Goal: Task Accomplishment & Management: Manage account settings

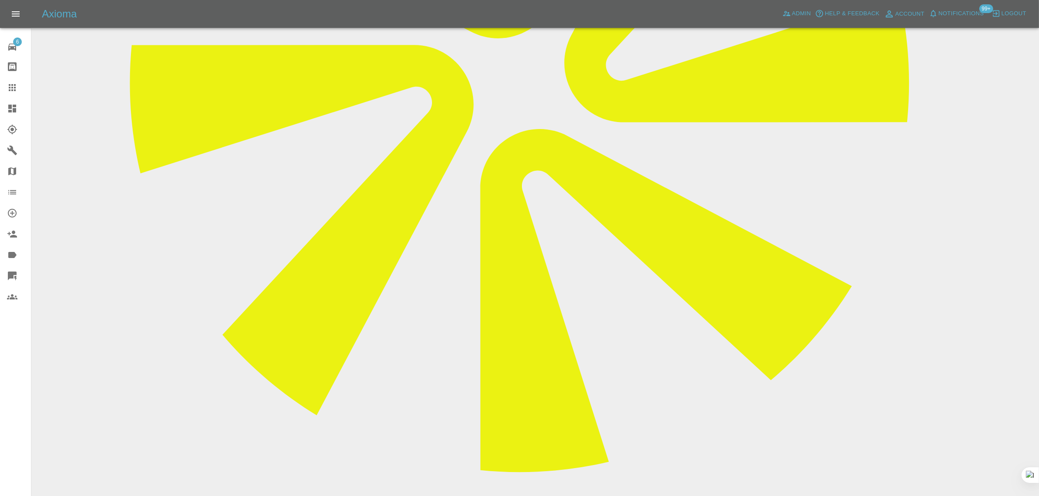
scroll to position [436, 0]
click at [22, 87] on div at bounding box center [19, 87] width 24 height 10
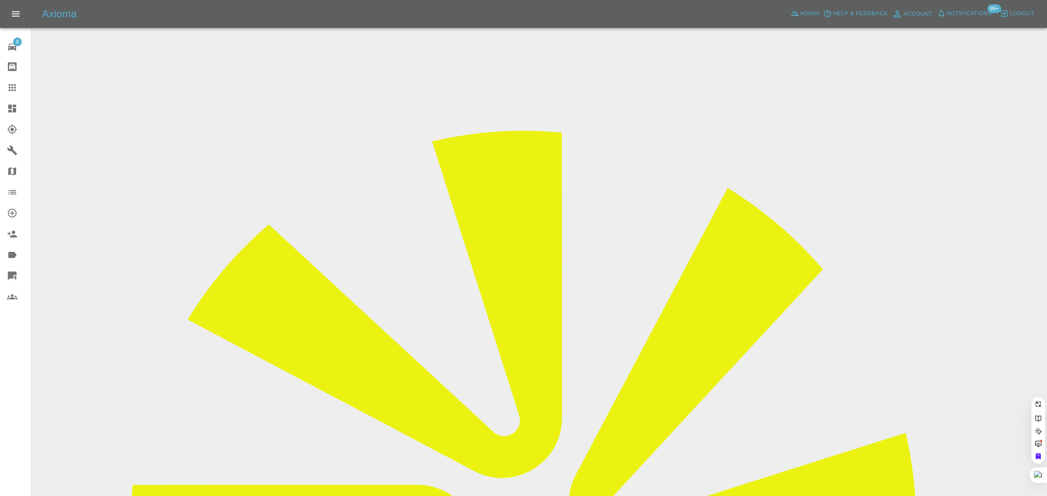
paste input "spinmindel@aol.com"
type input "spinmindel@aol.com"
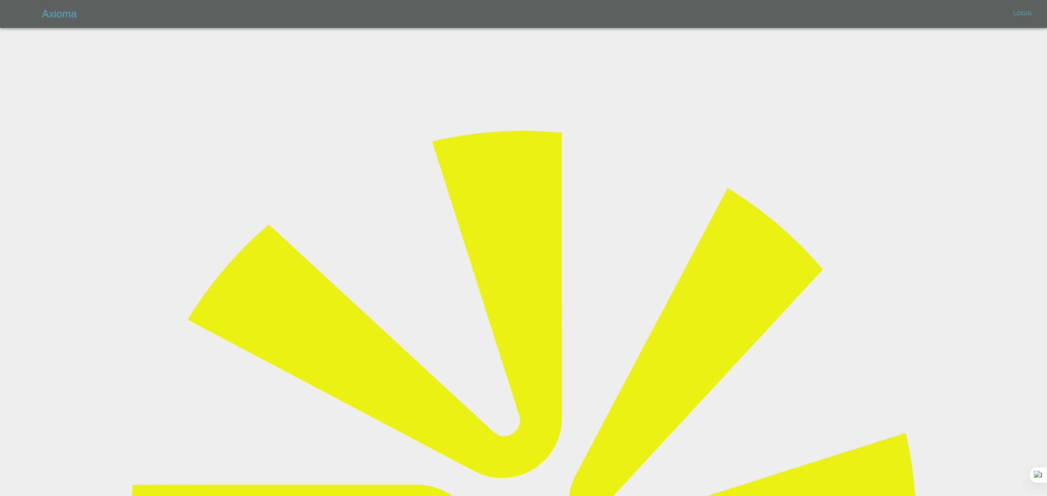
type input "bookkeeping@fifoaccounting.com"
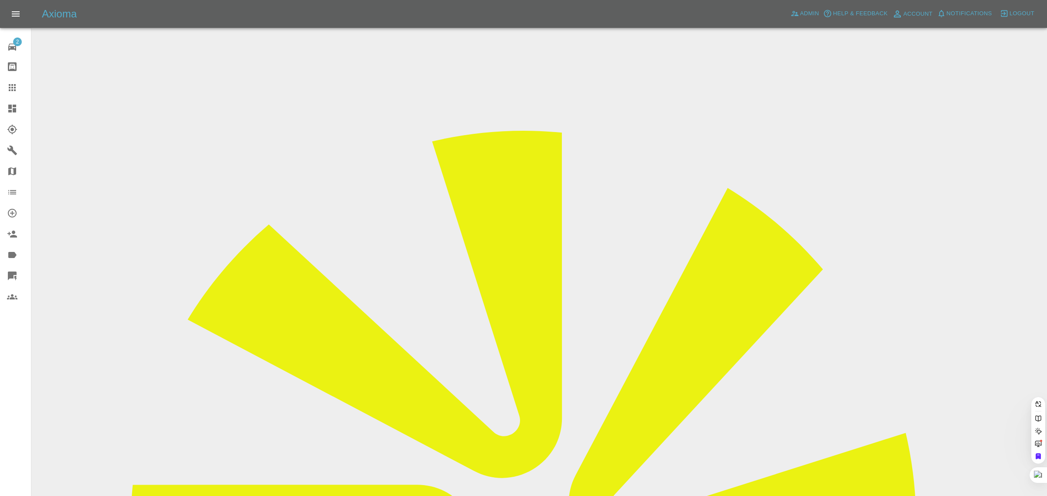
paste input "spinmindel@aol.com"
type input "spinmindel@aol.com"
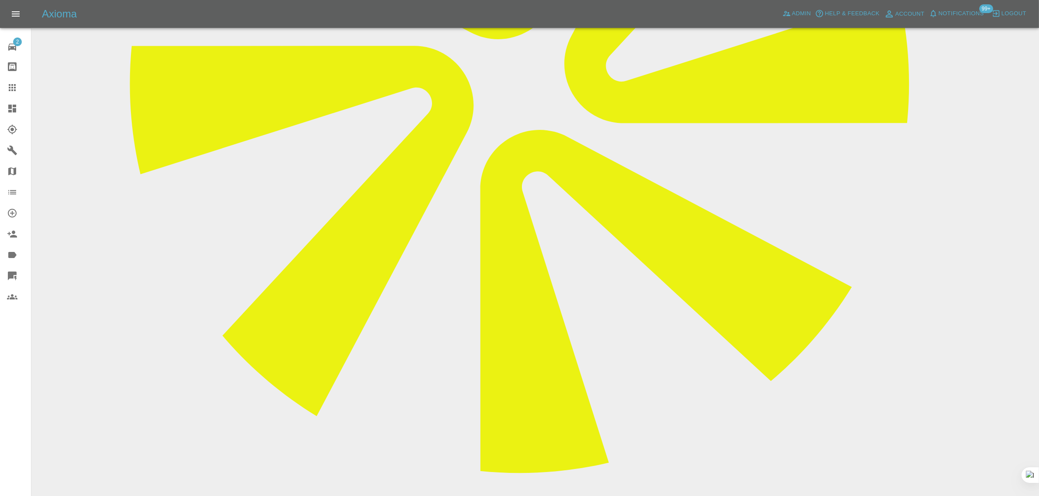
scroll to position [436, 0]
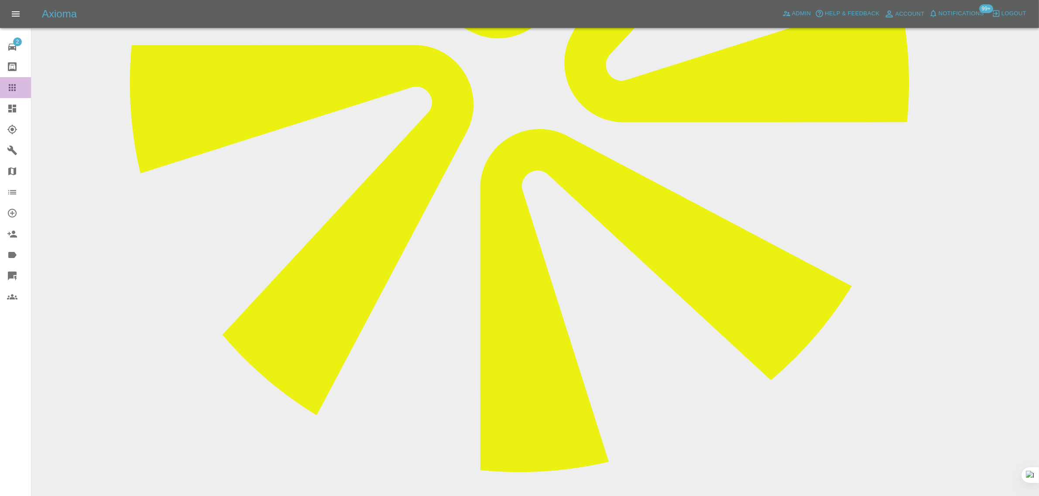
click at [10, 86] on icon at bounding box center [12, 87] width 7 height 7
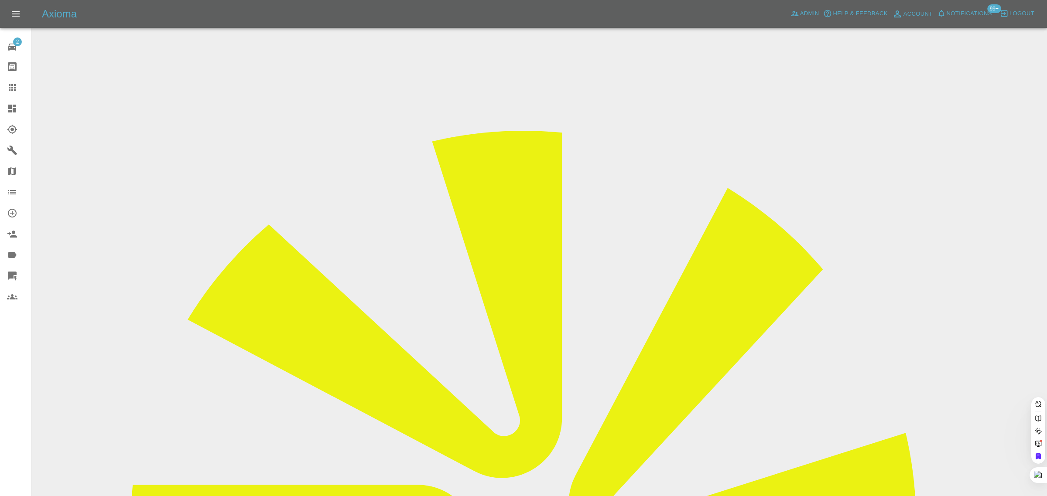
paste input "jaffar75@rediffmail.com"
type input "jaffar75@rediffmail.com"
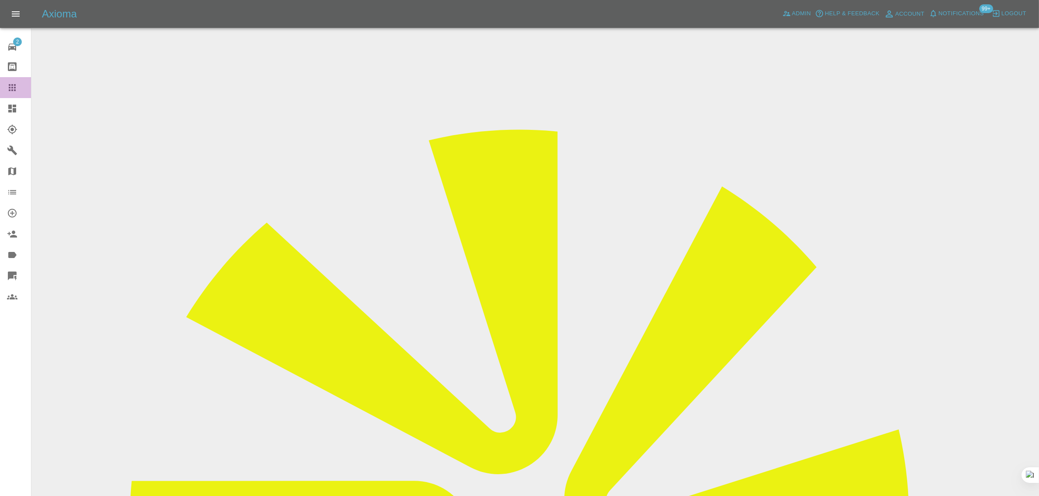
click at [18, 90] on div at bounding box center [19, 87] width 24 height 10
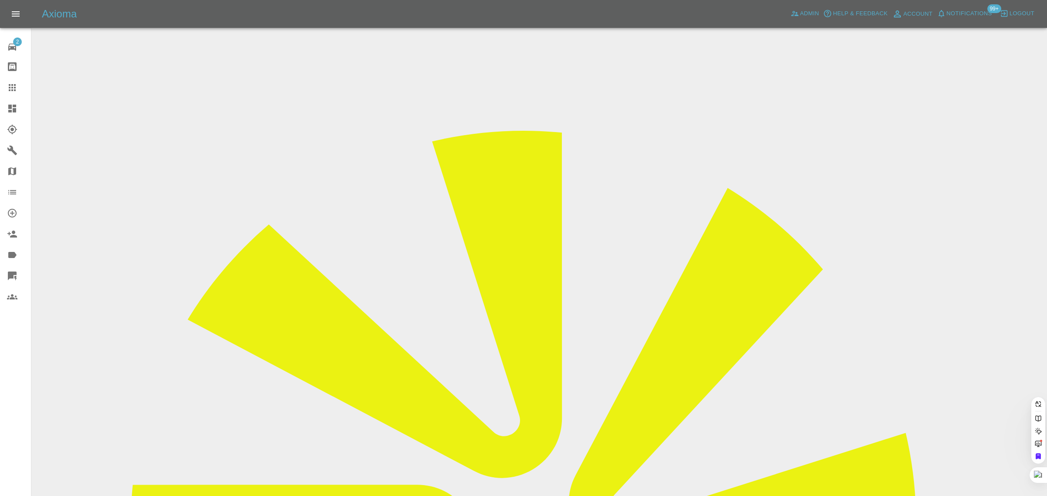
paste input "thehandpaul@gmail.com"
type input "thehandpaul@gmail.com"
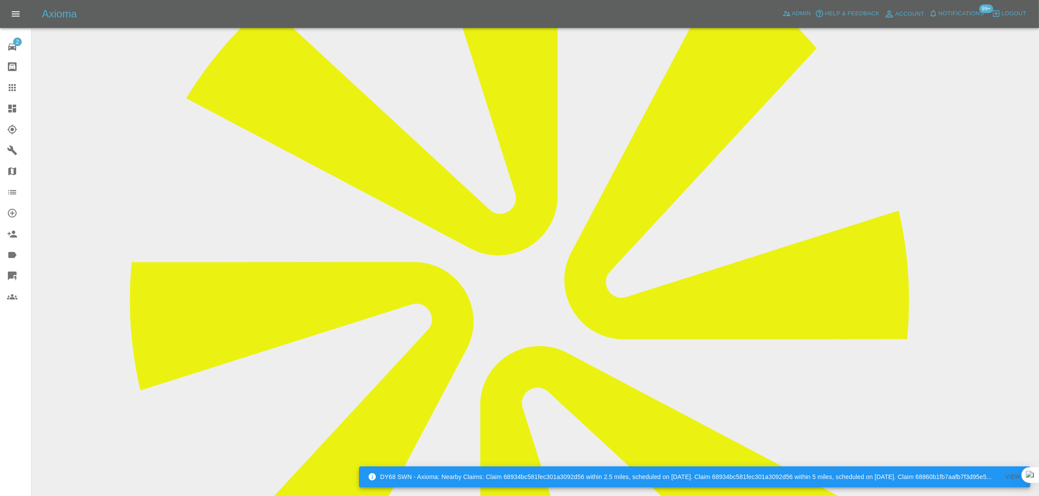
scroll to position [218, 0]
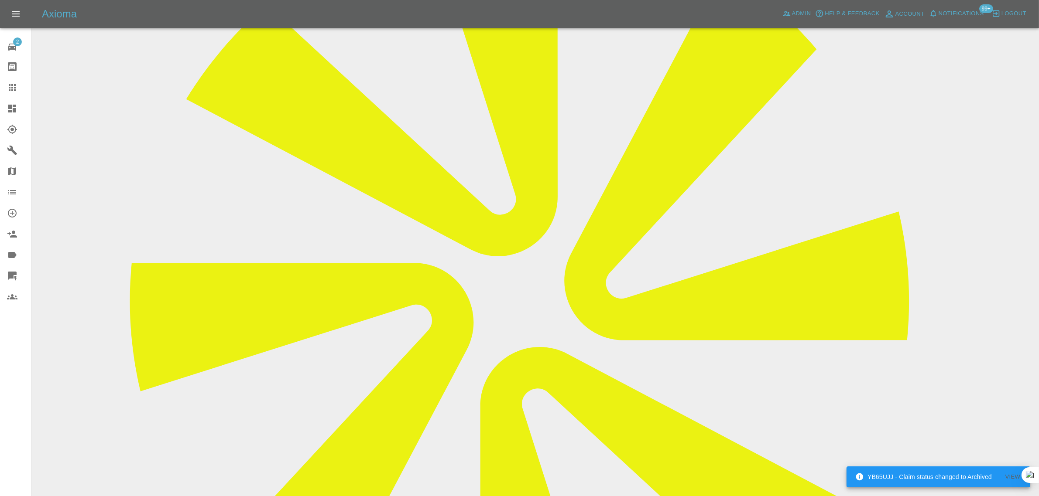
click at [14, 85] on icon at bounding box center [12, 87] width 10 height 10
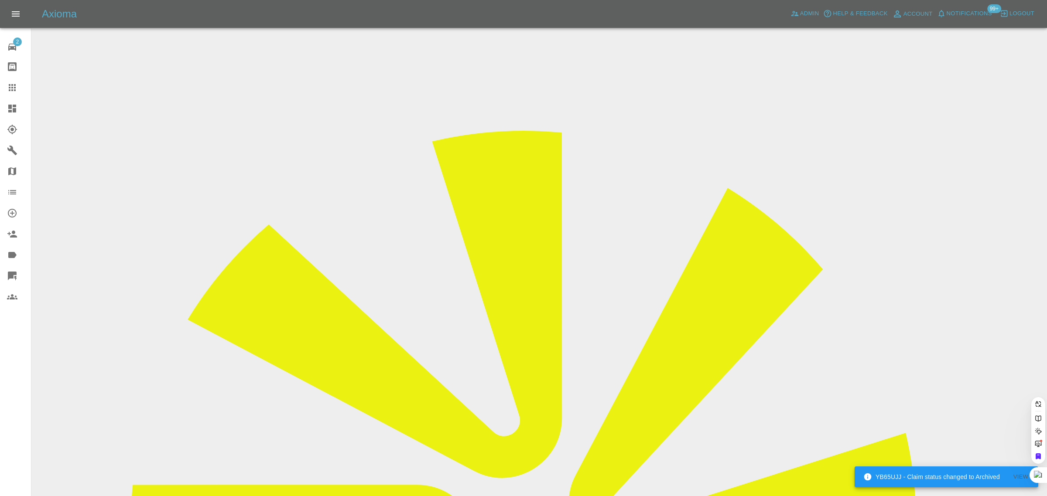
paste input "hargreavesadn@btinternet.com"
type input "hargreavesadn@btinternet.co"
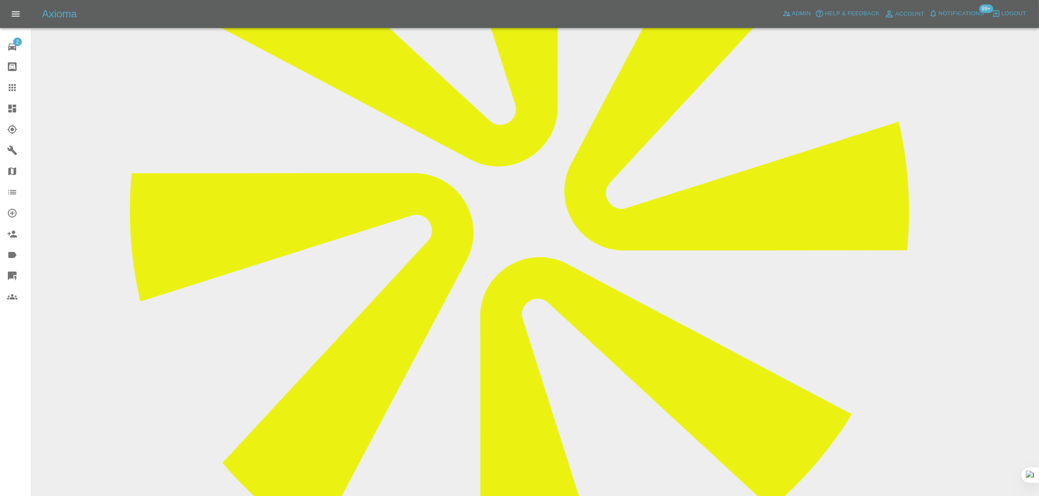
scroll to position [327, 0]
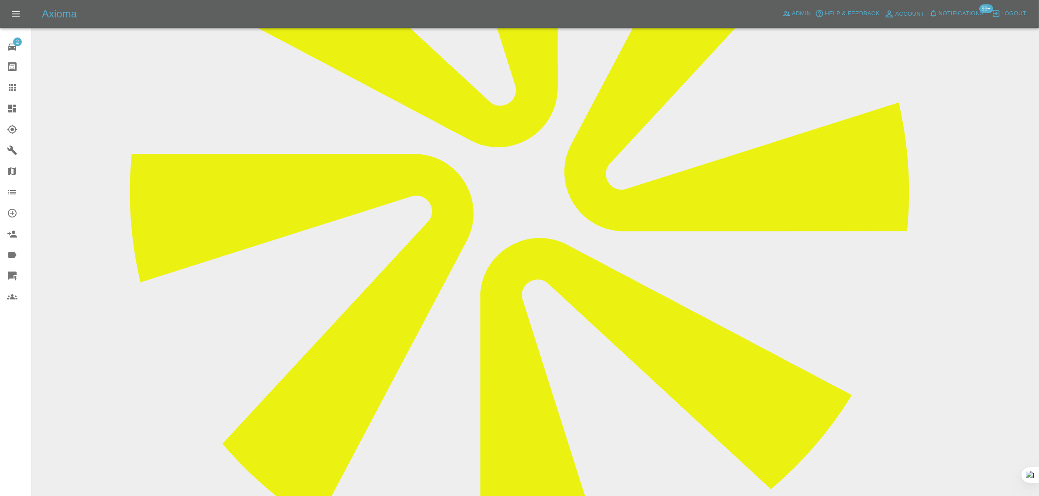
paste textarea "Tyler did attend appointment yesterday and had a discussion regarding repairs. …"
type textarea "Tyler did attend appointment yesterday and had a discussion regarding repairs. …"
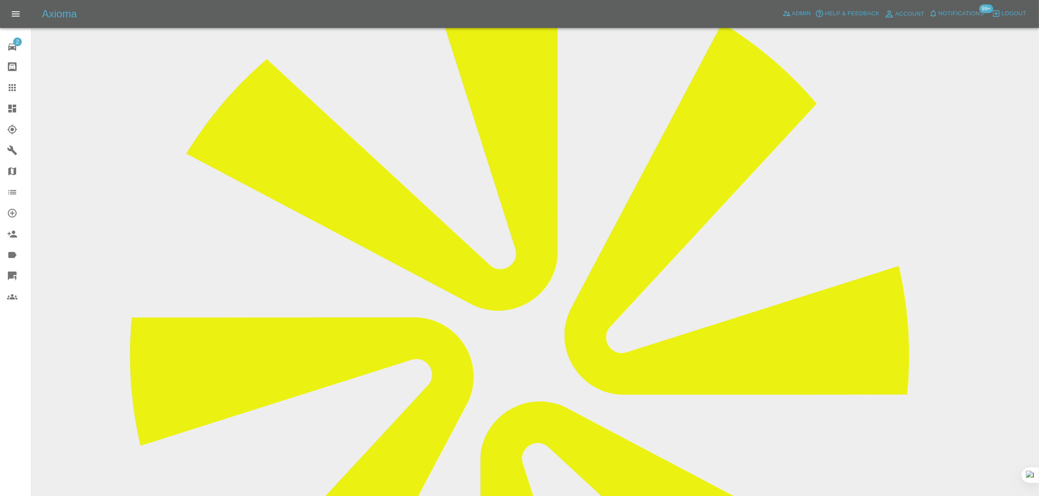
copy div "hargreavesadn@btinternet.com"
click at [13, 90] on icon at bounding box center [12, 87] width 10 height 10
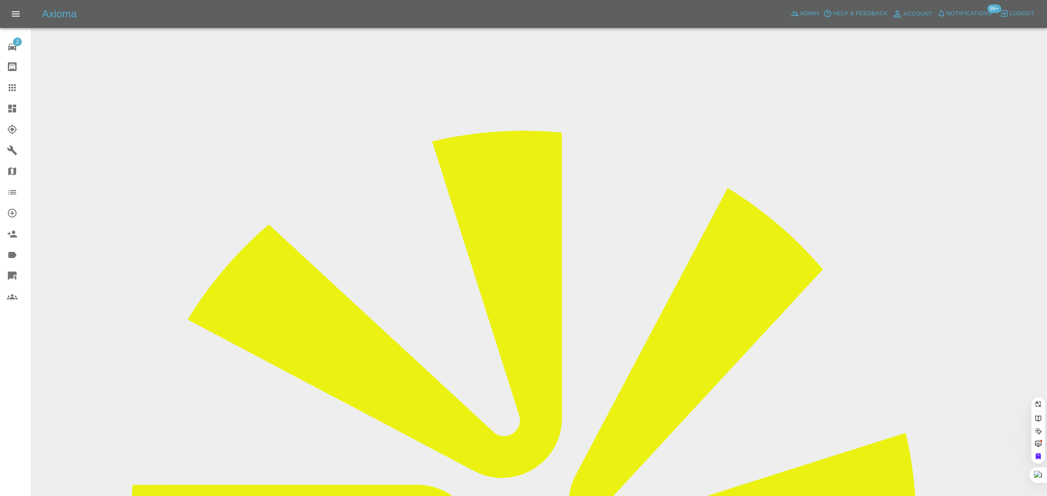
paste input "farais_14@outlook.com"
type input "farais_14@outlook.co"
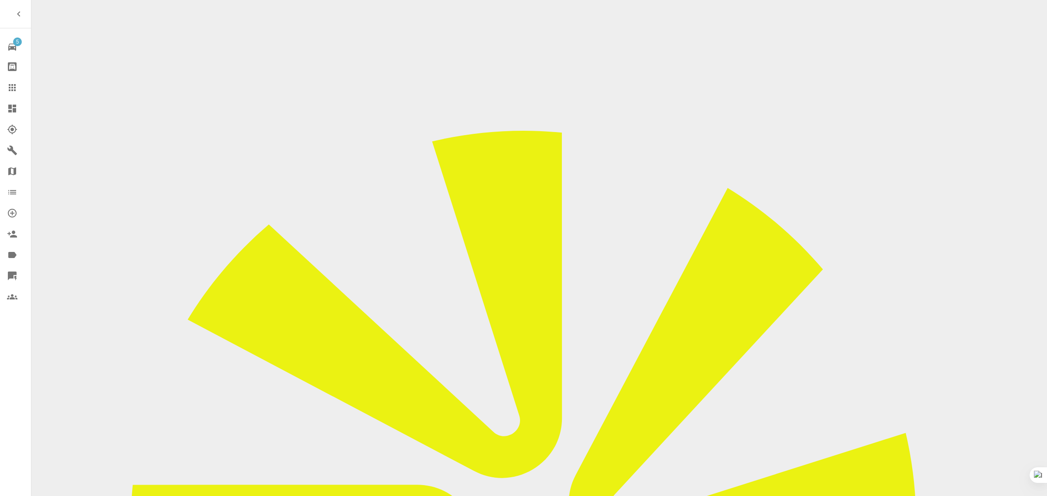
checkbox input "true"
paste input "As stated before that date available does not work for me as I am at work away.…"
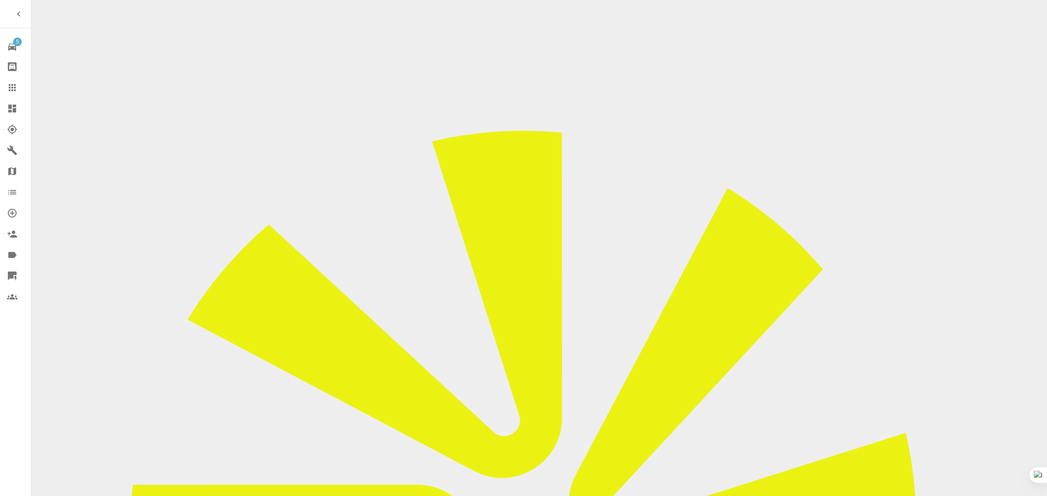
type input "As stated before that date available does not work for me as I am at work away.…"
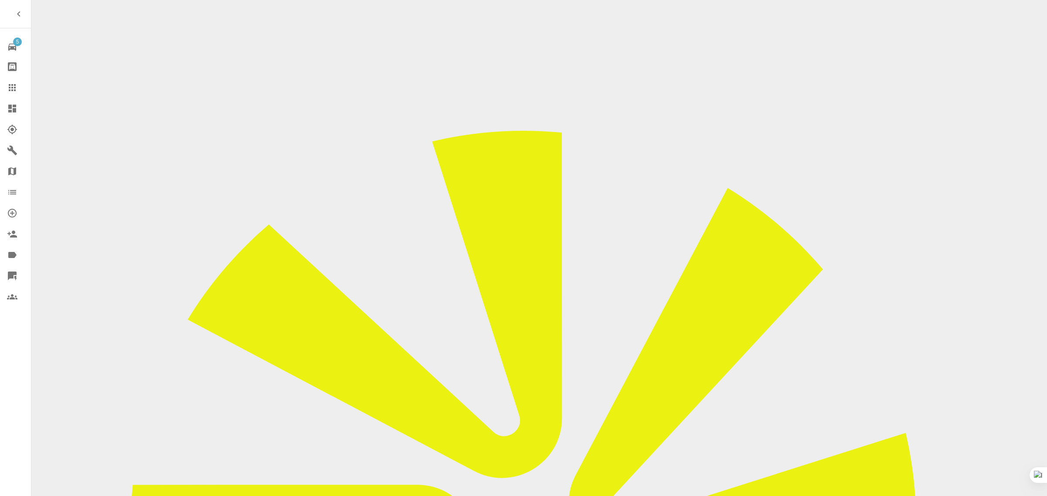
click at [21, 88] on div at bounding box center [19, 87] width 24 height 10
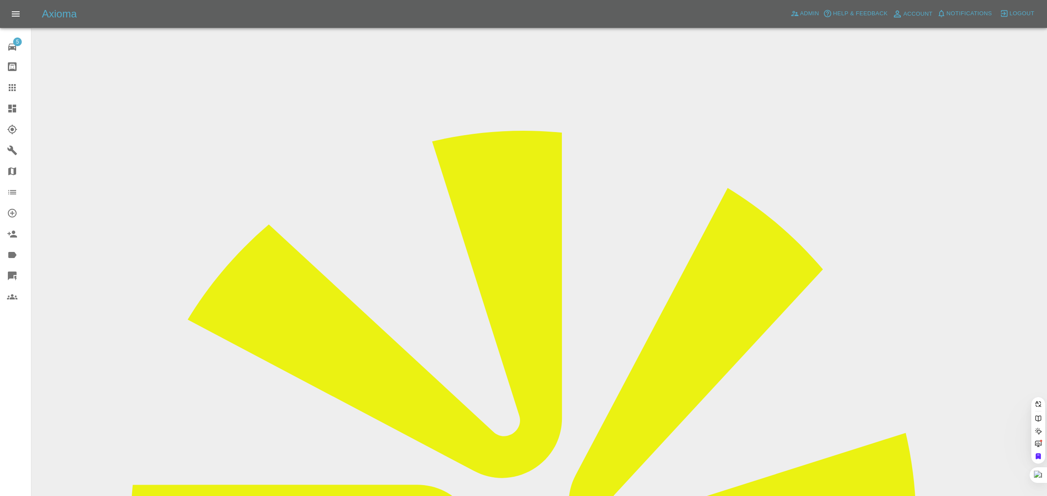
paste input "evers_chris@hotmail.com"
type input "evers_chris@hotmail.com"
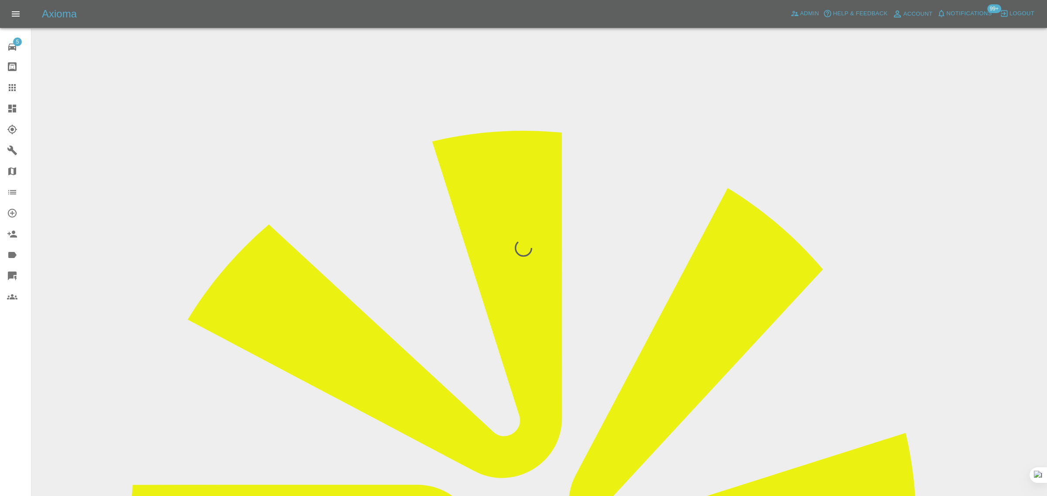
click at [19, 383] on div "5 Repair home Bodyshop home Claims Dashboard Explorer Garages Map Organization …" at bounding box center [15, 248] width 31 height 496
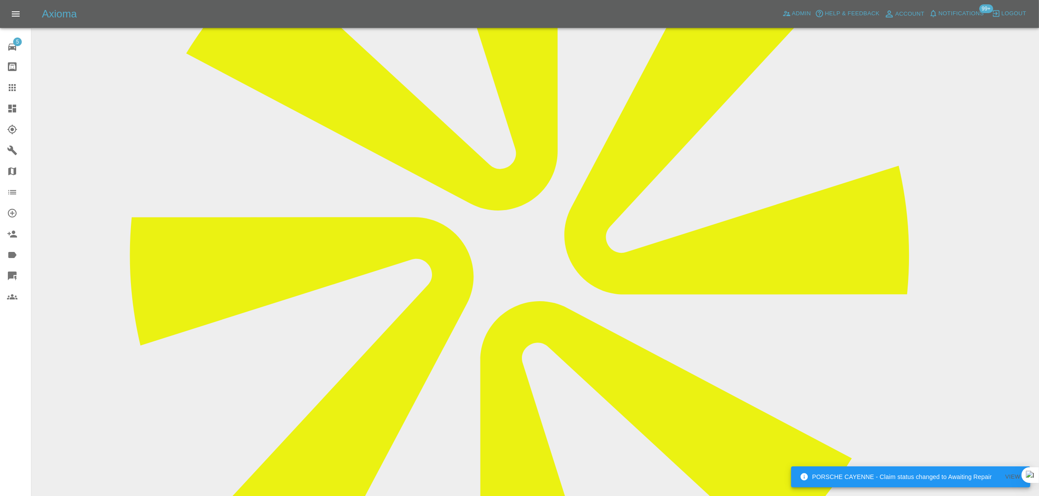
scroll to position [109, 0]
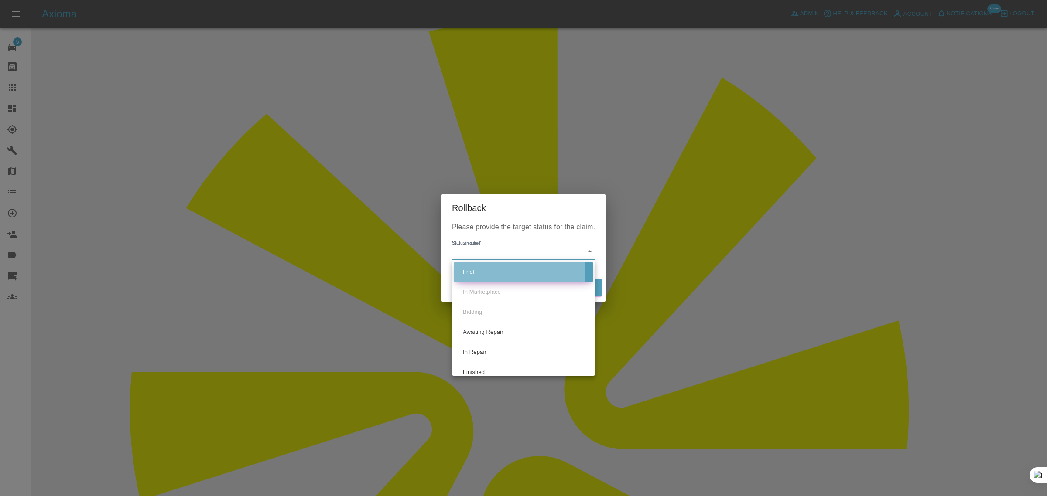
click at [481, 273] on li "Fnol" at bounding box center [523, 272] width 139 height 20
type input "fnol"
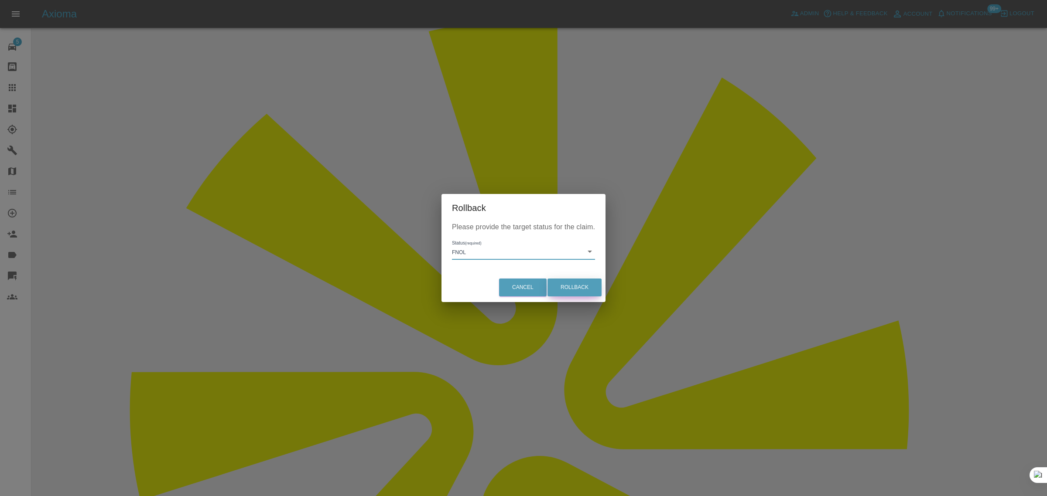
click at [562, 284] on button "Rollback" at bounding box center [575, 288] width 54 height 18
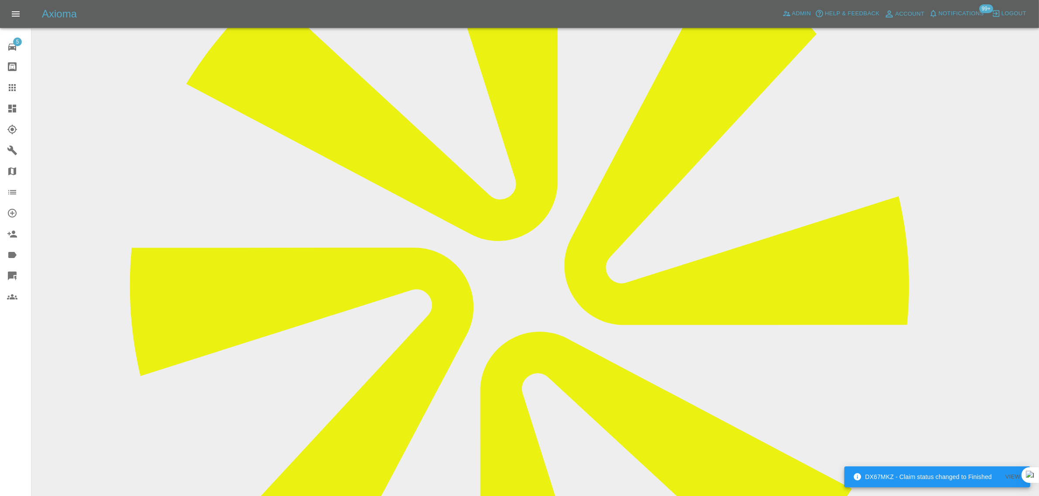
scroll to position [382, 0]
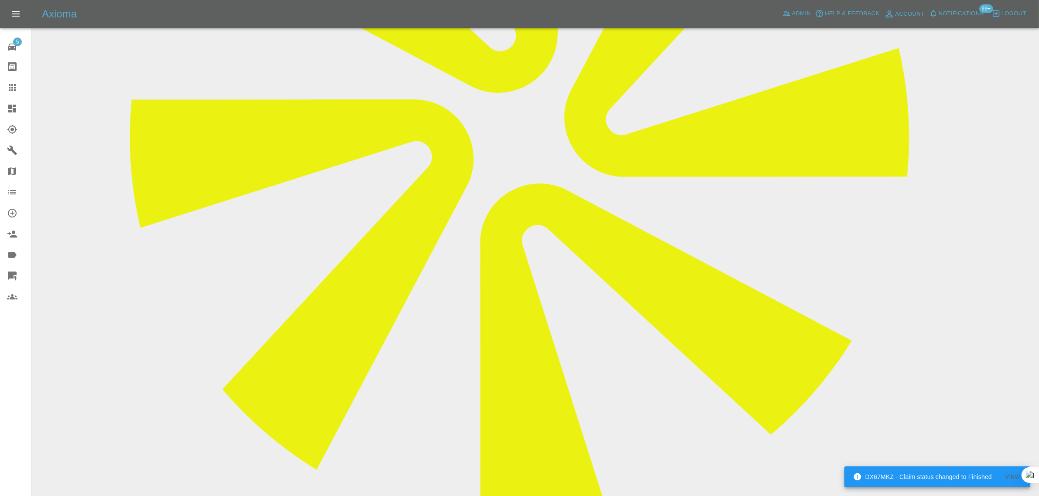
paste textarea "I was wondering if you had a price for just the damage to the osf rear door and…"
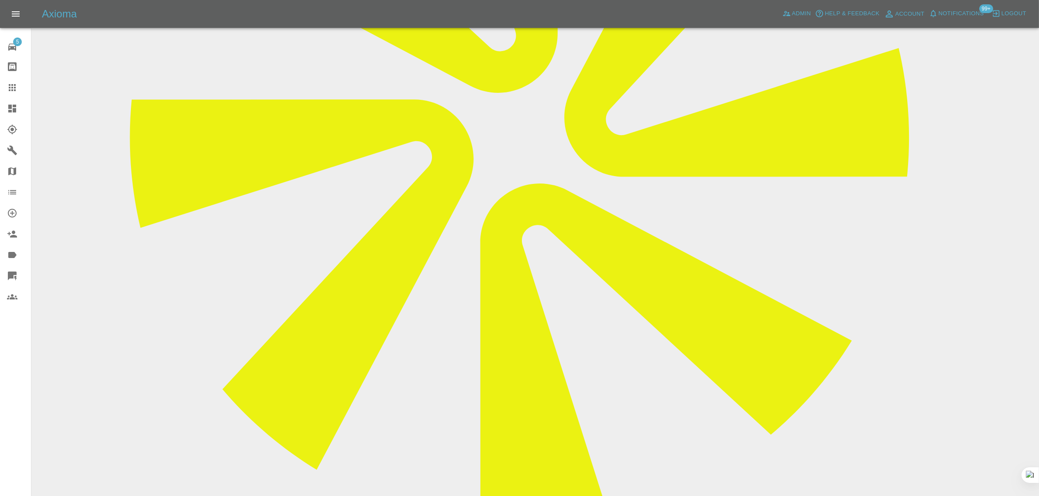
type textarea "I was wondering if you had a price for just the damage to the osf rear door and…"
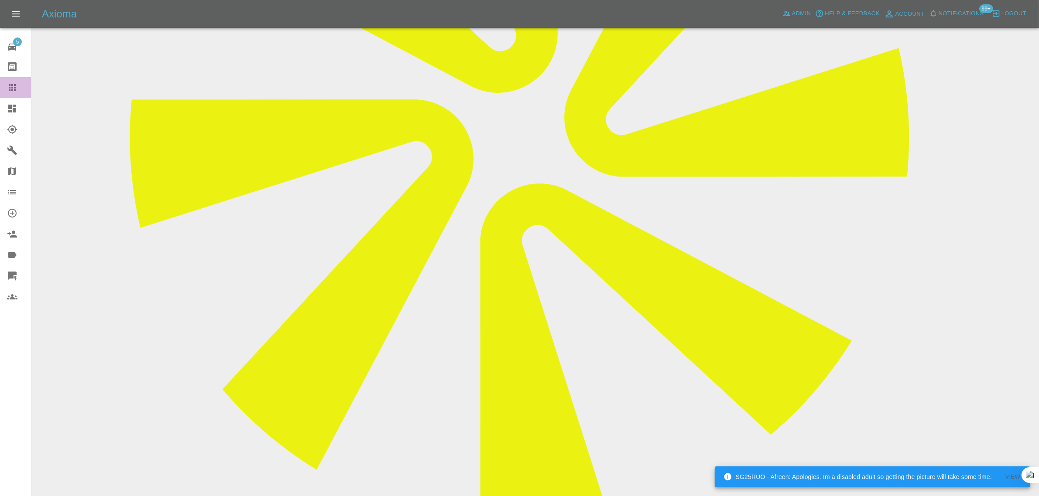
click at [14, 84] on icon at bounding box center [12, 87] width 10 height 10
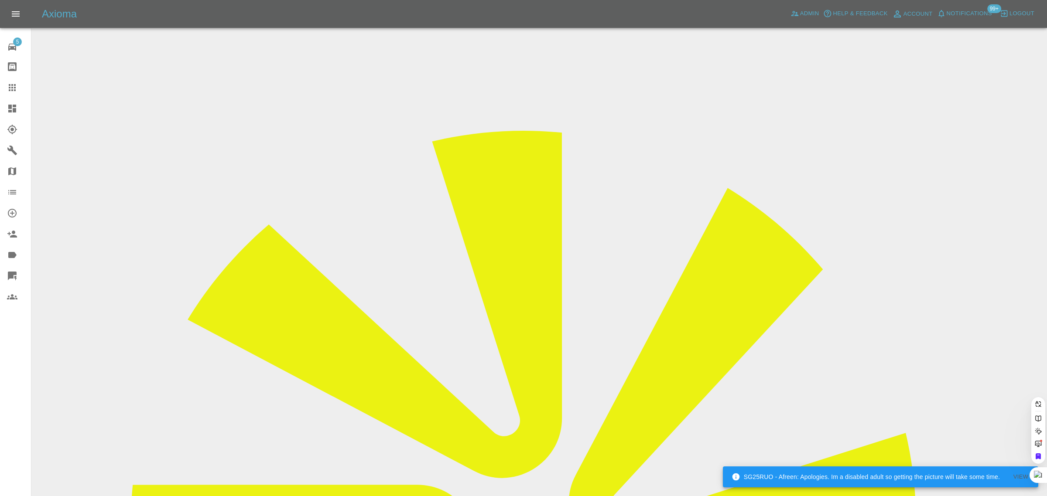
paste input "nav.ahluwalia62@gmail.com"
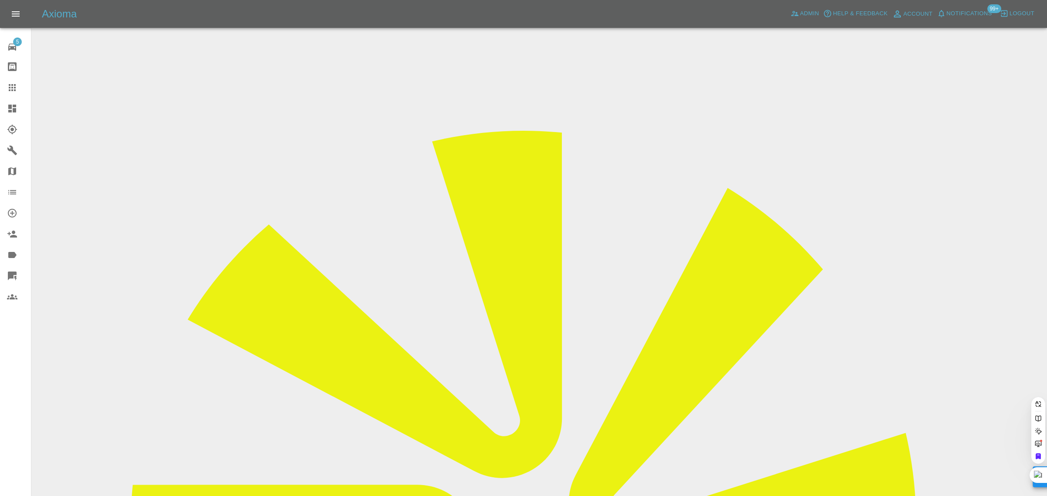
type input "nav.ahluwalia62@gmail.com"
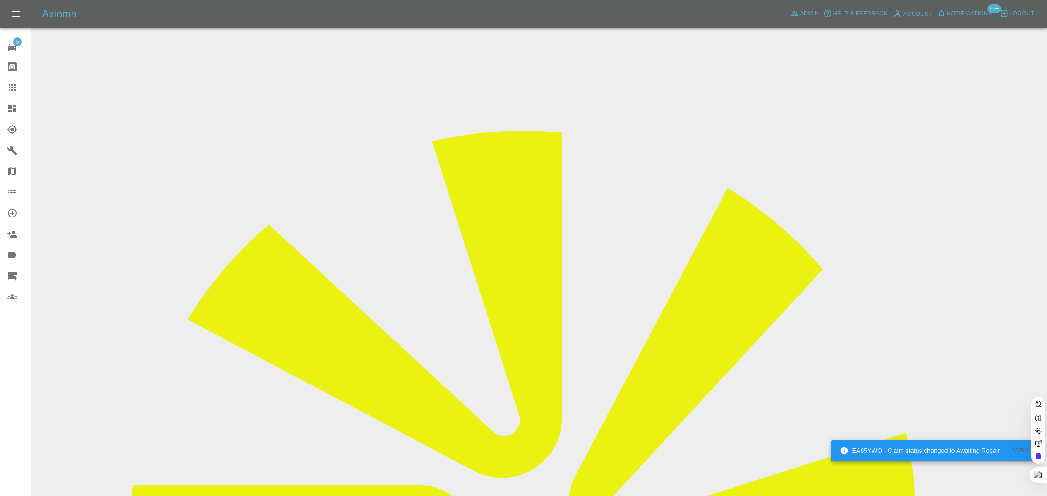
scroll to position [0, 18]
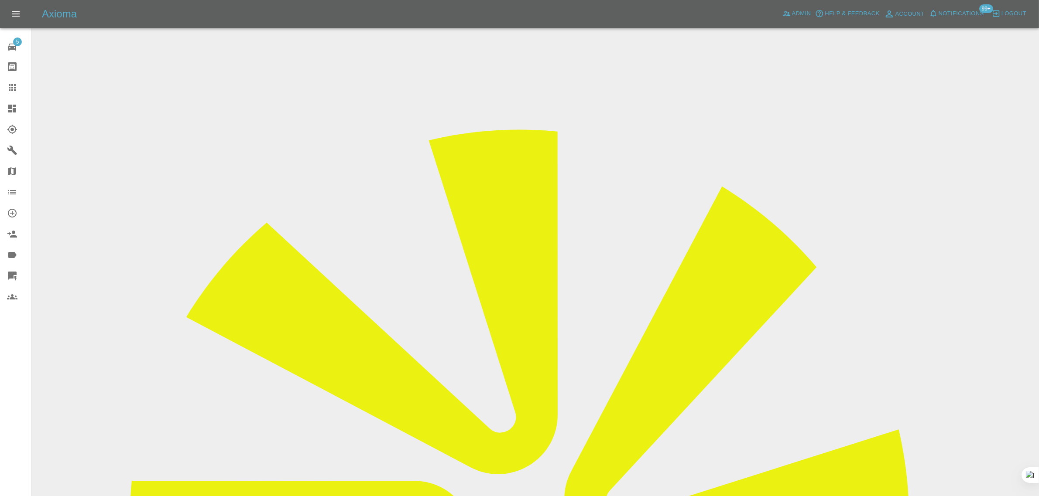
click at [0, 0] on input "Choose images" at bounding box center [0, 0] width 0 height 0
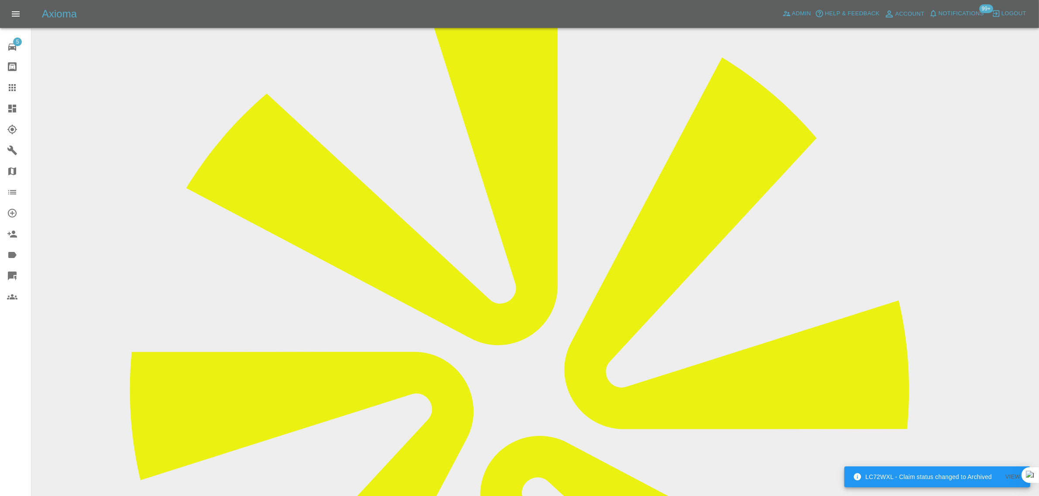
scroll to position [36, 0]
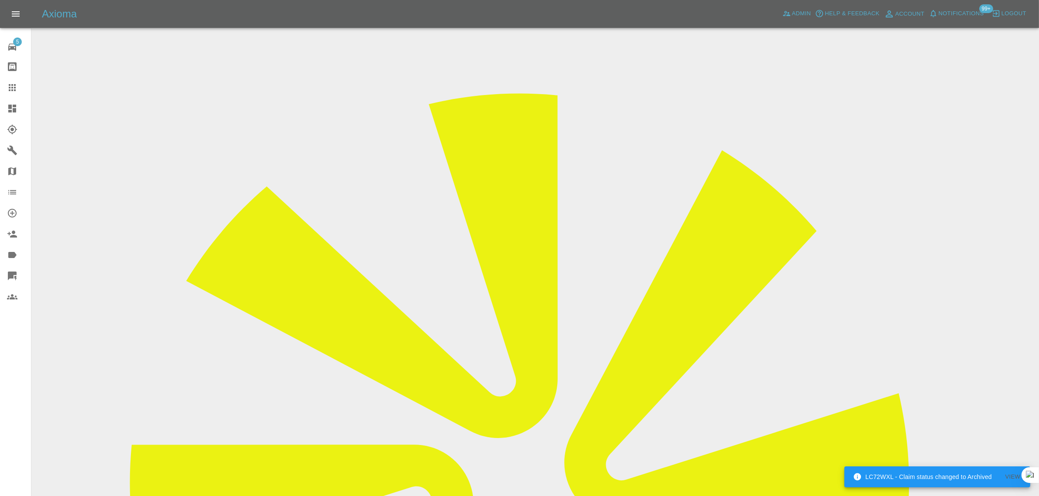
click at [0, 0] on input "Choose images" at bounding box center [0, 0] width 0 height 0
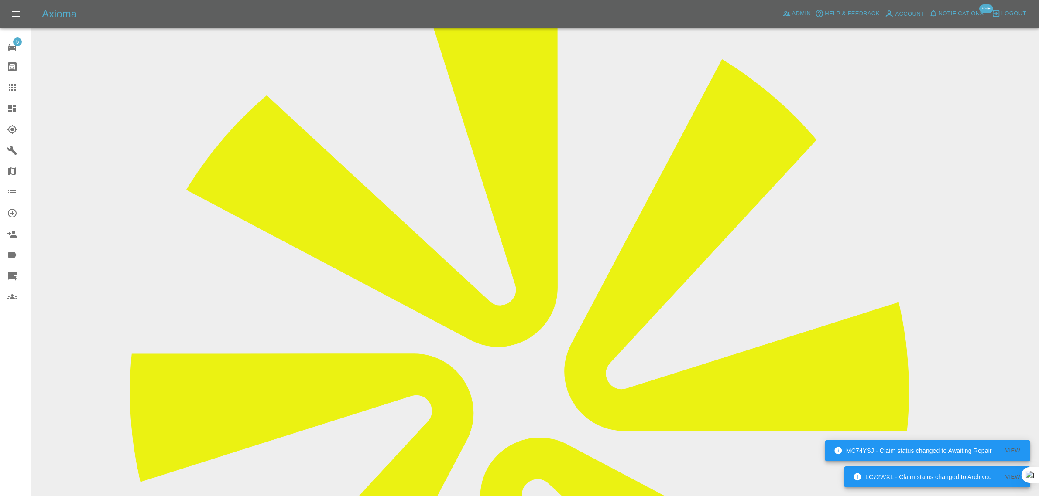
scroll to position [0, 0]
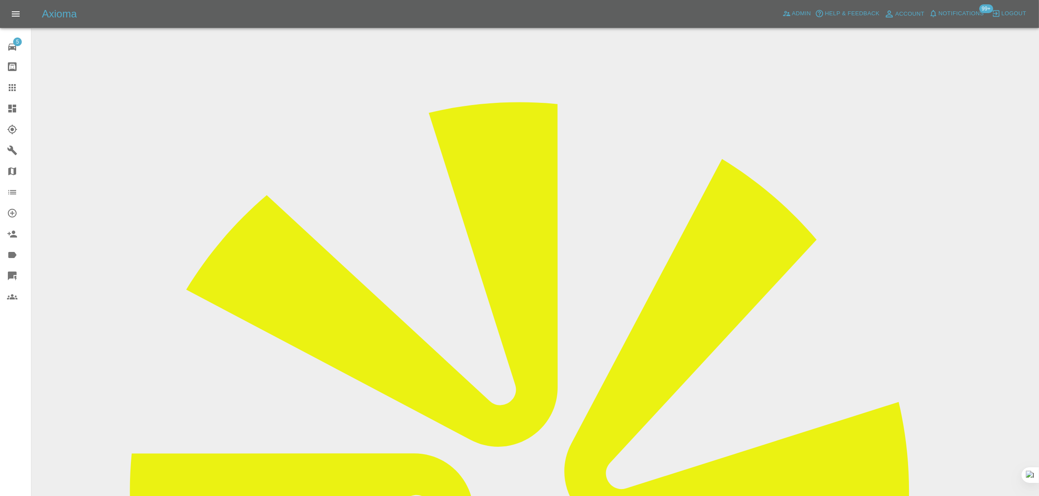
scroll to position [43, 0]
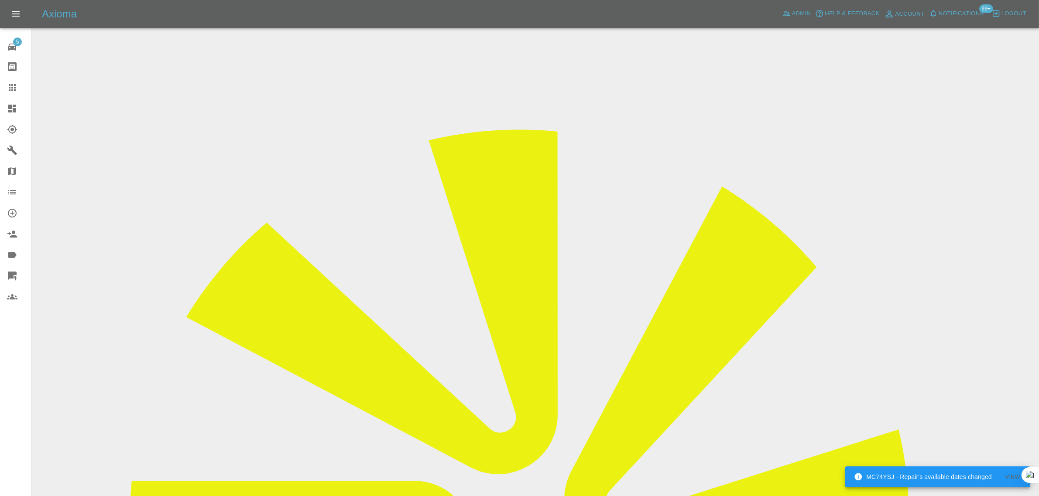
click at [11, 419] on div "5 Repair home Bodyshop home Claims Dashboard Explorer Garages Map Organization …" at bounding box center [15, 248] width 31 height 496
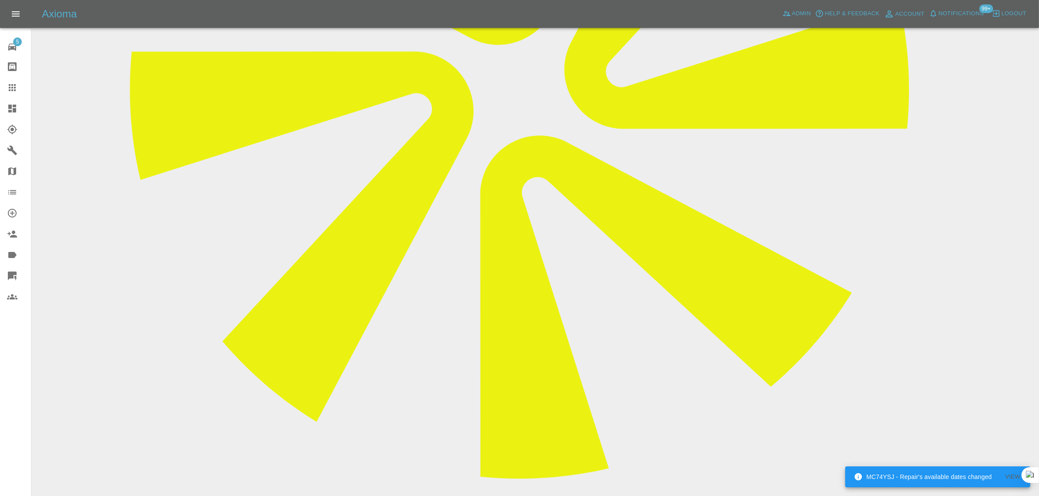
scroll to position [470, 0]
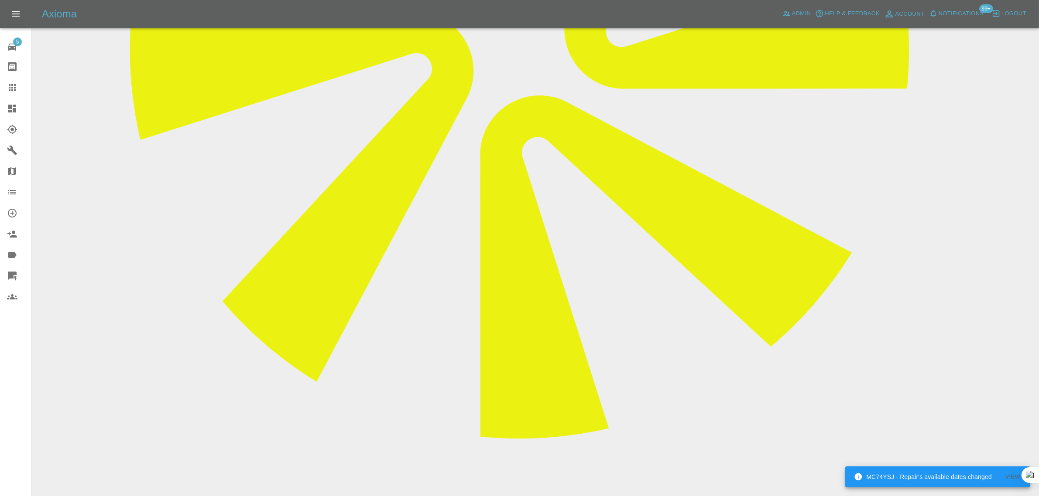
paste textarea "I also need another quote as my wife damaged a neighbours car when she was reve…"
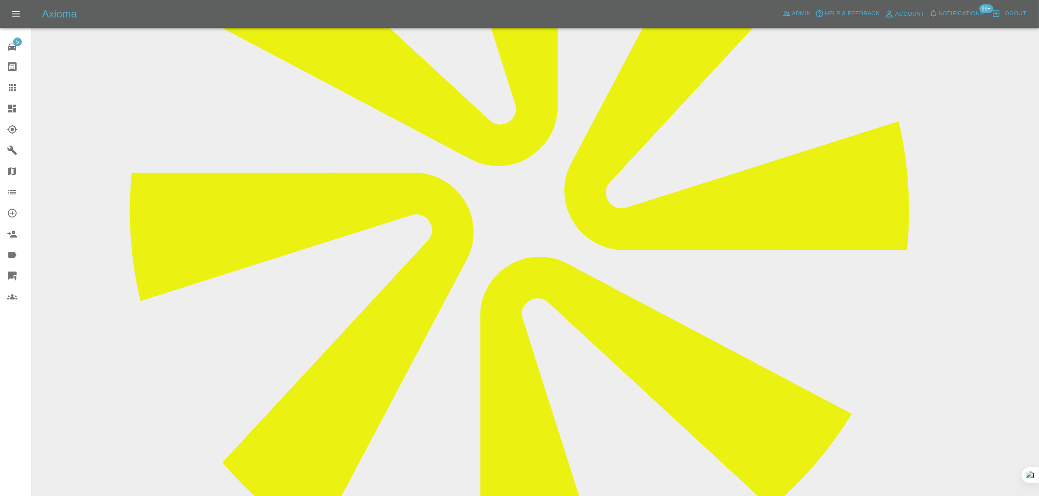
scroll to position [415, 0]
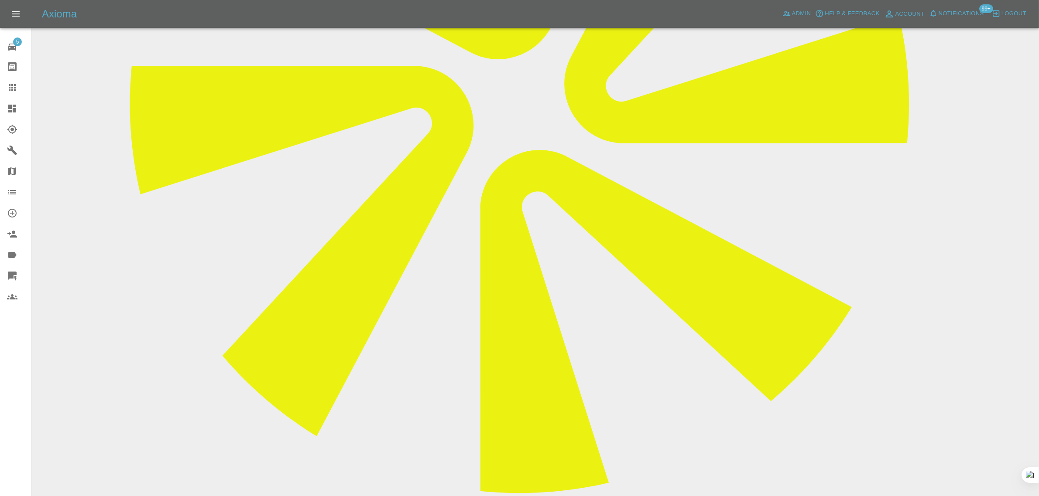
paste textarea "Second car images FD19ZZT"
type textarea "I also need another quote as my wife damaged a neighbours car when she was reve…"
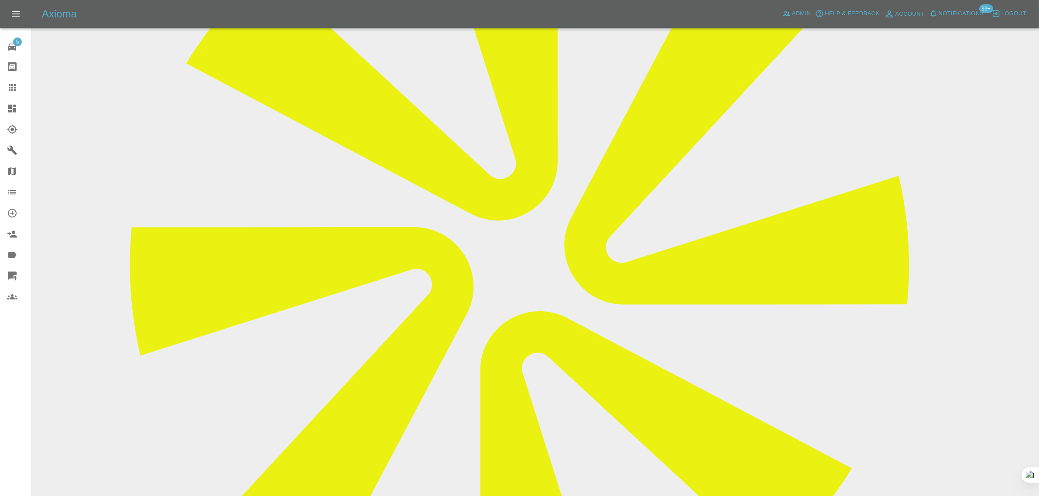
scroll to position [34, 0]
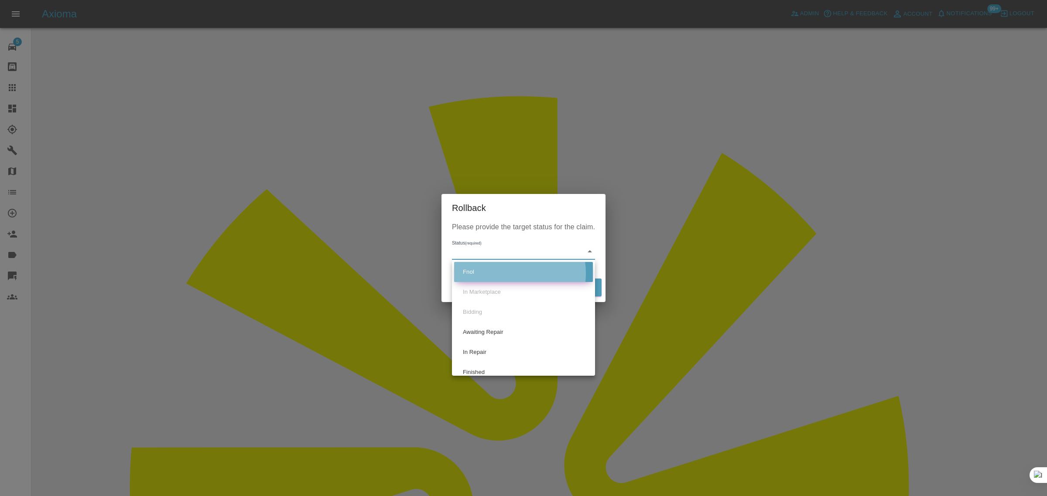
click at [506, 274] on li "Fnol" at bounding box center [523, 272] width 139 height 20
type input "fnol"
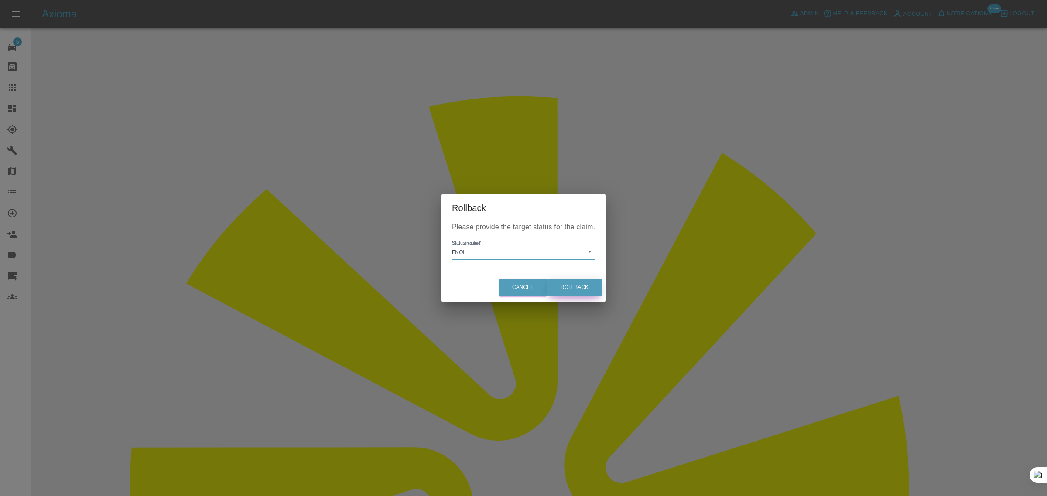
click at [590, 293] on button "Rollback" at bounding box center [575, 288] width 54 height 18
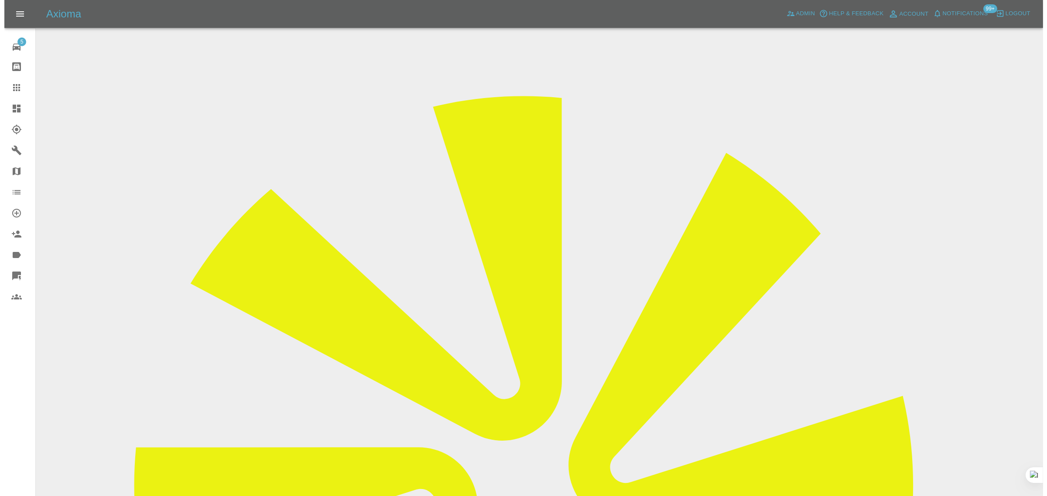
scroll to position [0, 0]
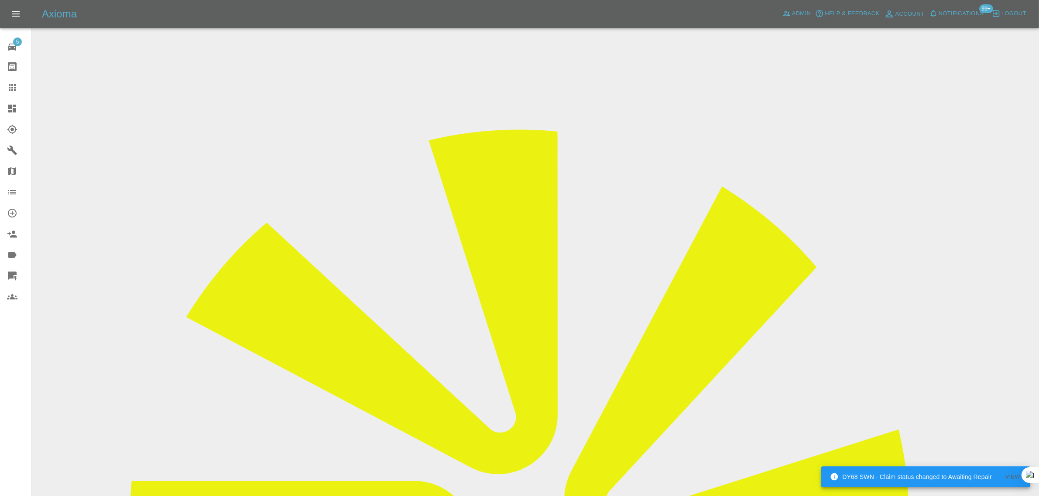
click at [18, 83] on div at bounding box center [19, 87] width 24 height 10
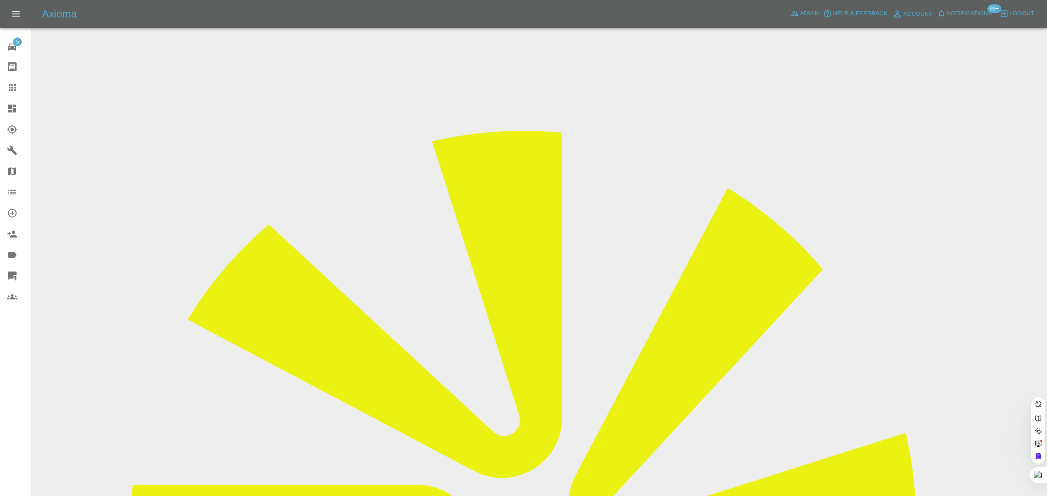
paste input "sgarland75@hotmail.co.uk"
type input "sgarland75@hotmail.co.u"
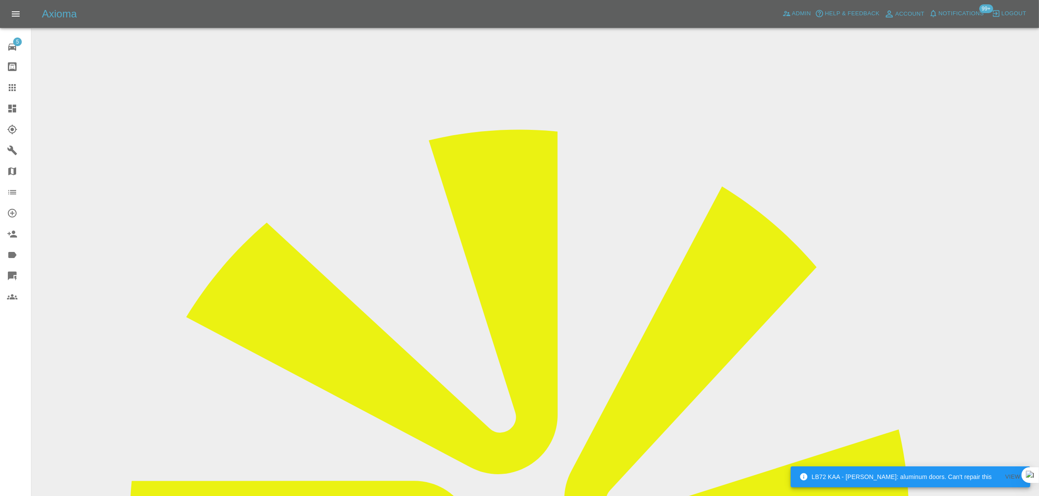
click at [0, 0] on input "Choose images" at bounding box center [0, 0] width 0 height 0
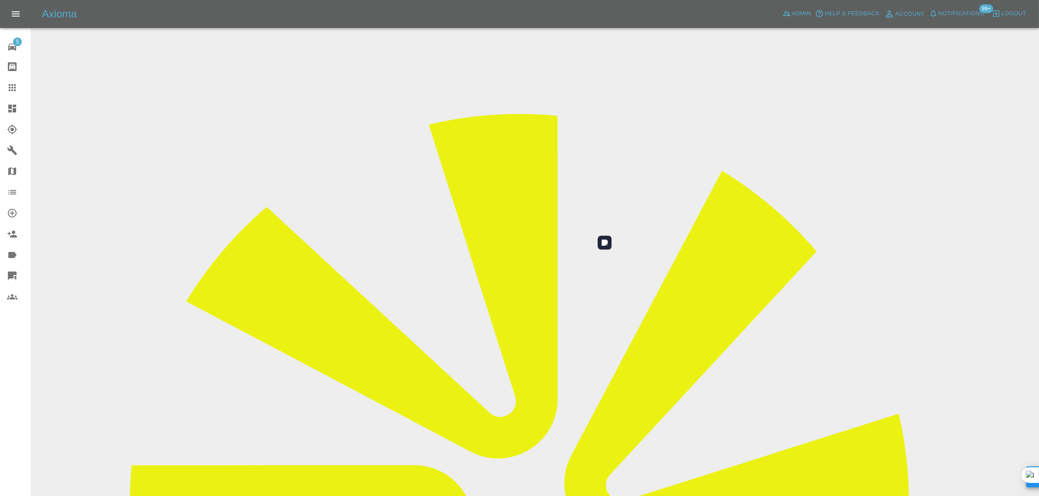
scroll to position [43, 0]
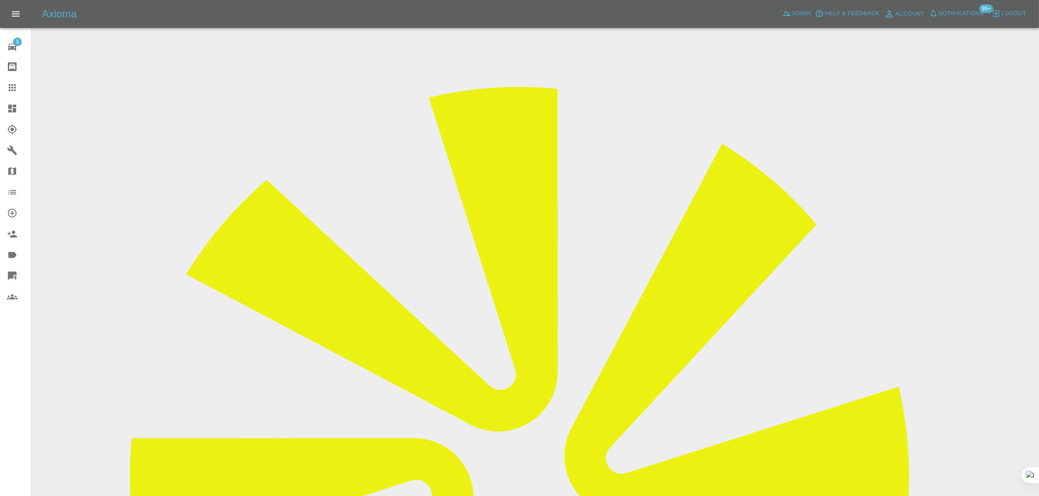
click at [12, 93] on link "Claims" at bounding box center [15, 87] width 31 height 21
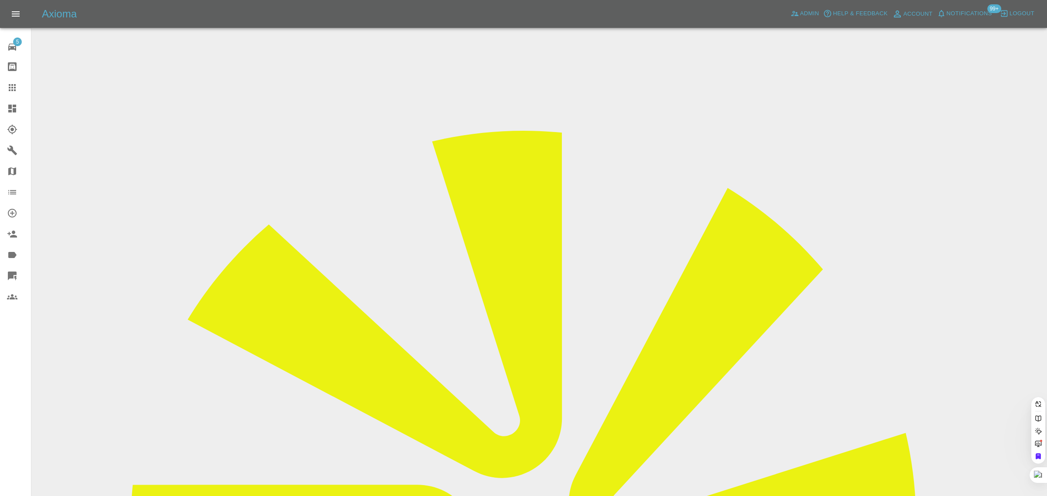
paste input "mjodeyri@hotmail.com"
type input "mjodeyri@hotmail.com"
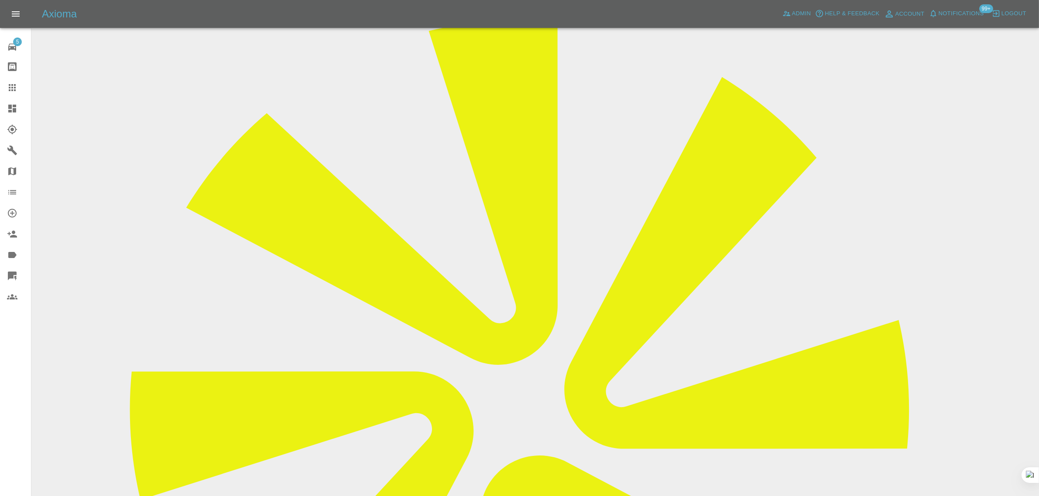
scroll to position [327, 0]
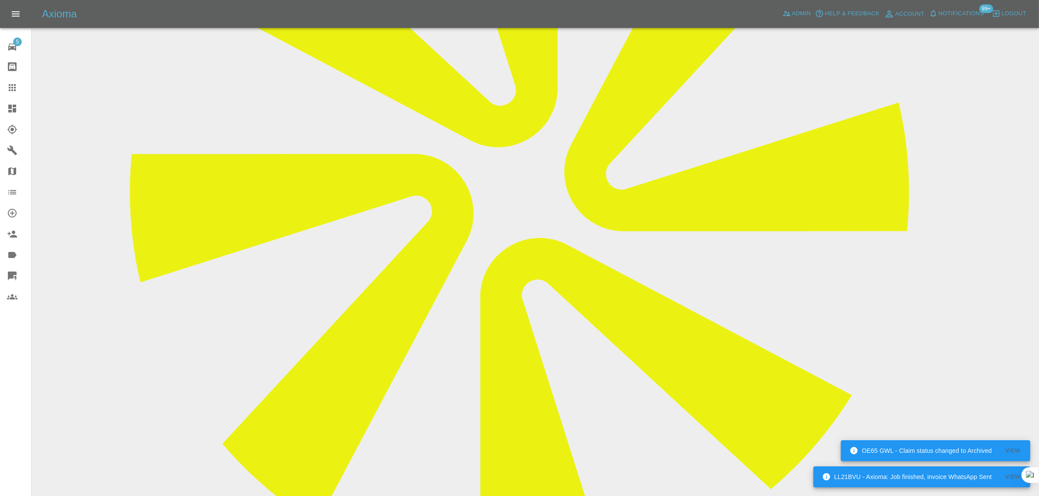
click at [14, 88] on icon at bounding box center [12, 87] width 7 height 7
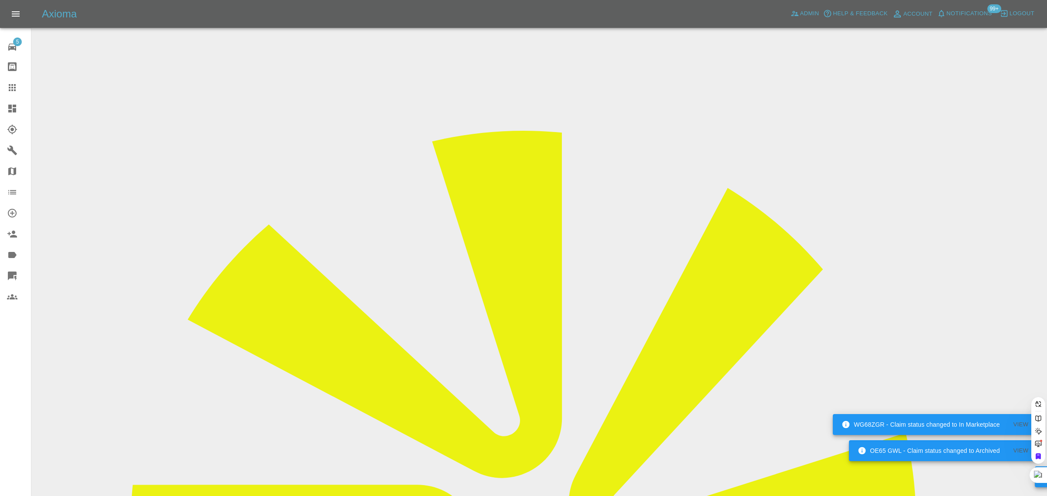
paste input "ttuna12@gmail.com"
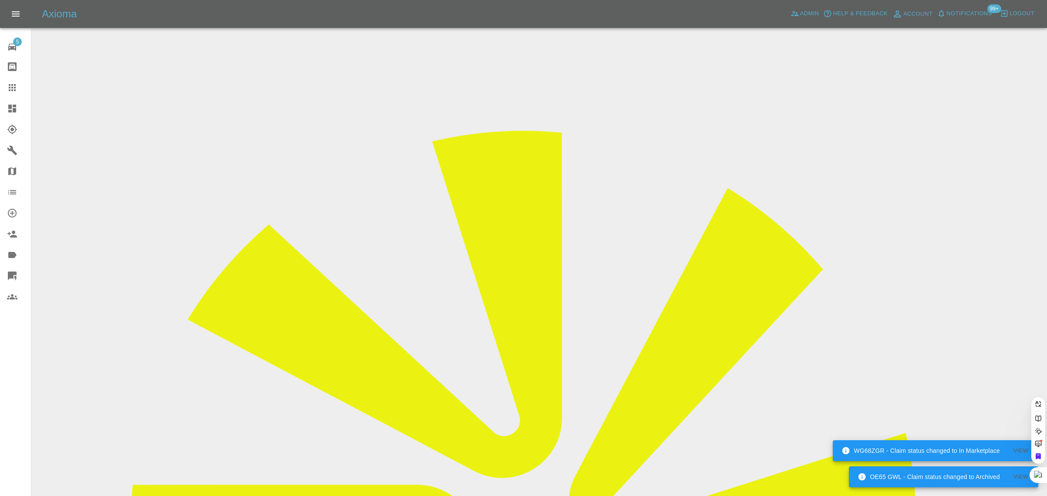
type input "ttuna12@gmail.com"
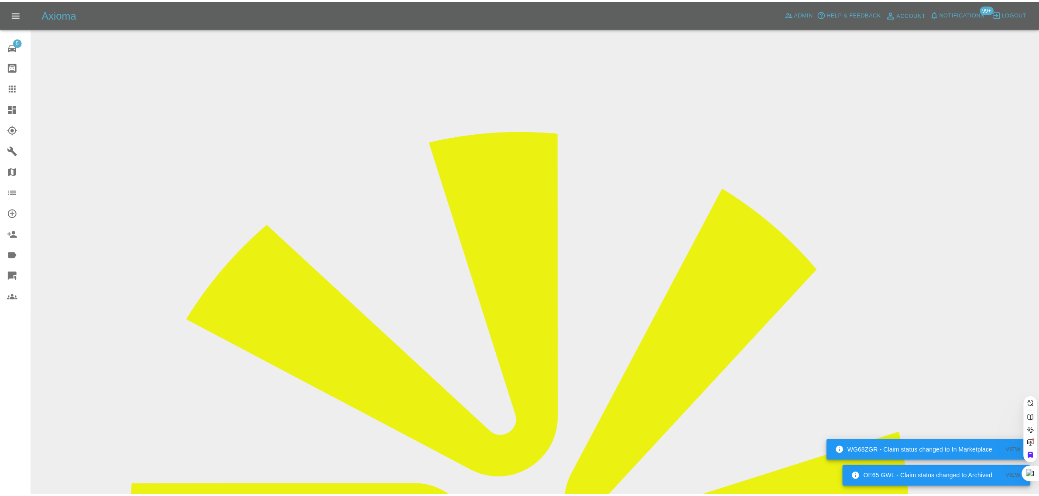
scroll to position [0, 0]
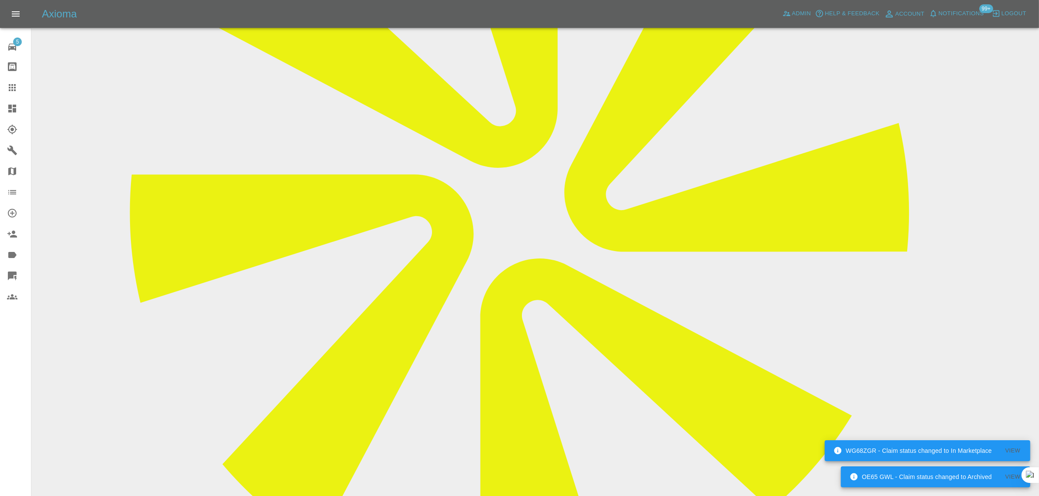
scroll to position [327, 0]
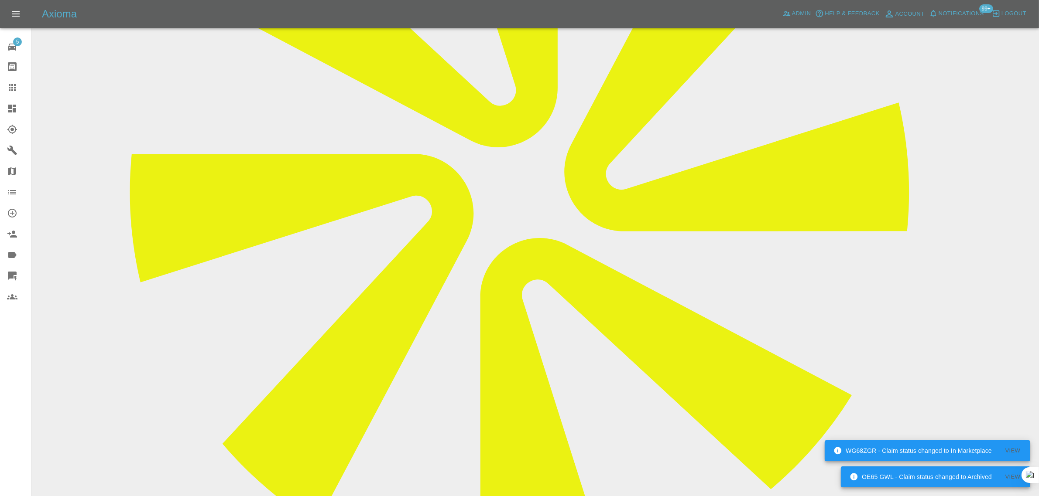
paste textarea "Hi there, I’m not able to do the appointment tomorrow so please cancel the book…"
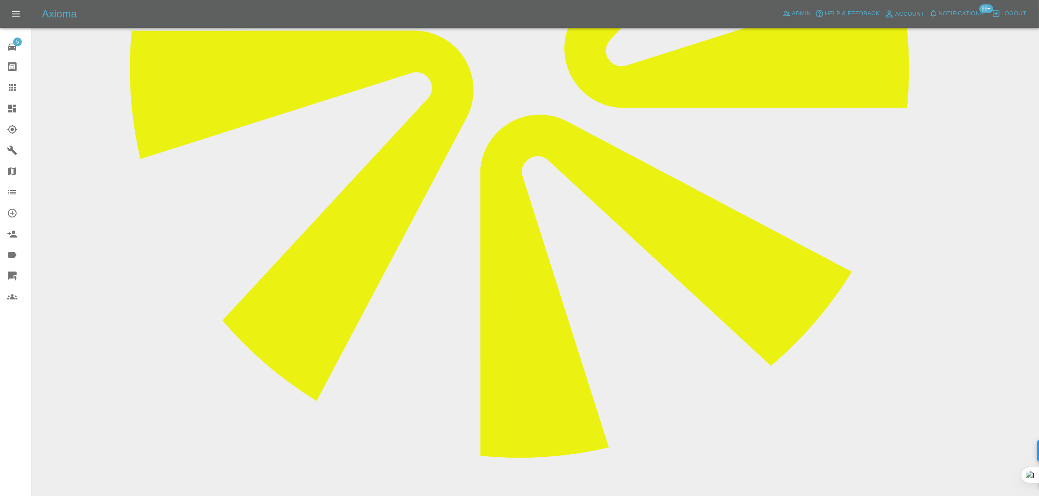
scroll to position [491, 0]
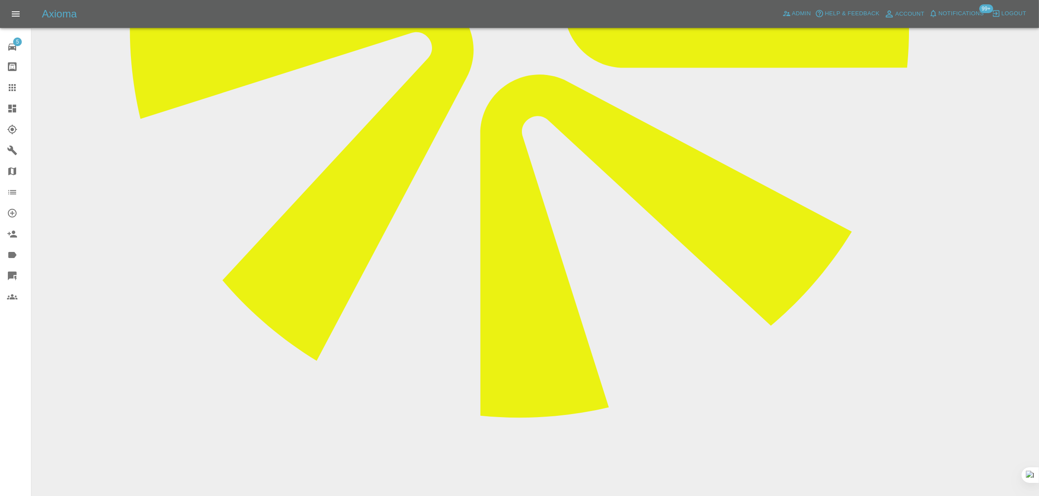
type textarea "Hi there, I’m not able to do the appointment tomorrow so please cancel the book…"
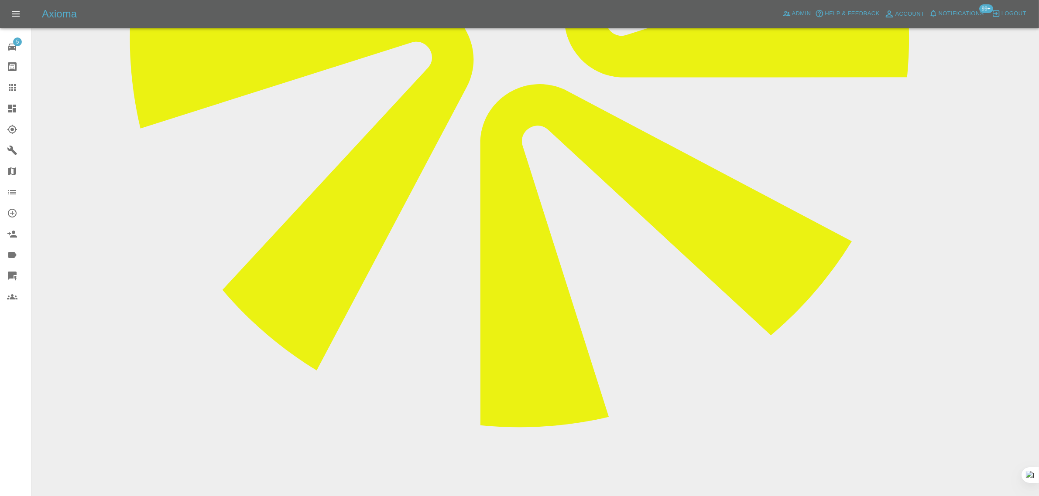
scroll to position [273, 0]
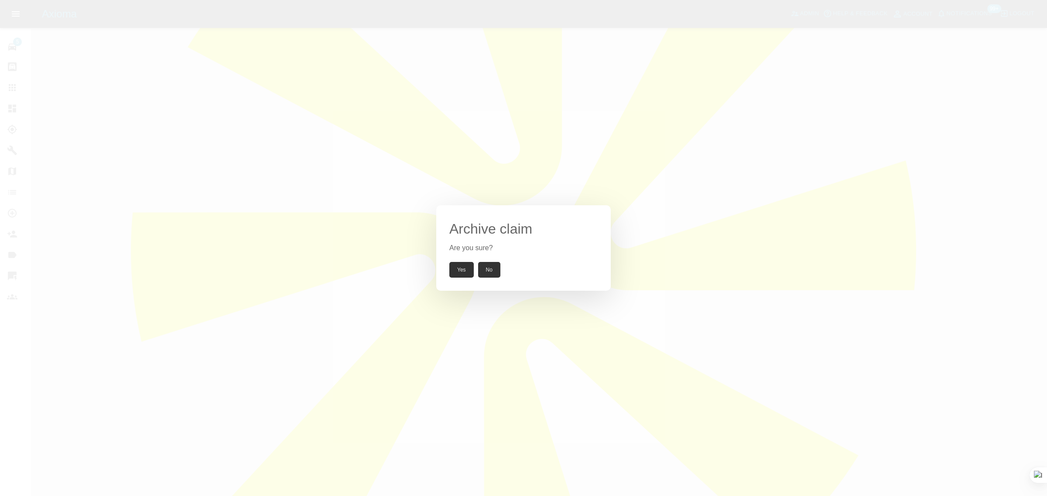
click at [458, 265] on button "Yes" at bounding box center [461, 270] width 24 height 16
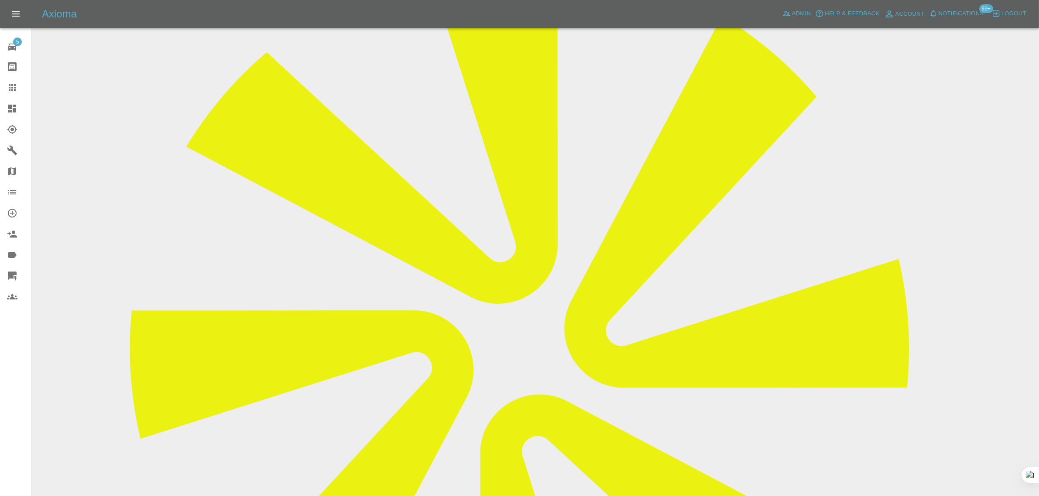
scroll to position [55, 0]
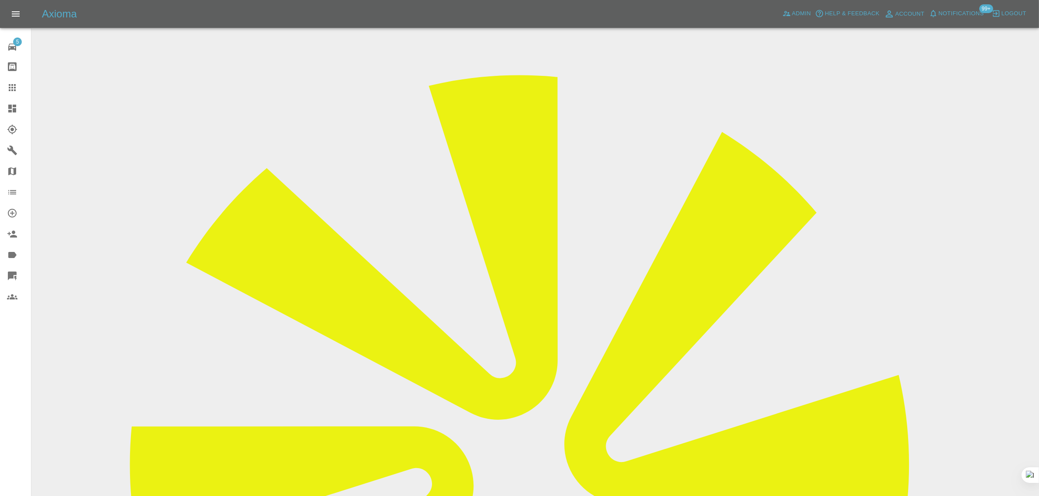
copy div "ttuna12@gmail.com"
click at [17, 84] on div at bounding box center [19, 87] width 24 height 10
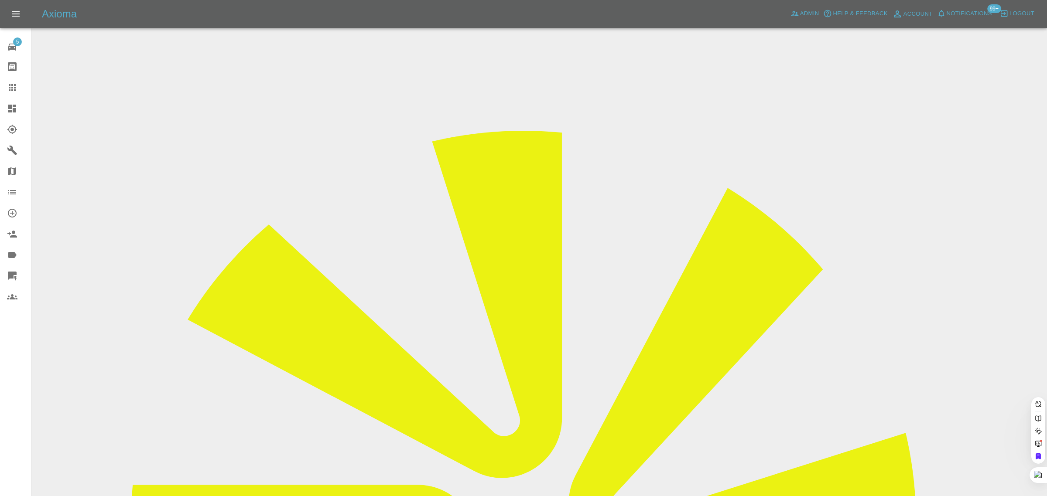
paste input "jon1968everett@gmail.com"
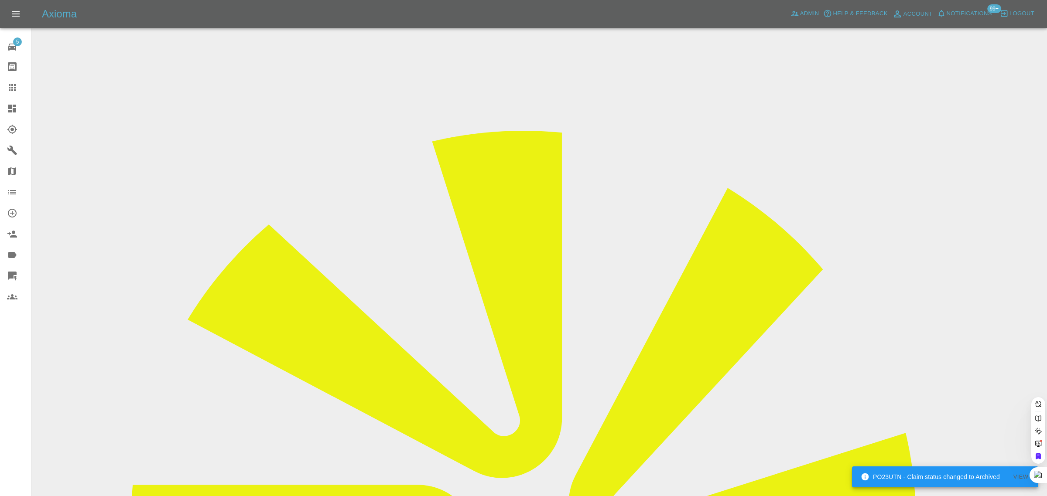
type input "jon1968everett@gmail.com"
click at [20, 395] on div "5 Repair home Bodyshop home Claims Dashboard Explorer Garages Map Organization …" at bounding box center [15, 248] width 31 height 496
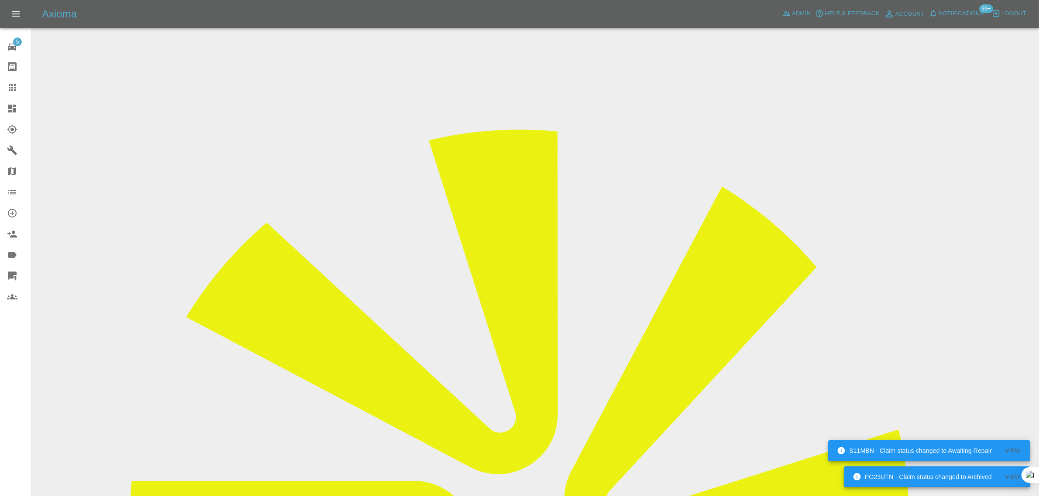
click at [21, 84] on div at bounding box center [19, 87] width 24 height 10
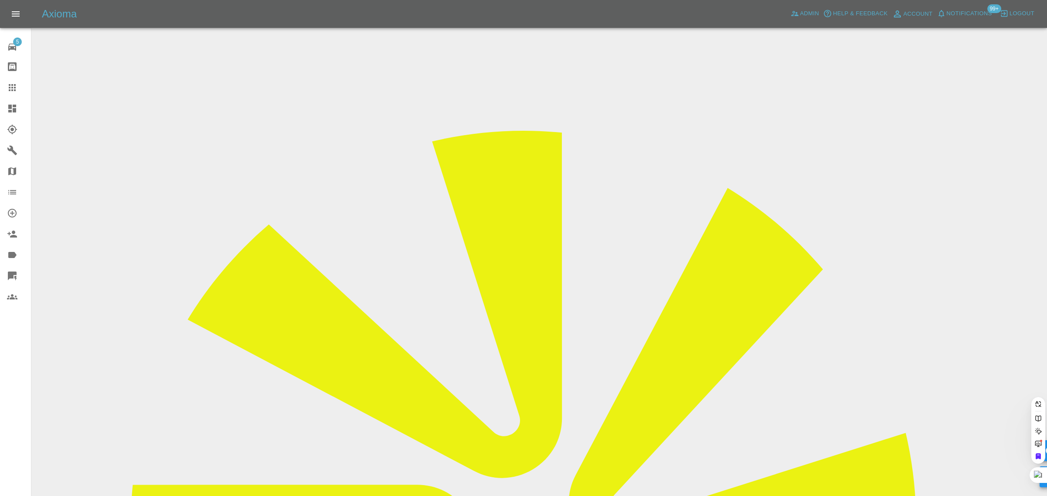
paste input "joe@joeanderson.co.uk"
type input "joe@joeanderson.co.uk"
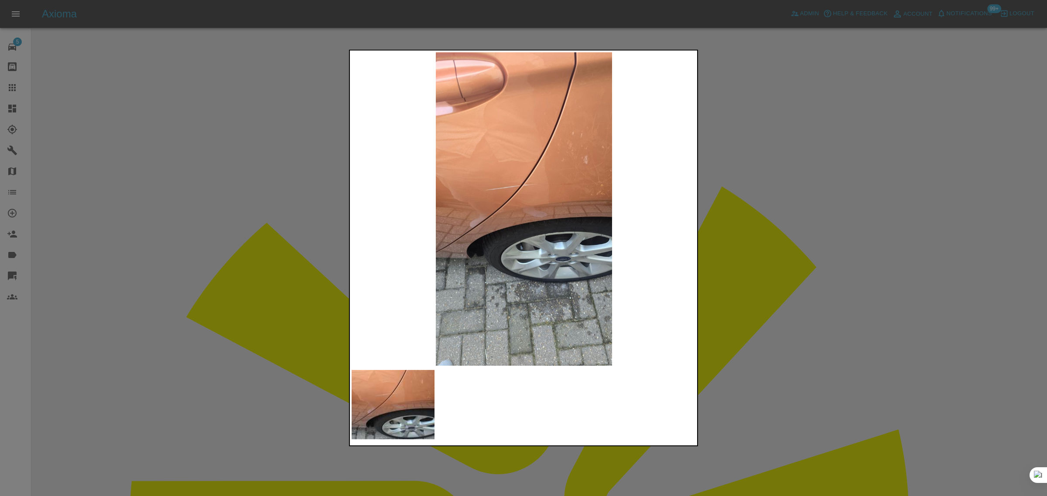
click at [792, 231] on div at bounding box center [523, 248] width 1047 height 496
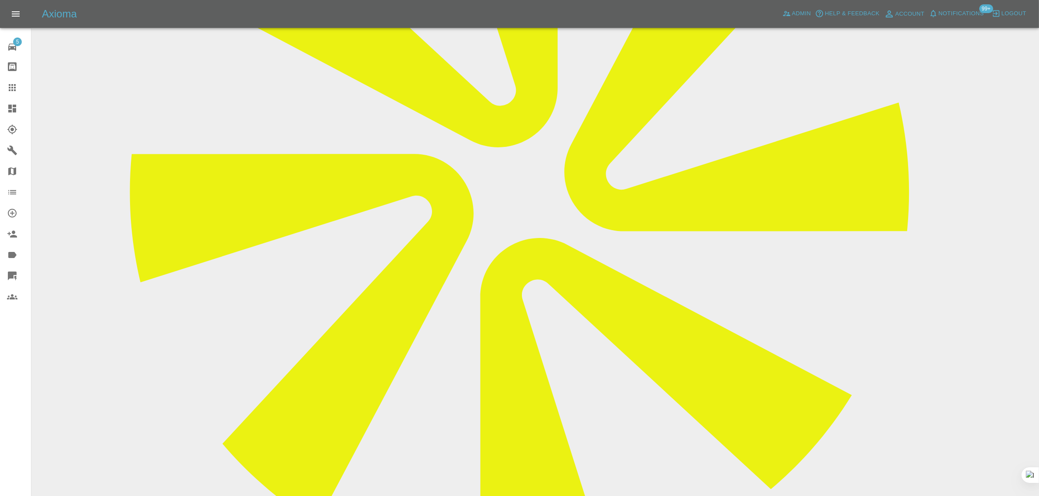
scroll to position [545, 0]
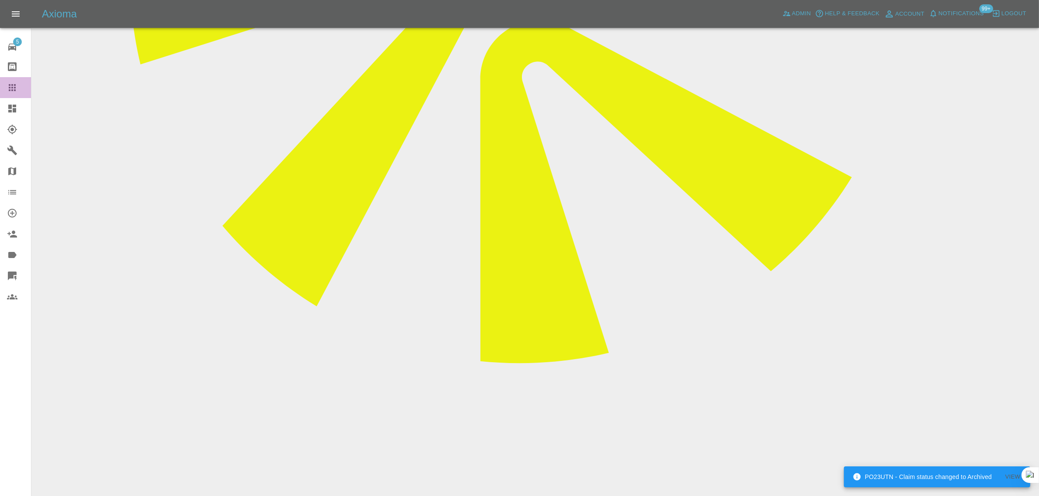
click at [11, 86] on icon at bounding box center [12, 87] width 10 height 10
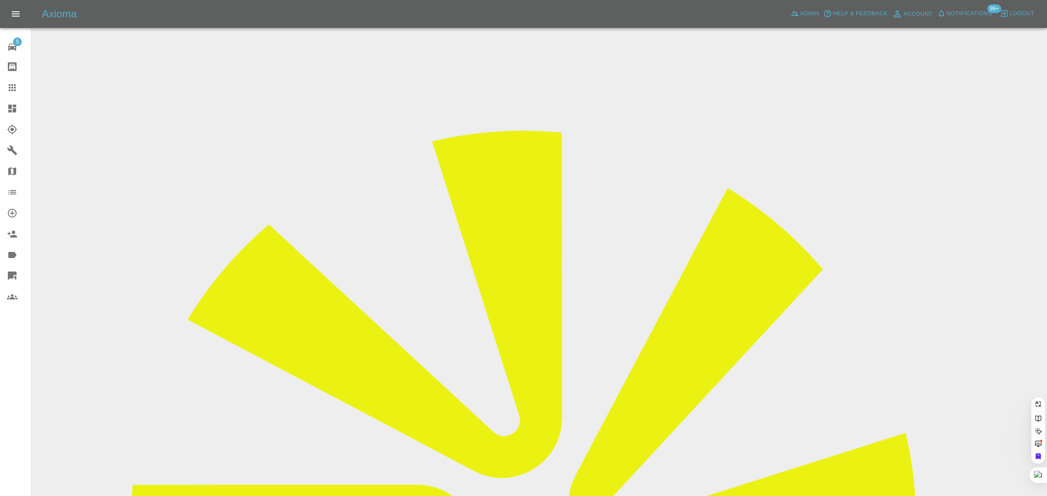
paste input "williammustoe@gmail.com"
type input "williammustoe@gmail.com"
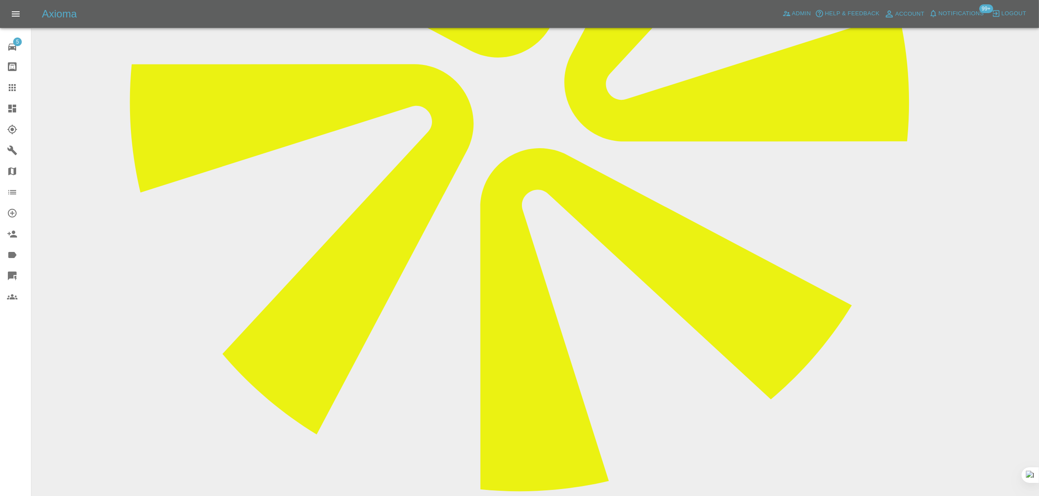
scroll to position [436, 0]
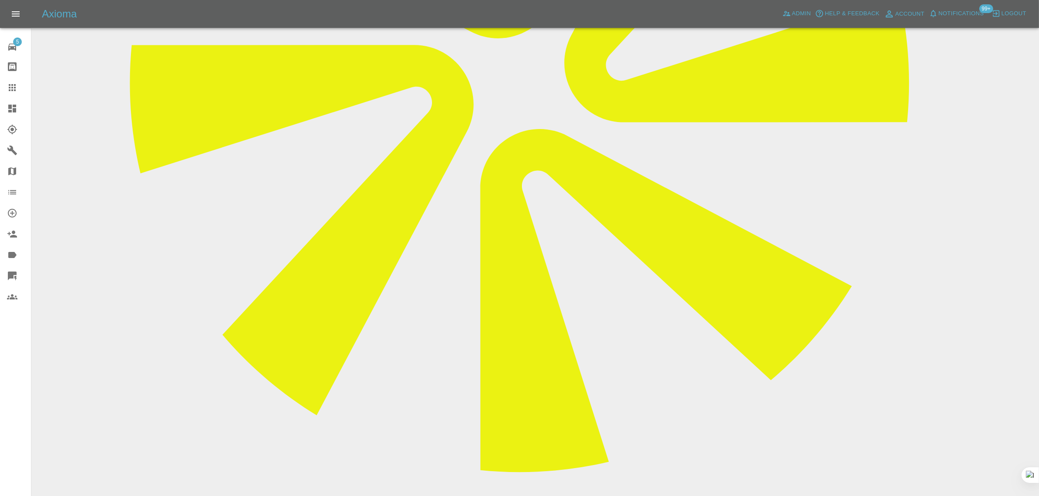
paste textarea "Unfortunately you were unsuccessful in this instance. Will."
type textarea "Unfortunately you were unsuccessful in this instance. Will."
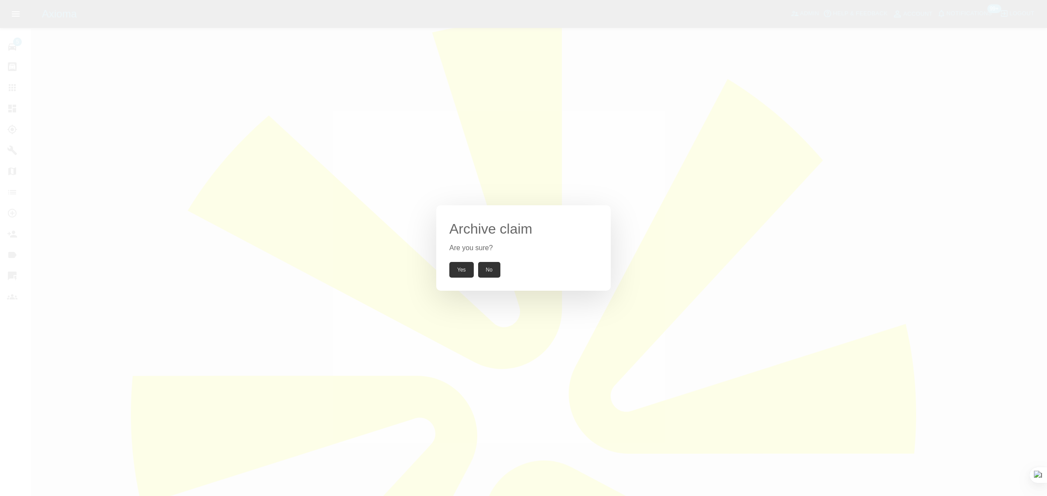
click at [460, 272] on button "Yes" at bounding box center [461, 270] width 24 height 16
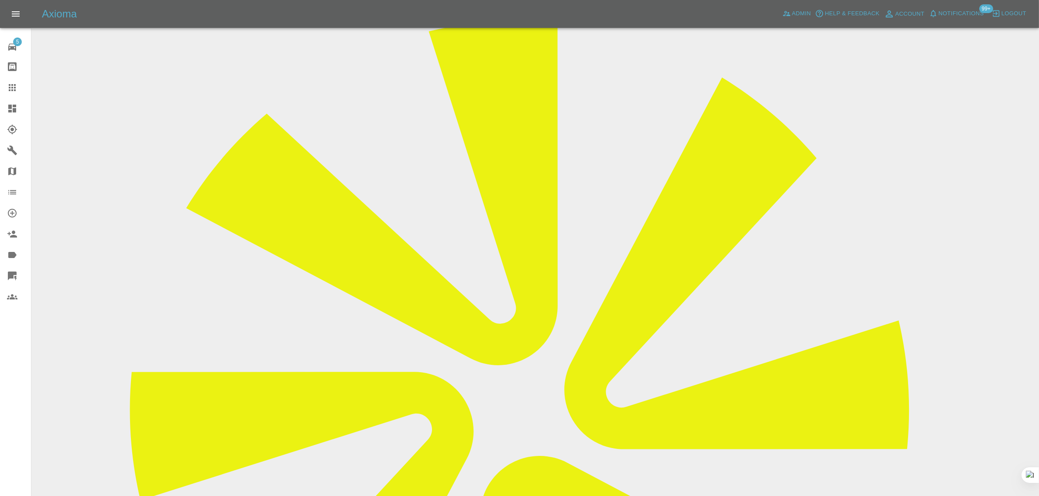
click at [11, 94] on link "Claims" at bounding box center [15, 87] width 31 height 21
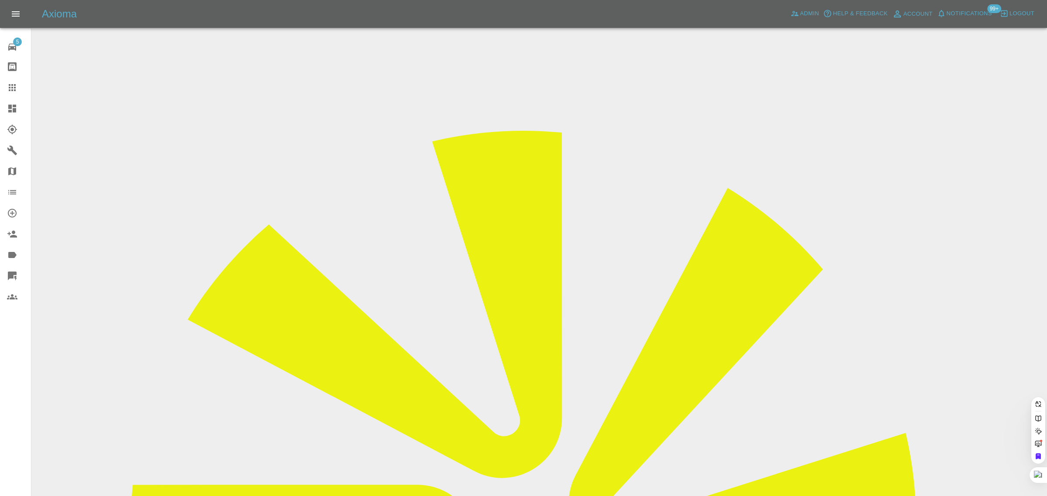
paste input "thehandpaul@gmail.com"
type input "thehandpaul@gmail.com"
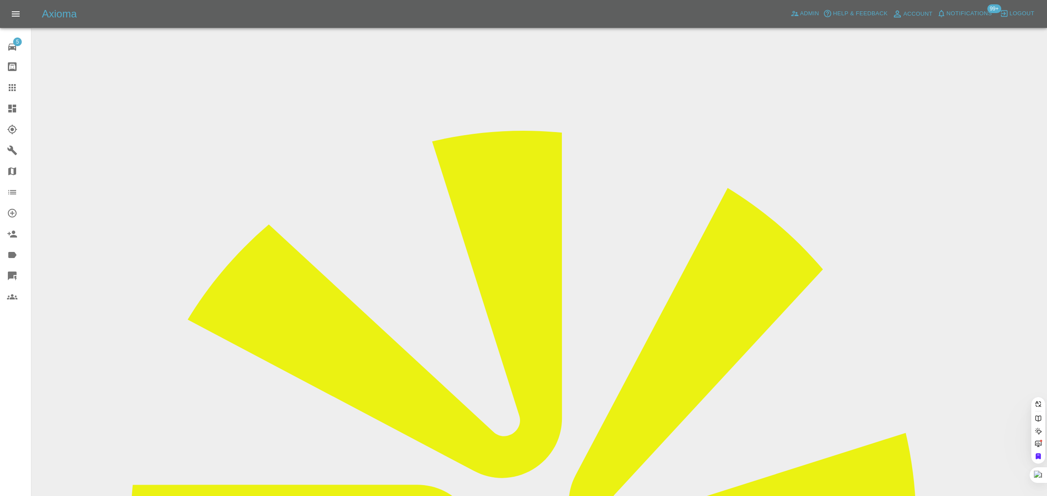
scroll to position [0, 7]
click at [10, 407] on div "5 Repair home Bodyshop home Claims Dashboard Explorer Garages Map Organization …" at bounding box center [15, 248] width 31 height 496
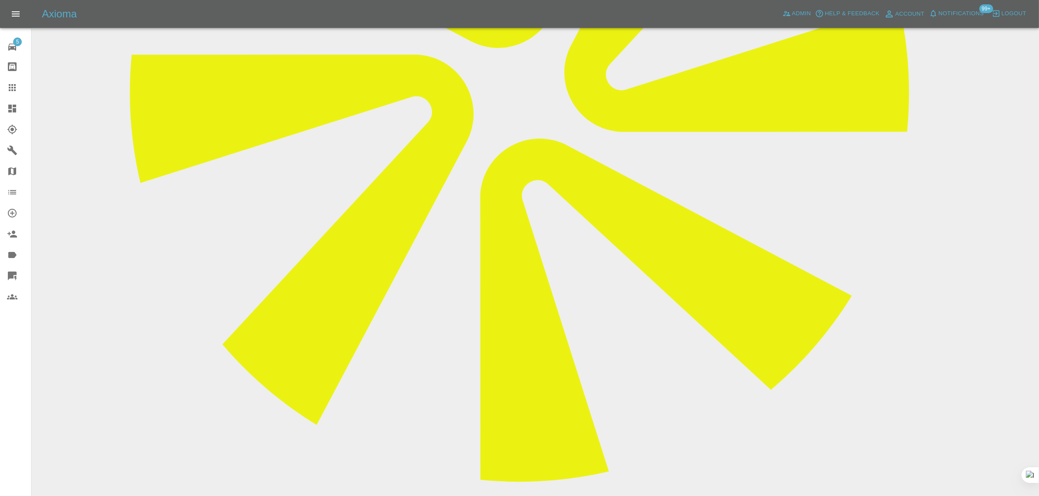
scroll to position [436, 0]
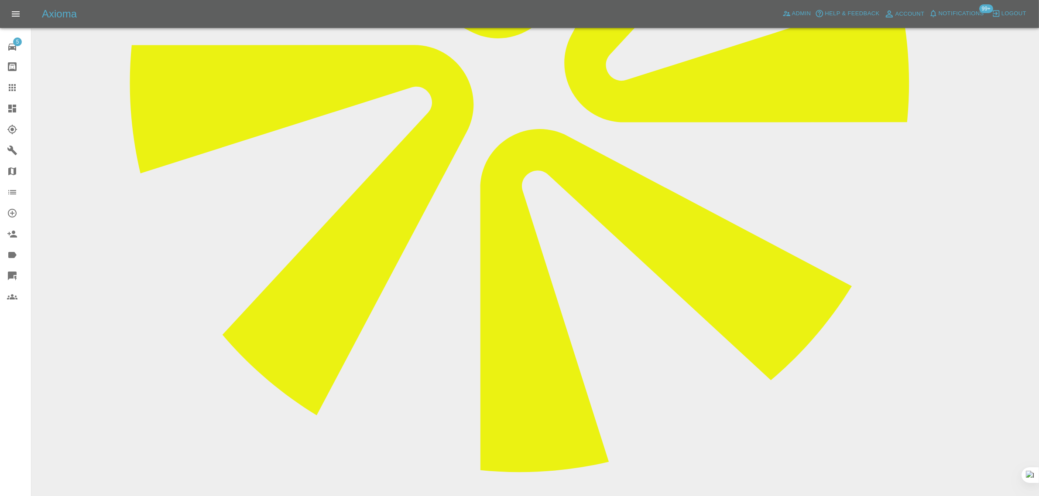
drag, startPoint x: 424, startPoint y: 411, endPoint x: 545, endPoint y: 411, distance: 121.3
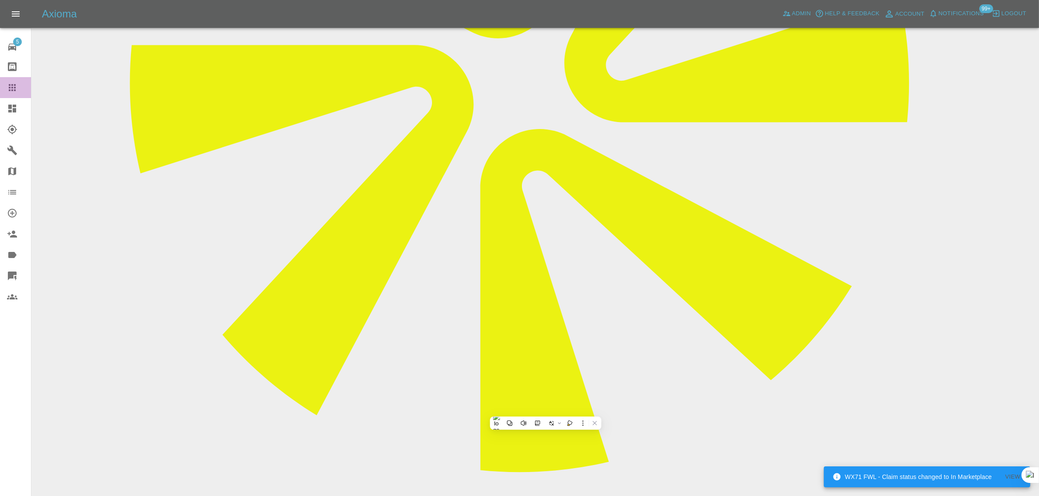
click at [14, 89] on icon at bounding box center [12, 87] width 10 height 10
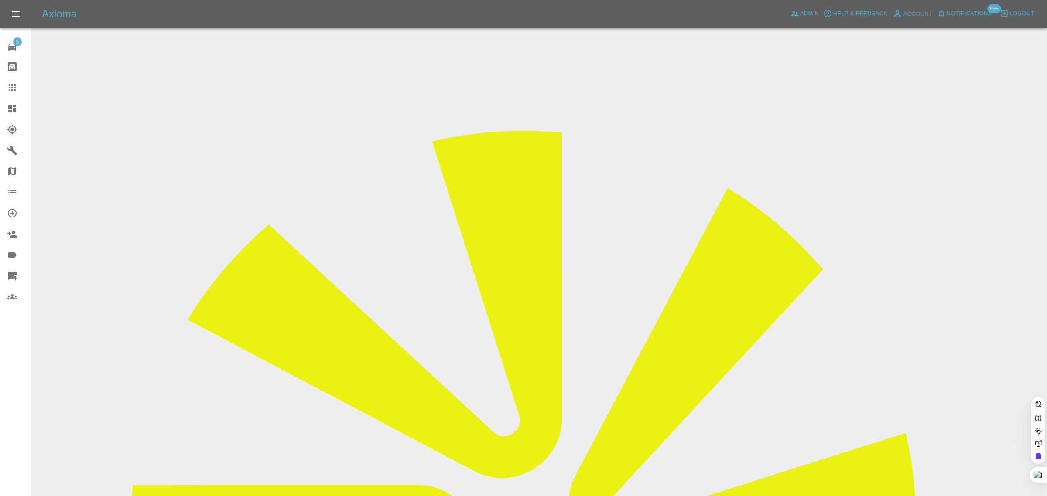
paste input "deborahrea83@yahoo.com"
type input "deborahrea83@yahoo.com"
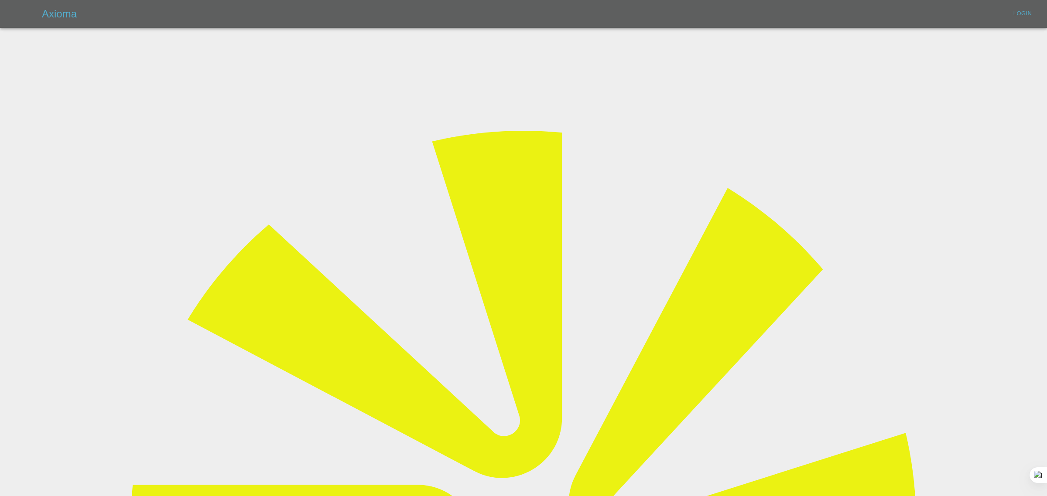
type input "bookkeeping@fifoaccounting.com"
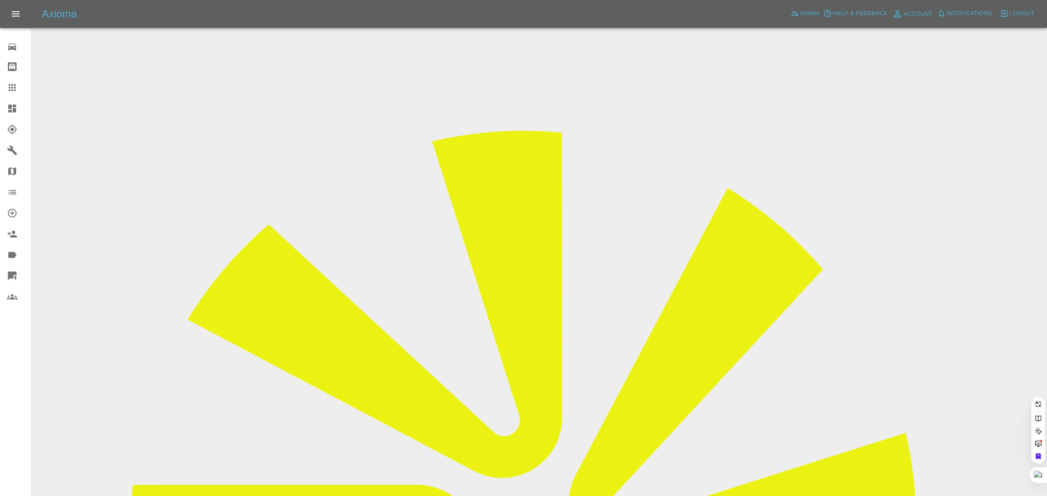
paste input "deborahrea83@yahoo.com"
type input "deborahrea83@yahoo.com"
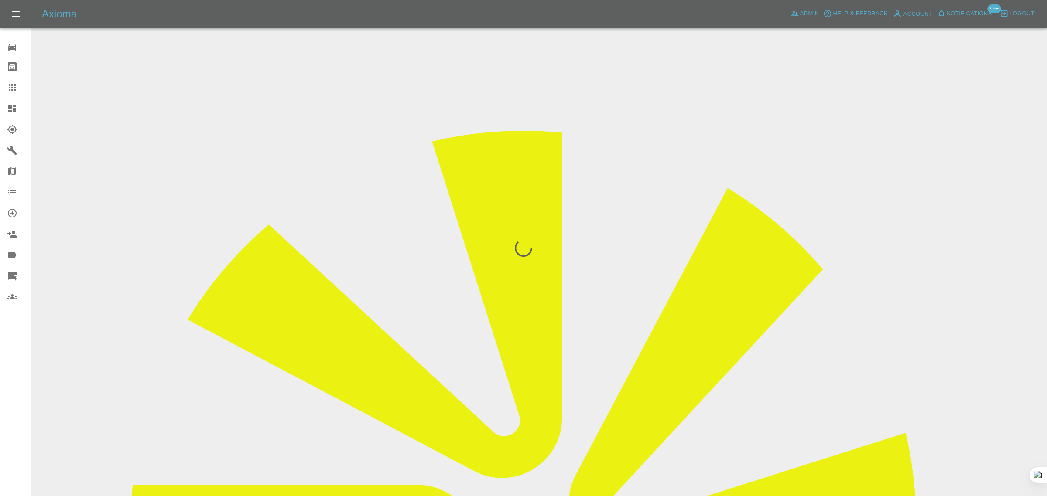
click at [1, 397] on div "0 Repair home Bodyshop home Claims Dashboard Explorer Garages Map Organization …" at bounding box center [15, 248] width 31 height 496
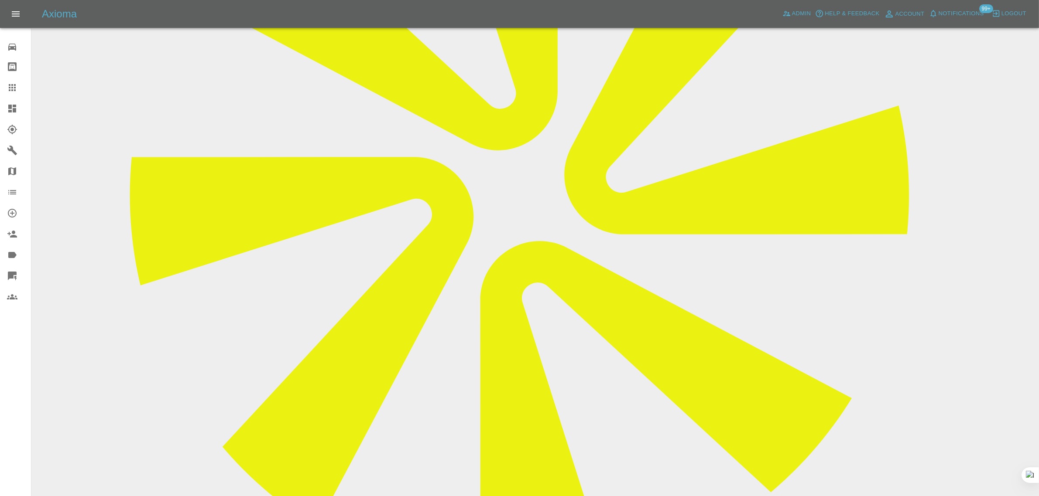
scroll to position [382, 0]
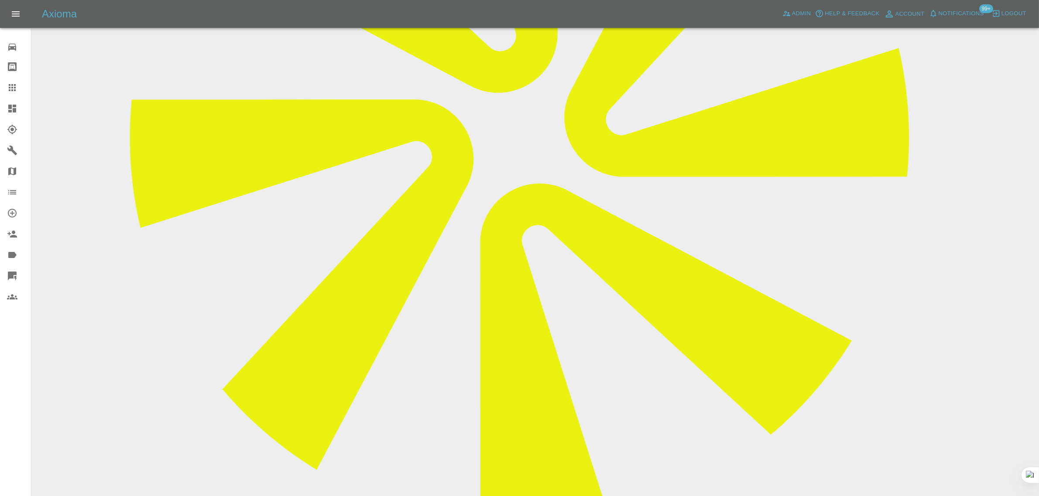
drag, startPoint x: 424, startPoint y: 404, endPoint x: 903, endPoint y: 391, distance: 478.8
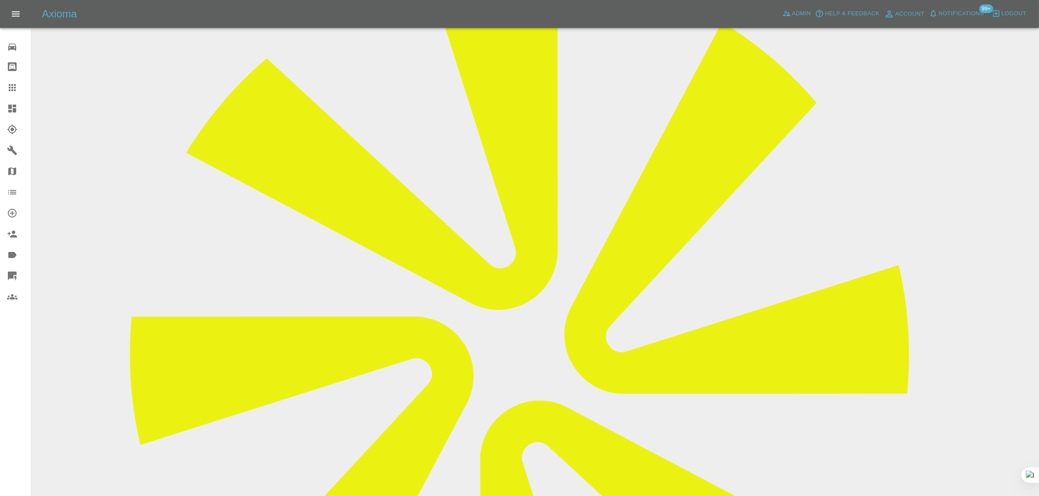
scroll to position [327, 0]
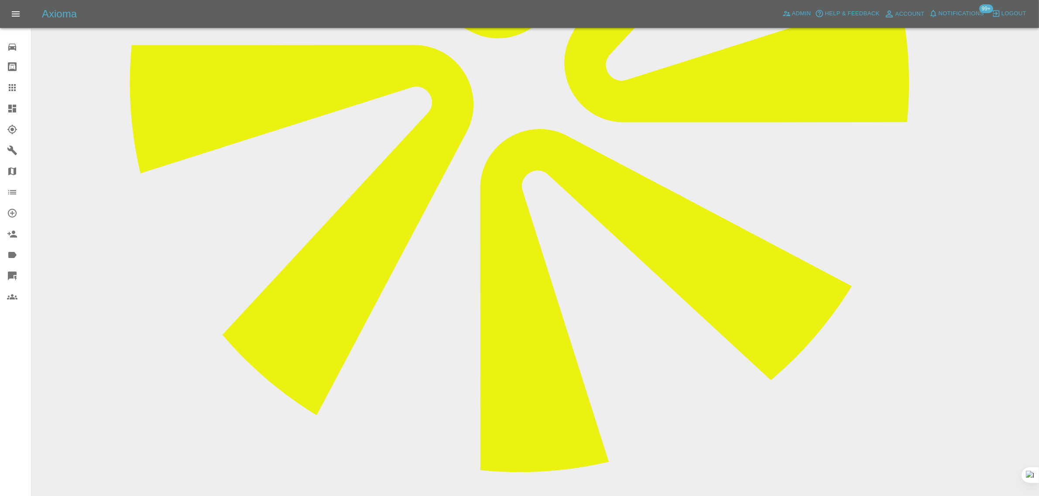
scroll to position [109, 0]
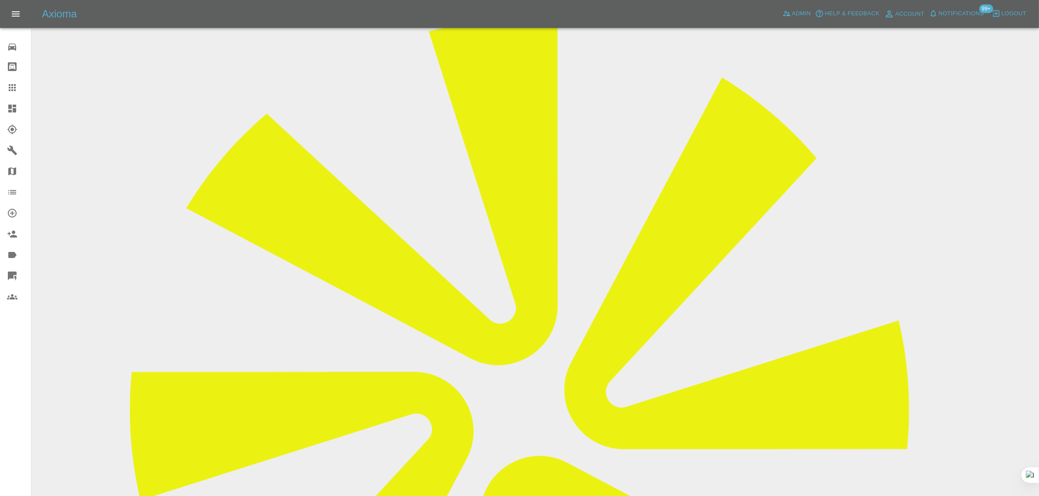
drag, startPoint x: 539, startPoint y: 127, endPoint x: 578, endPoint y: 126, distance: 39.3
copy td "RH18 5HF"
click at [14, 86] on icon at bounding box center [12, 87] width 7 height 7
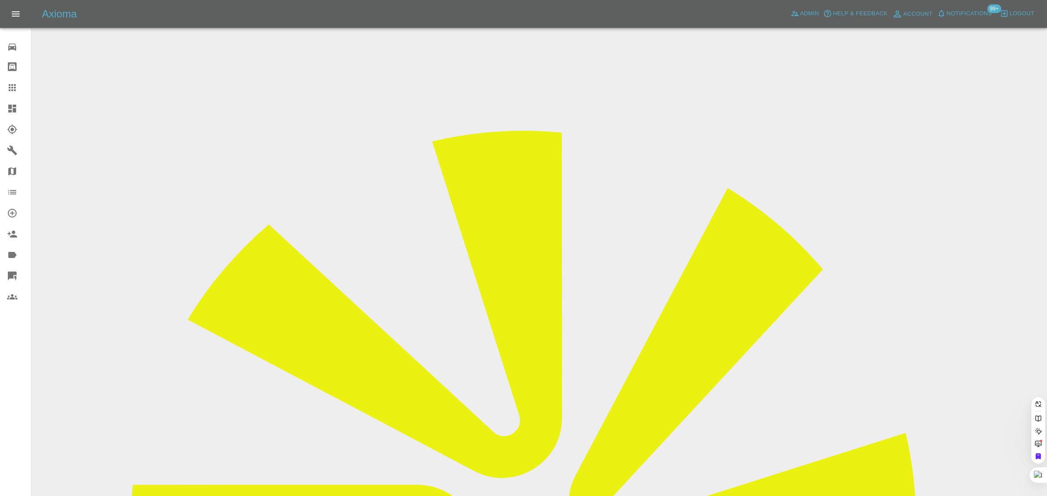
paste input "[EMAIL_ADDRESS][DOMAIN_NAME]"
type input "karenmorgan422@gmail.co"
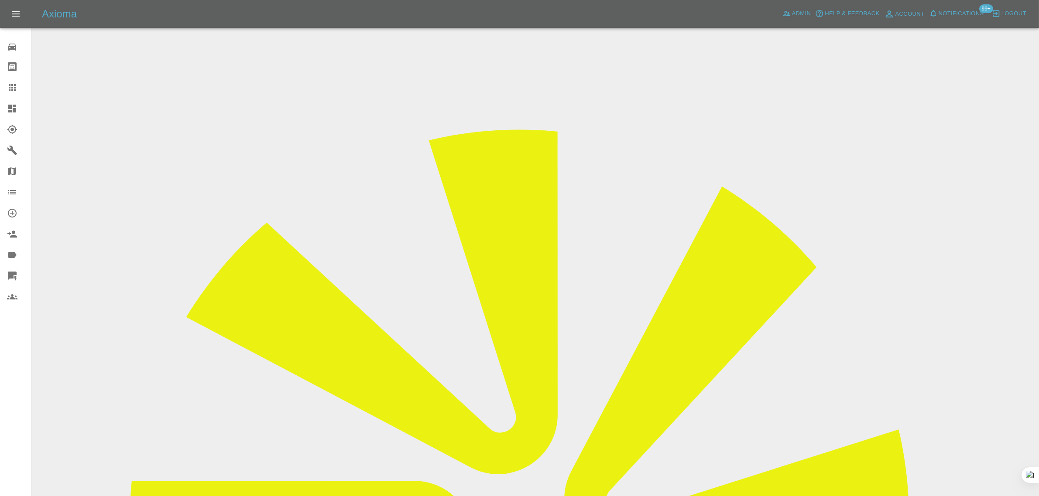
click at [24, 86] on div at bounding box center [19, 87] width 24 height 10
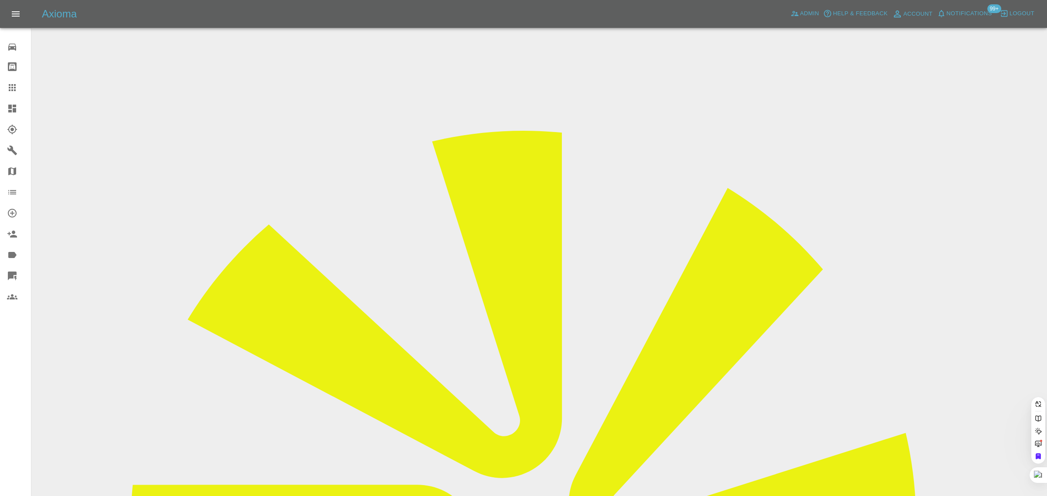
paste input "[PERSON_NAME][EMAIL_ADDRESS][PERSON_NAME][DOMAIN_NAME]"
type input "[PERSON_NAME][EMAIL_ADDRESS][PERSON_NAME][DOMAIN_NAME]"
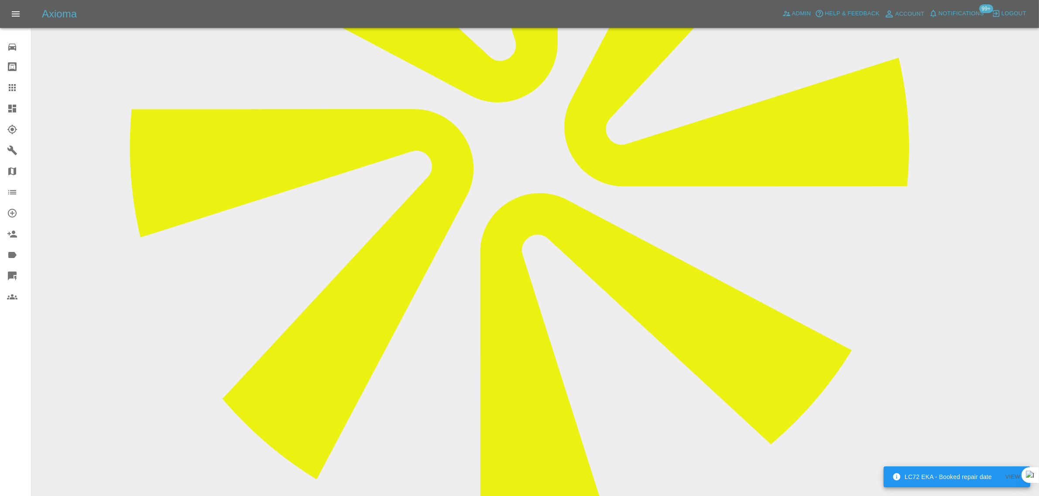
scroll to position [382, 0]
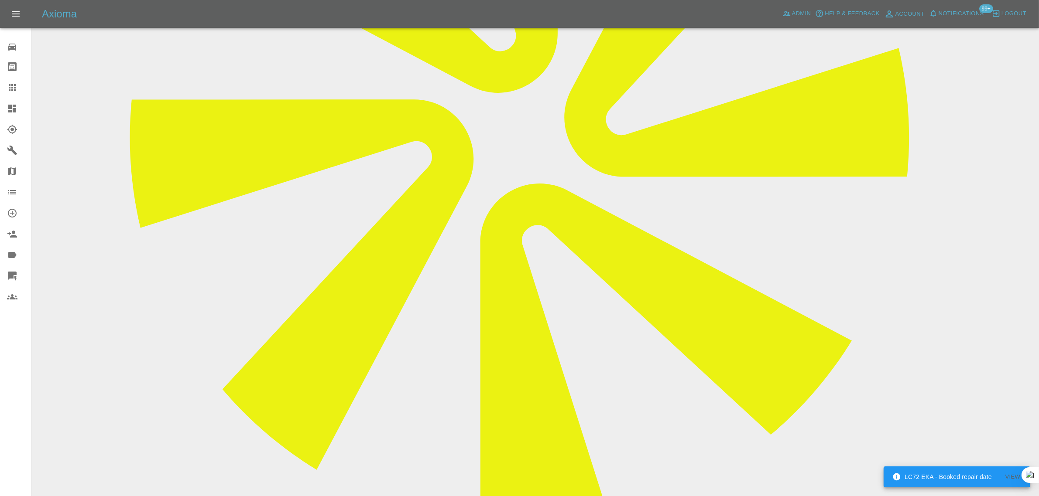
paste textarea "[PERSON_NAME] has been in touch regarding fixing the problem but he advised me …"
type textarea "[PERSON_NAME] has been in touch regarding fixing the problem but he advised me …"
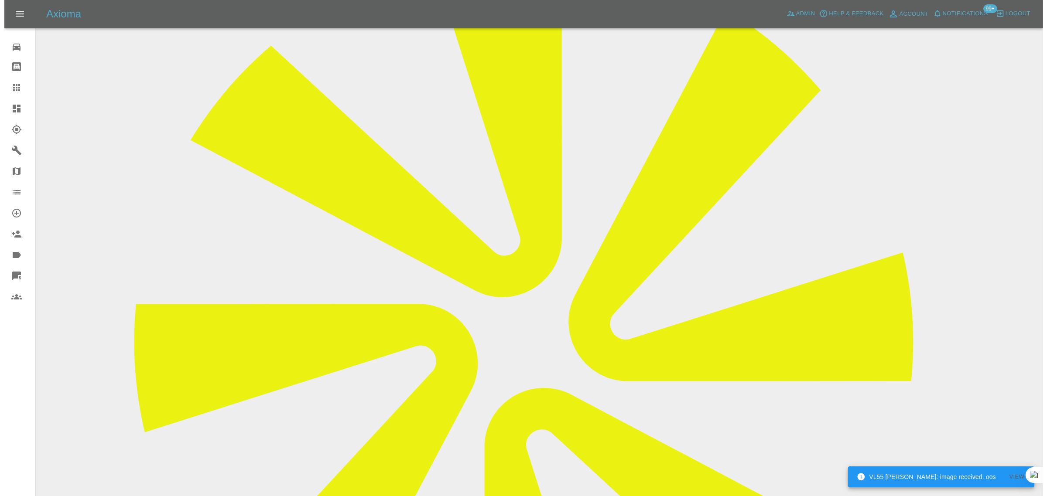
scroll to position [0, 0]
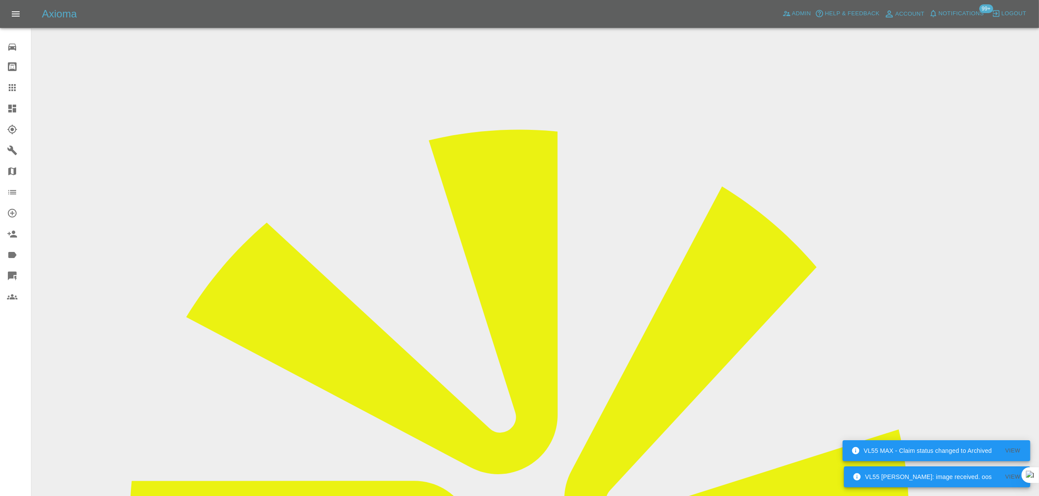
click at [7, 92] on icon at bounding box center [12, 87] width 10 height 10
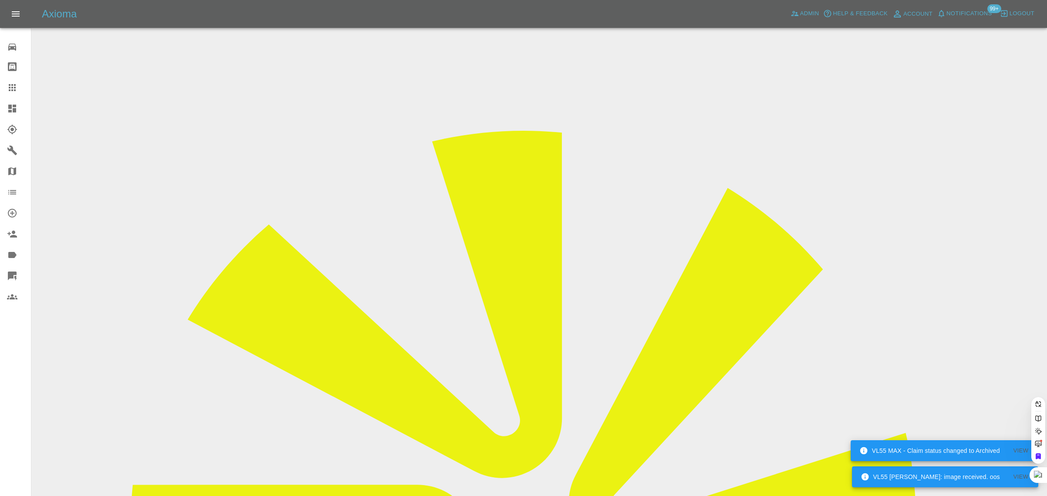
paste input "johnfrench899@gmail.com"
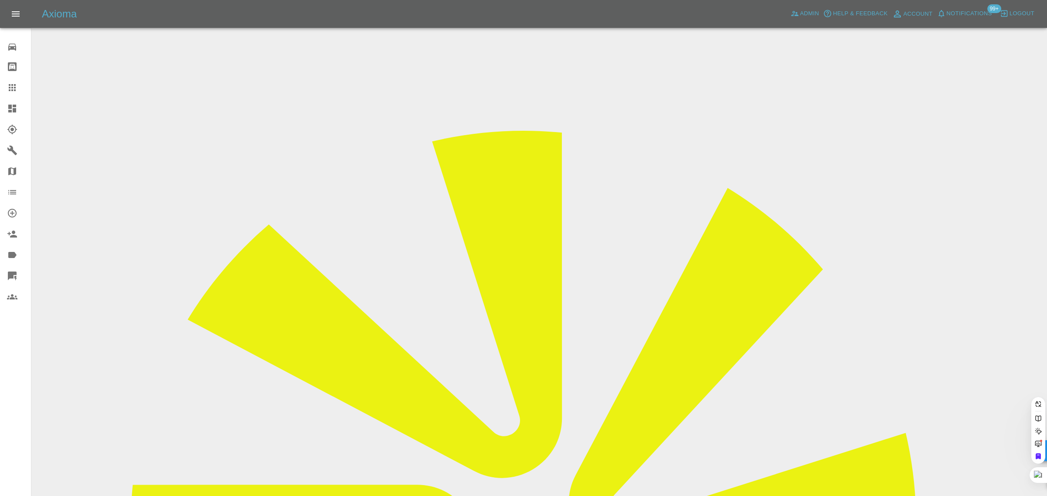
type input "johnfrench899@gmail.com"
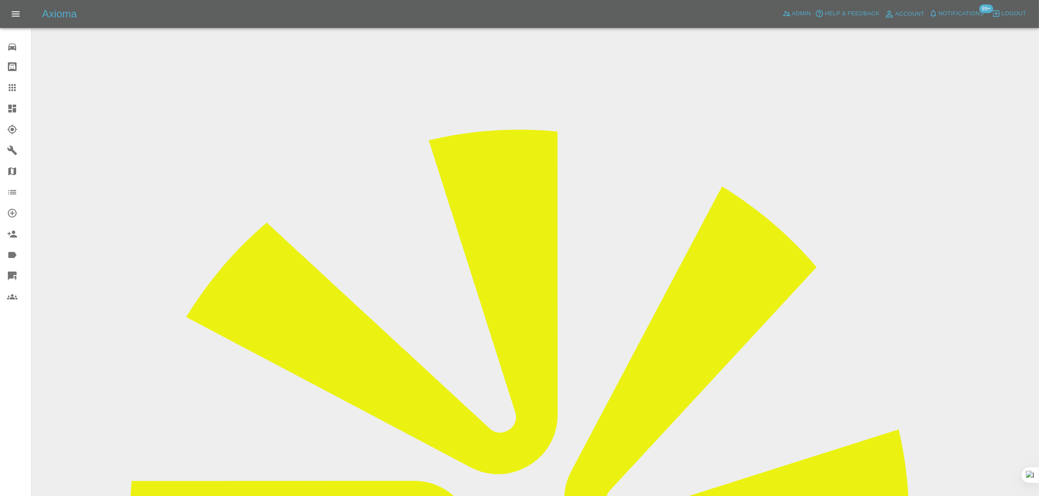
click at [9, 86] on icon at bounding box center [12, 87] width 7 height 7
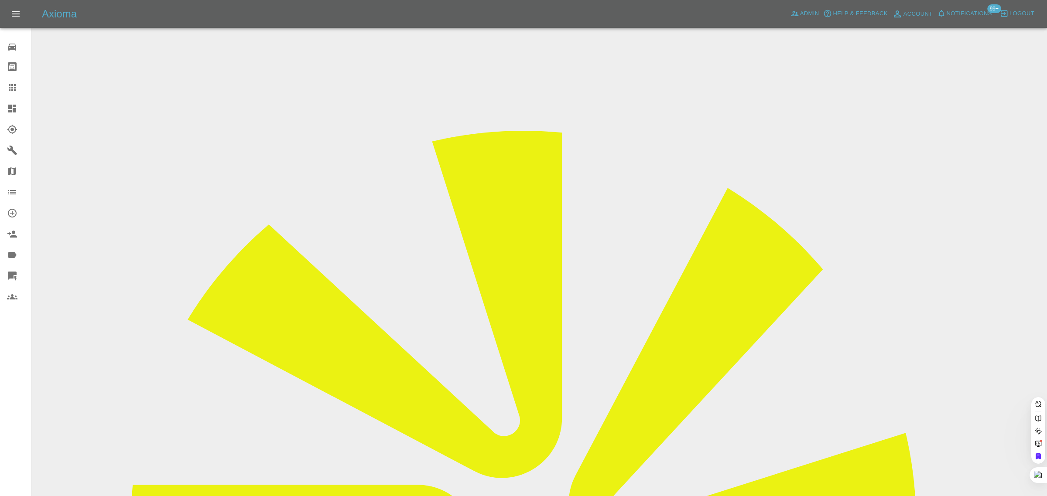
paste input "07981293354."
type input "07981293354"
drag, startPoint x: 515, startPoint y: 330, endPoint x: 534, endPoint y: 299, distance: 36.7
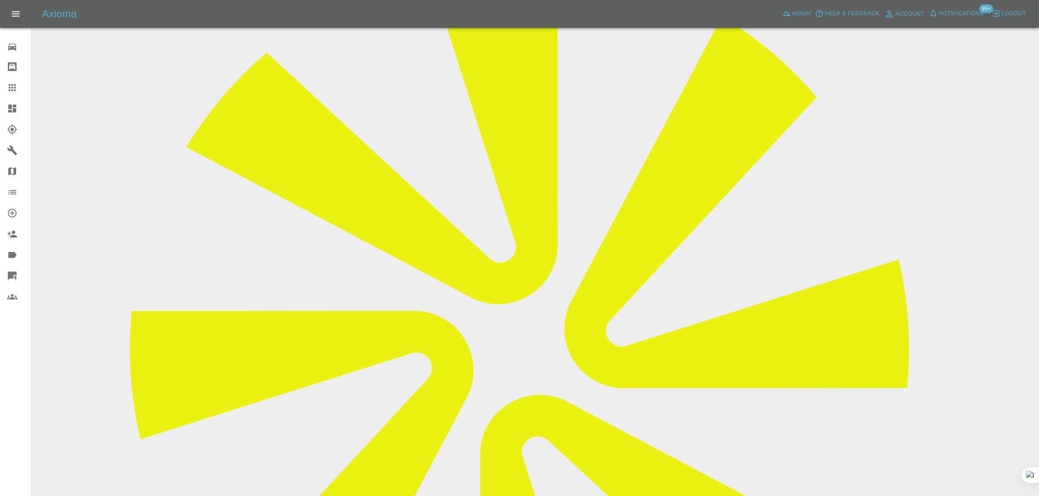
scroll to position [164, 0]
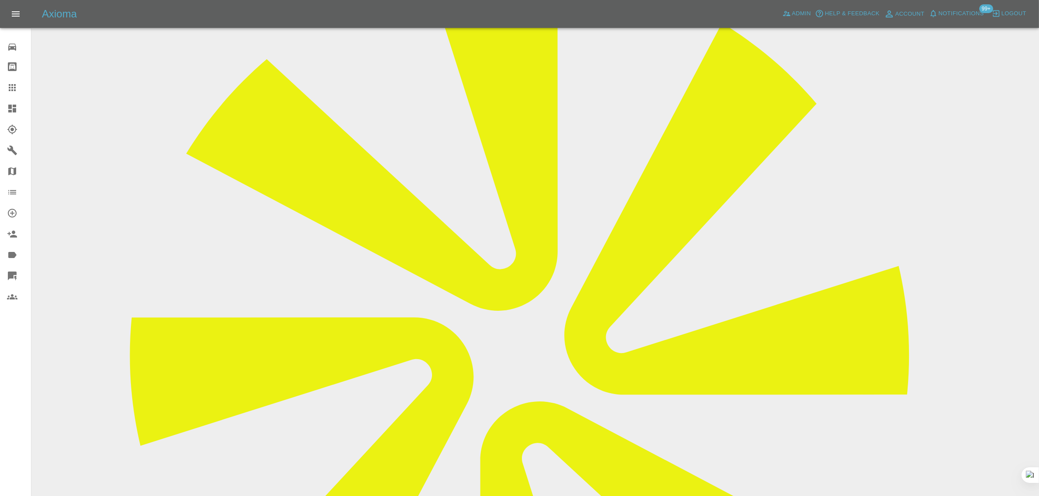
copy div "rashiaror@doctors.org.uk"
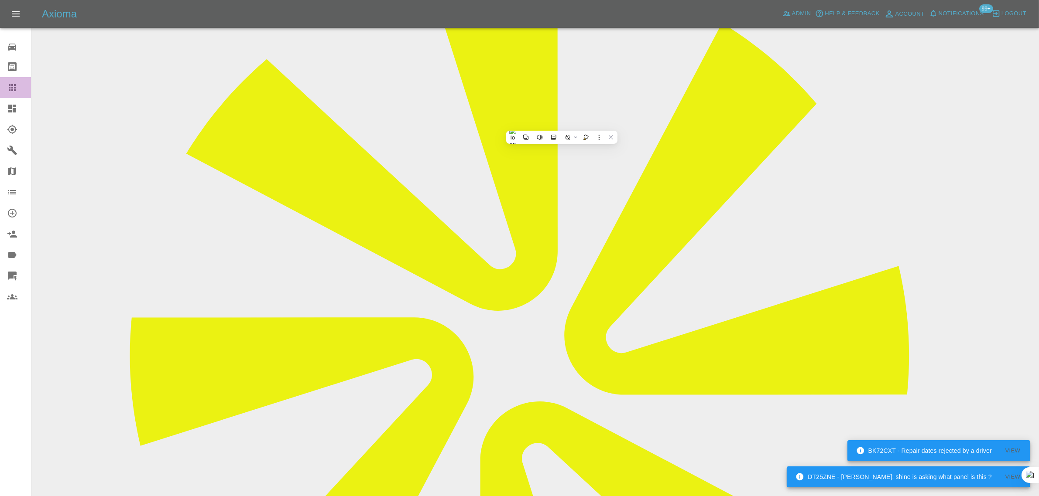
click at [11, 83] on icon at bounding box center [12, 87] width 10 height 10
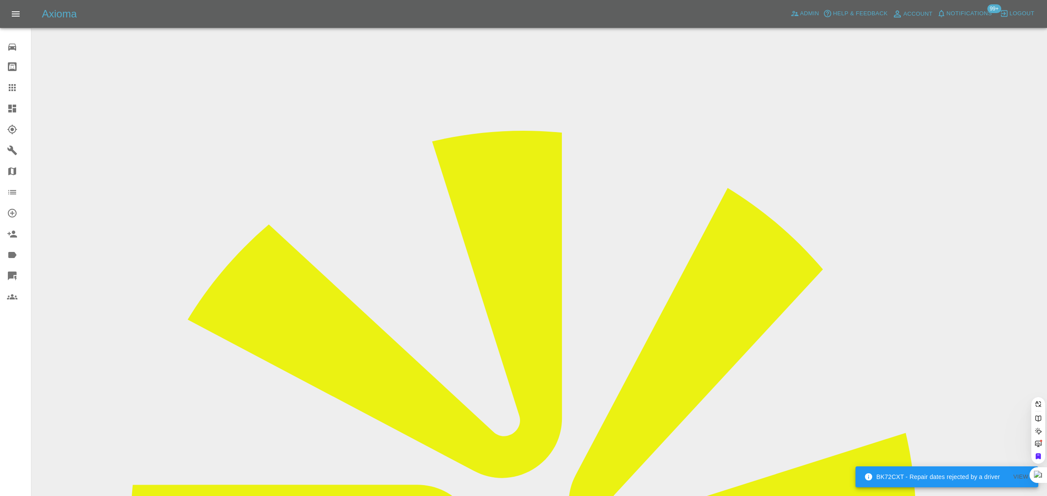
paste input "jsandhu88@hotmail.com"
type input "jsandhu88@hotmail.com"
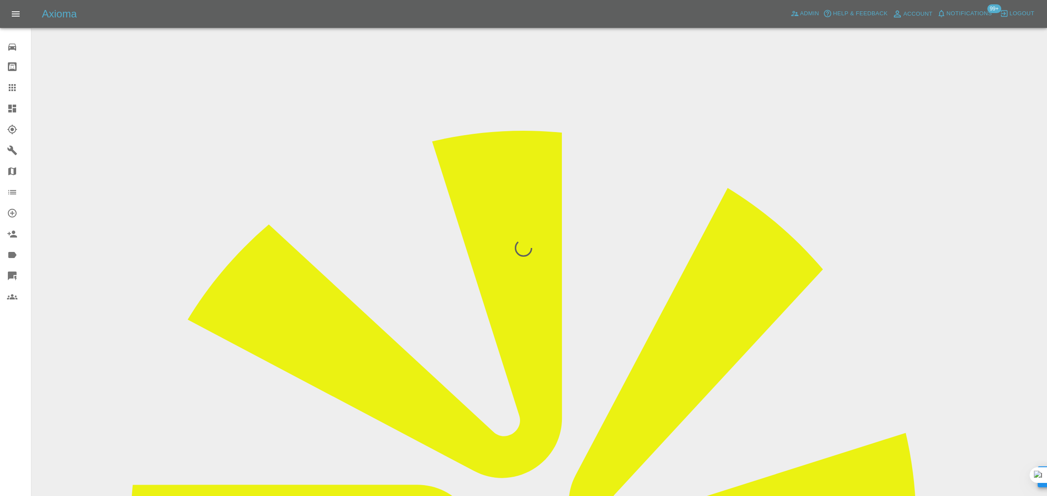
click at [5, 397] on div "0 Repair home Bodyshop home Claims Dashboard Explorer Garages Map Organization …" at bounding box center [15, 248] width 31 height 496
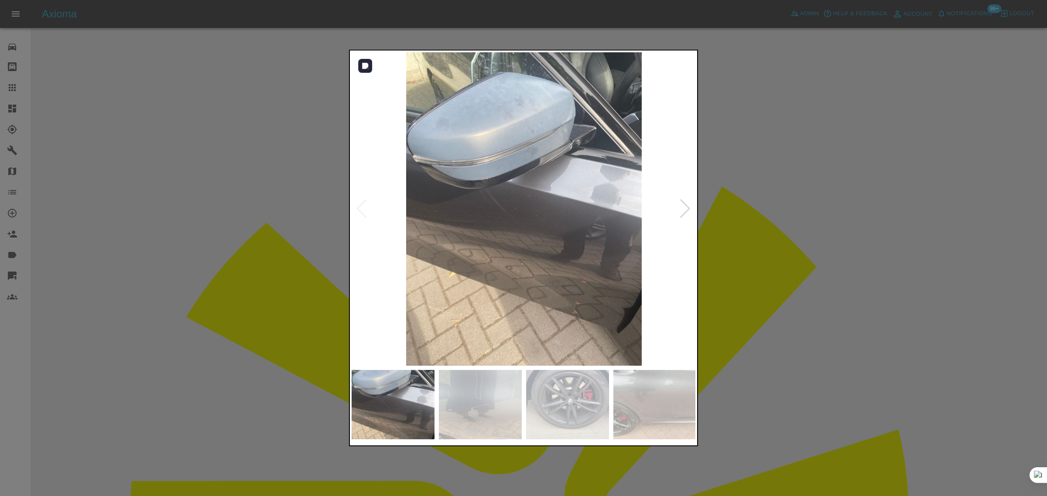
click at [686, 205] on div at bounding box center [685, 208] width 12 height 19
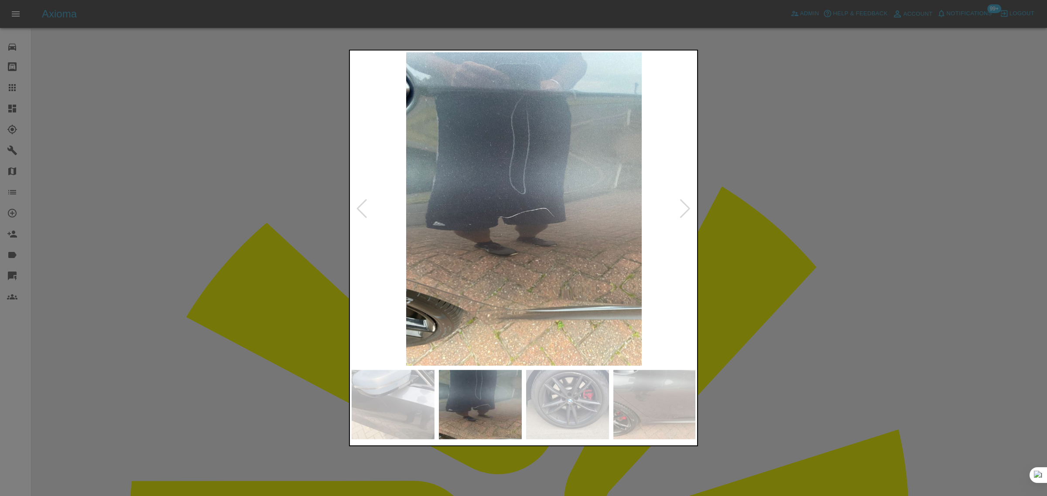
click at [686, 205] on div at bounding box center [685, 208] width 12 height 19
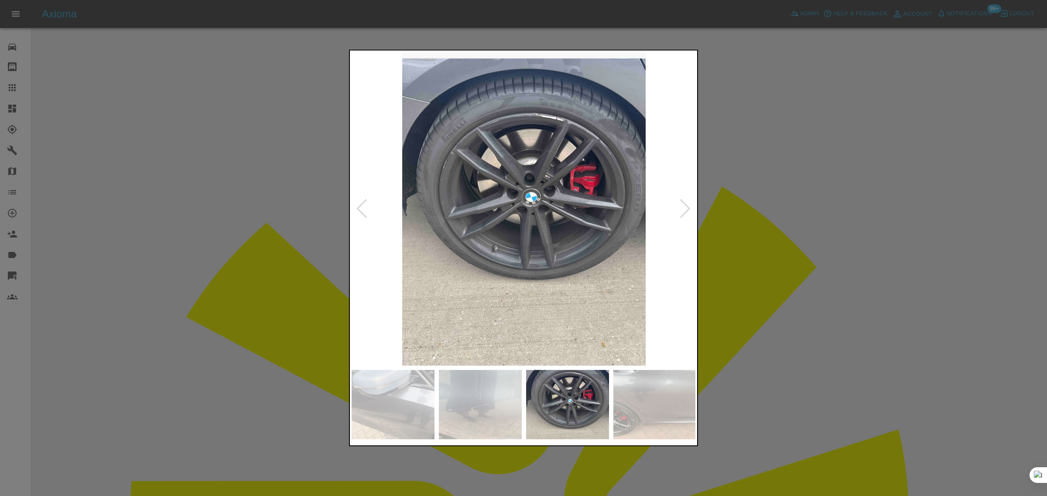
click at [686, 205] on div at bounding box center [685, 208] width 12 height 19
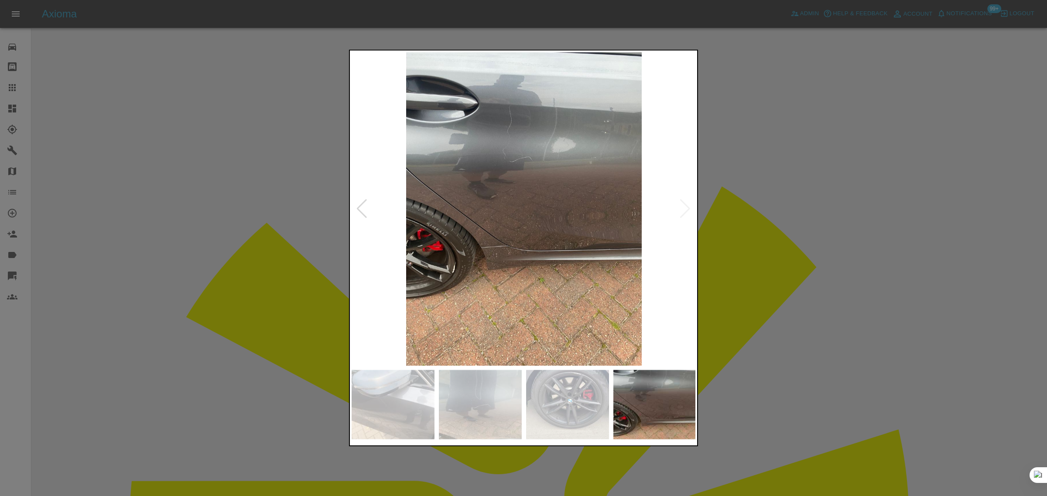
click at [740, 225] on div at bounding box center [523, 248] width 1047 height 496
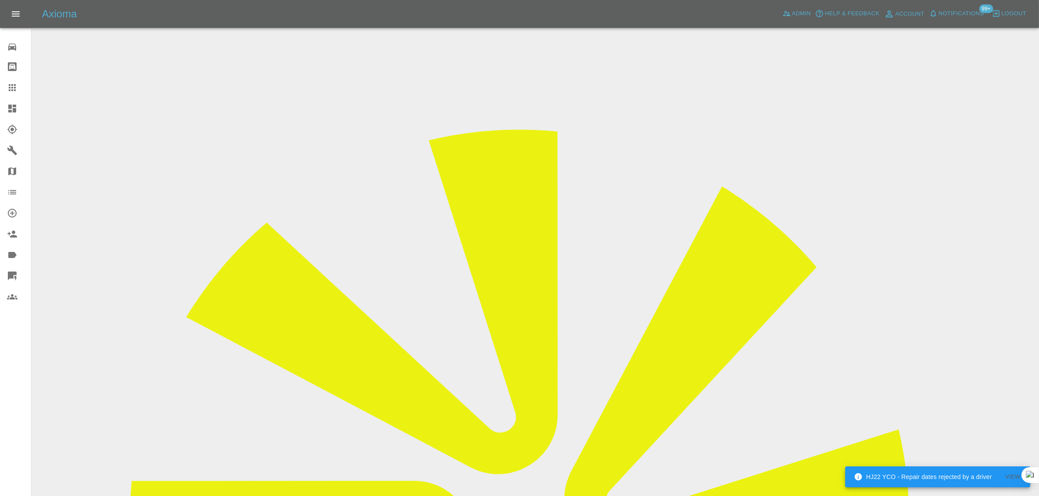
click at [14, 93] on link "Claims" at bounding box center [15, 87] width 31 height 21
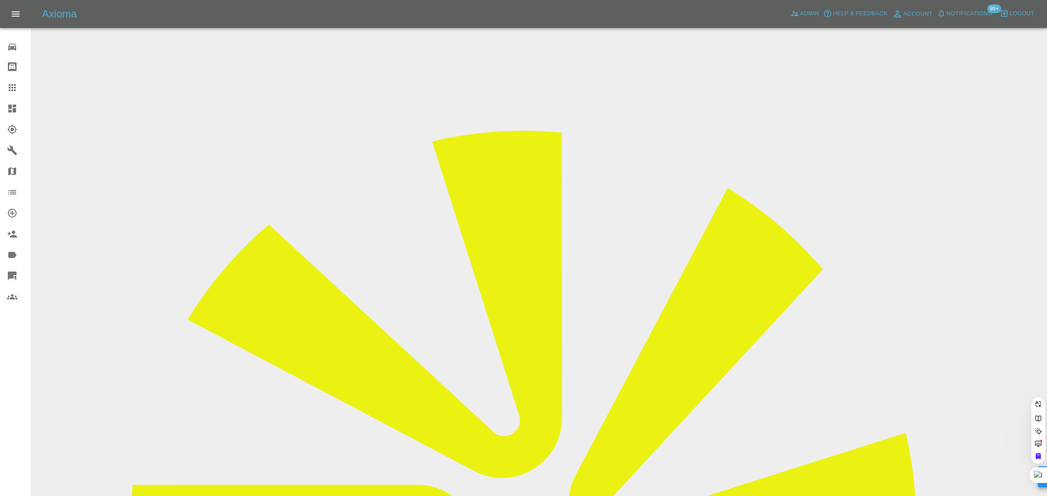
paste input "deborahrea83@yahoo.com"
type input "deborahrea83@yahoo.com"
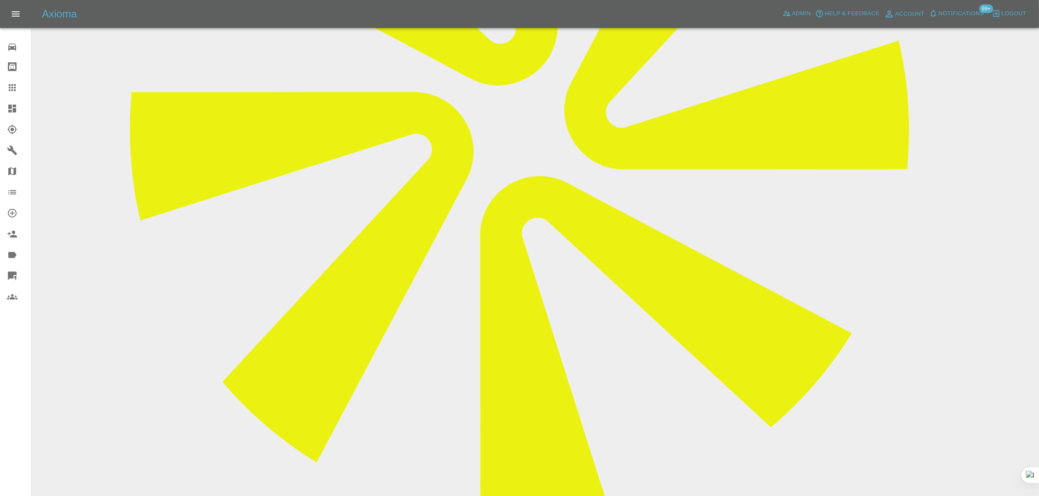
scroll to position [436, 0]
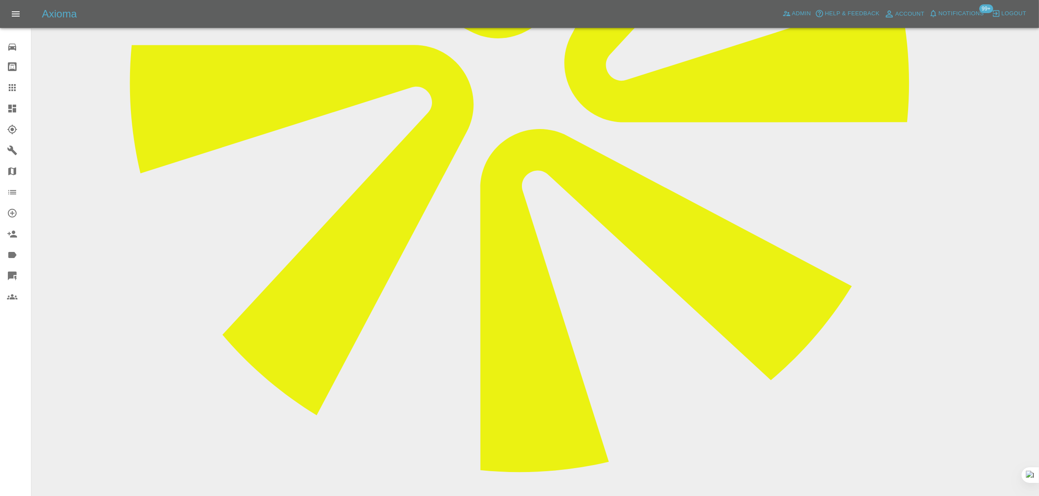
drag, startPoint x: 394, startPoint y: 346, endPoint x: 951, endPoint y: 344, distance: 557.5
copy p "19th in Sharpthorne until 13:00. 26th in Sharpthorne until 12:30 am then Forest…"
click at [14, 84] on icon at bounding box center [12, 87] width 10 height 10
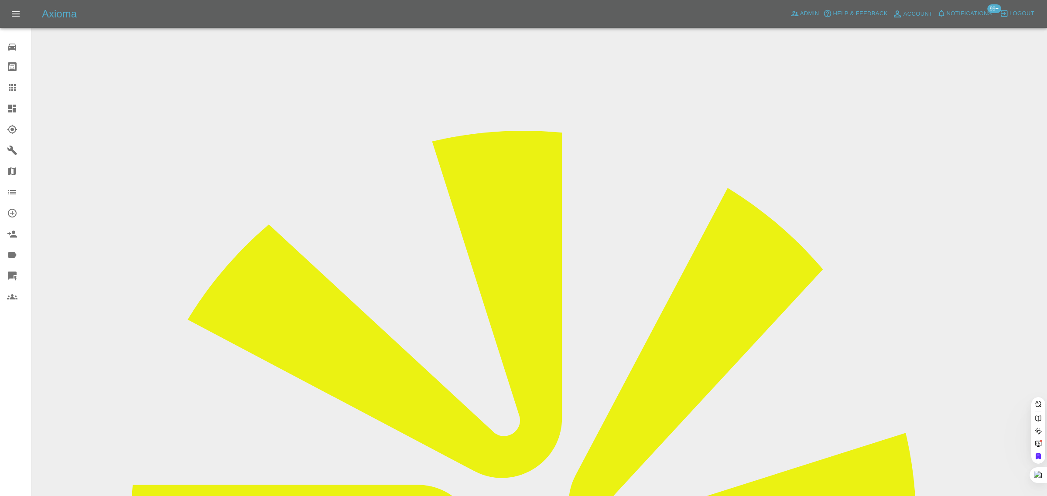
paste input "marynlen@hotmail.com"
type input "marynlen@hotmail.com"
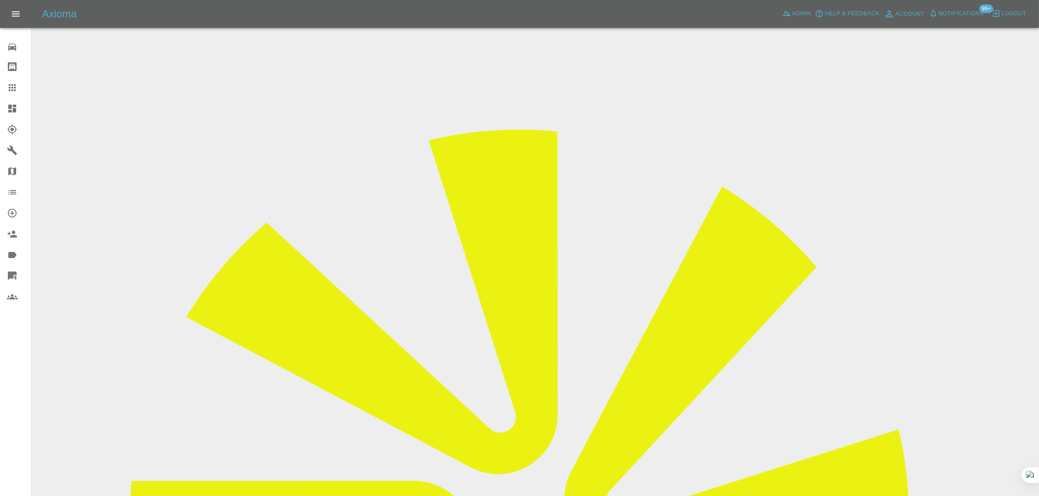
type input "Len Taylor"
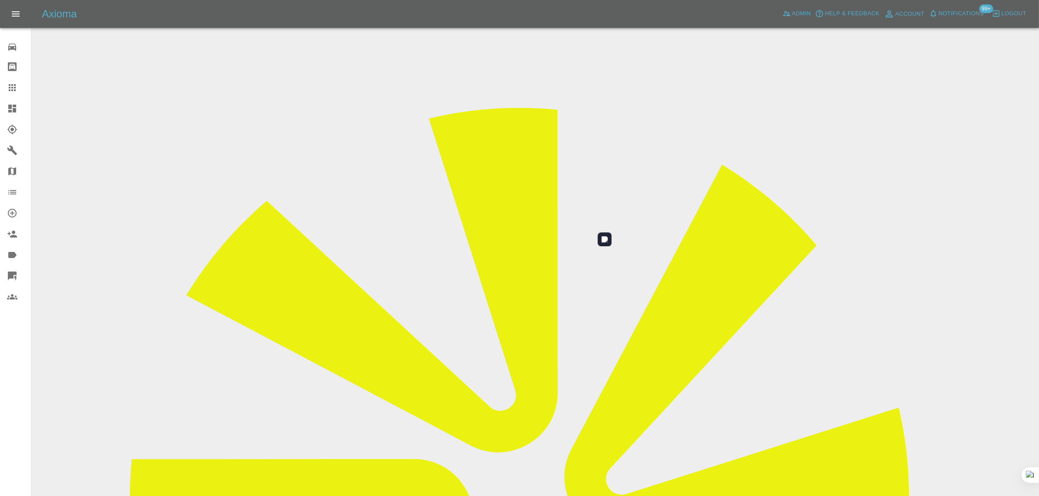
scroll to position [43, 0]
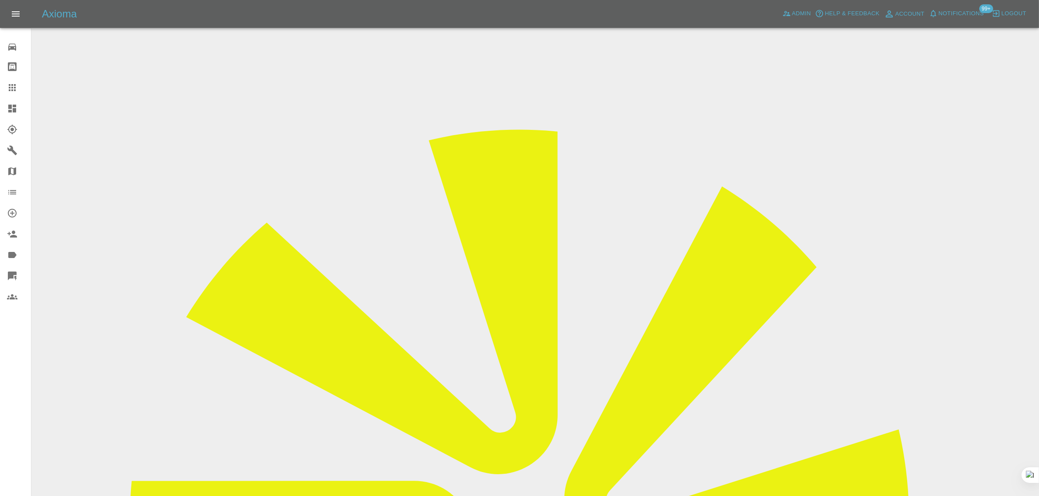
click at [25, 81] on link "Claims" at bounding box center [15, 87] width 31 height 21
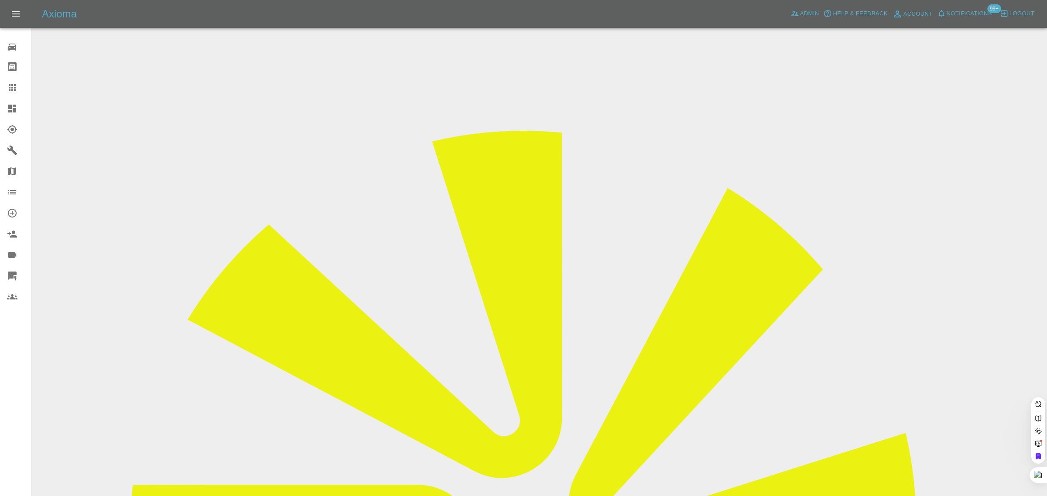
paste input "jasminexparker@gmail.com"
type input "jasminexparker@gmail.co"
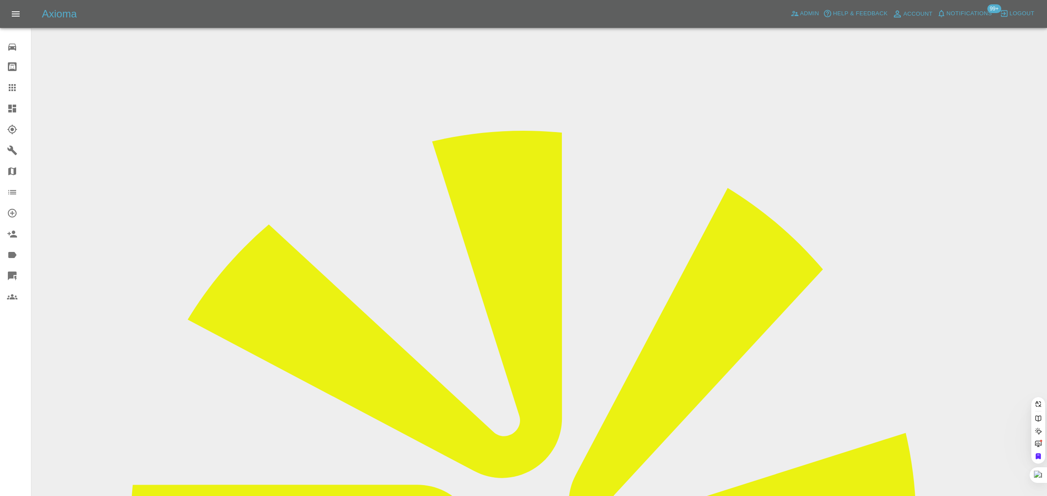
scroll to position [0, 9]
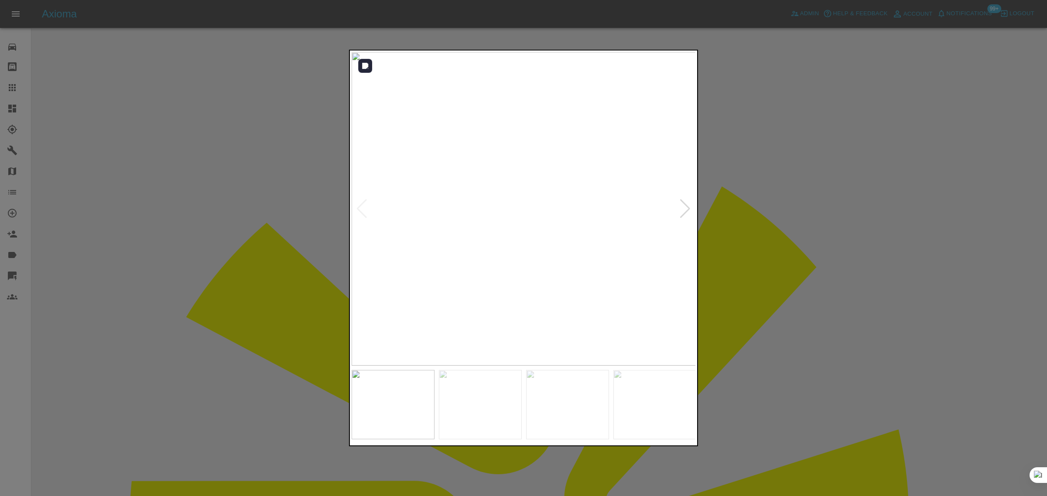
click at [688, 212] on div at bounding box center [685, 208] width 12 height 19
click at [688, 212] on img at bounding box center [524, 209] width 345 height 314
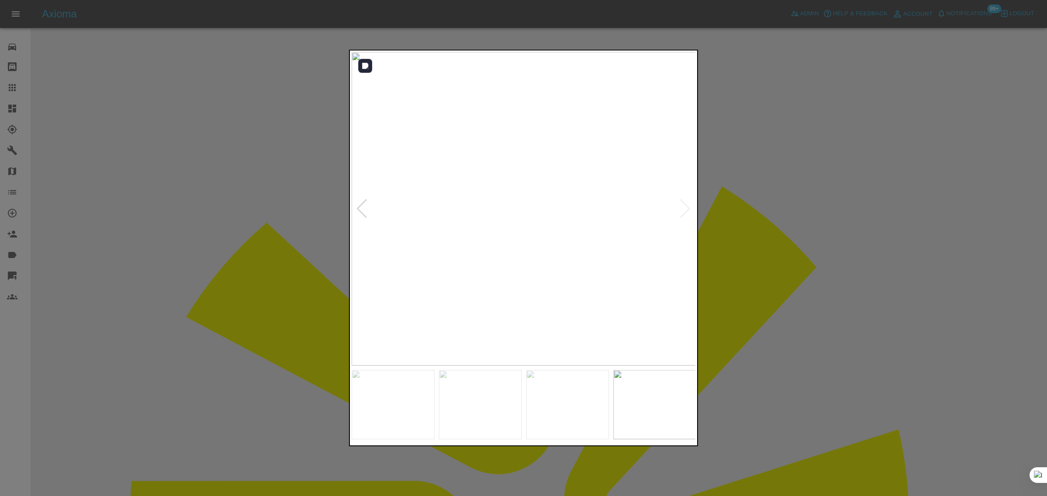
click at [688, 212] on img at bounding box center [524, 209] width 345 height 314
click at [836, 252] on div at bounding box center [523, 248] width 1047 height 496
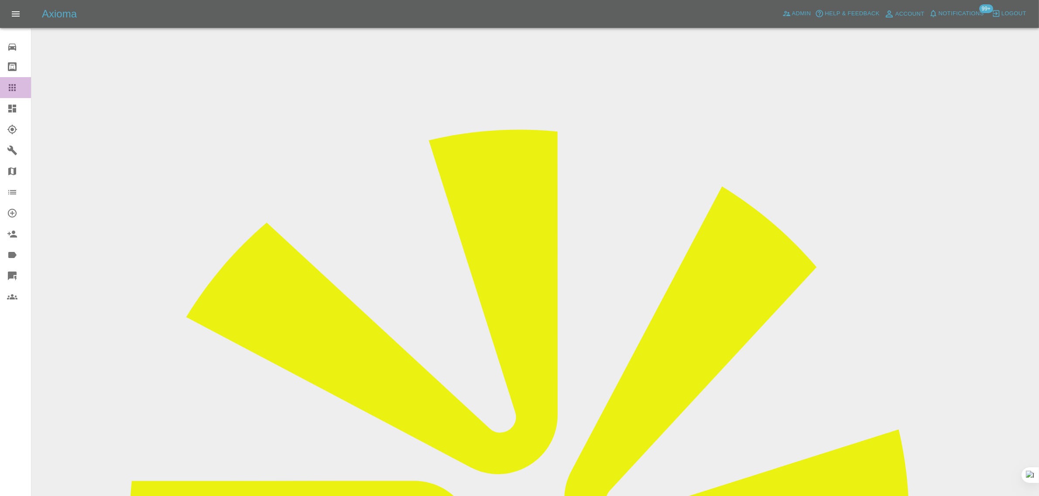
click at [10, 89] on icon at bounding box center [12, 87] width 10 height 10
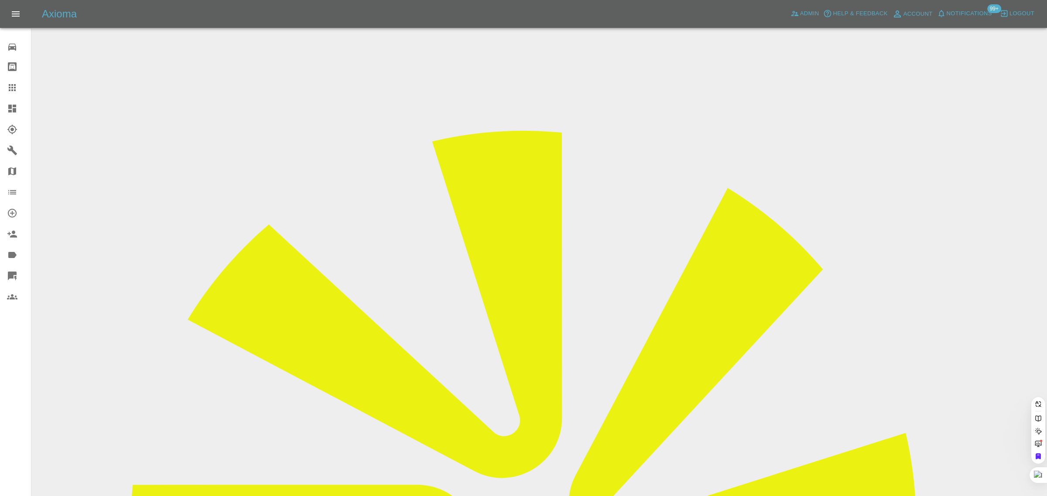
paste input "[PERSON_NAME][EMAIL_ADDRESS][PERSON_NAME][DOMAIN_NAME]"
type input "[PERSON_NAME][EMAIL_ADDRESS][PERSON_NAME][DOMAIN_NAME]"
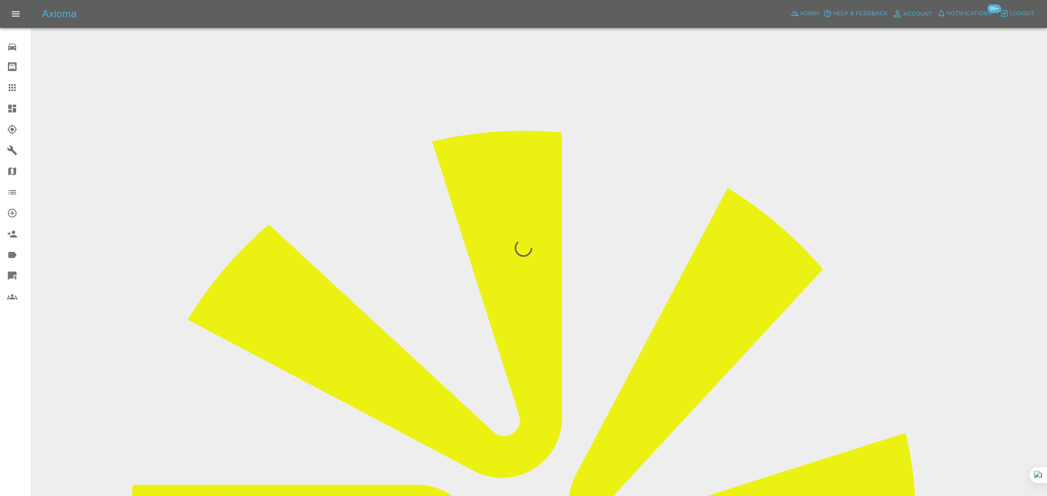
click at [20, 400] on div "0 Repair home Bodyshop home Claims Dashboard Explorer Garages Map Organization …" at bounding box center [15, 248] width 31 height 496
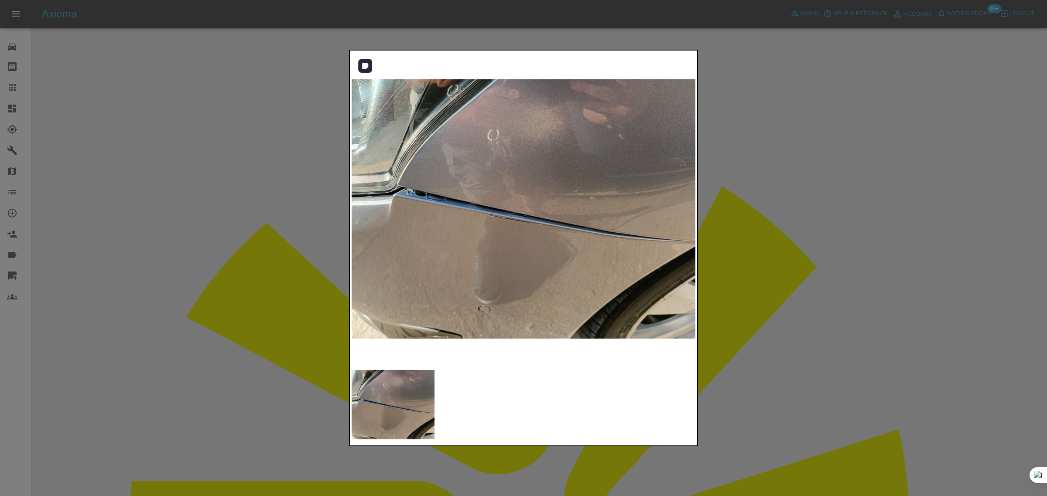
click at [505, 209] on img at bounding box center [524, 209] width 345 height 314
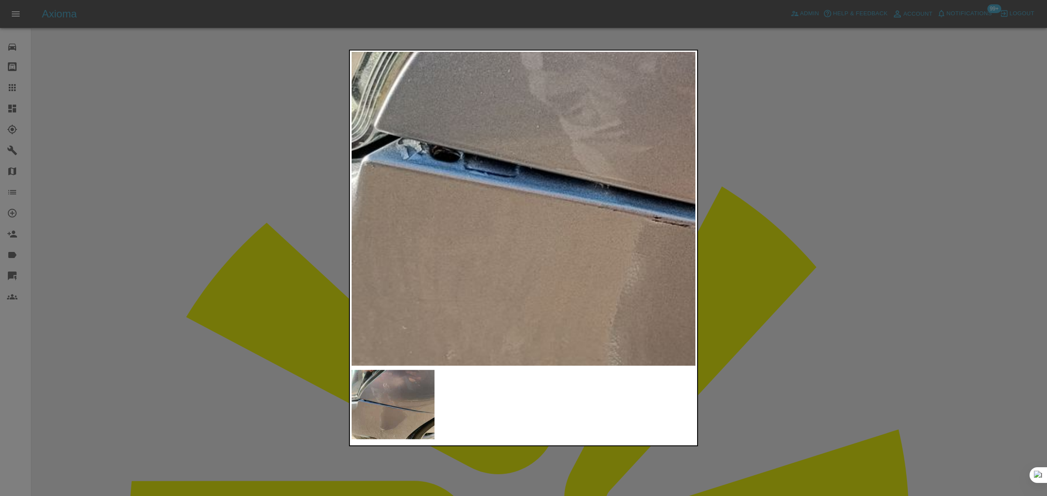
click at [639, 233] on img at bounding box center [754, 200] width 1034 height 941
click at [768, 218] on div at bounding box center [523, 248] width 1047 height 496
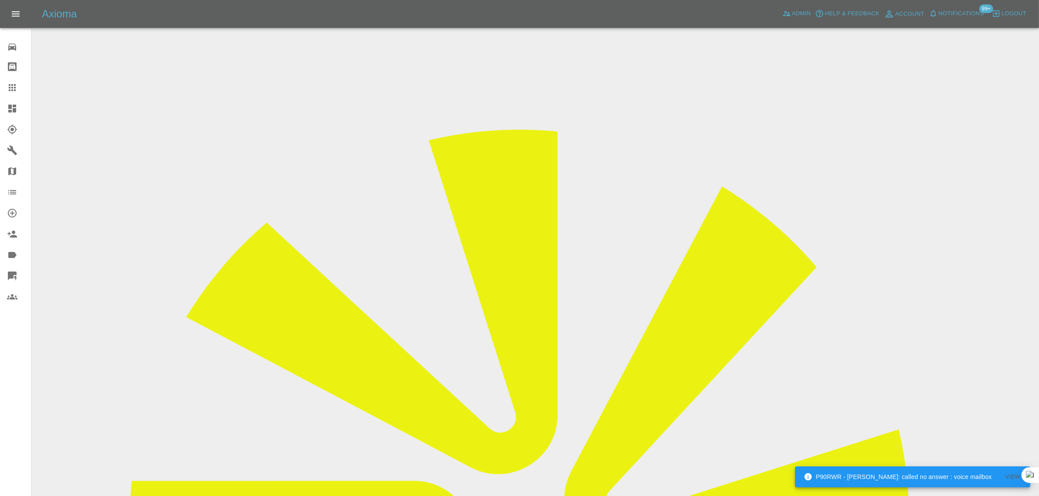
click at [10, 86] on icon at bounding box center [12, 87] width 7 height 7
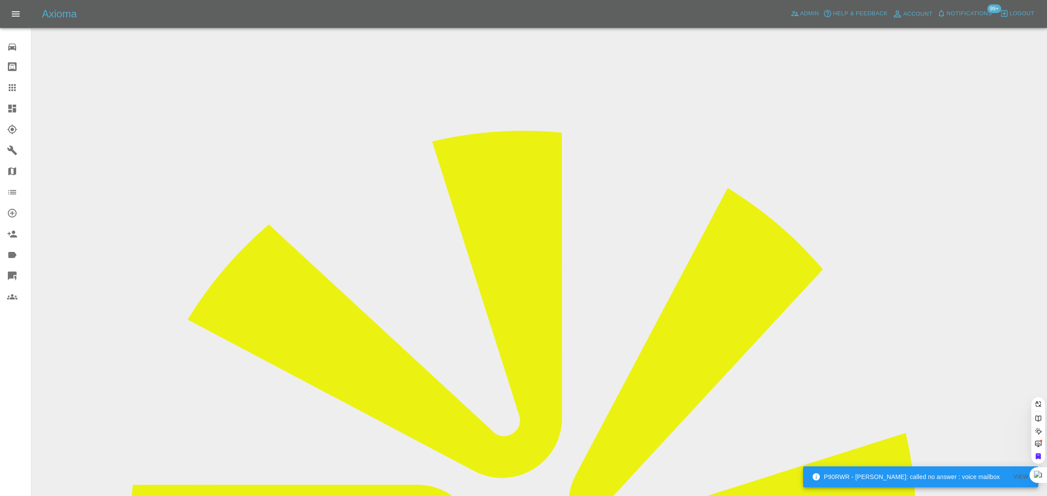
paste input "evers_chris@hotmail.com"
type input "evers_chris@hotmail.com"
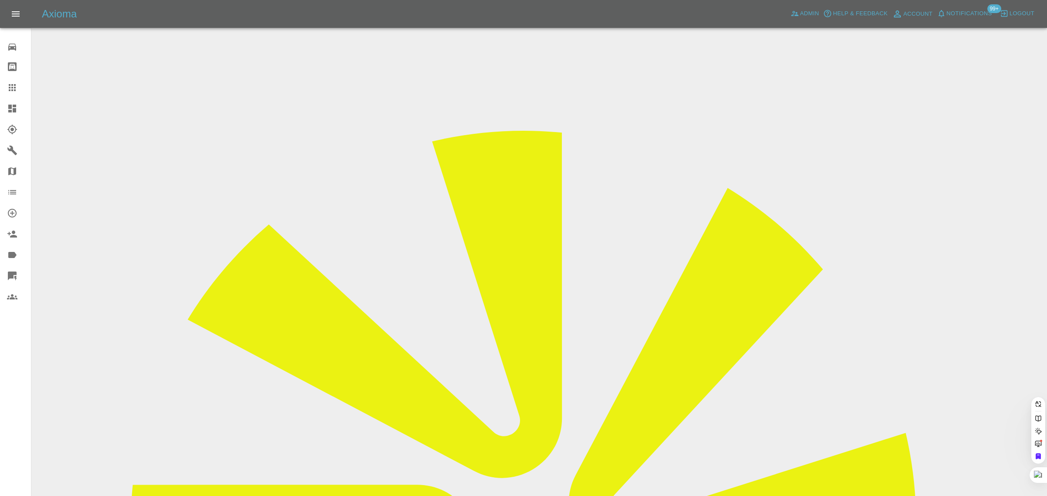
scroll to position [0, 8]
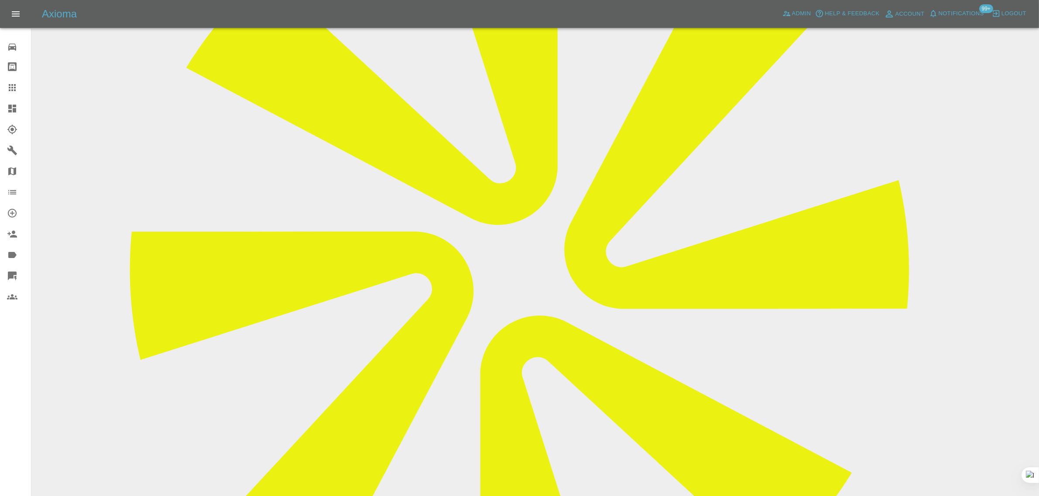
scroll to position [382, 0]
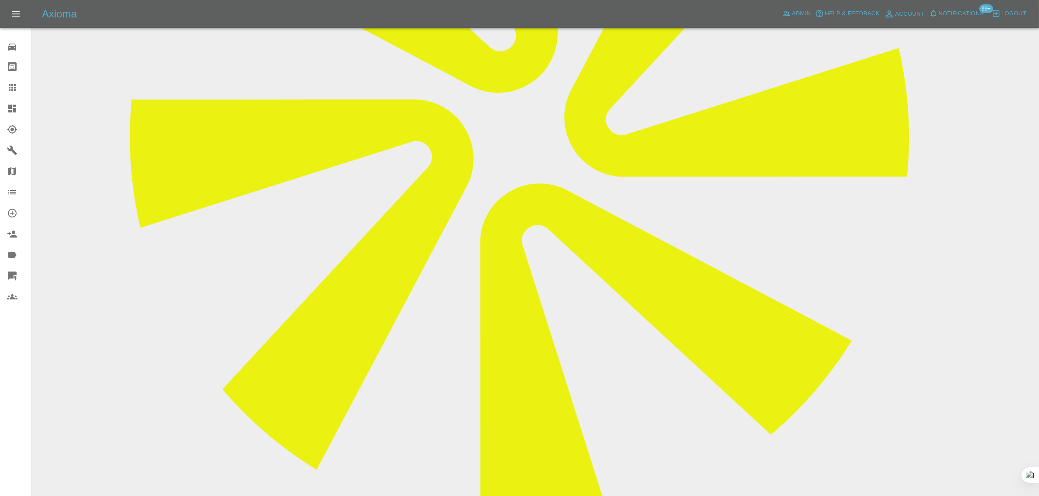
paste textarea "It's the passenger rear side and bumper please Chris."
type textarea "It's the passenger rear side and bumper please Chris."
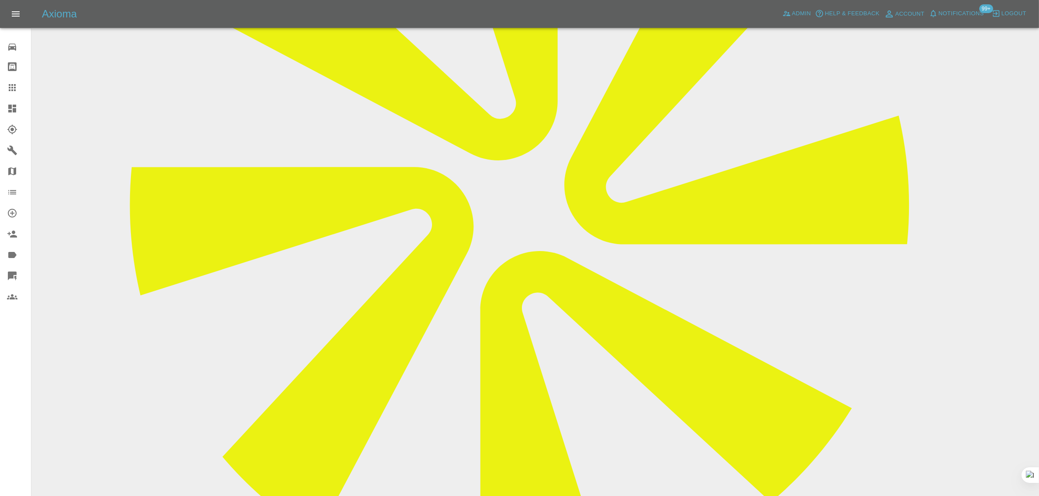
scroll to position [327, 0]
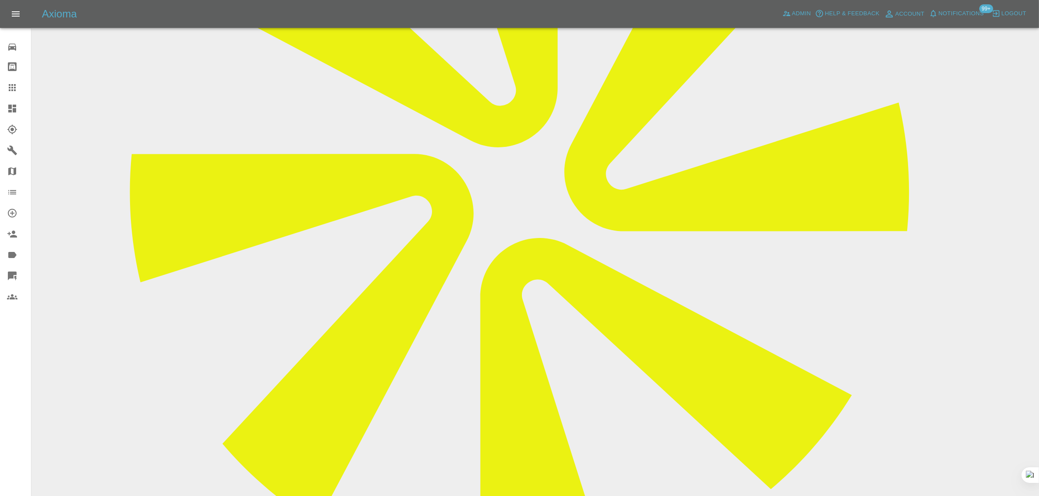
click at [10, 92] on icon at bounding box center [12, 87] width 10 height 10
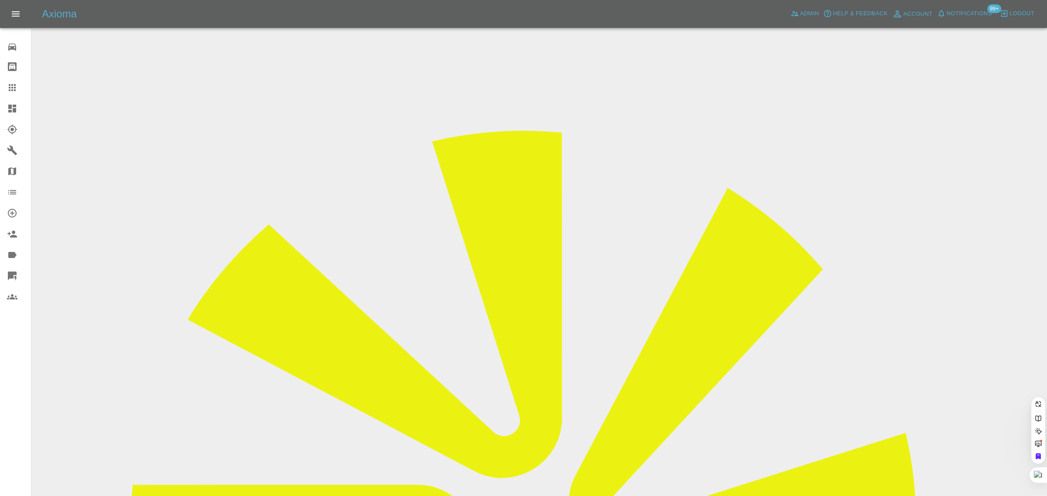
paste input "dicklizleber@gmail.com"
type input "dicklizleber@gmail.com"
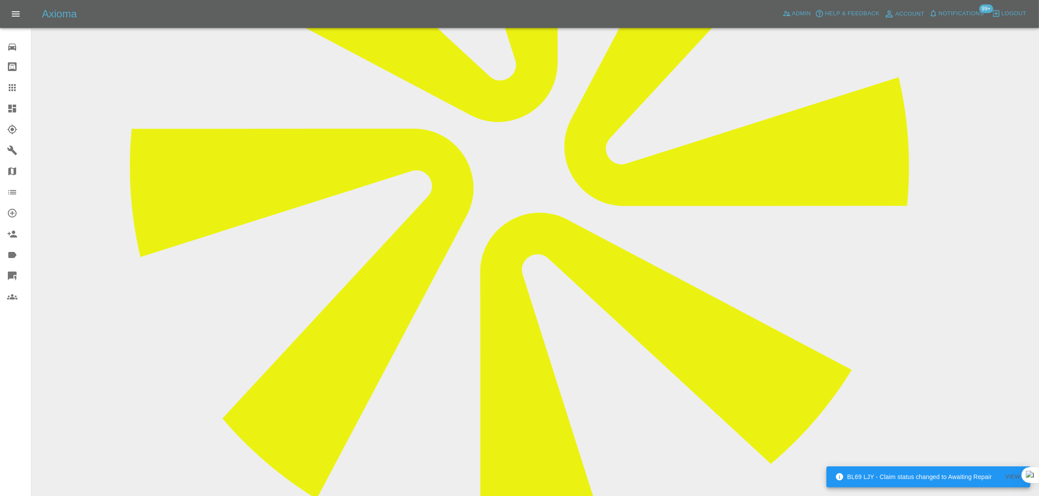
scroll to position [460, 0]
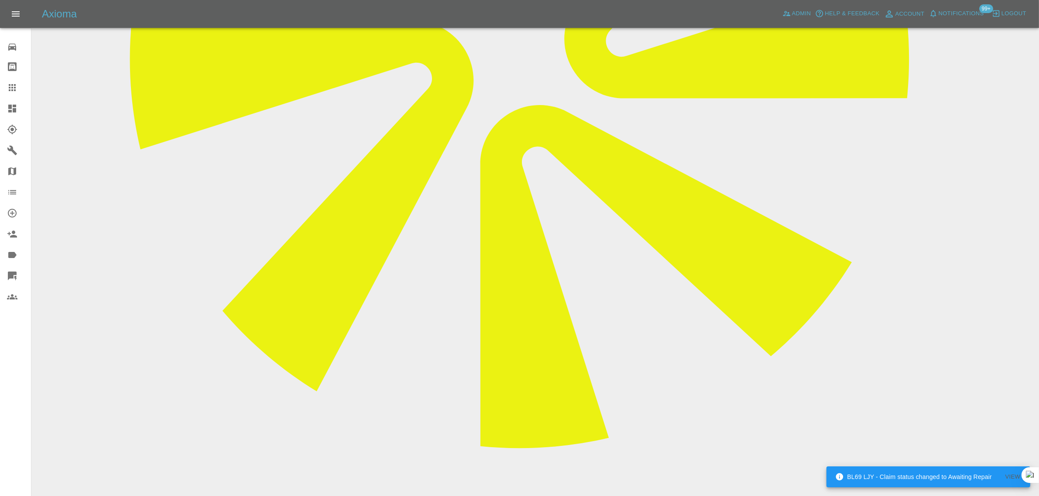
paste textarea "I’ll leave it thanks"
type textarea "I’ll leave it thanks"
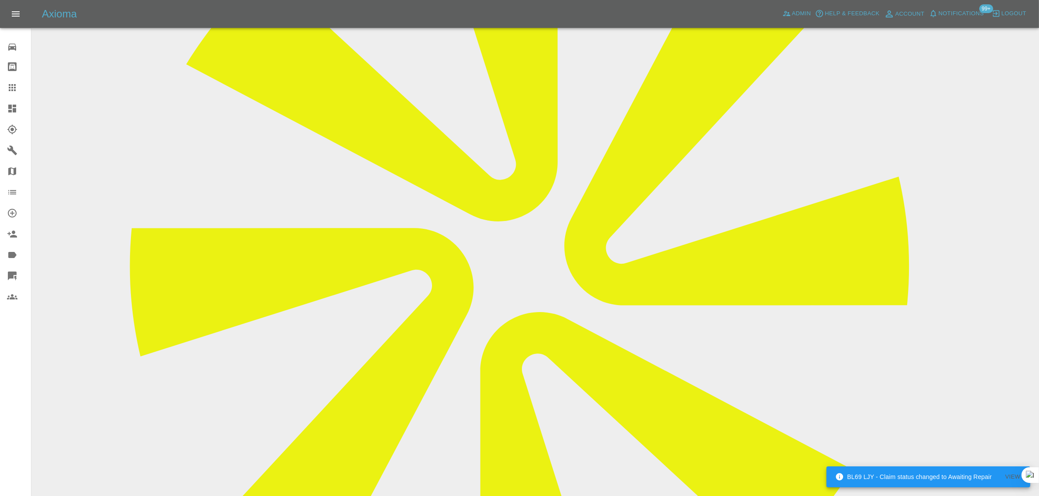
scroll to position [79, 0]
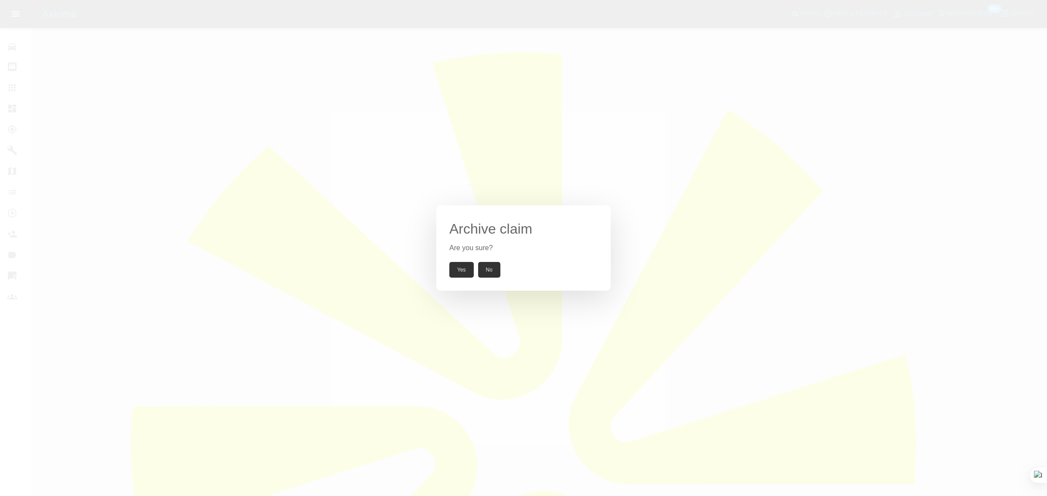
click at [461, 270] on button "Yes" at bounding box center [461, 270] width 24 height 16
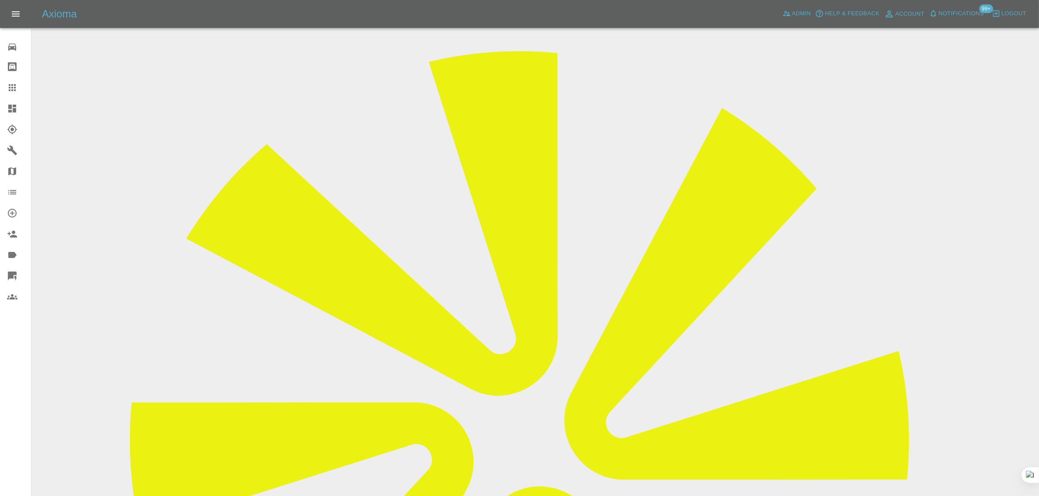
click at [20, 89] on div at bounding box center [19, 87] width 24 height 10
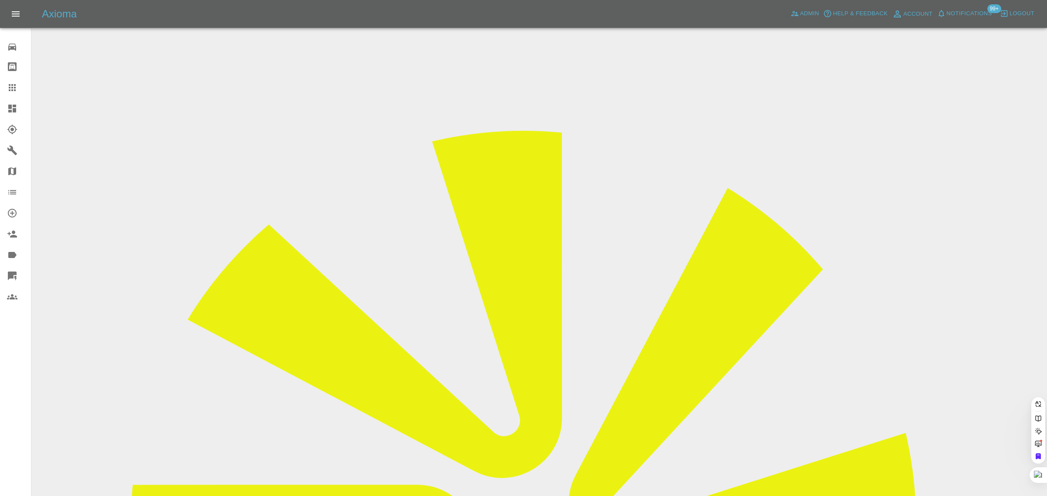
drag, startPoint x: 541, startPoint y: 277, endPoint x: 540, endPoint y: 284, distance: 6.7
paste input "thehandpaul@gmail.com"
type input "thehandpaul@gmail.com"
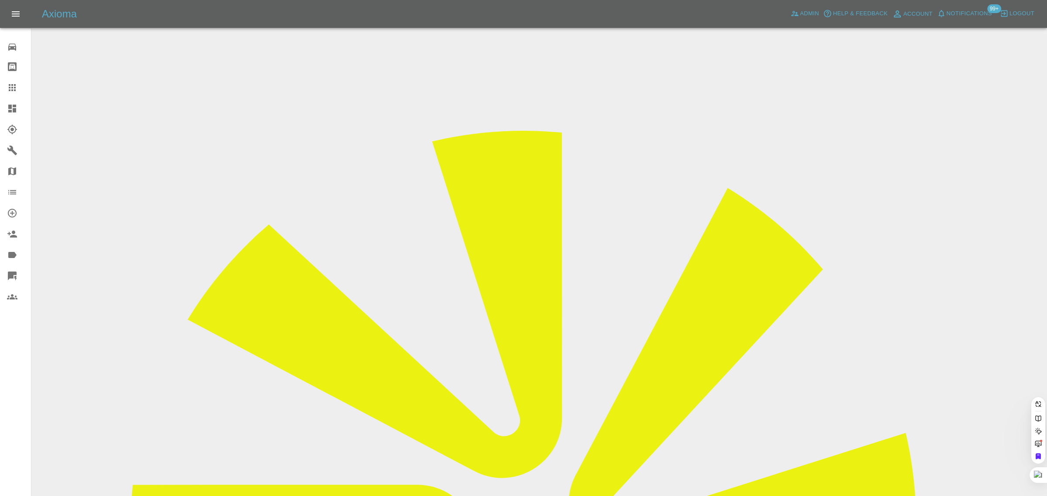
scroll to position [0, 7]
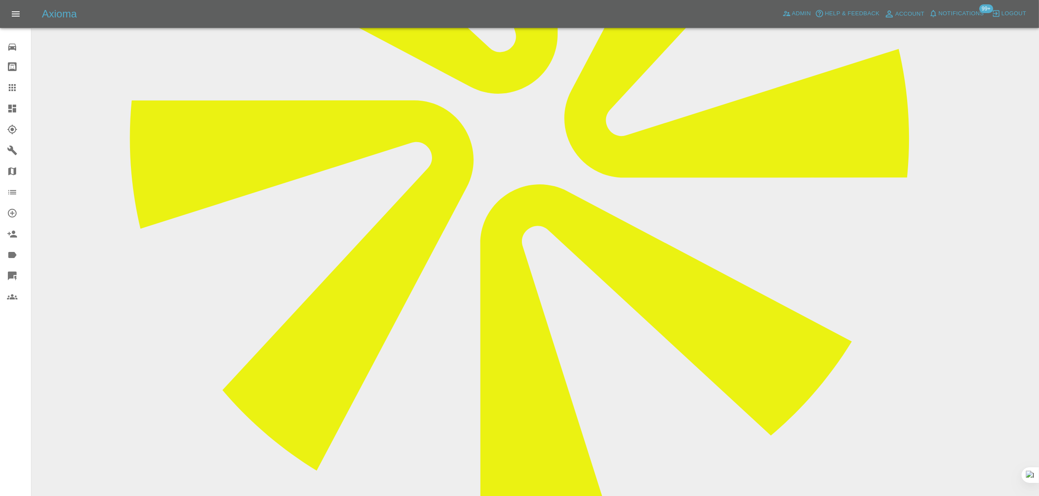
scroll to position [382, 0]
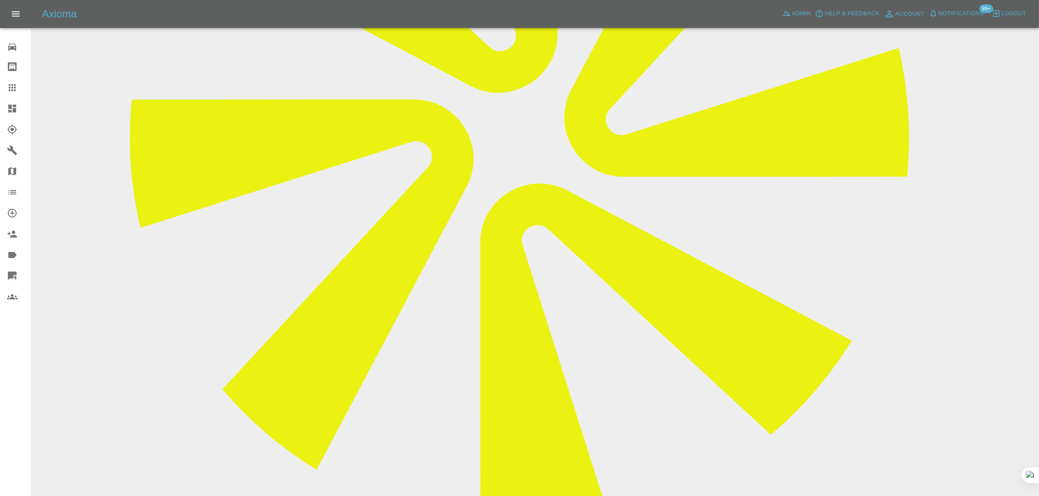
click at [21, 79] on link "Claims" at bounding box center [15, 87] width 31 height 21
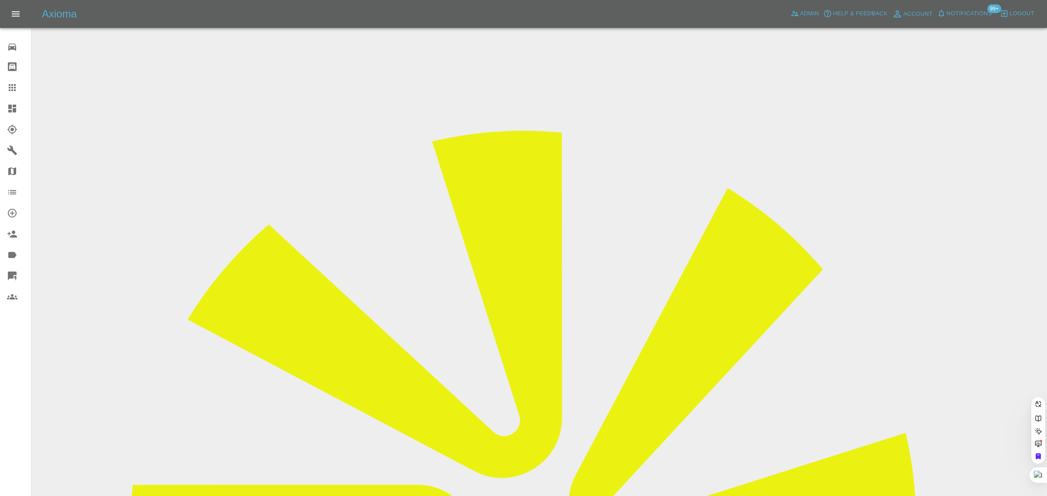
paste input "grzyho@gmail.com"
type input "grzyho@gmail.com"
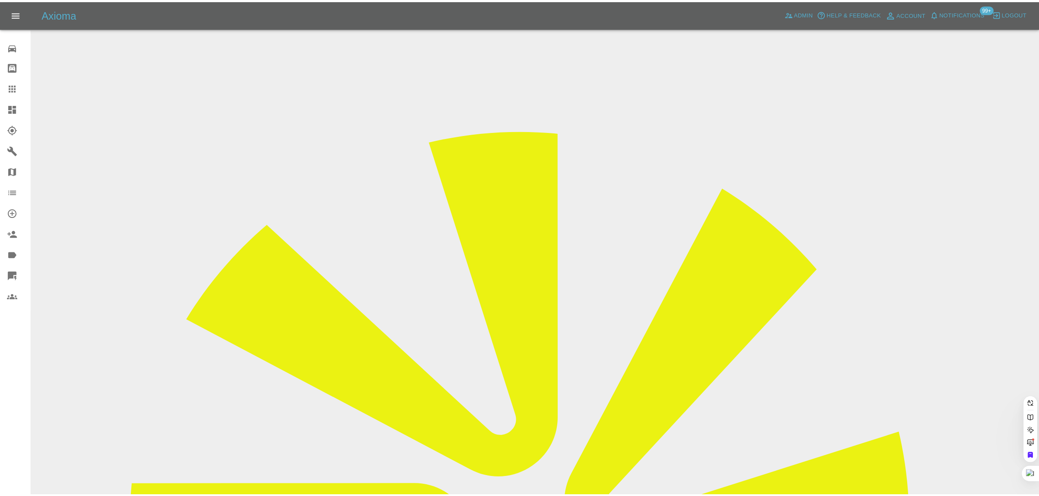
scroll to position [0, 0]
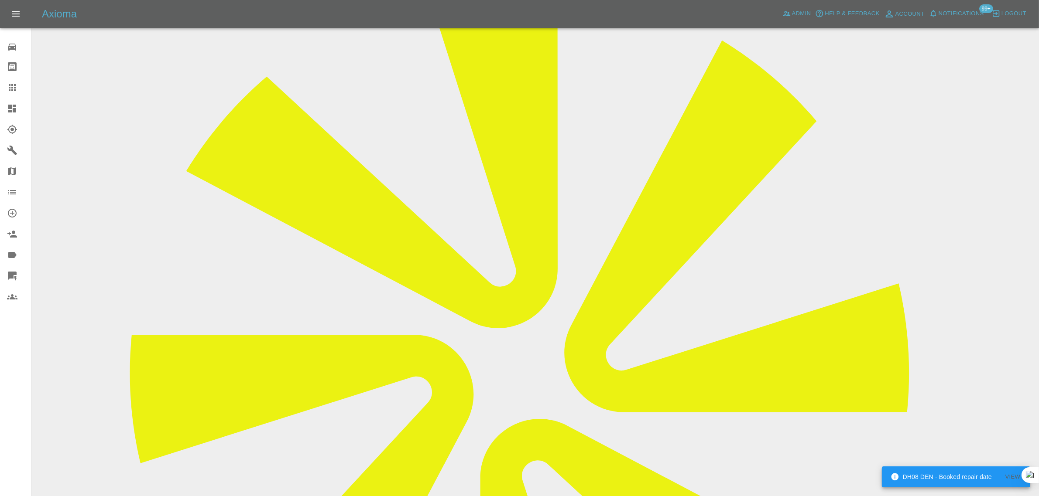
scroll to position [444, 0]
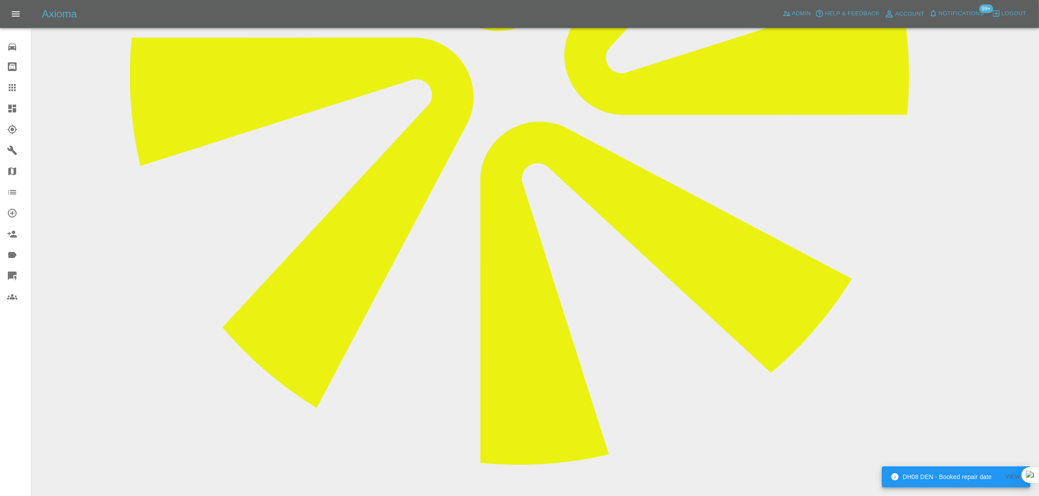
paste textarea "Please proceed with cancellation. Regards G Furman"
type textarea "Please proceed with cancellation. Regards G Furman"
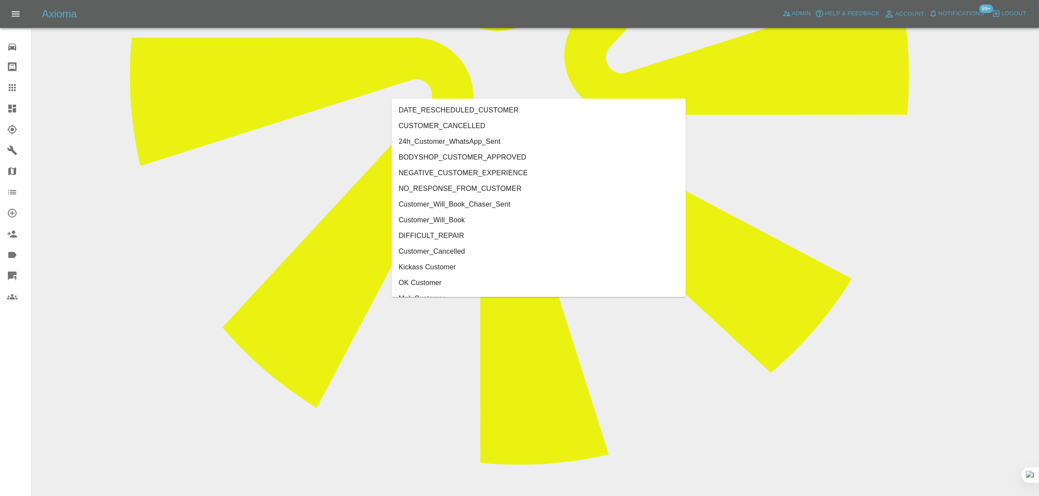
type input "cus"
click at [498, 123] on li "CUSTOMER_CANCELLED" at bounding box center [539, 126] width 294 height 16
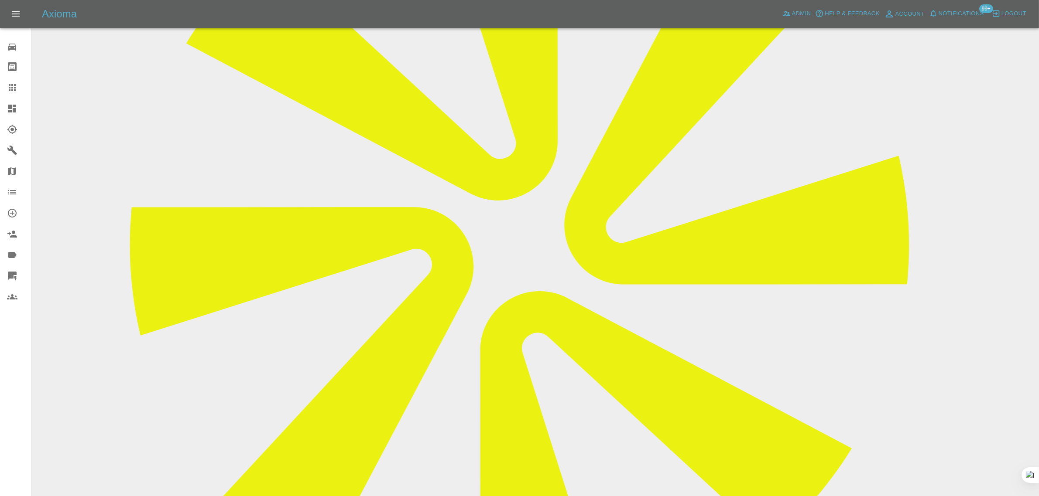
scroll to position [171, 0]
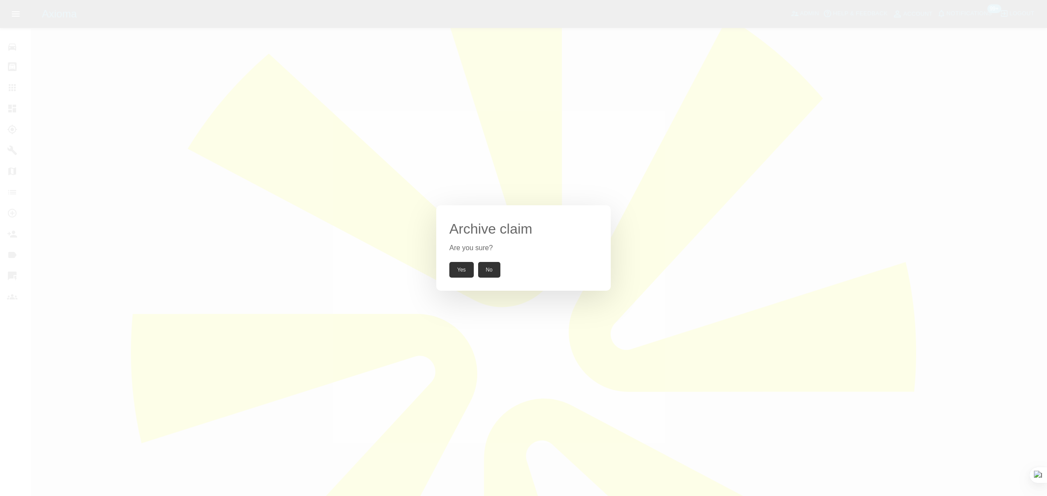
click at [459, 266] on button "Yes" at bounding box center [461, 270] width 24 height 16
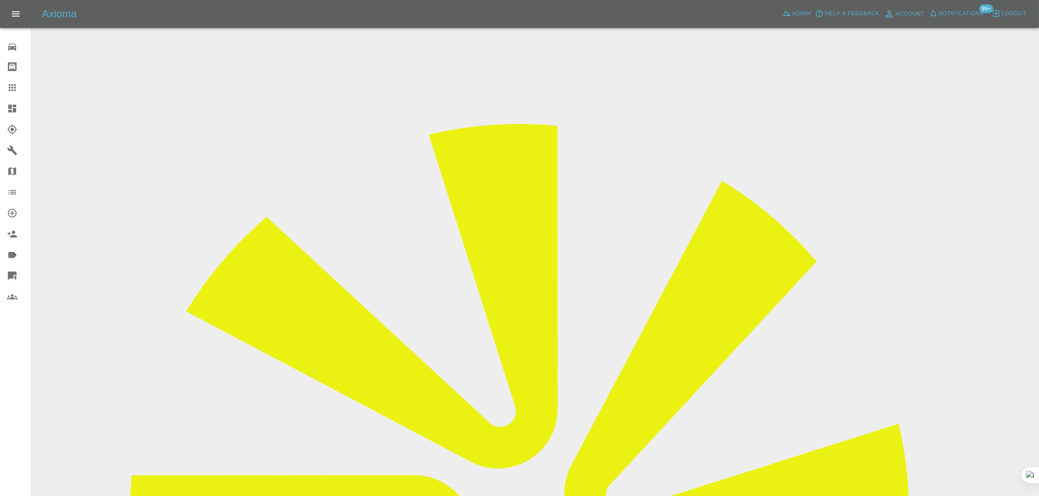
scroll to position [0, 0]
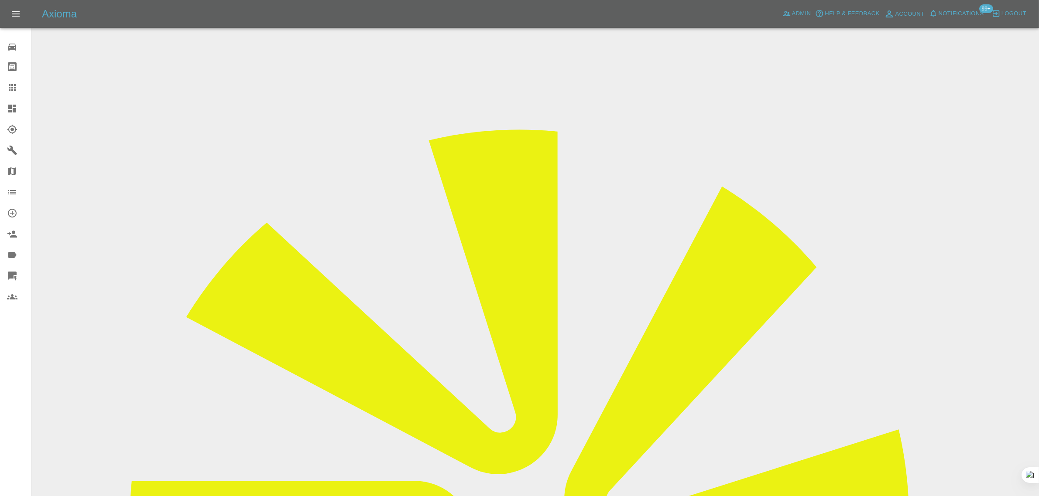
drag, startPoint x: 816, startPoint y: 132, endPoint x: 829, endPoint y: 134, distance: 12.8
drag, startPoint x: 816, startPoint y: 132, endPoint x: 832, endPoint y: 133, distance: 16.7
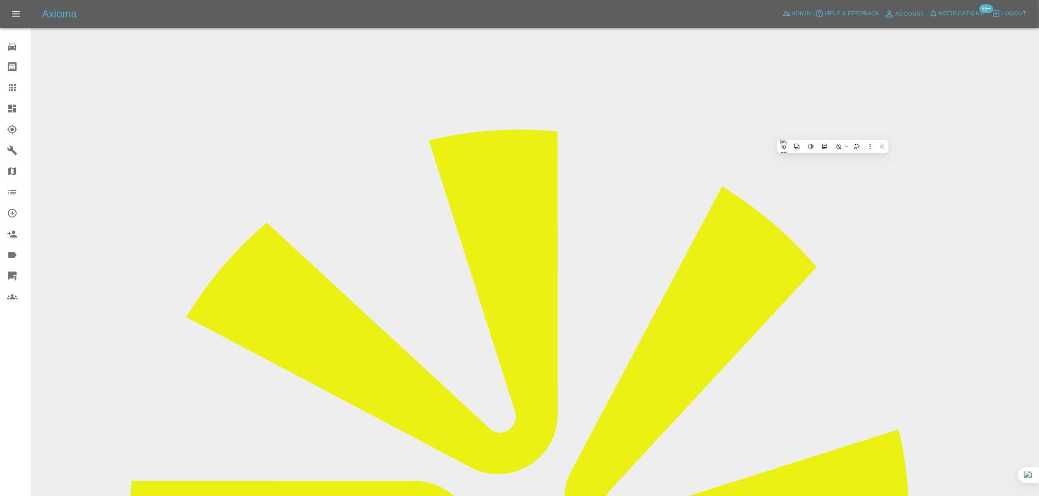
copy td "GLW Automotive"
drag, startPoint x: 397, startPoint y: 155, endPoint x: 592, endPoint y: 154, distance: 195.4
copy tr "Registration plates DG57FXS"
drag, startPoint x: 390, startPoint y: 232, endPoint x: 551, endPoint y: 254, distance: 162.1
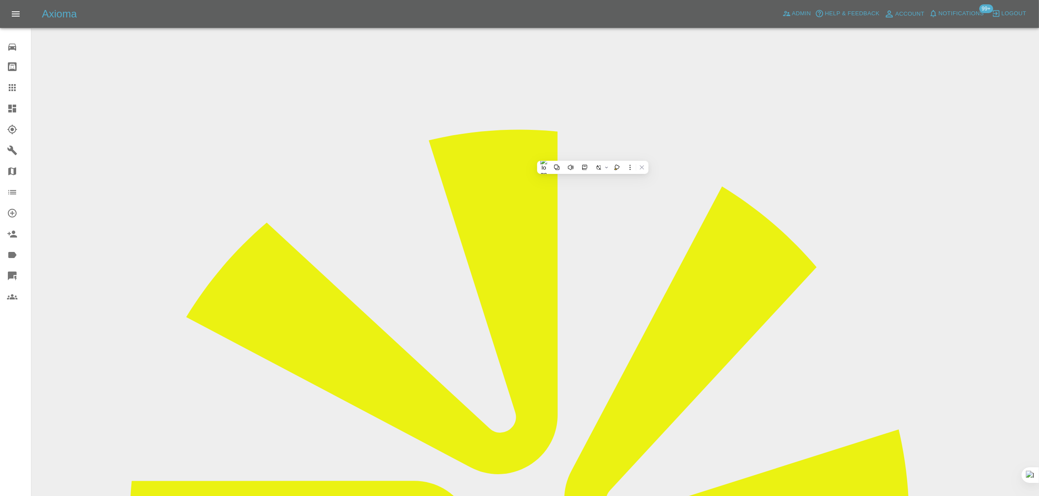
drag, startPoint x: 594, startPoint y: 252, endPoint x: 395, endPoint y: 236, distance: 199.6
copy tbody "Vehicle Location B44 0XF Driver G FURMAN"
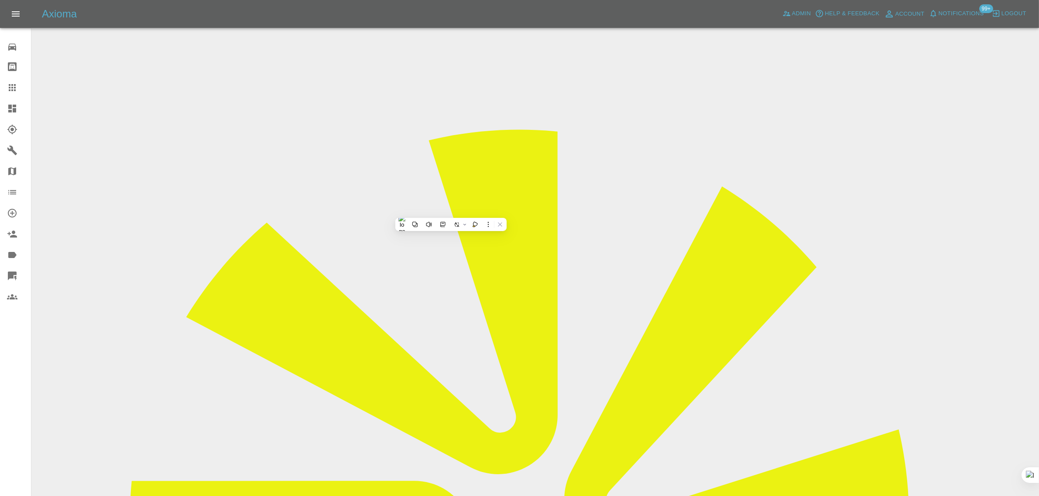
drag, startPoint x: 720, startPoint y: 370, endPoint x: 979, endPoint y: 375, distance: 259.6
copy tr "Repair Date 22/08/2025"
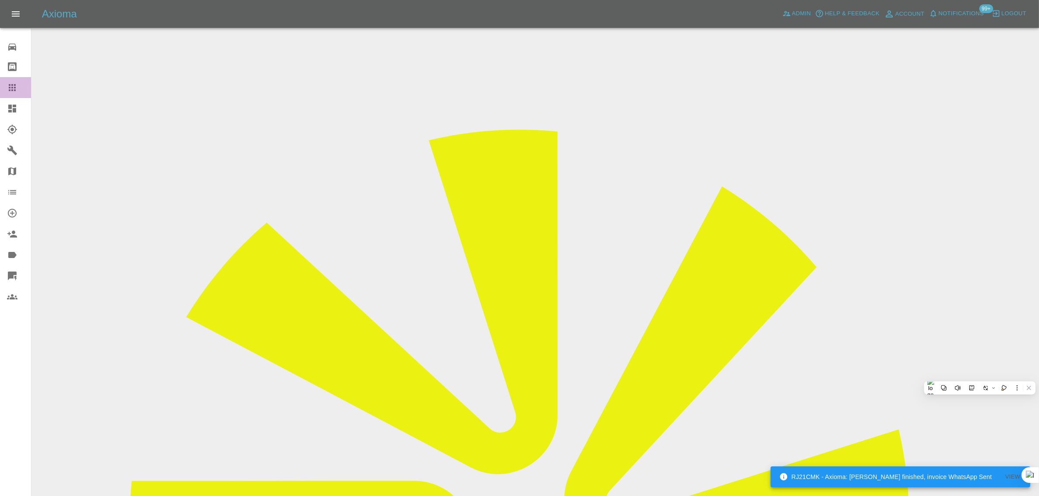
click at [12, 86] on icon at bounding box center [12, 87] width 10 height 10
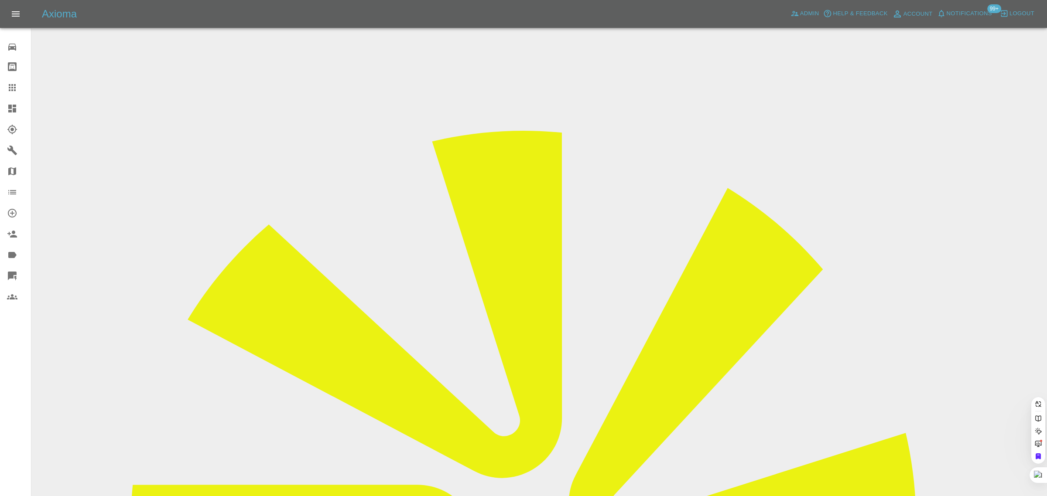
paste input "BK72CXT"
type input "BK72CXT"
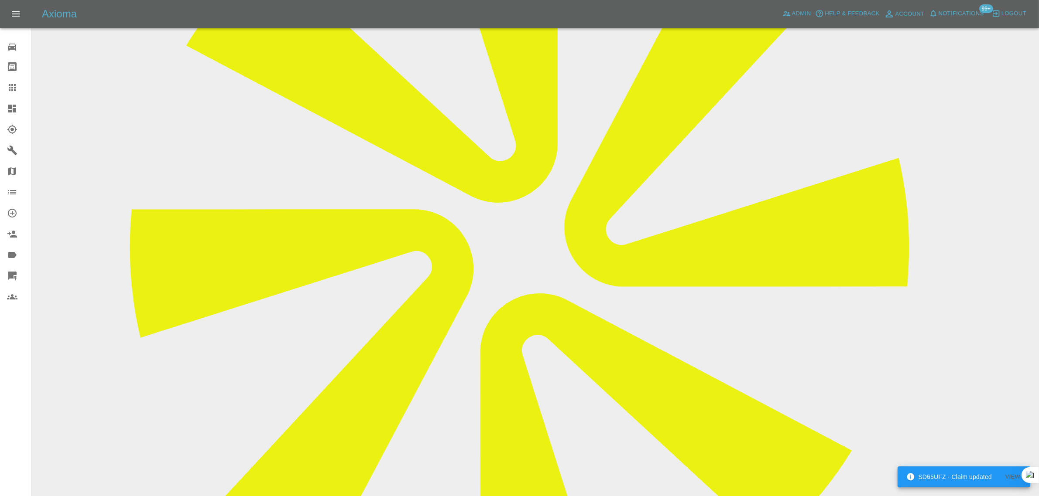
scroll to position [479, 0]
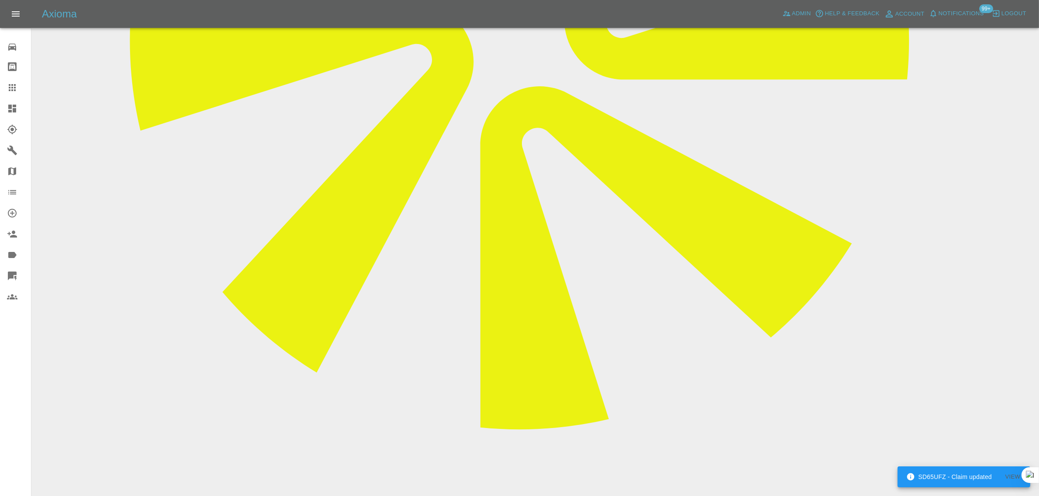
copy p "Don’t have before 28th"
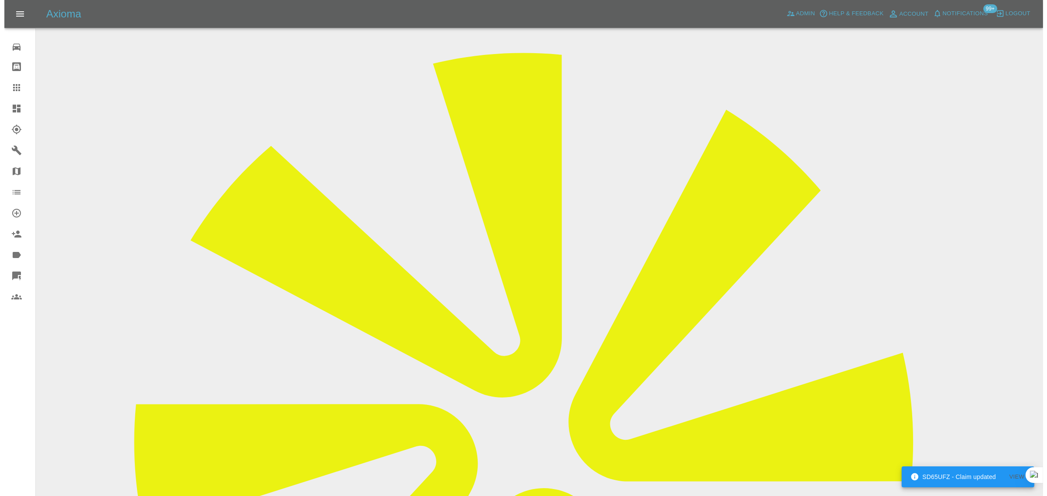
scroll to position [0, 0]
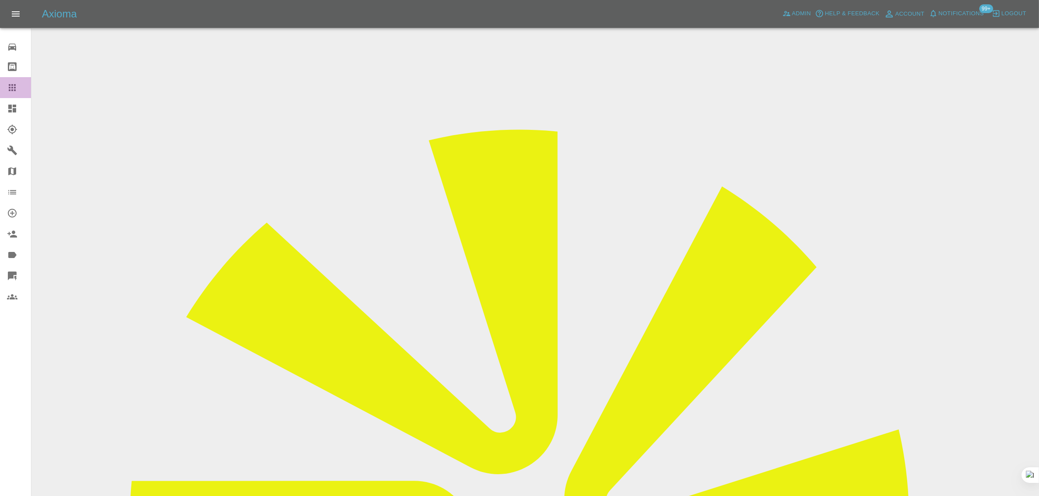
click at [8, 90] on icon at bounding box center [12, 87] width 10 height 10
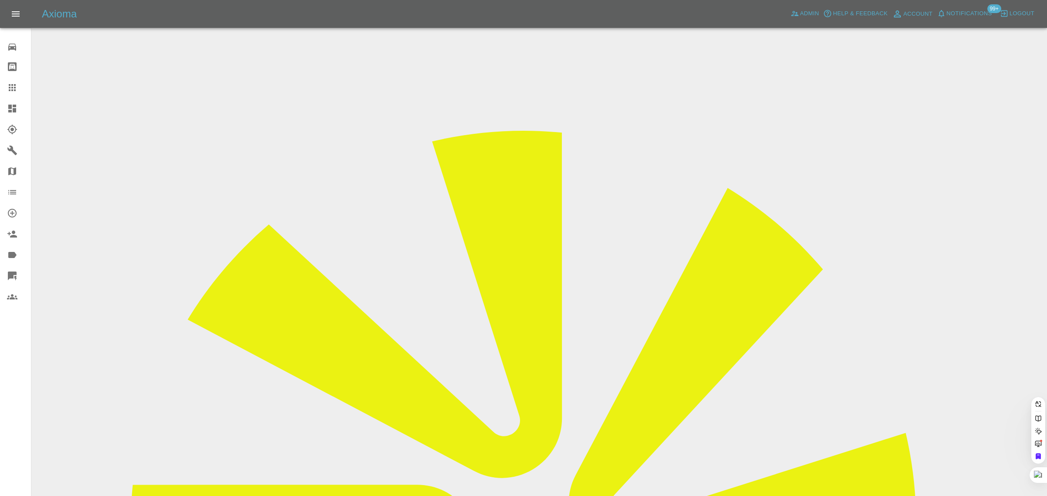
paste input "niker@hotmail.co.uk"
type input "niker@hotmail.co.uk"
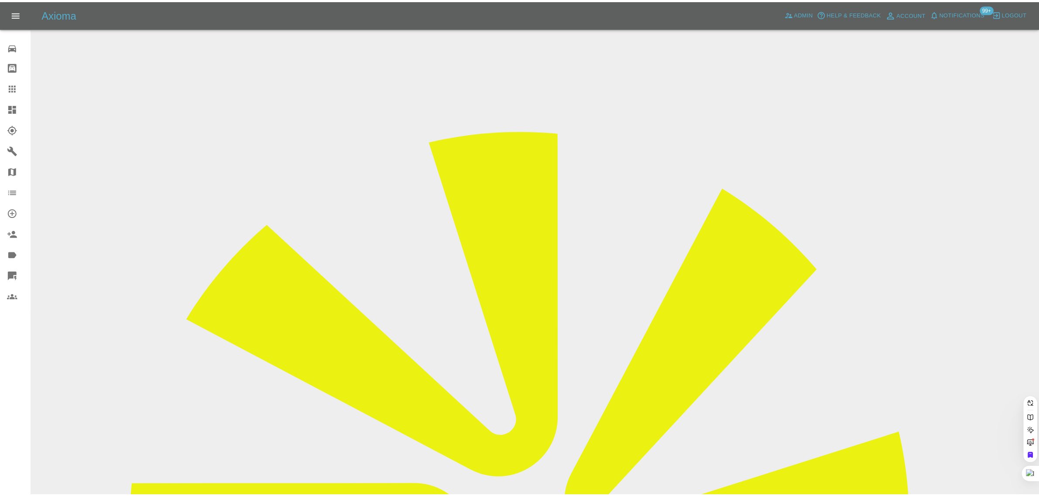
scroll to position [0, 0]
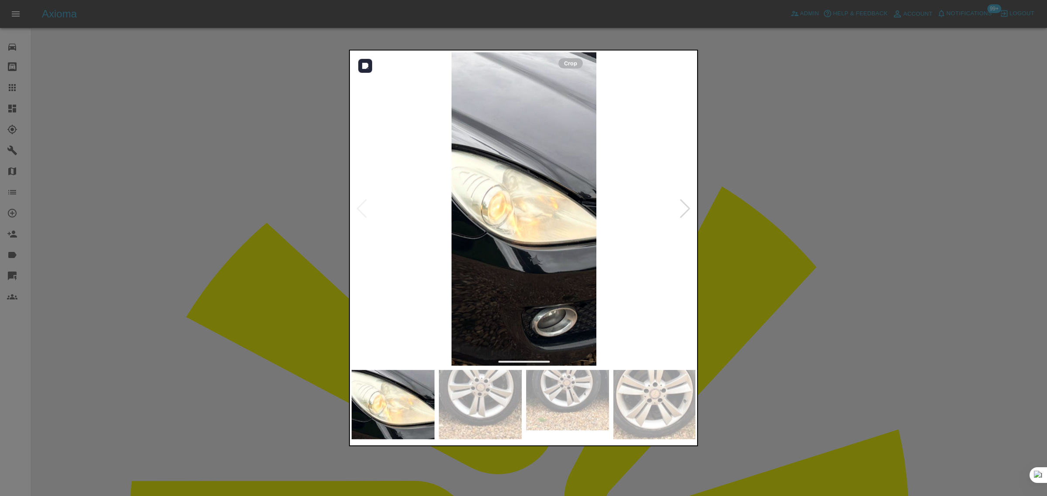
click at [685, 209] on div at bounding box center [685, 208] width 12 height 19
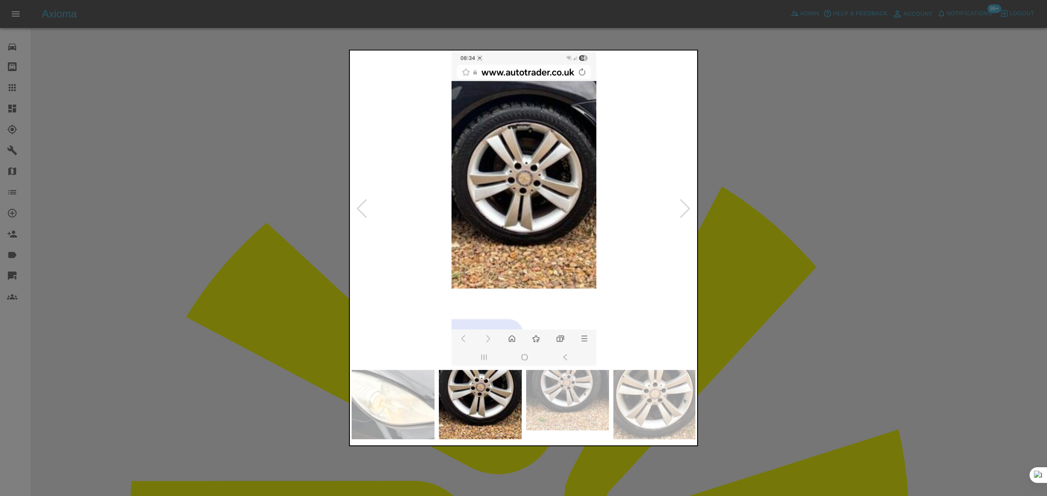
click at [685, 209] on div at bounding box center [685, 208] width 12 height 19
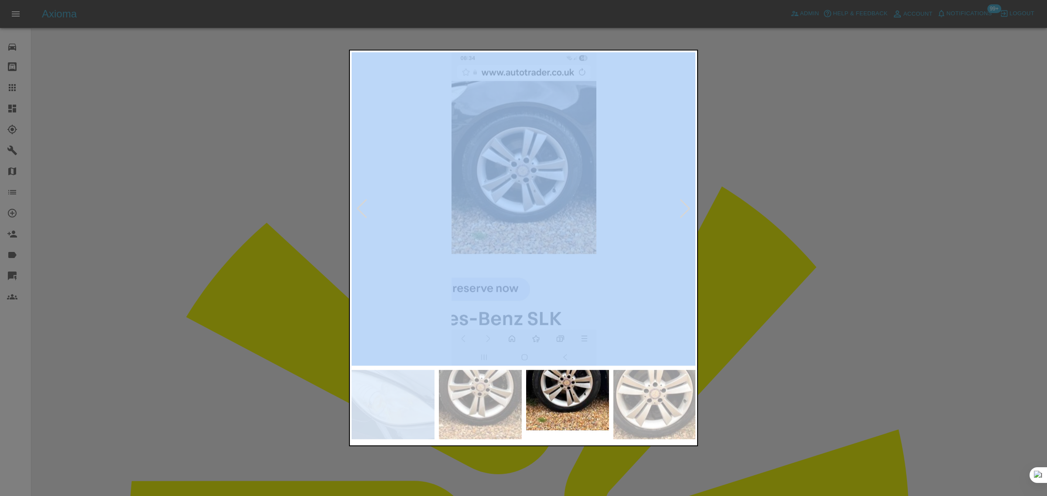
click at [685, 209] on div at bounding box center [685, 208] width 12 height 19
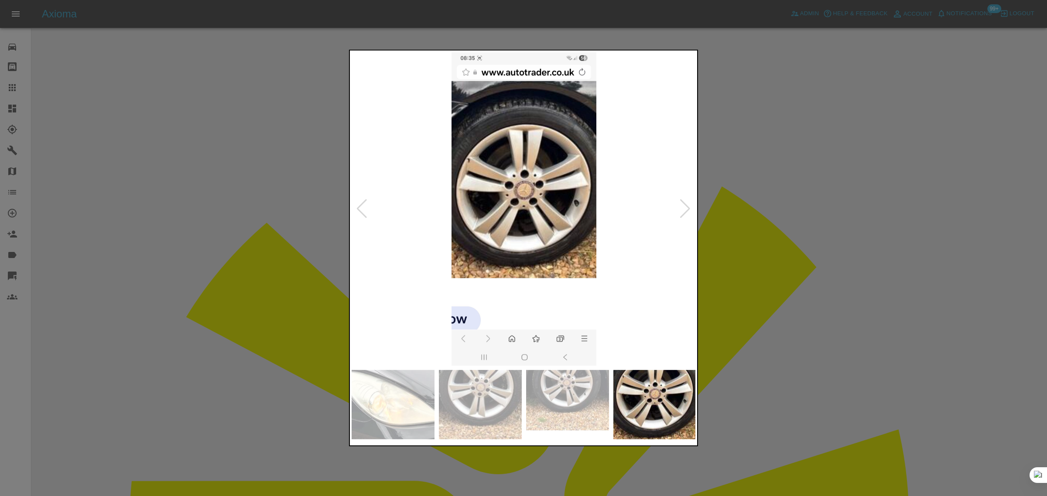
click at [777, 223] on div at bounding box center [523, 248] width 1047 height 496
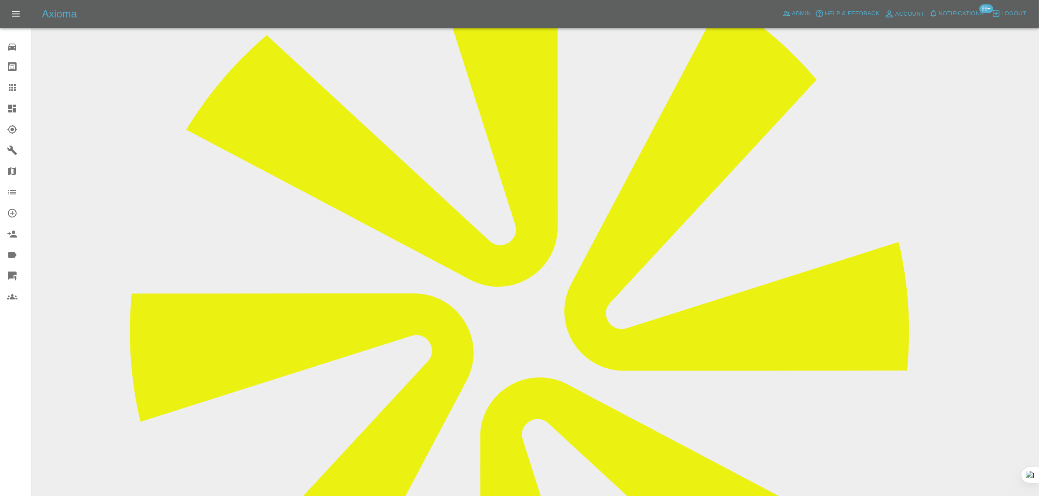
scroll to position [460, 0]
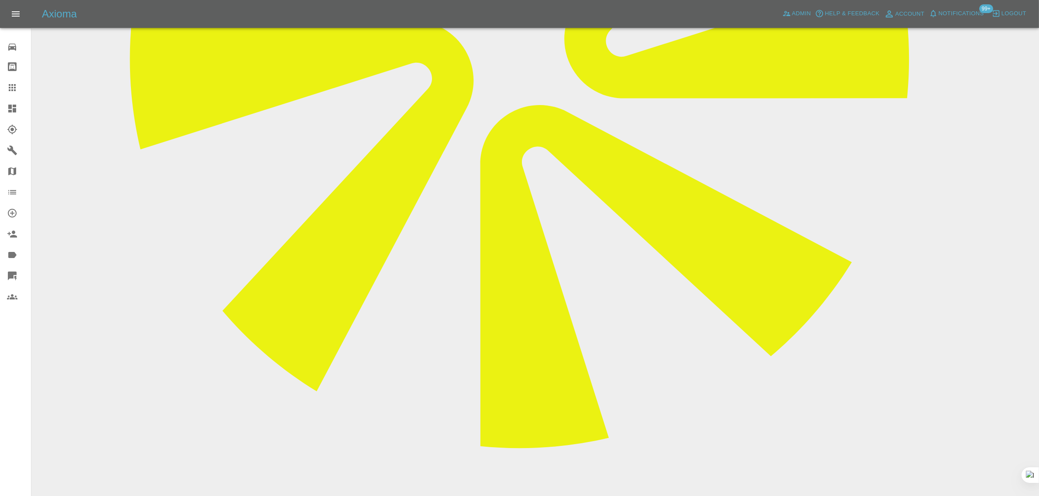
click at [12, 90] on icon at bounding box center [12, 87] width 7 height 7
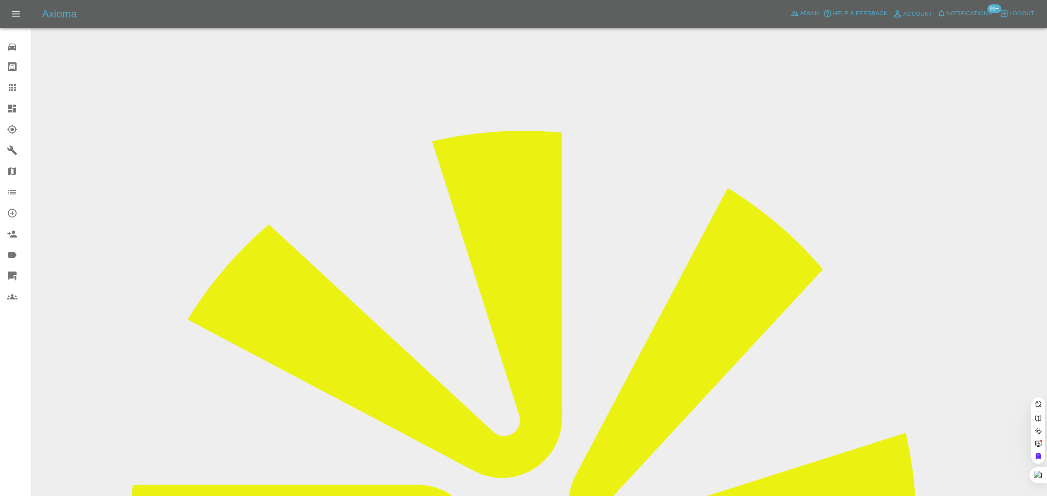
paste input "jsandhu88@hotmail.com"
type input "jsandhu88@hotmail.com"
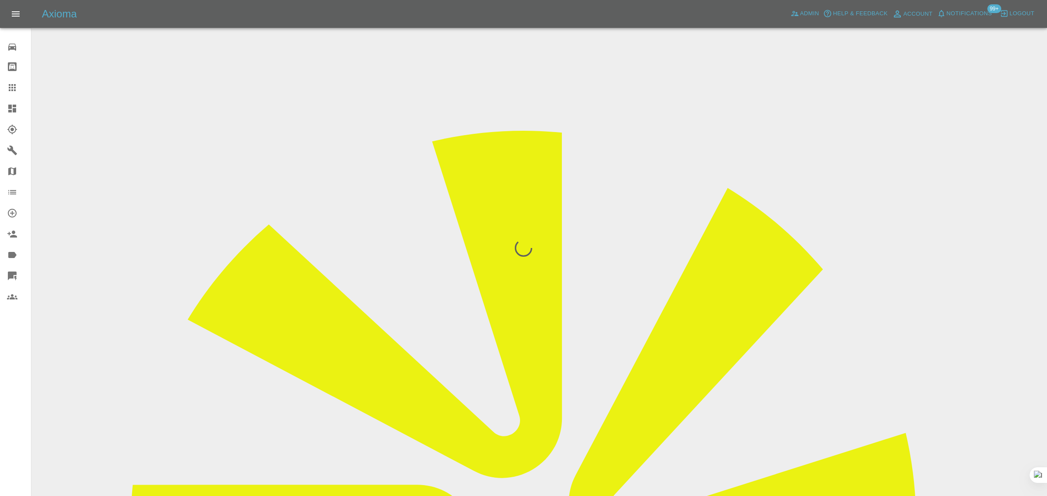
click at [10, 373] on div "0 Repair home Bodyshop home Claims Dashboard Explorer Garages Map Organization …" at bounding box center [15, 248] width 31 height 496
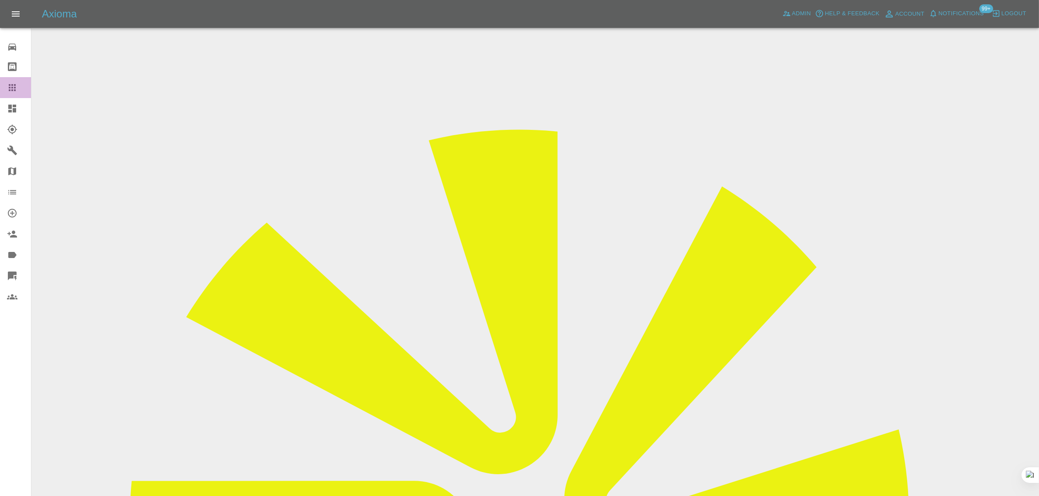
click at [9, 88] on icon at bounding box center [12, 87] width 7 height 7
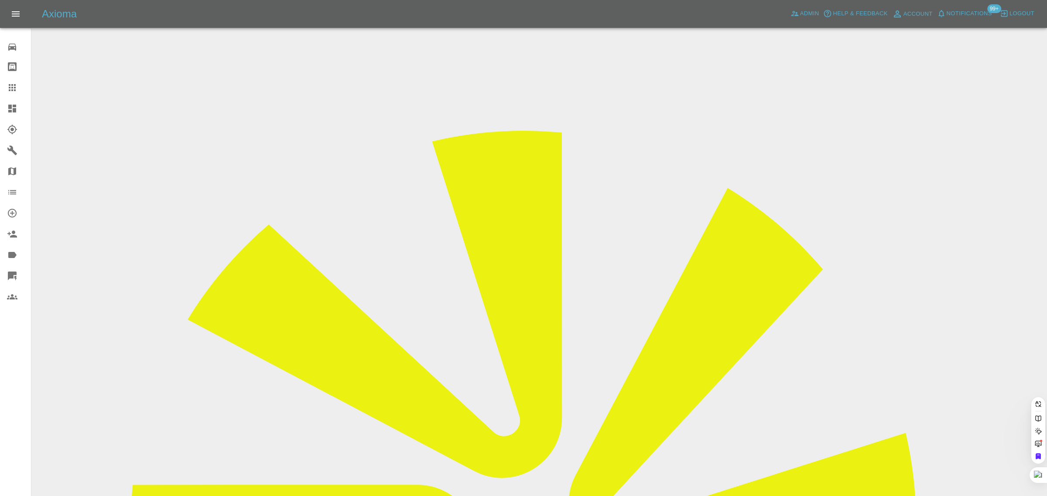
paste input "marynlen@hotmail.com"
type input "marynlen@hotmail.co"
click at [11, 367] on div "0 Repair home Bodyshop home Claims Dashboard Explorer Garages Map Organization …" at bounding box center [15, 248] width 31 height 496
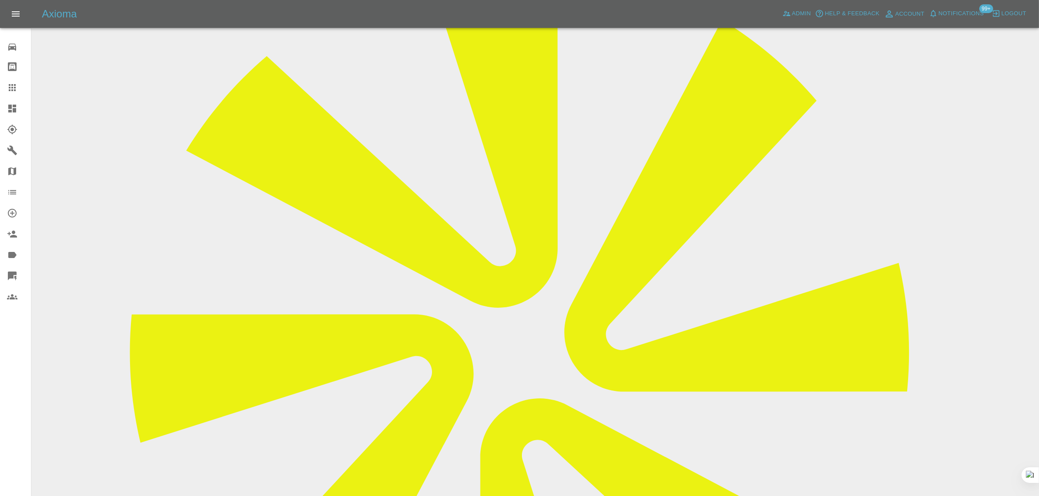
scroll to position [218, 0]
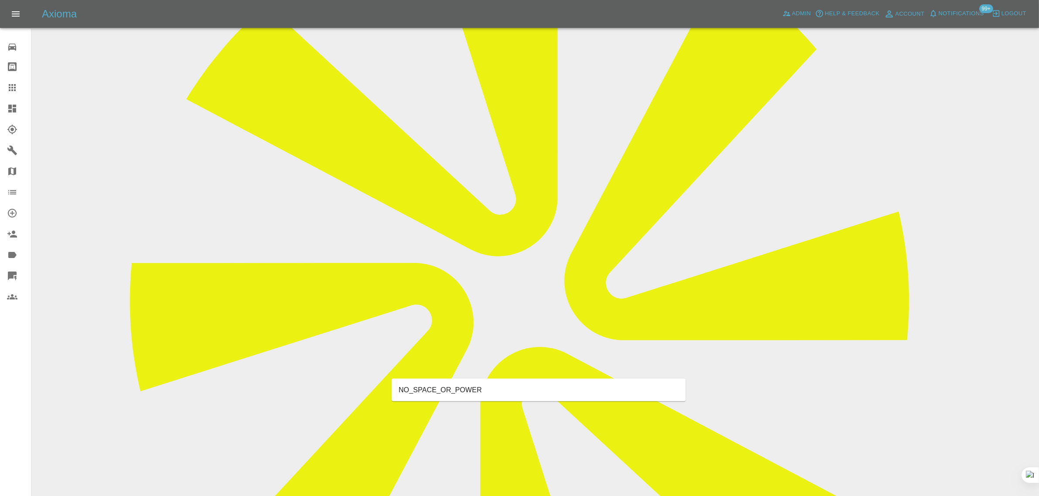
type input "space"
click at [437, 389] on li "NO_SPACE_OR_POWER" at bounding box center [539, 391] width 294 height 16
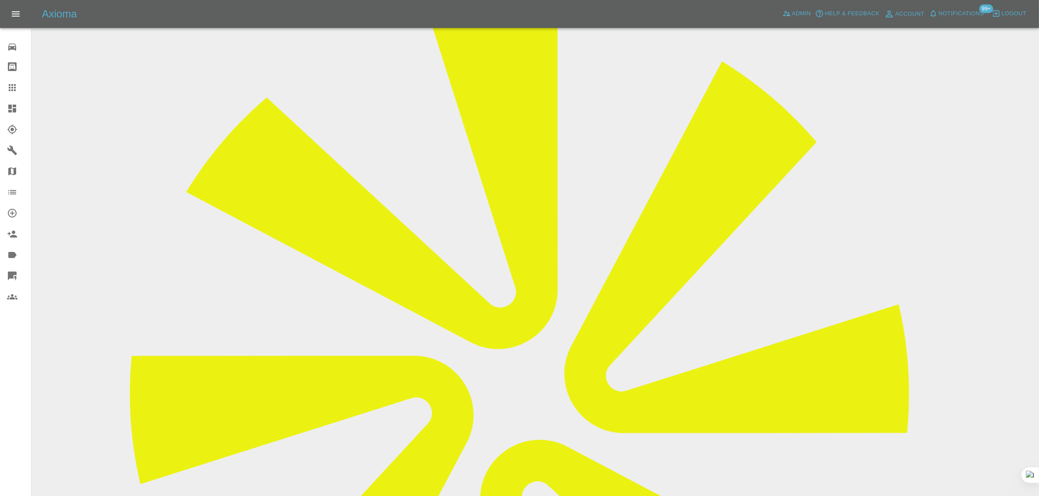
scroll to position [0, 0]
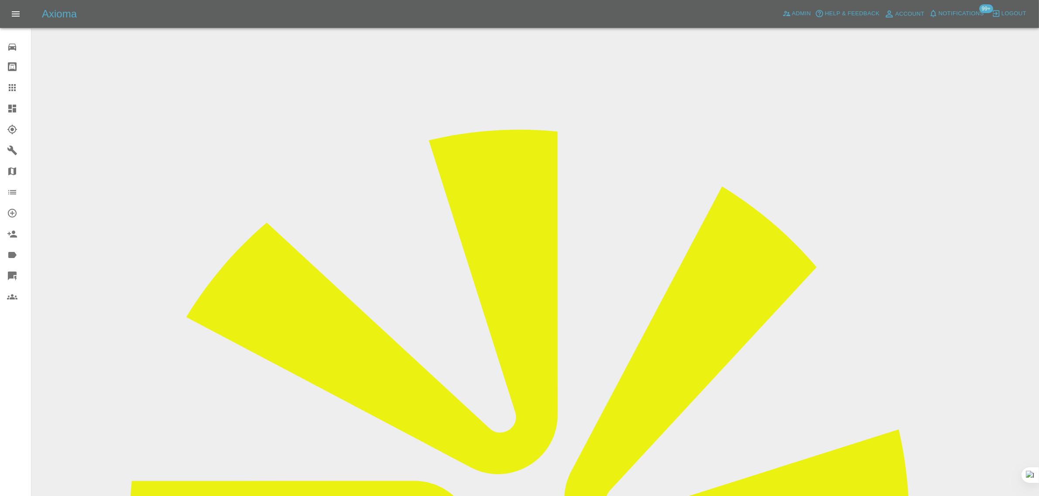
click at [14, 85] on icon at bounding box center [12, 87] width 7 height 7
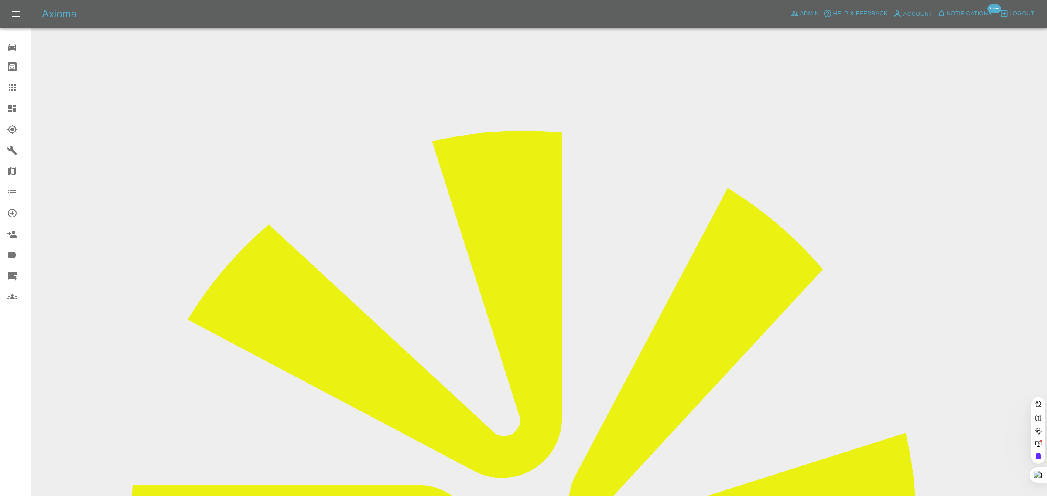
paste input "[PERSON_NAME][EMAIL_ADDRESS][DOMAIN_NAME]"
type input "[PERSON_NAME][EMAIL_ADDRESS][DOMAIN_NAME]"
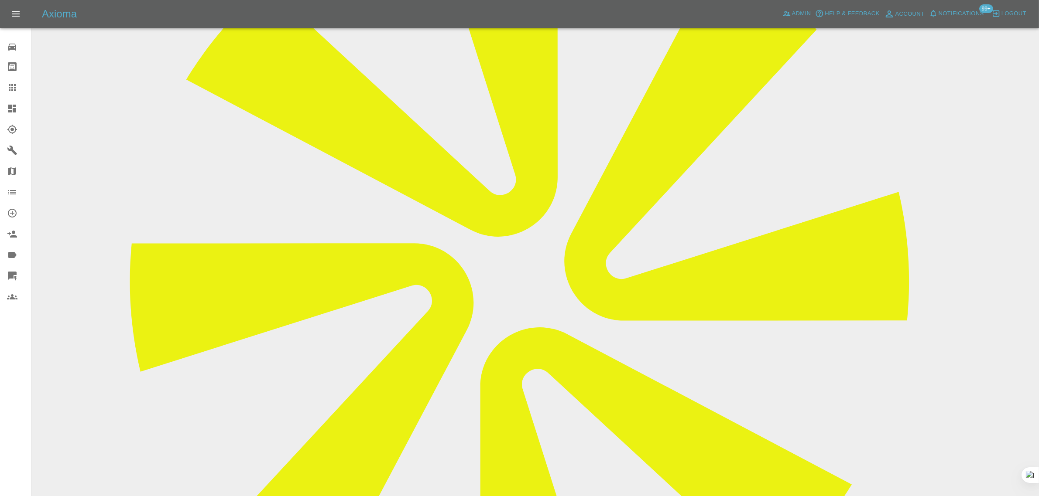
scroll to position [55, 0]
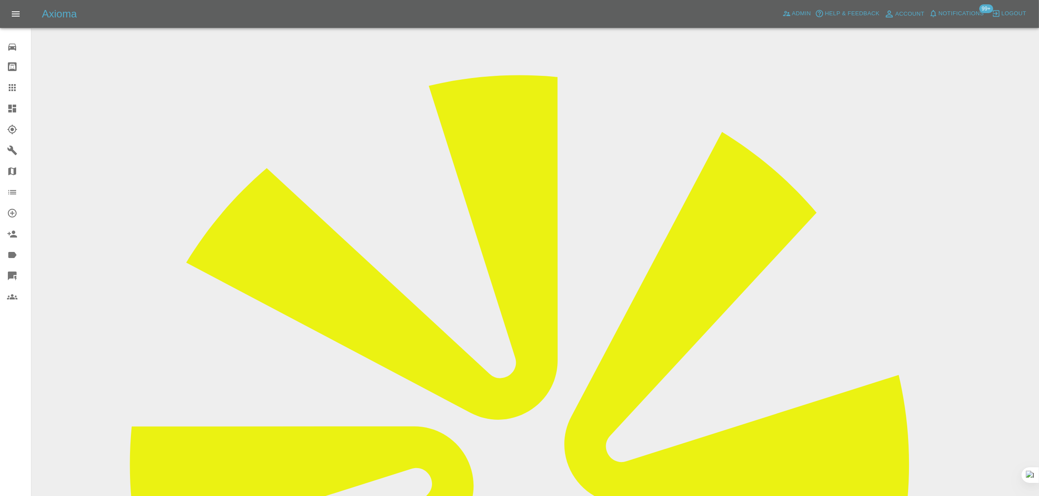
click at [12, 89] on icon at bounding box center [12, 87] width 10 height 10
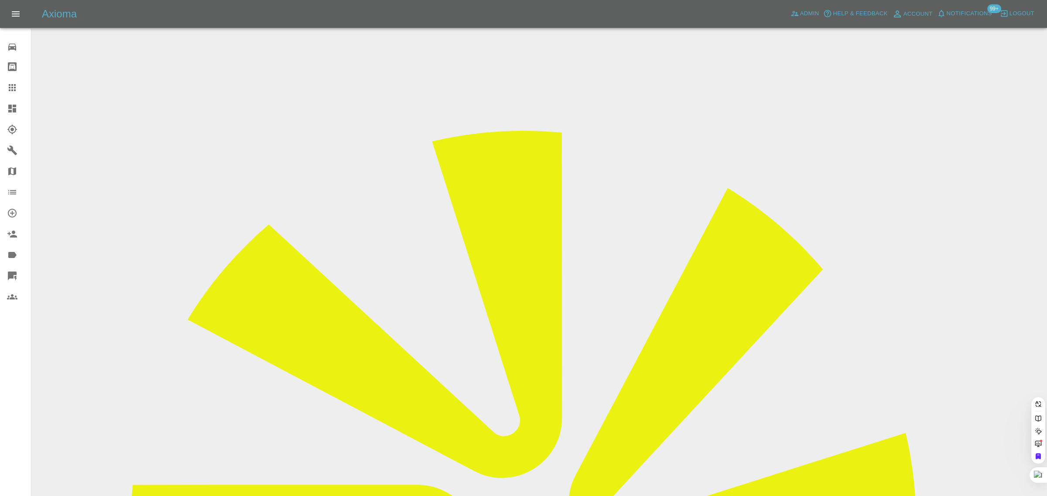
paste input "davidhamblin1@gmail.com"
type input "davidhamblin1@gmail.com"
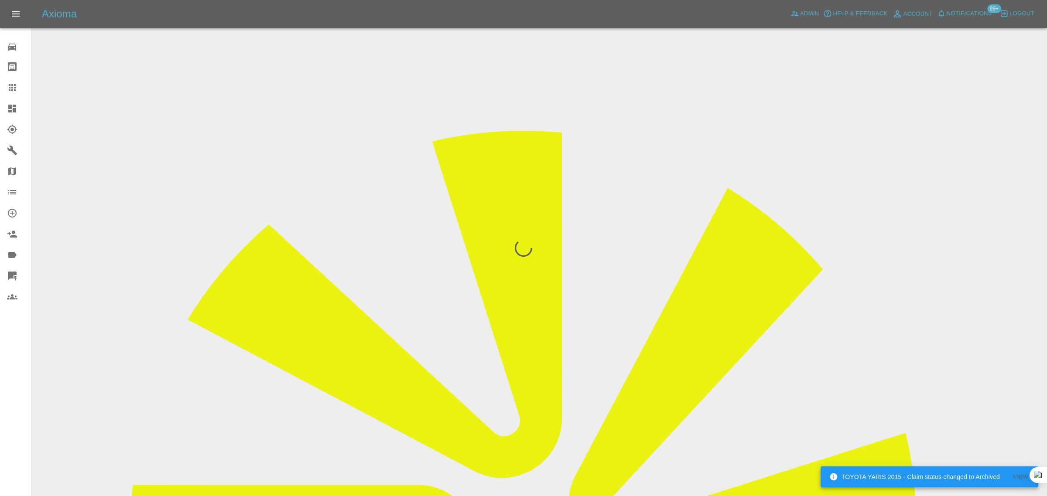
click at [12, 377] on div "0 Repair home Bodyshop home Claims Dashboard Explorer Garages Map Organization …" at bounding box center [15, 248] width 31 height 496
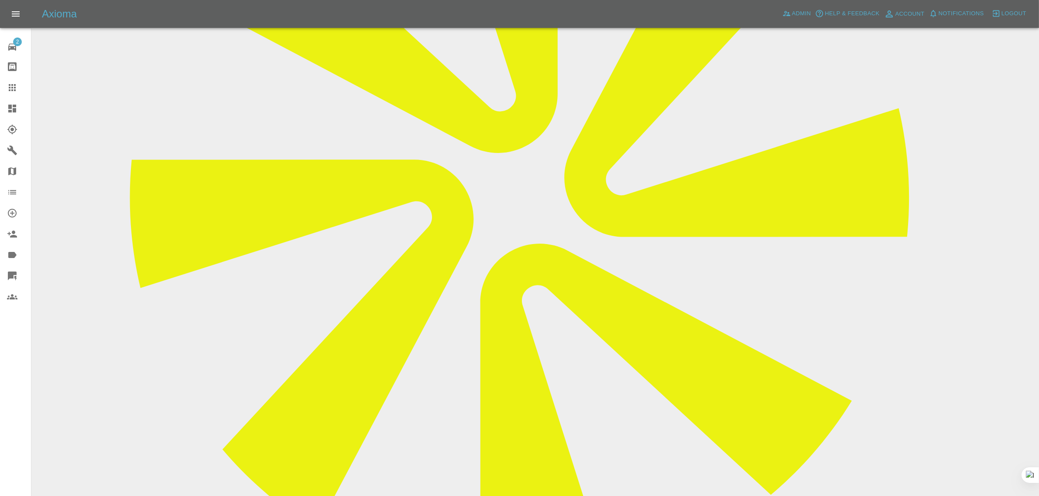
scroll to position [327, 0]
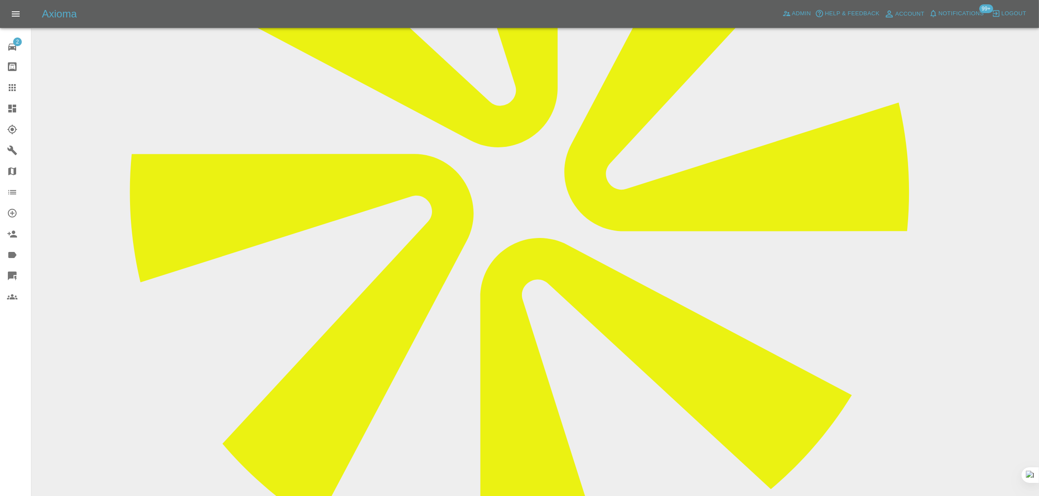
drag, startPoint x: 393, startPoint y: 445, endPoint x: 452, endPoint y: 448, distance: 59.0
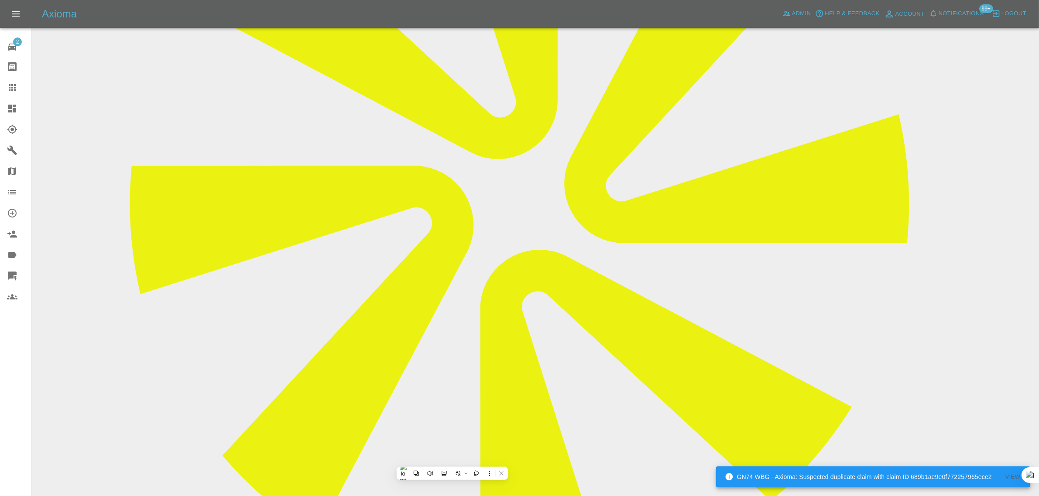
scroll to position [0, 0]
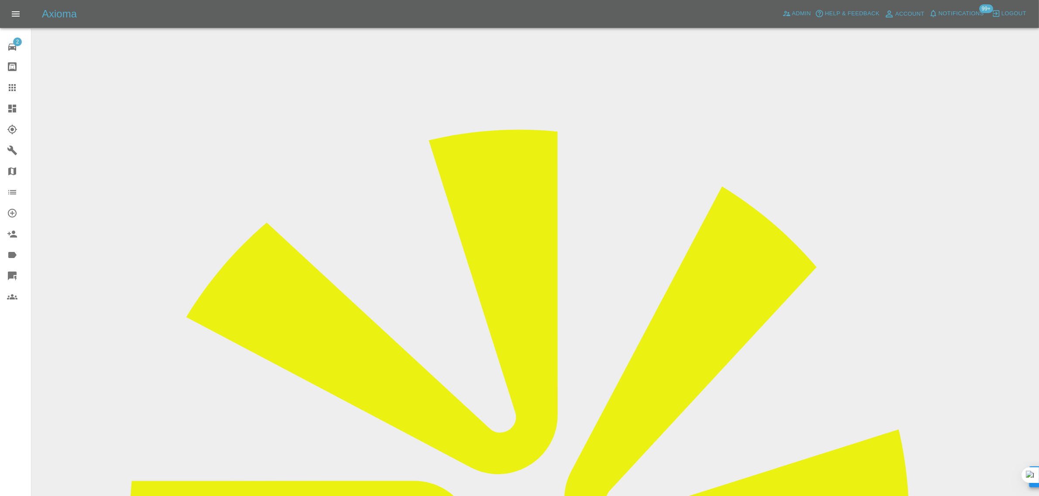
drag, startPoint x: 540, startPoint y: 291, endPoint x: 630, endPoint y: 301, distance: 90.5
copy tbody "Vehicle Make, Model, Year KIA RIO 2016 Registration plates YF16FWM Time of even…"
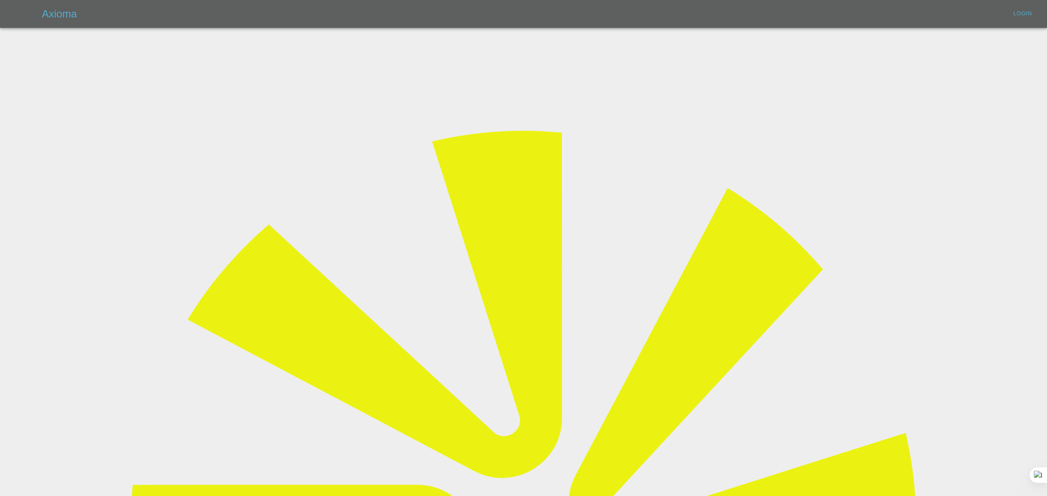
type input "[EMAIL_ADDRESS][DOMAIN_NAME]"
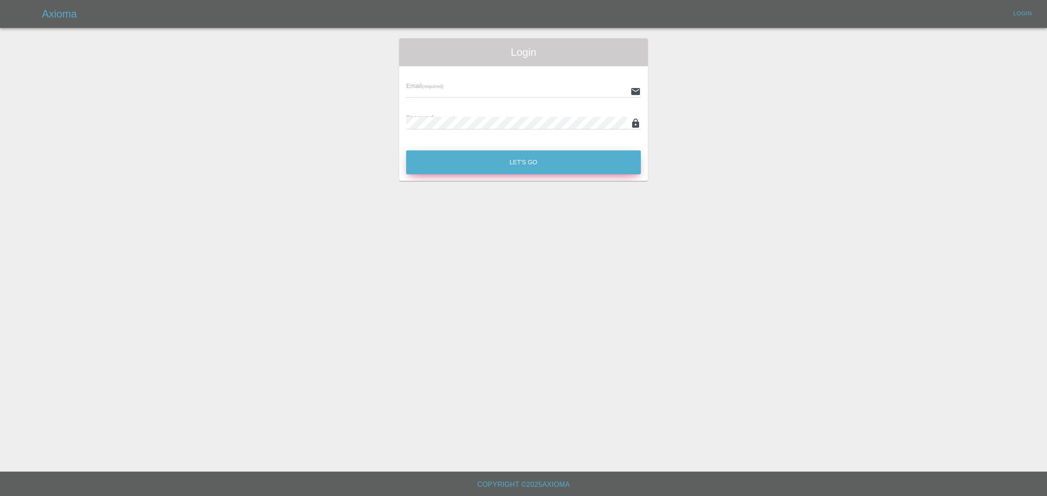
type input "[EMAIL_ADDRESS][DOMAIN_NAME]"
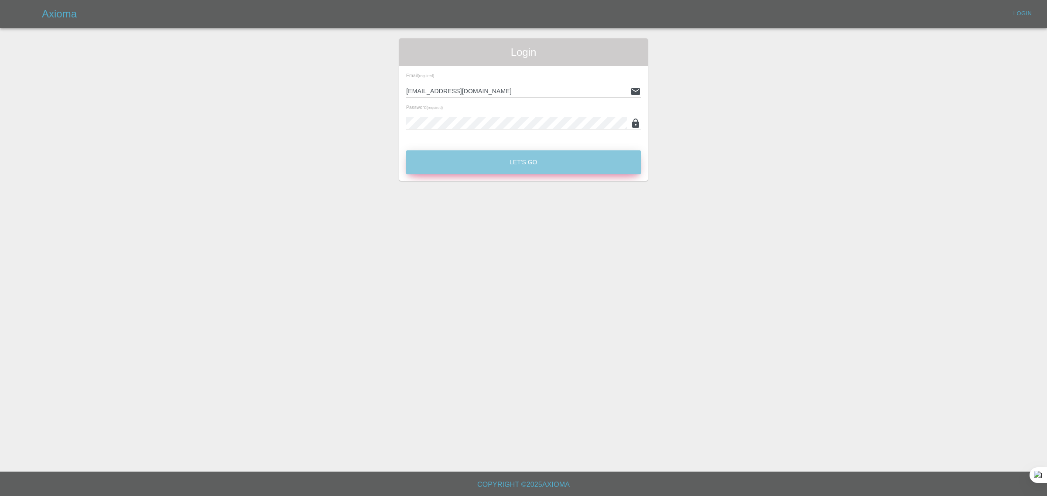
click at [536, 164] on button "Let's Go" at bounding box center [523, 163] width 235 height 24
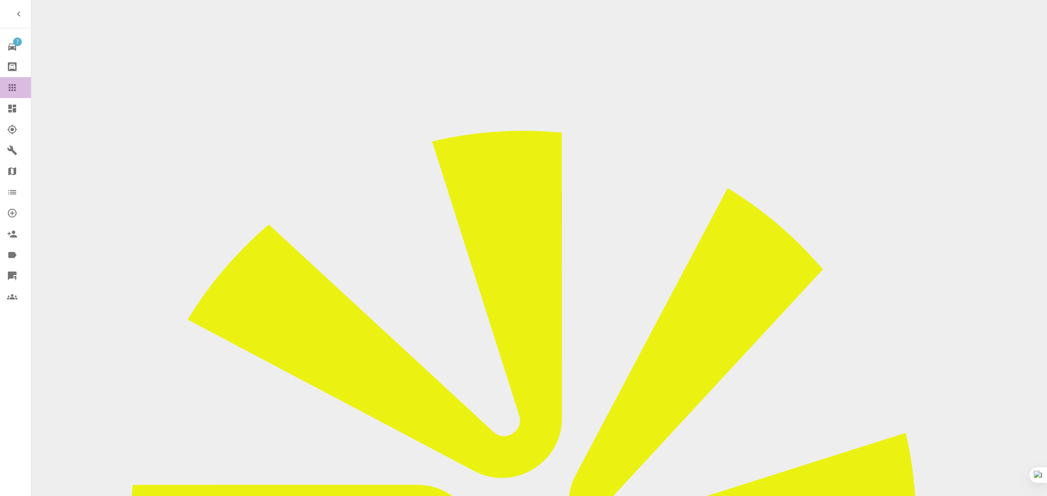
click at [14, 87] on icon at bounding box center [12, 87] width 10 height 10
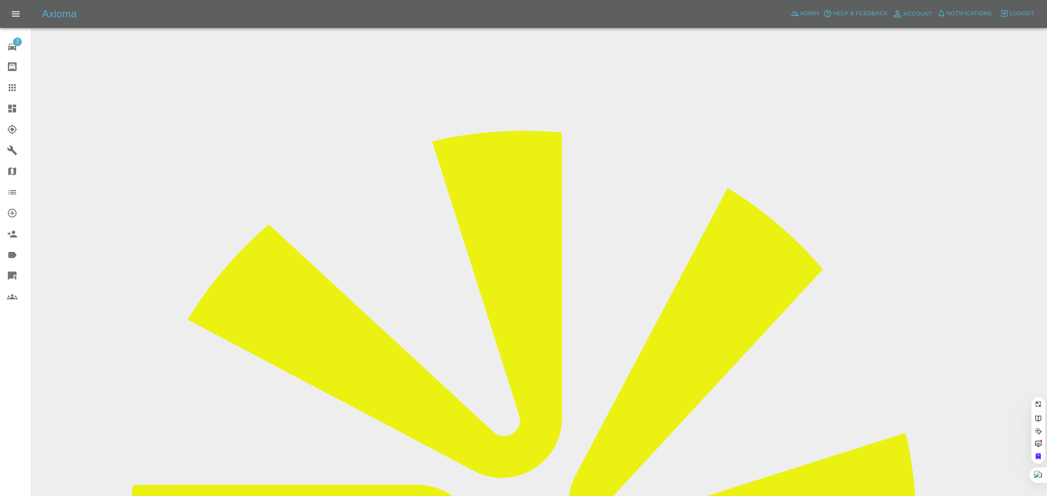
paste input "[EMAIL_ADDRESS][DOMAIN_NAME]"
type input "[EMAIL_ADDRESS][DOMAIN_NAME]"
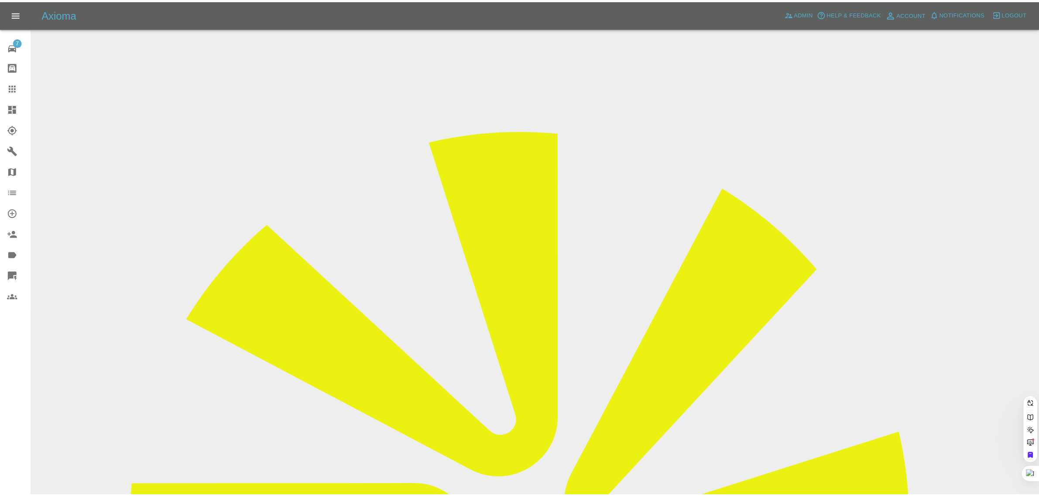
scroll to position [0, 0]
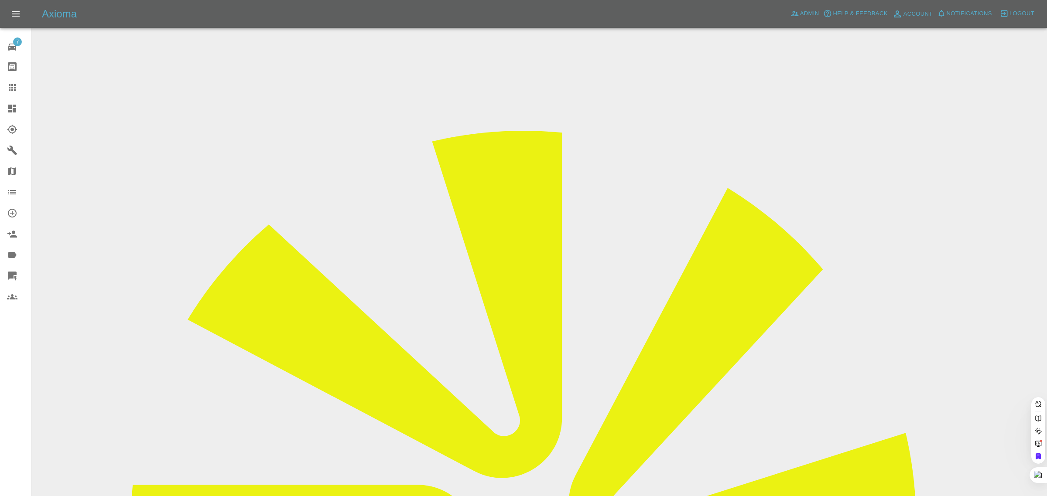
click at [13, 371] on div "7 Repair home Bodyshop home Claims Dashboard Explorer Garages Map Organization …" at bounding box center [15, 248] width 31 height 496
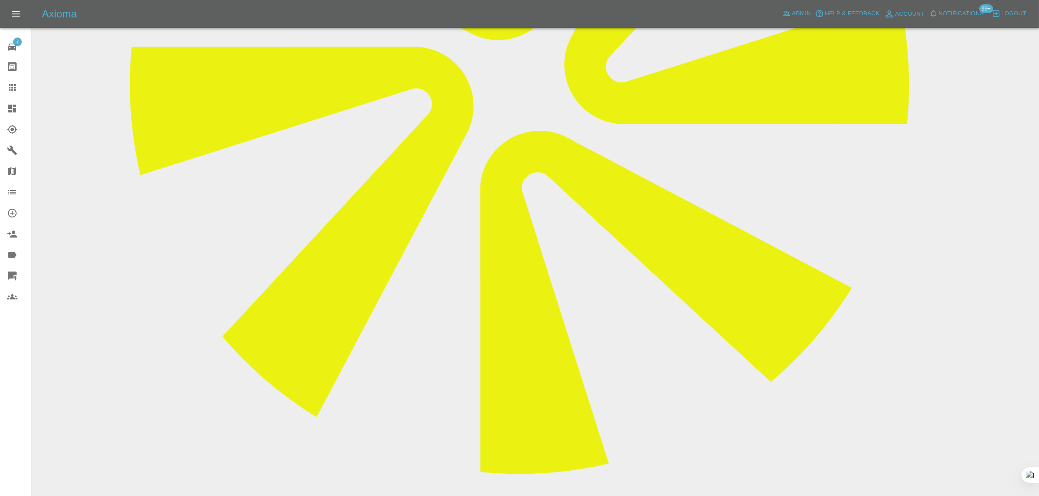
scroll to position [436, 0]
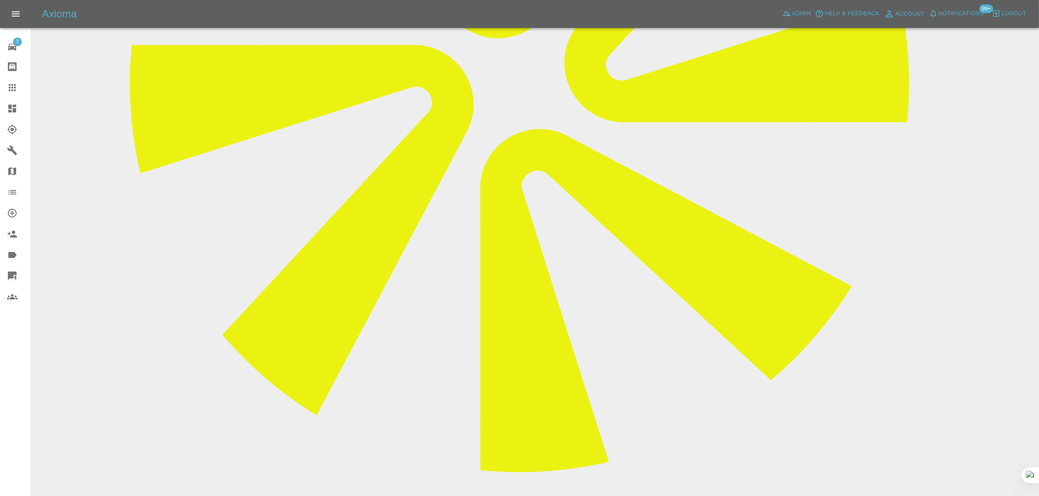
click at [21, 88] on div at bounding box center [19, 87] width 24 height 10
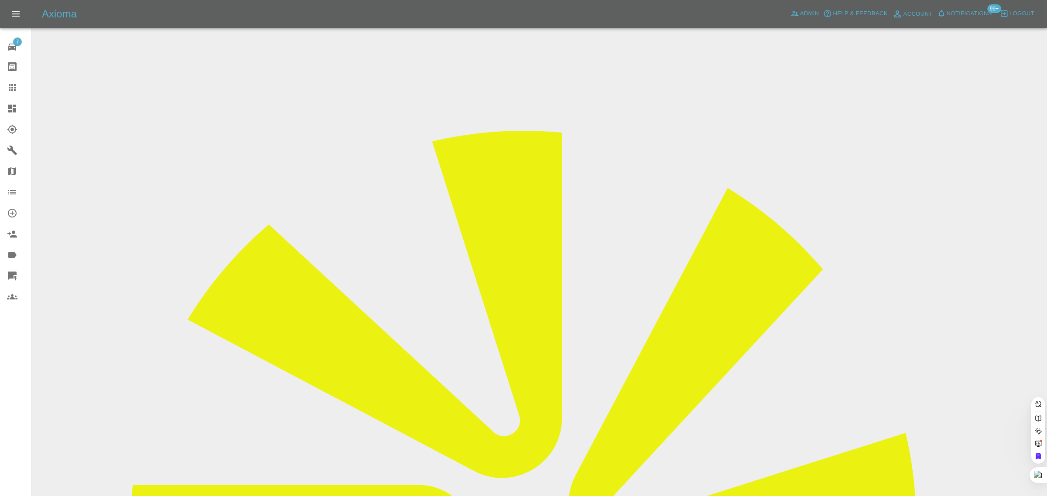
paste input "peteralan1948@aol.com"
type input "peteralan1948@aol.co"
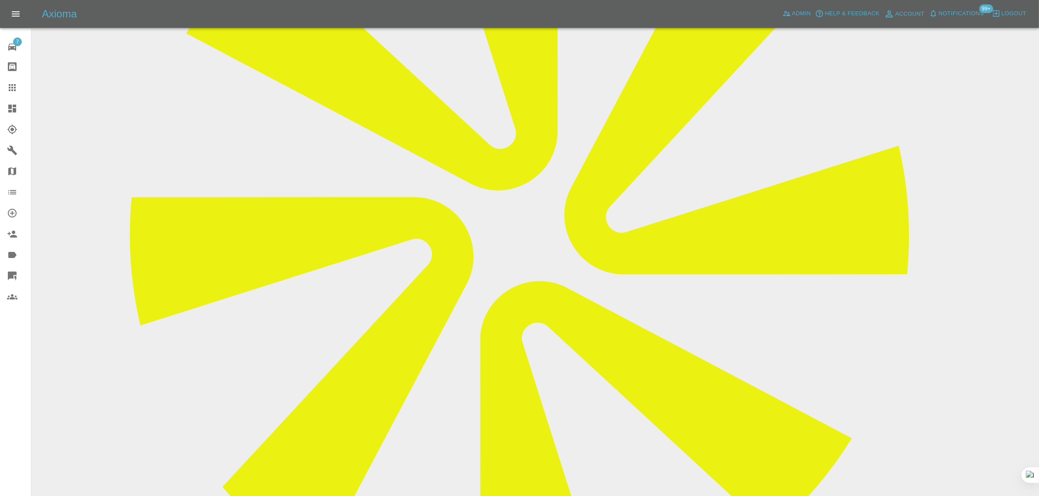
scroll to position [164, 0]
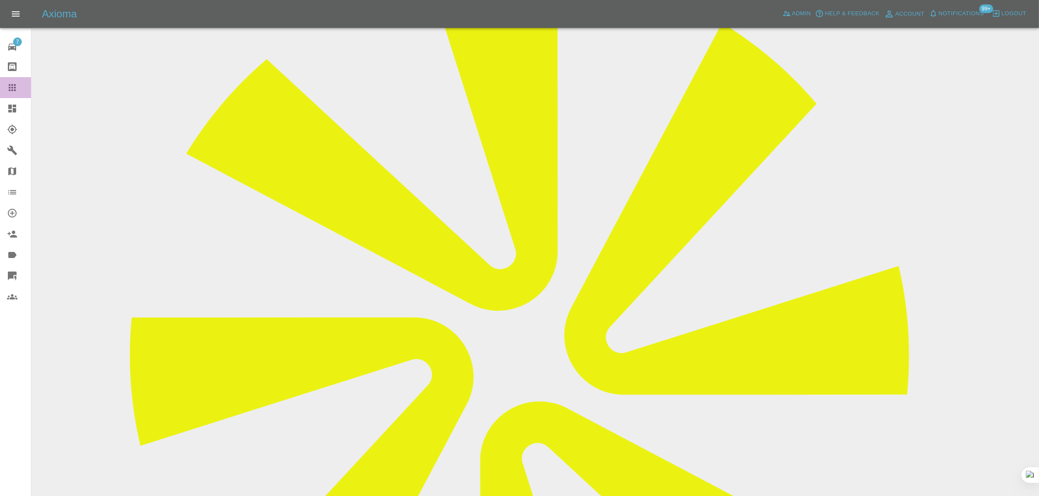
click at [22, 93] on link "Claims" at bounding box center [15, 87] width 31 height 21
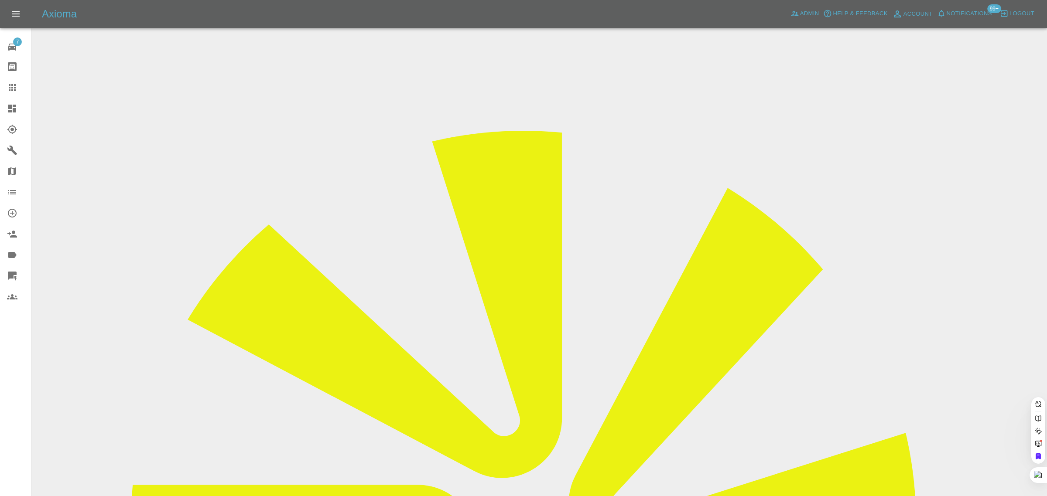
paste input "jessica.jolley93@gmail.com"
type input "jessica.jolley93@gmail.co"
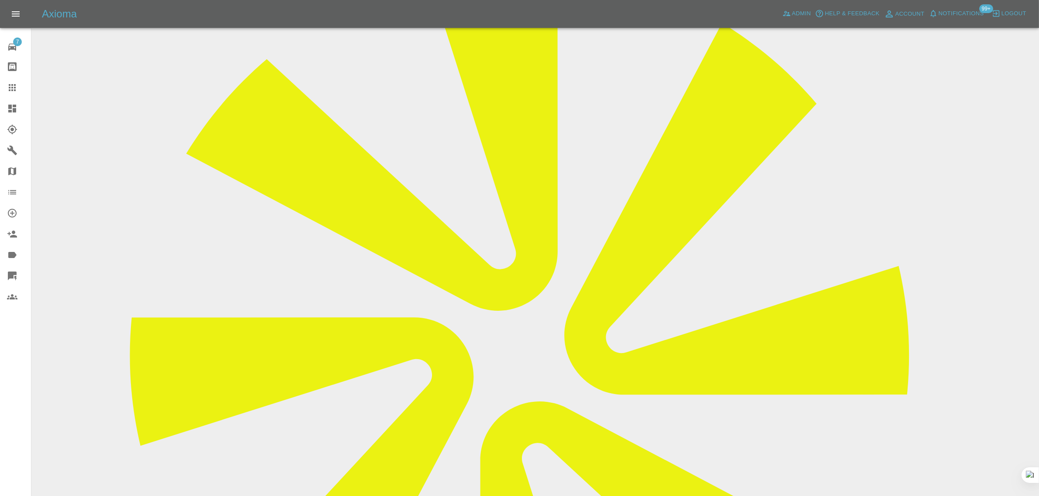
scroll to position [337, 0]
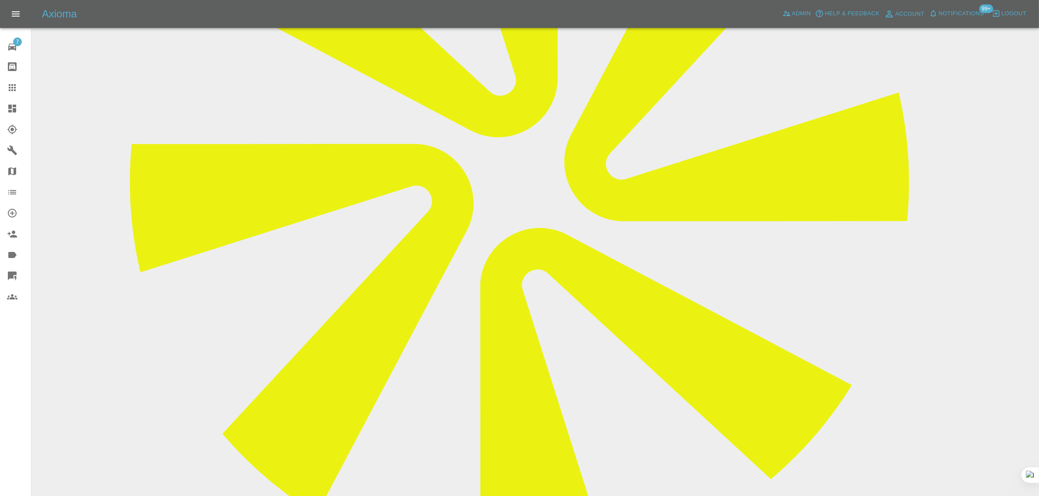
click at [16, 90] on icon at bounding box center [12, 87] width 10 height 10
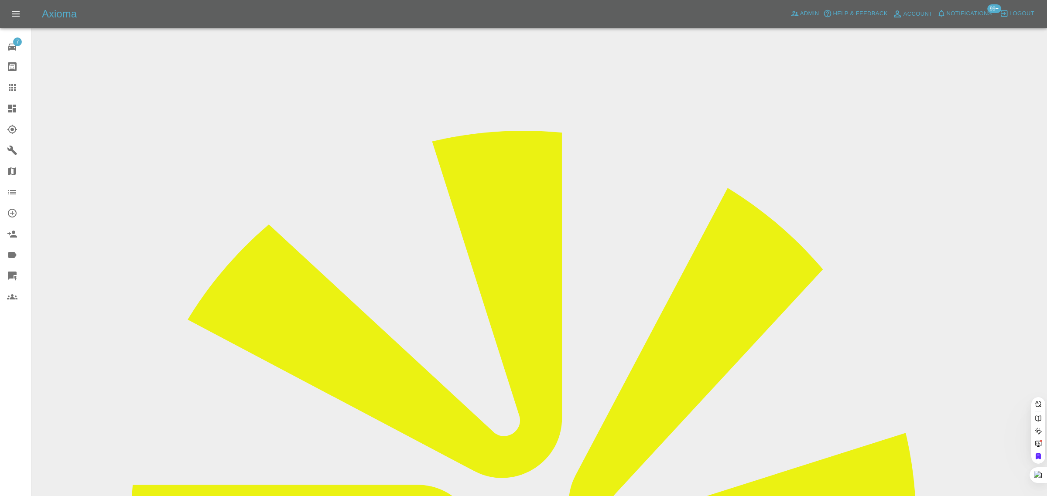
paste input "jessica.jolley93@gmail.com"
type input "jessica.jolley93@gmail.co"
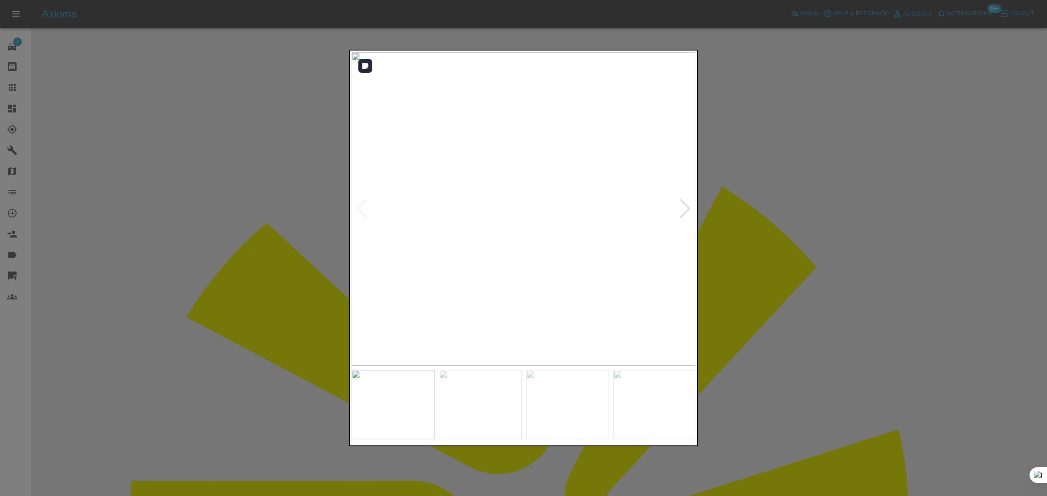
click at [686, 209] on div at bounding box center [685, 208] width 12 height 19
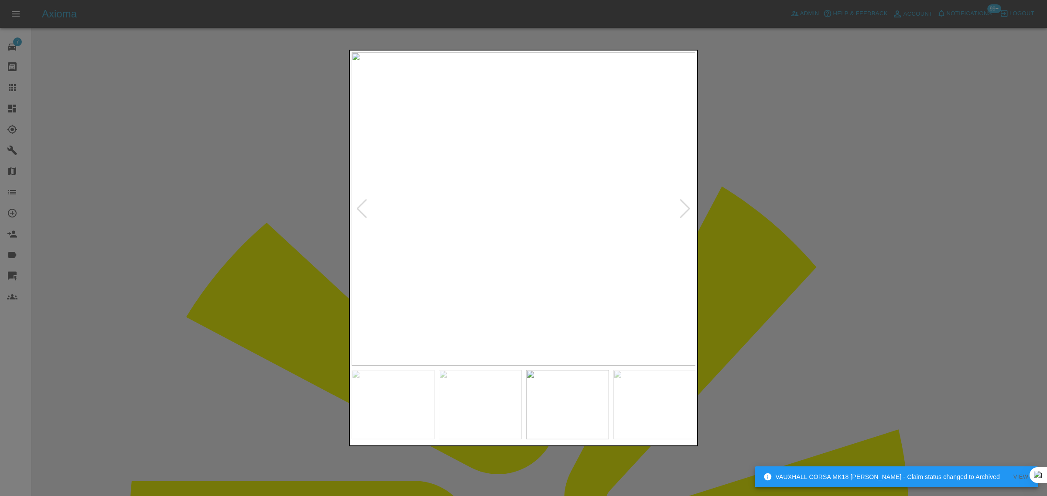
click at [686, 209] on div at bounding box center [685, 208] width 12 height 19
click at [819, 257] on div at bounding box center [523, 248] width 1047 height 496
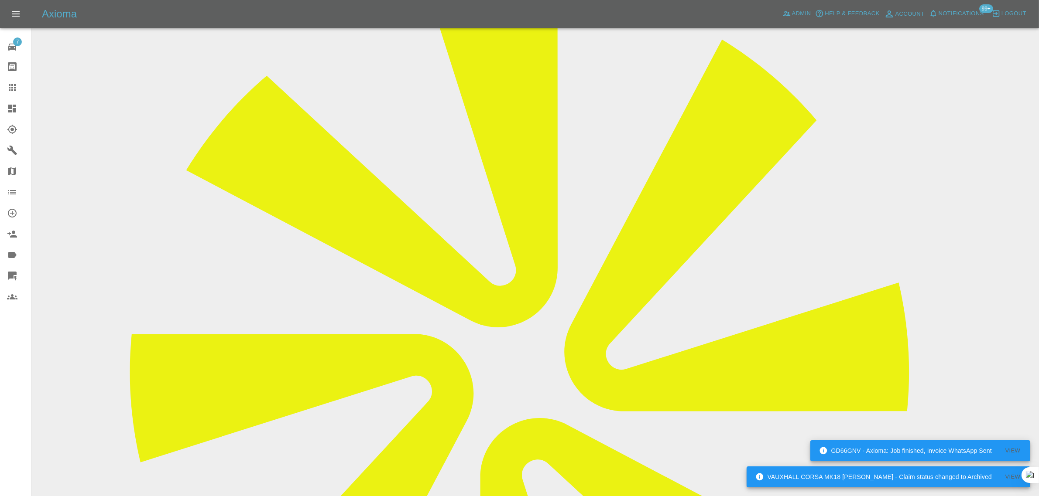
scroll to position [163, 0]
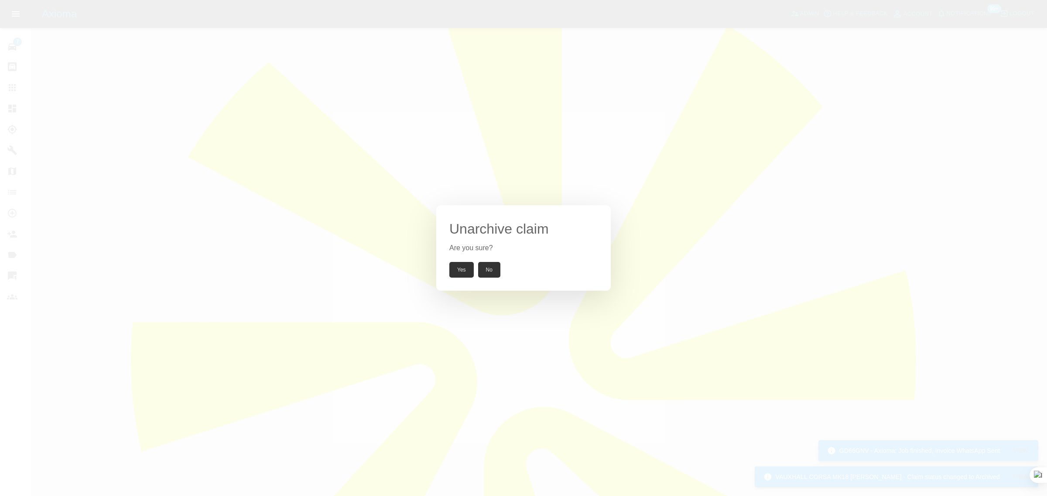
click at [464, 270] on button "Yes" at bounding box center [461, 270] width 24 height 16
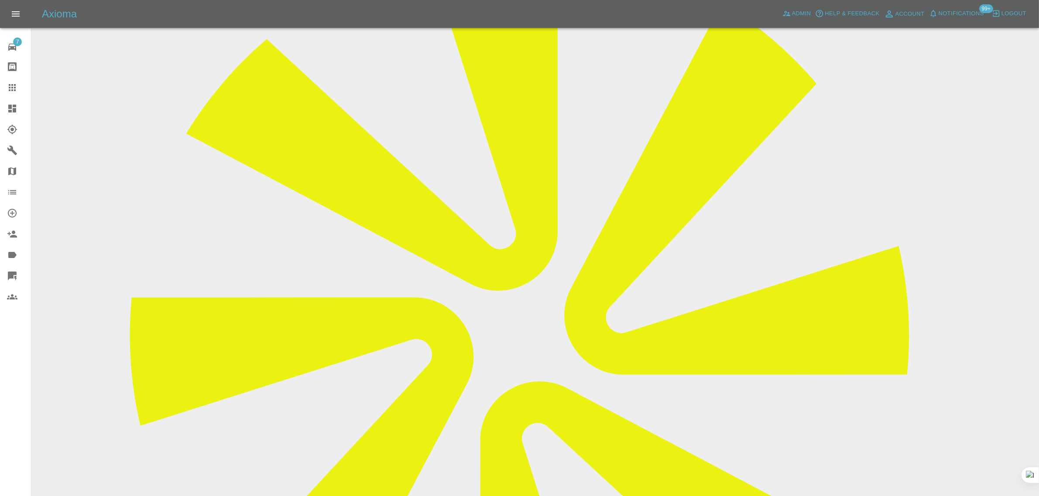
scroll to position [0, 0]
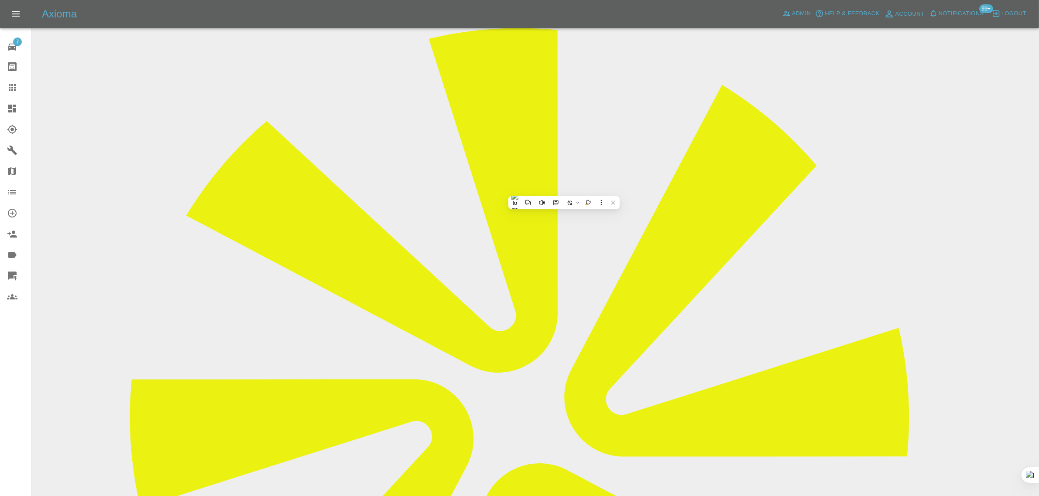
scroll to position [327, 0]
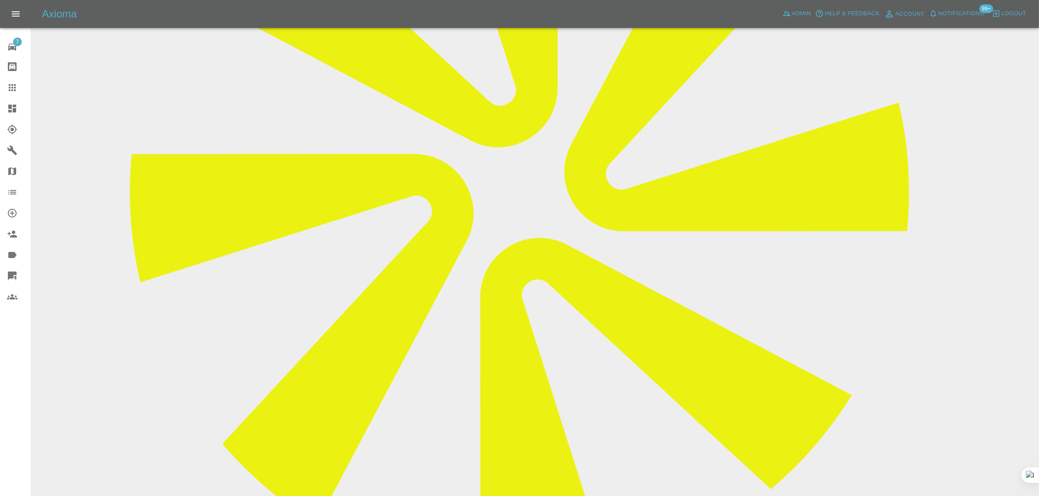
drag, startPoint x: 8, startPoint y: 90, endPoint x: 205, endPoint y: 103, distance: 197.6
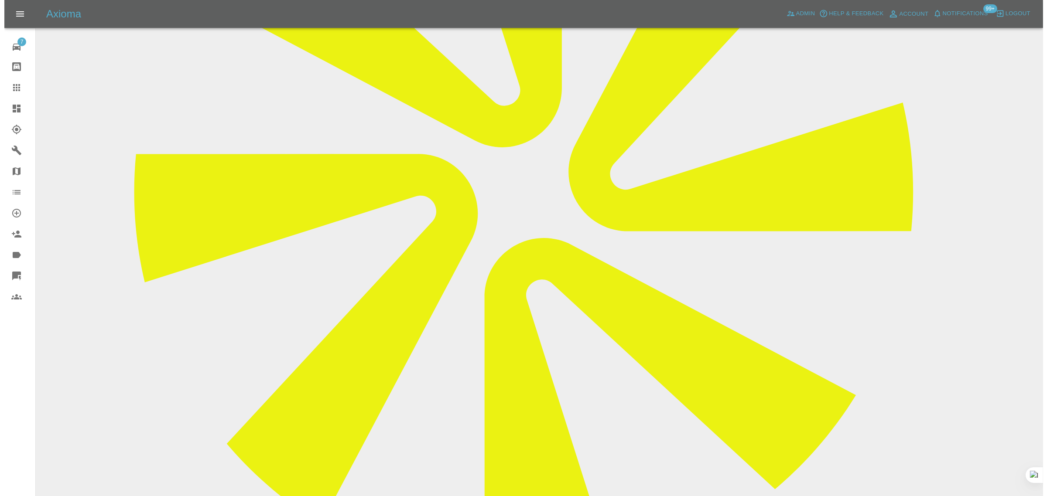
scroll to position [0, 0]
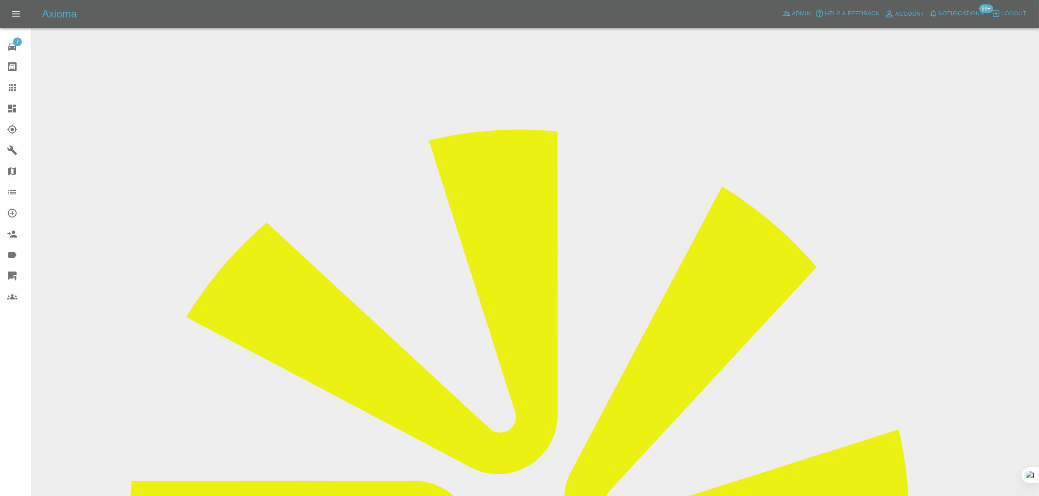
click at [14, 90] on icon at bounding box center [12, 87] width 7 height 7
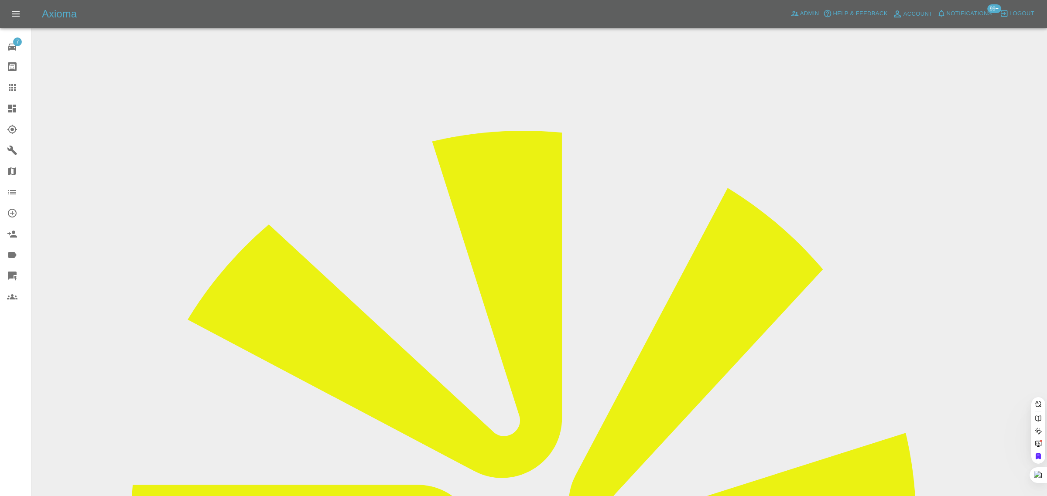
paste input "harrycook101@gmail.com"
type input "harrycook101@gmail.com"
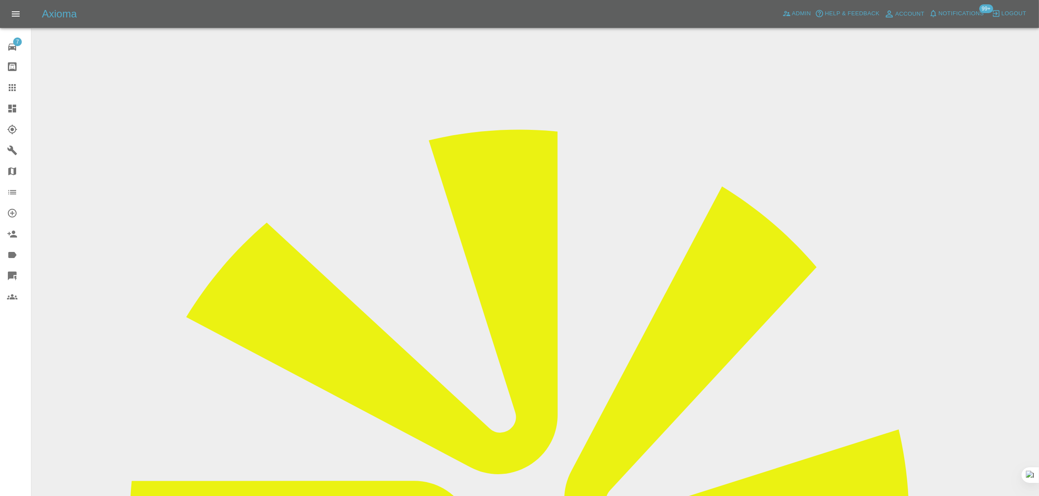
click at [16, 89] on icon at bounding box center [12, 87] width 10 height 10
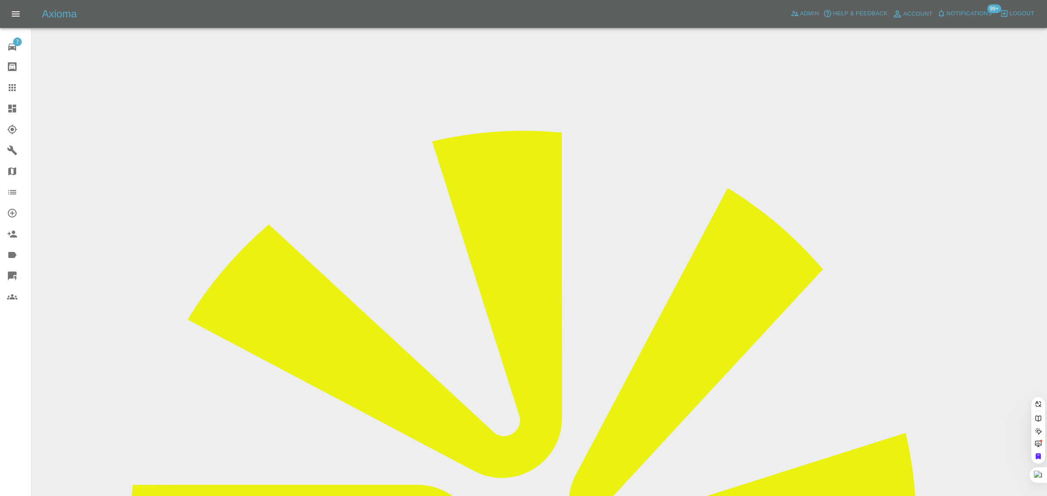
paste input "mariusiordanescu@gmail.com"
type input "mariusiordanescu@gmail.com"
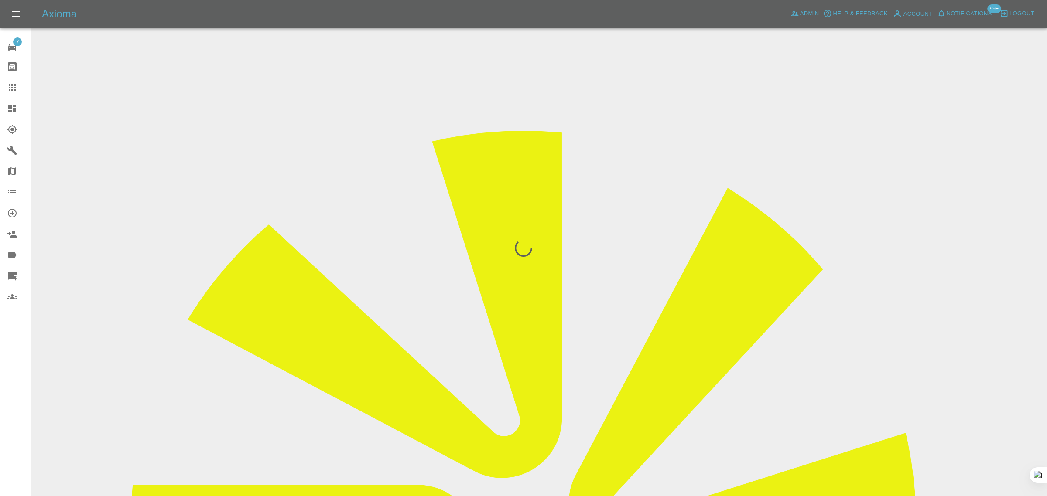
click at [21, 395] on div "7 Repair home Bodyshop home Claims Dashboard Explorer Garages Map Organization …" at bounding box center [15, 248] width 31 height 496
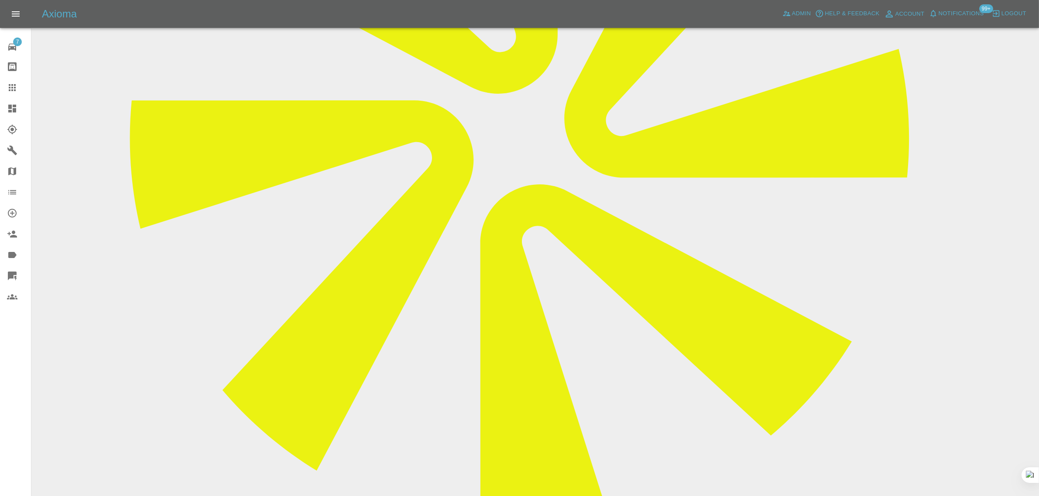
scroll to position [382, 0]
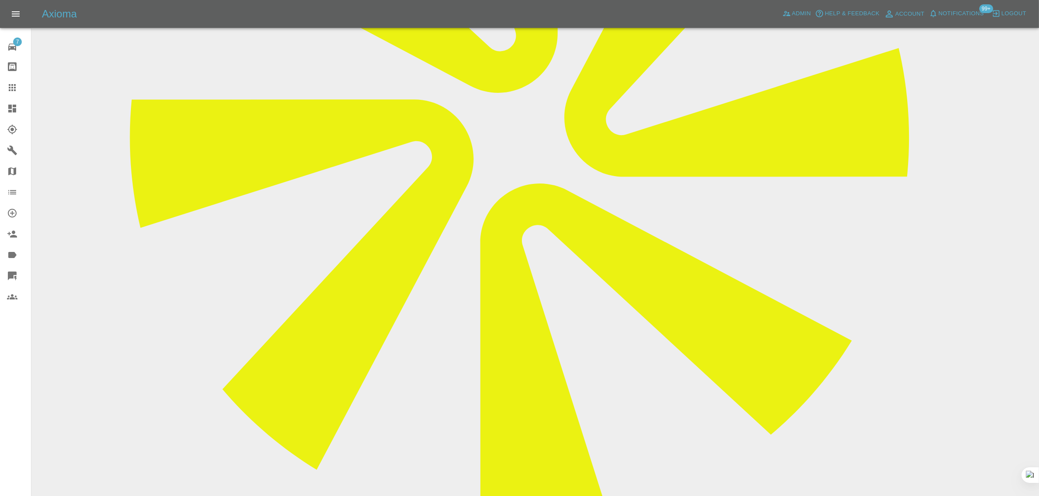
click at [17, 86] on div at bounding box center [19, 87] width 24 height 10
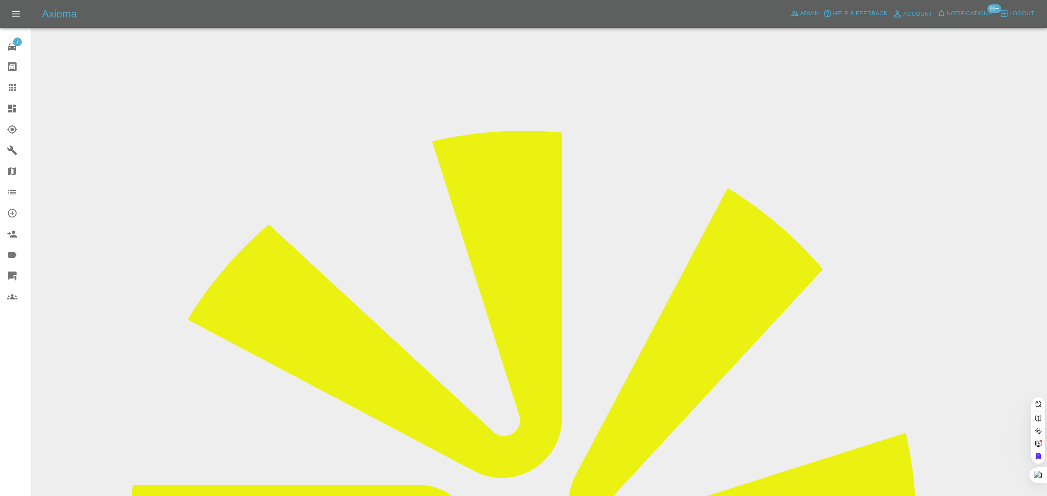
paste input "ladyjanevtaylor@gmail.com"
type input "ladyjanevtaylor@gmail.com"
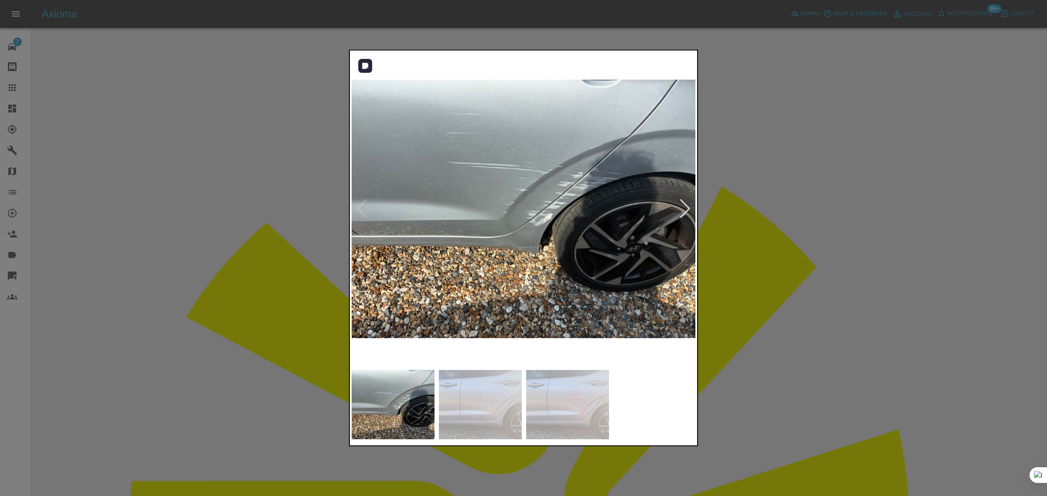
click at [685, 212] on div at bounding box center [685, 208] width 12 height 19
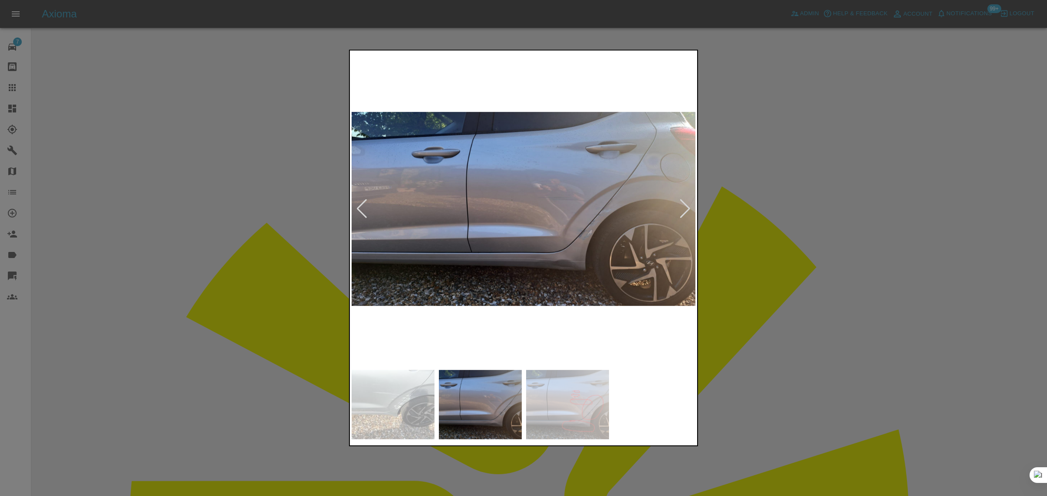
click at [685, 211] on div at bounding box center [685, 208] width 12 height 19
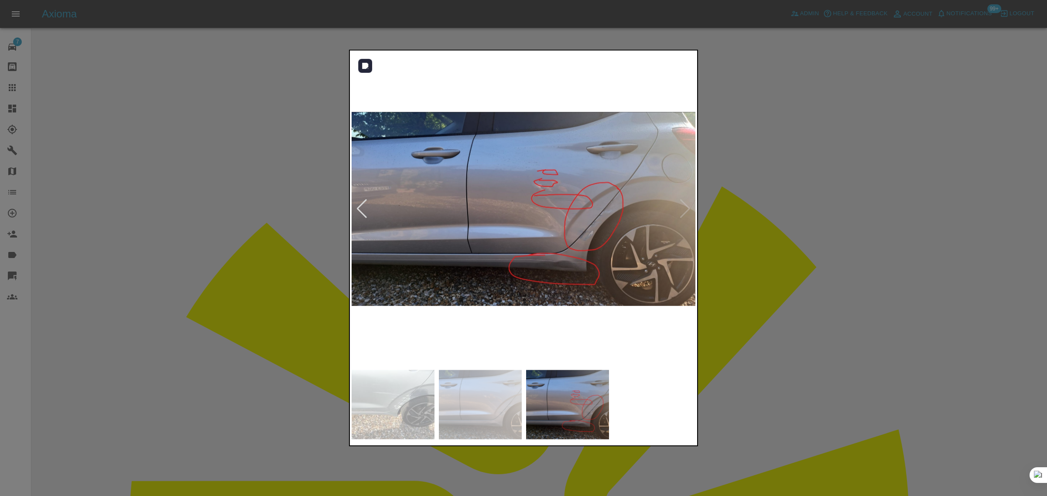
click at [685, 211] on img at bounding box center [524, 209] width 345 height 314
click at [759, 230] on div at bounding box center [523, 248] width 1047 height 496
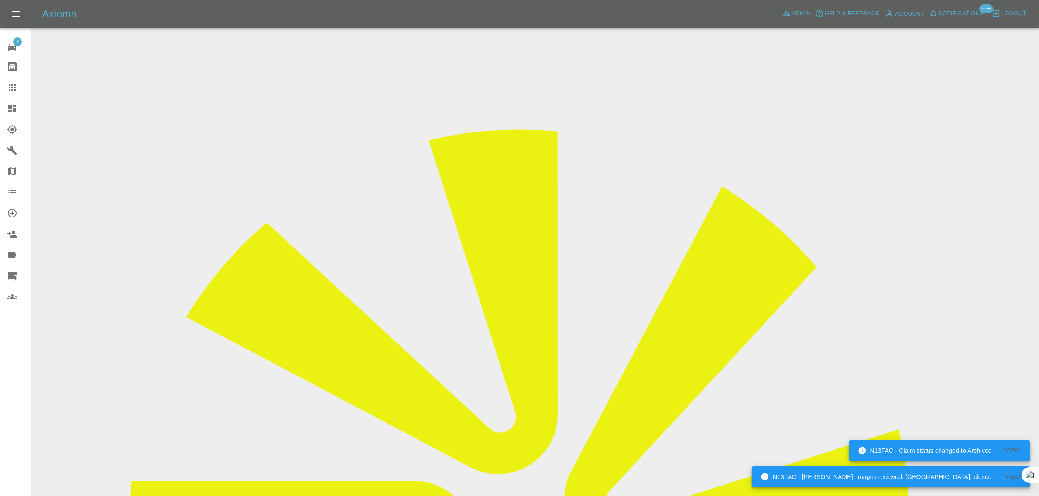
click at [17, 89] on icon at bounding box center [12, 87] width 10 height 10
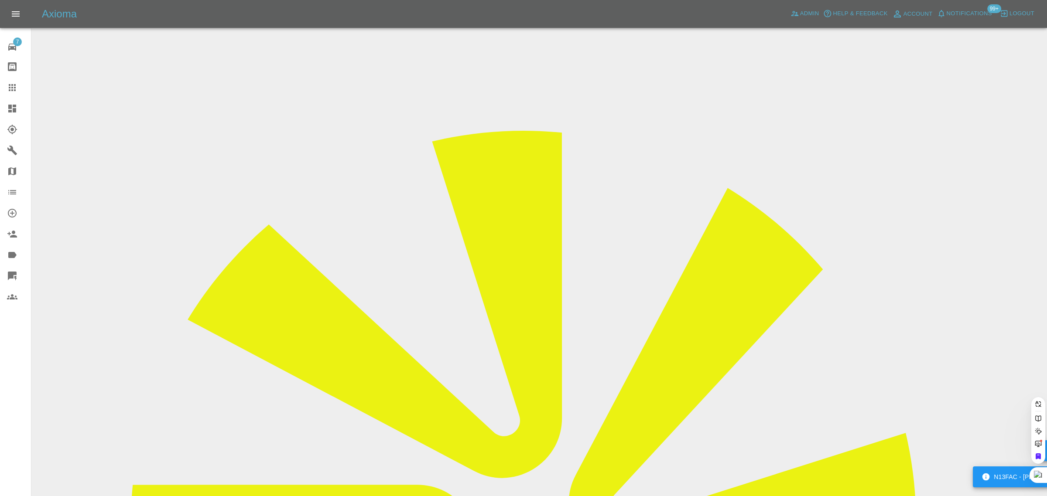
paste input "thehandpaul@gmail.com"
type input "thehandpaul@gmail.com"
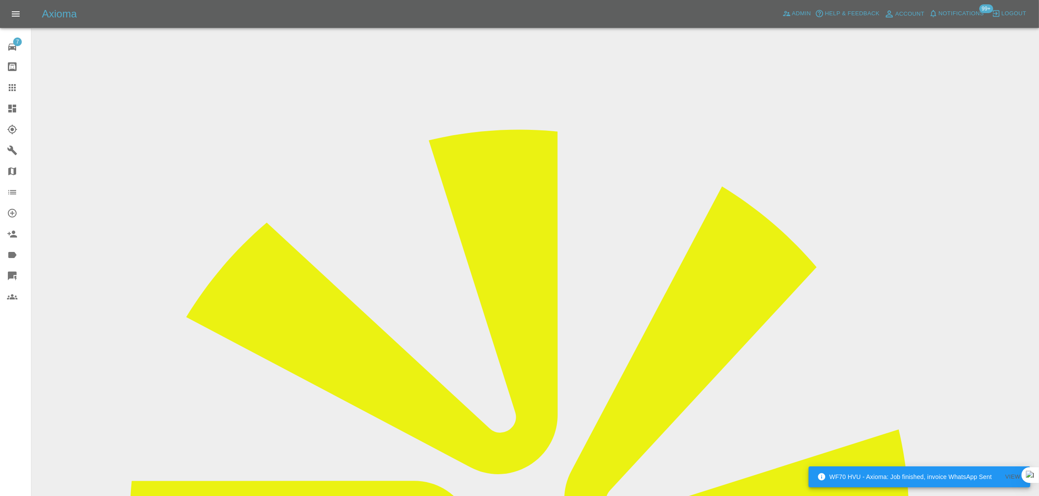
click at [9, 86] on icon at bounding box center [12, 87] width 10 height 10
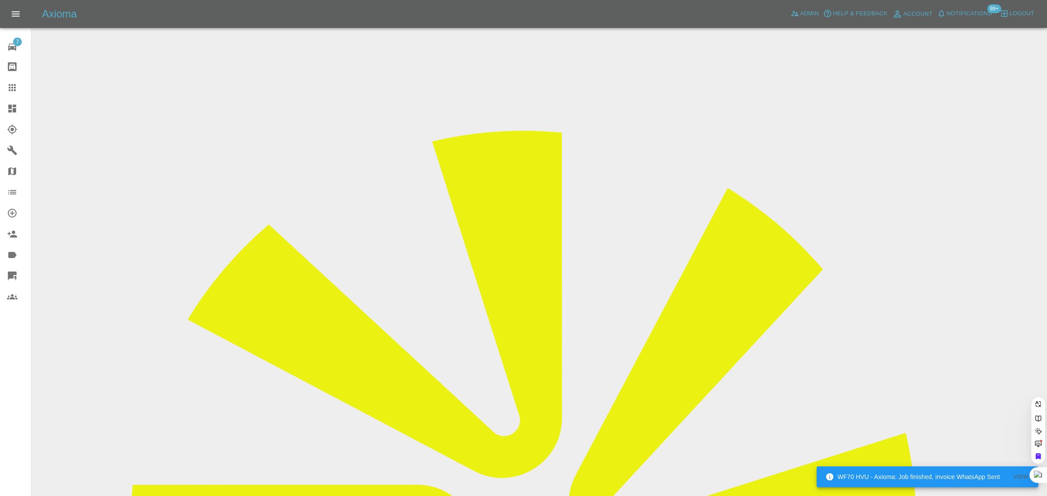
paste input "jaffar75@rediffmail.com"
type input "jaffar75@rediffmail.com"
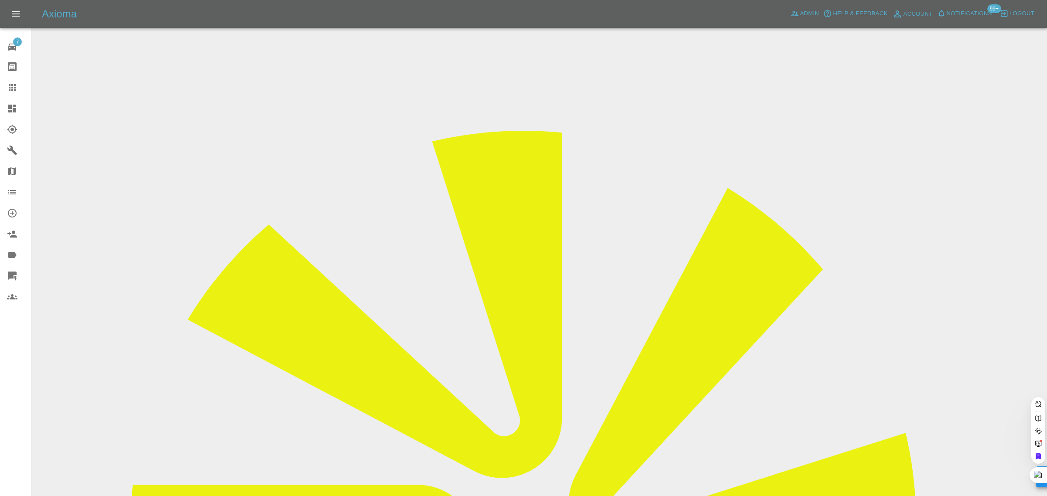
scroll to position [0, 3]
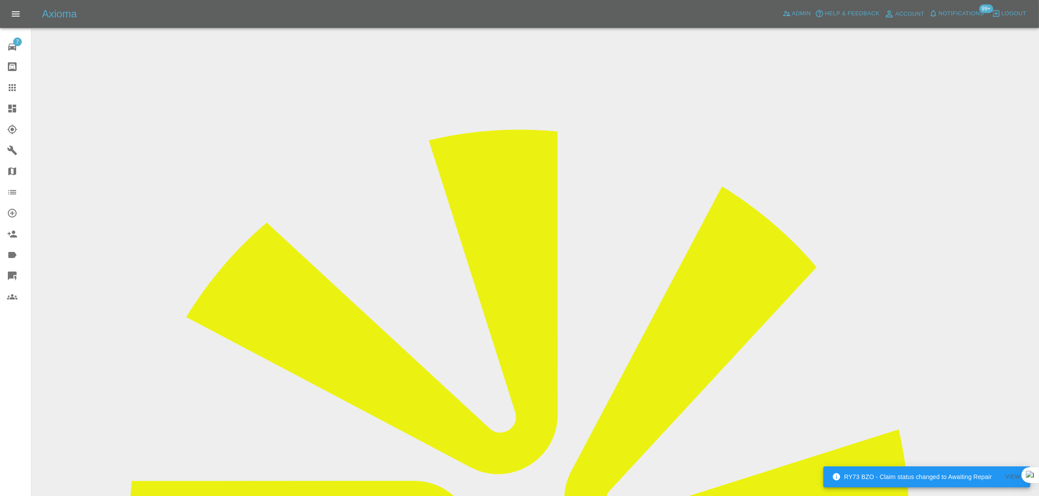
click at [14, 86] on icon at bounding box center [12, 87] width 7 height 7
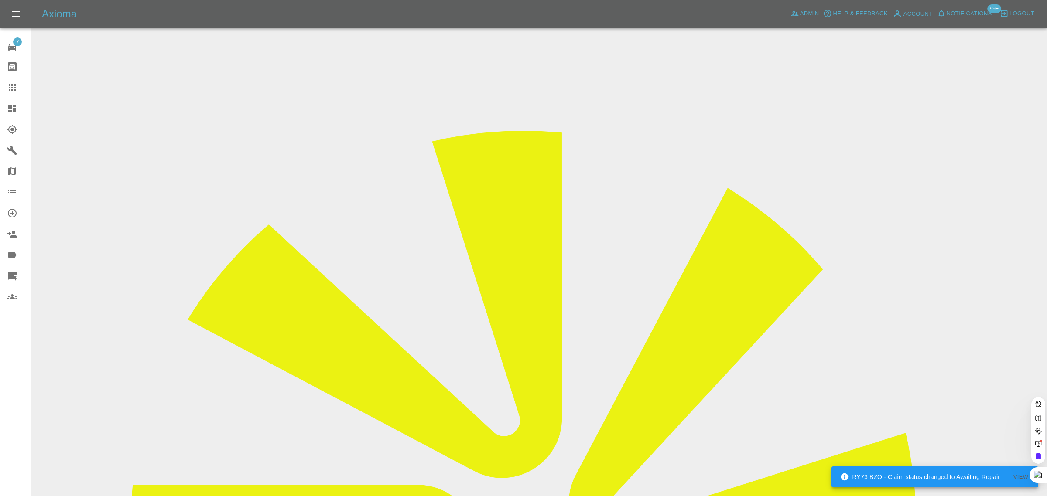
paste input "sgarland75@hotmail.co.uk"
type input "sgarland75@hotmail.co.u"
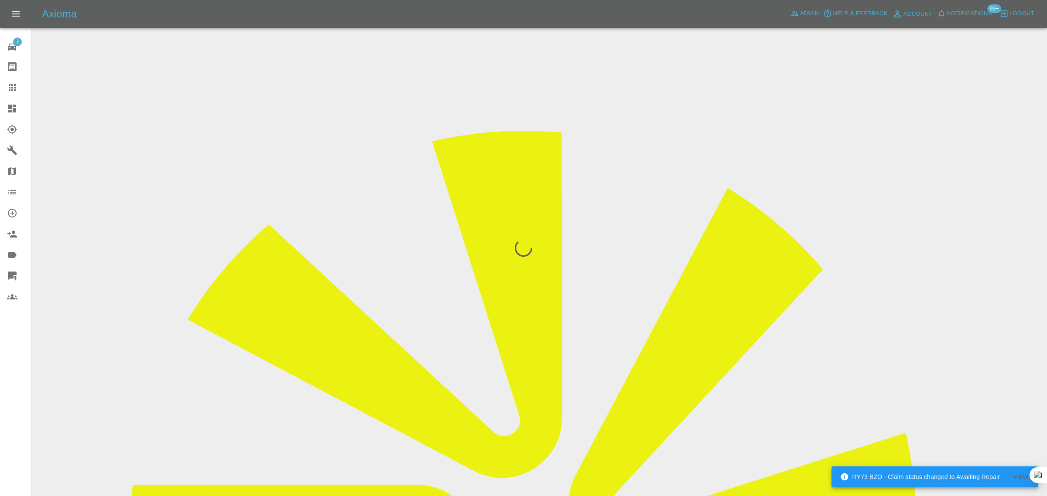
click at [25, 381] on div "7 Repair home Bodyshop home Claims Dashboard Explorer Garages Map Organization …" at bounding box center [15, 248] width 31 height 496
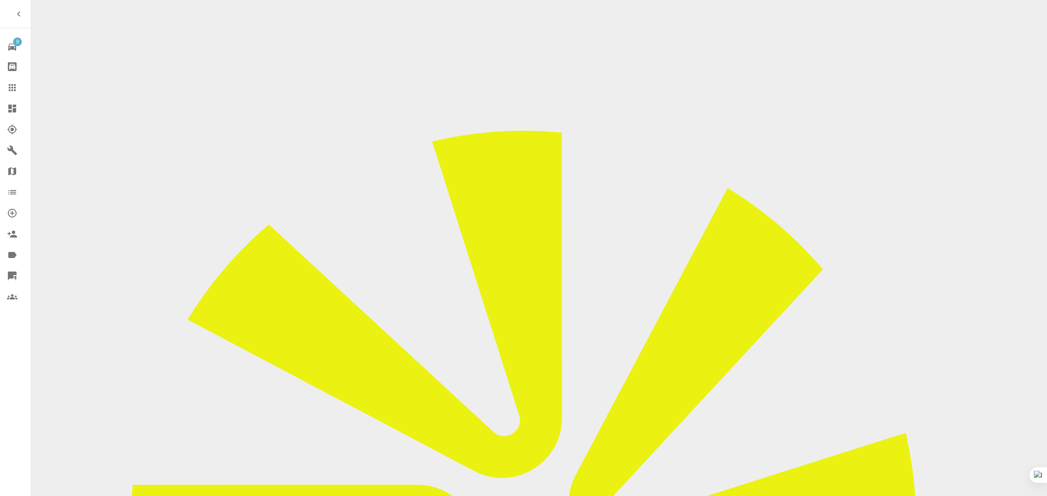
click at [15, 86] on icon at bounding box center [12, 87] width 7 height 7
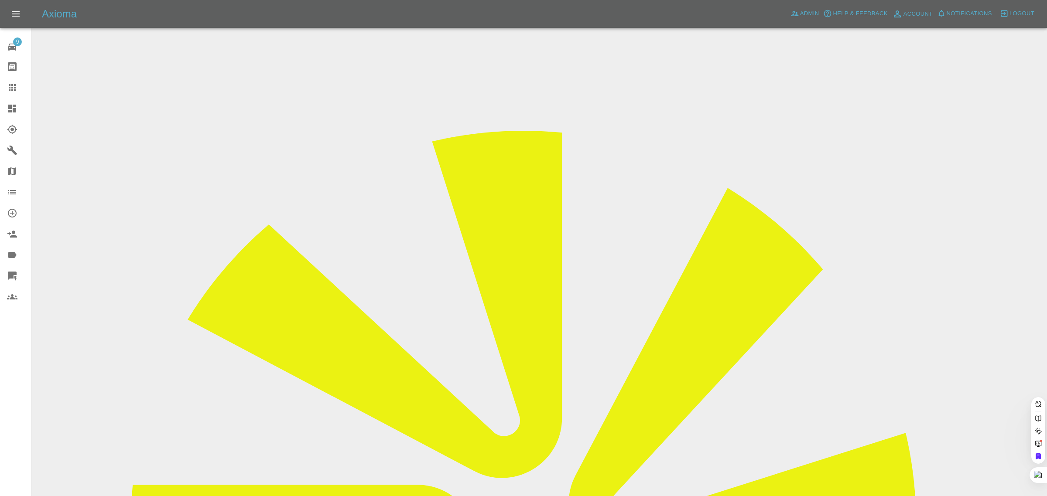
drag, startPoint x: 447, startPoint y: 279, endPoint x: 498, endPoint y: 284, distance: 51.3
paste input "[EMAIL_ADDRESS][DOMAIN_NAME]"
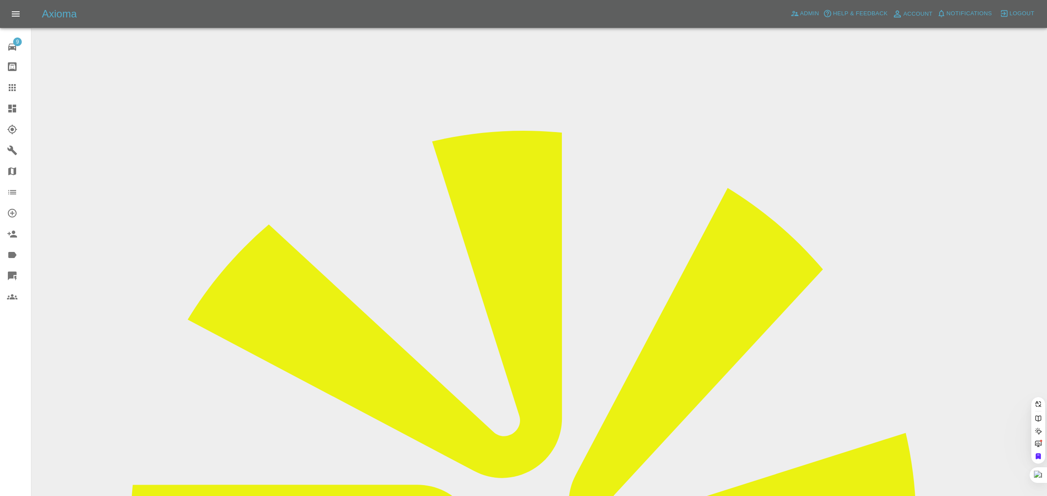
type input "[EMAIL_ADDRESS][DOMAIN_NAME]"
click at [7, 402] on div "9 Repair home Bodyshop home Claims Dashboard Explorer Garages Map Organization …" at bounding box center [15, 248] width 31 height 496
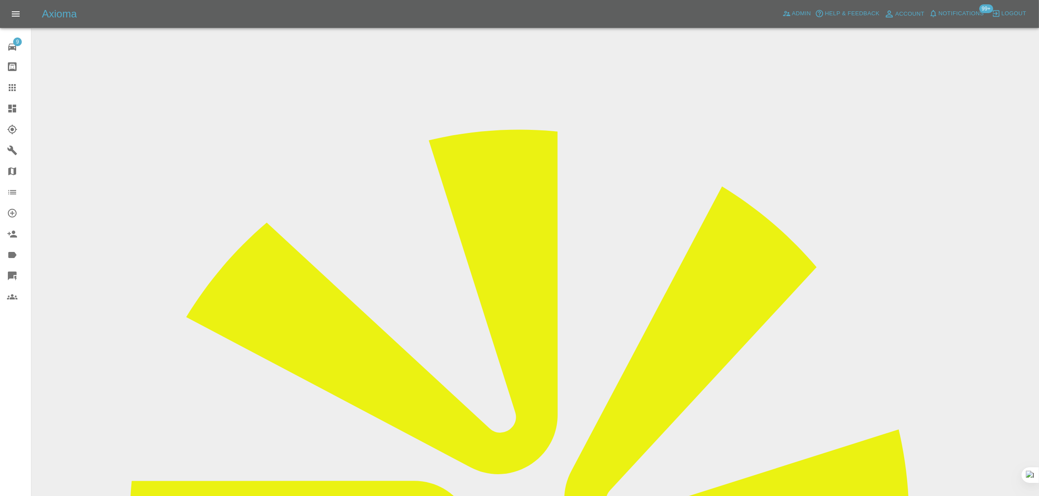
scroll to position [327, 0]
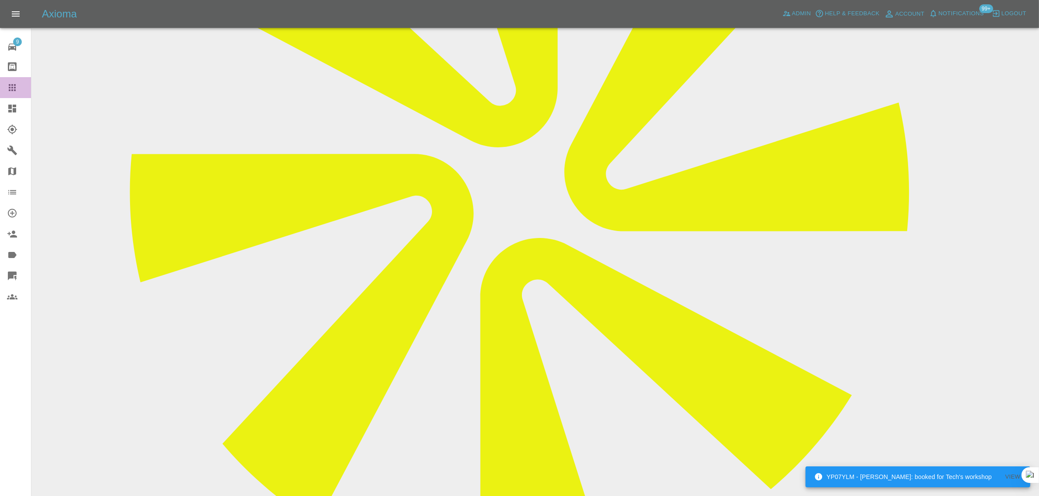
click at [17, 86] on div at bounding box center [19, 87] width 24 height 10
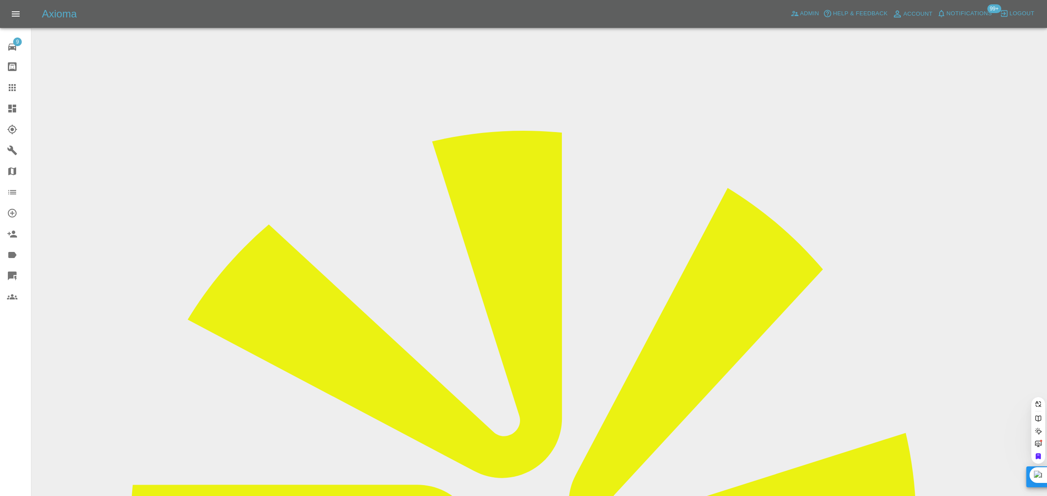
paste input "[PERSON_NAME][EMAIL_ADDRESS][PERSON_NAME][DOMAIN_NAME]"
type input "[PERSON_NAME][EMAIL_ADDRESS][PERSON_NAME][DOMAIN_NAME]"
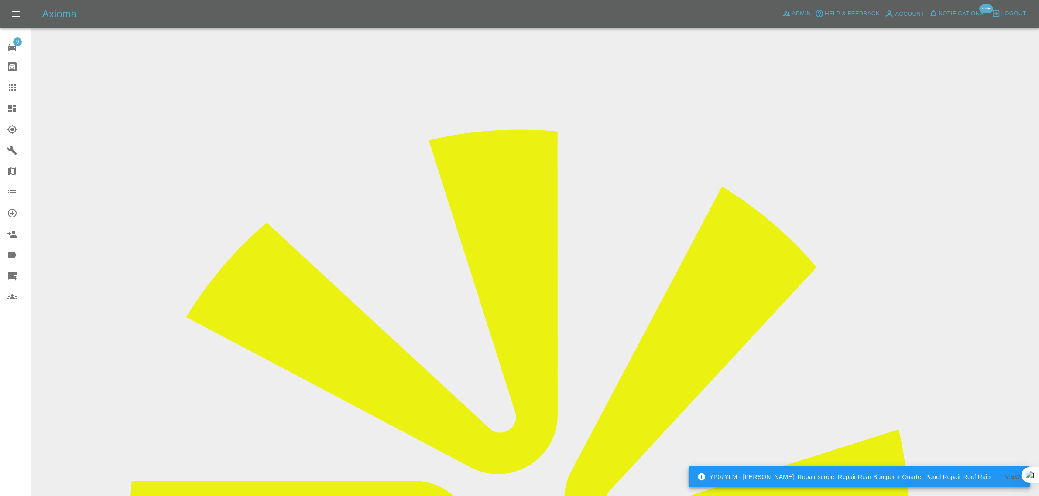
click at [24, 91] on div at bounding box center [19, 87] width 24 height 10
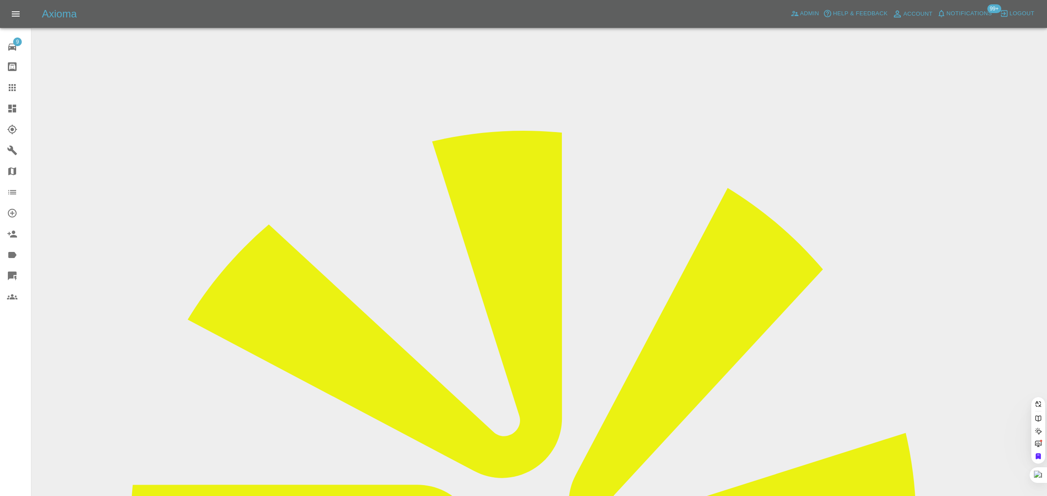
paste input "[PERSON_NAME][EMAIL_ADDRESS][PERSON_NAME][DOMAIN_NAME]"
type input "[PERSON_NAME][EMAIL_ADDRESS][PERSON_NAME][DOMAIN_NAME]"
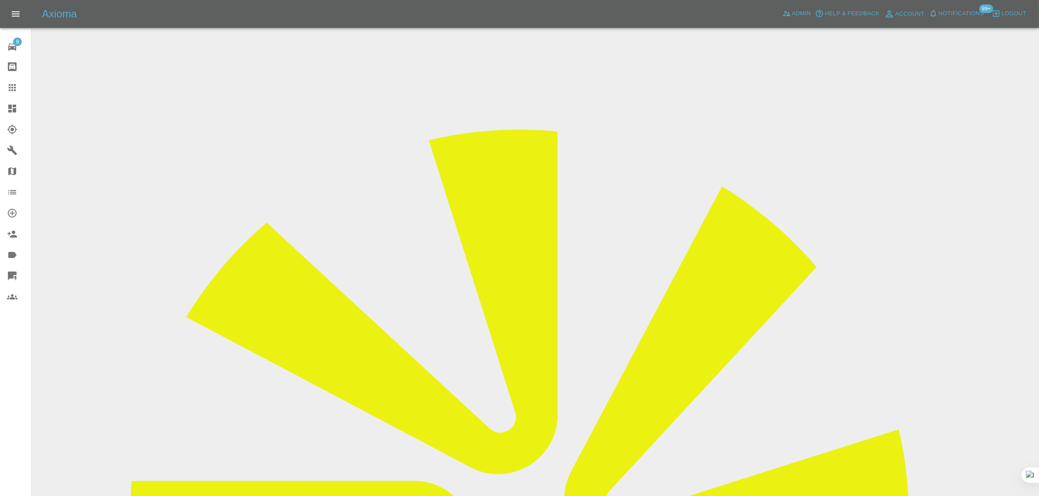
click at [9, 89] on icon at bounding box center [12, 87] width 10 height 10
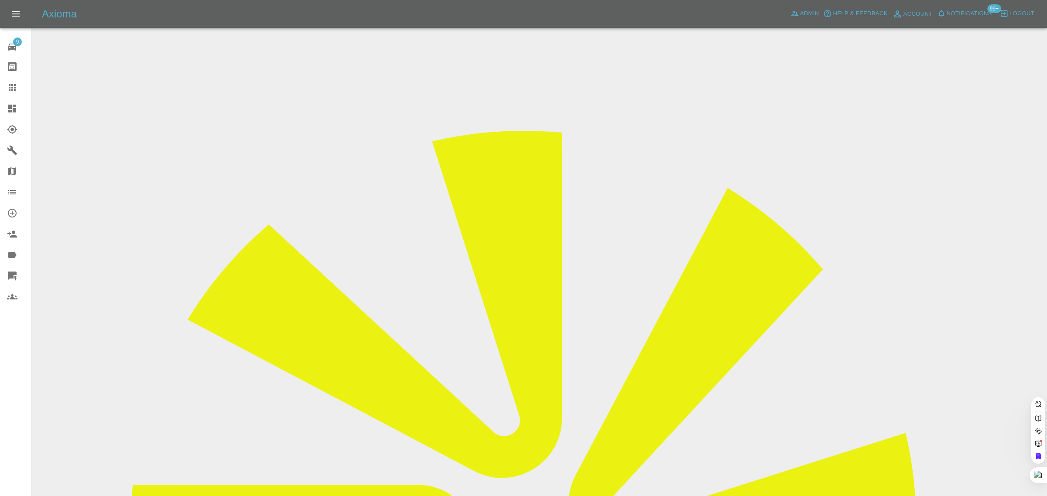
paste input "[EMAIL_ADDRESS][DOMAIN_NAME]"
type input "[EMAIL_ADDRESS][DOMAIN_NAME]"
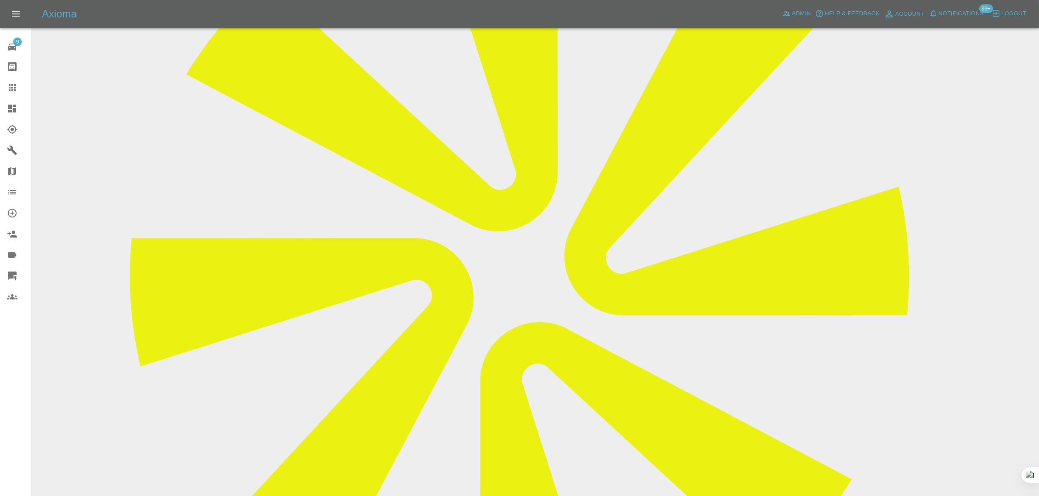
scroll to position [436, 0]
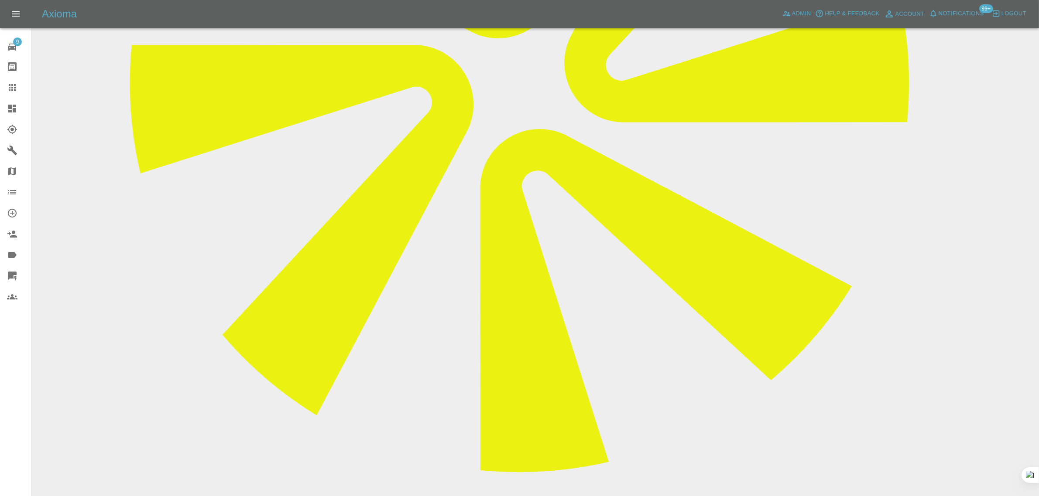
paste textarea "No problem, thank you for letting me know! Are you going to refund me?"
type textarea "No problem, thank you for letting me know! Are you going to refund me?"
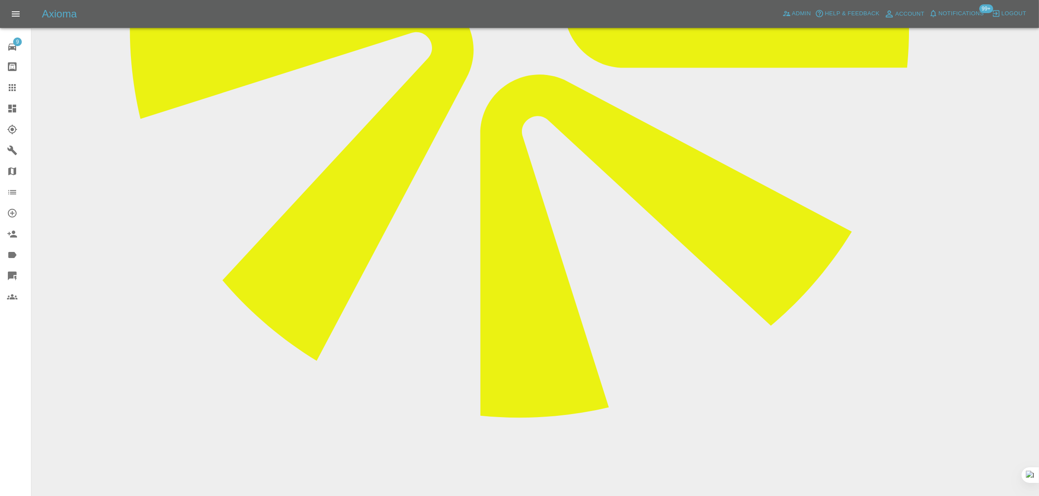
scroll to position [109, 0]
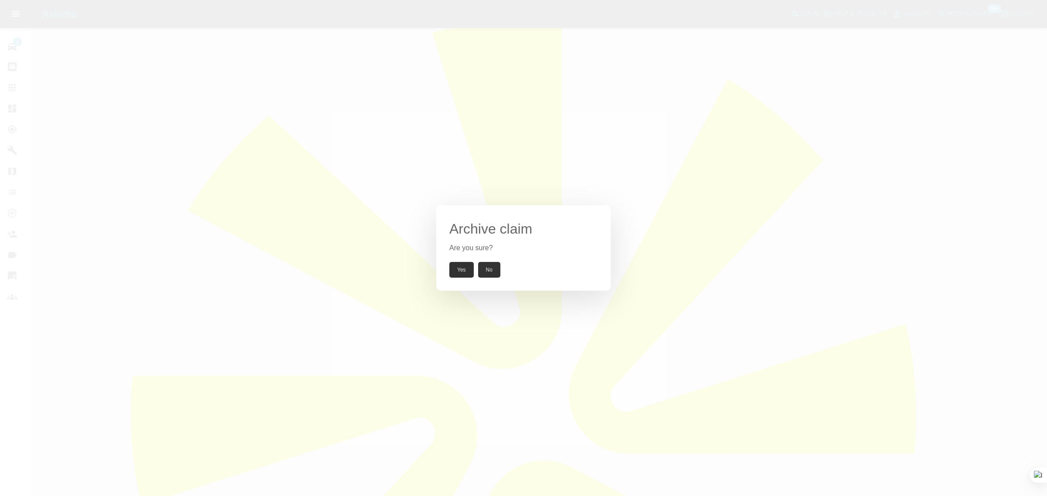
click at [458, 271] on button "Yes" at bounding box center [461, 270] width 24 height 16
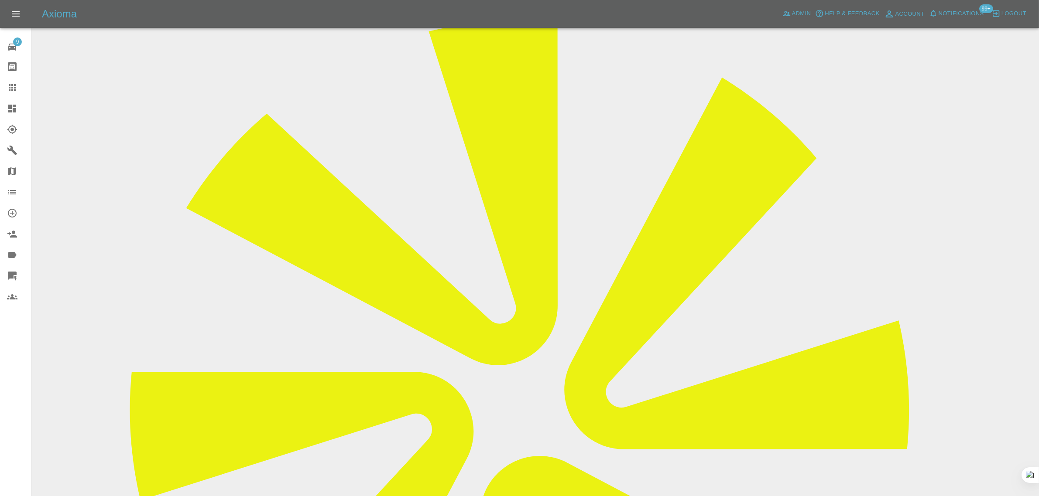
copy div "[EMAIL_ADDRESS][DOMAIN_NAME]"
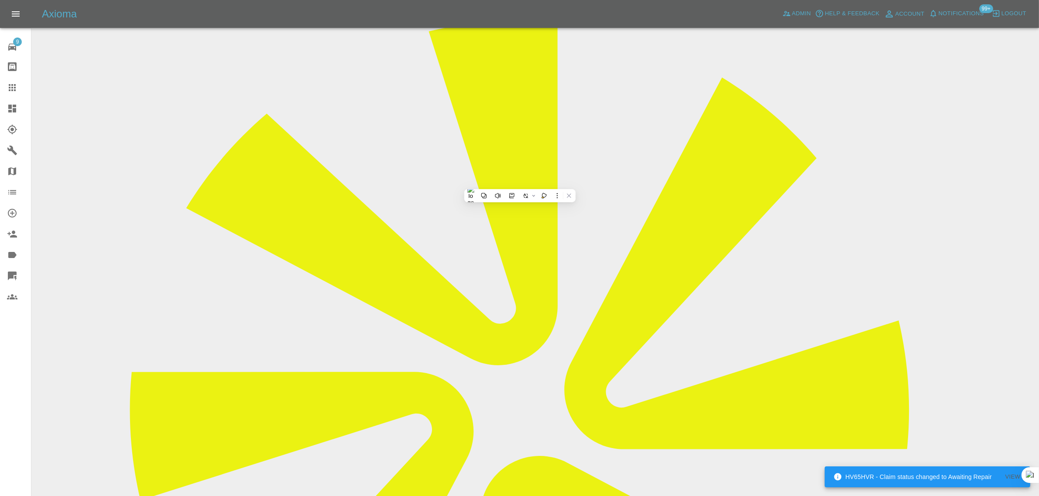
drag, startPoint x: 9, startPoint y: 92, endPoint x: 112, endPoint y: 240, distance: 180.0
click at [9, 93] on link "Claims" at bounding box center [15, 87] width 31 height 21
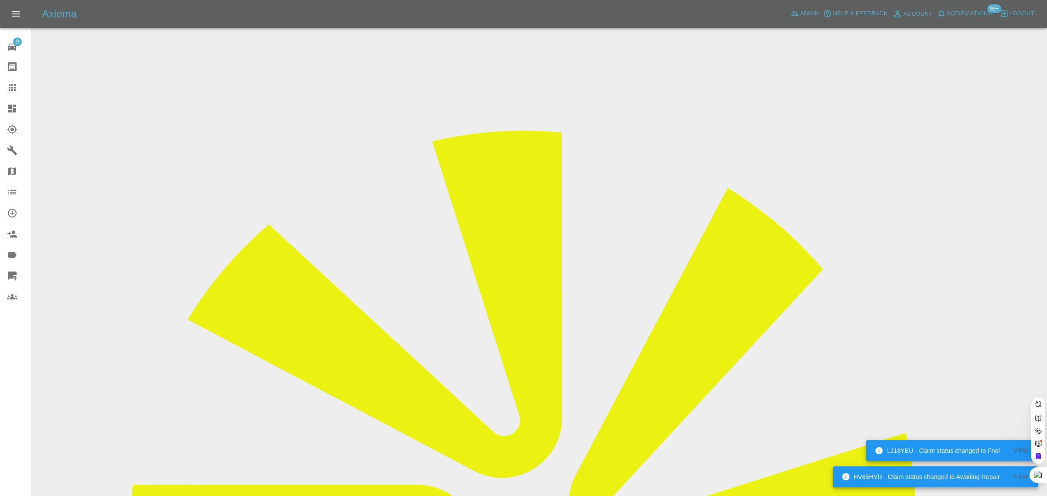
paste input "[EMAIL_ADDRESS][DOMAIN_NAME]"
type input "[EMAIL_ADDRESS][DOMAIN_NAME]"
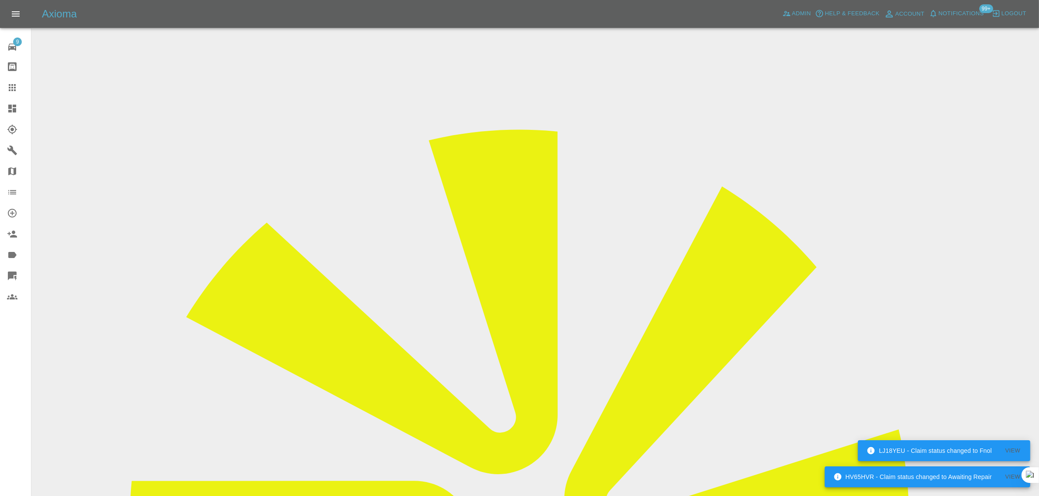
click at [11, 94] on link "Claims" at bounding box center [15, 87] width 31 height 21
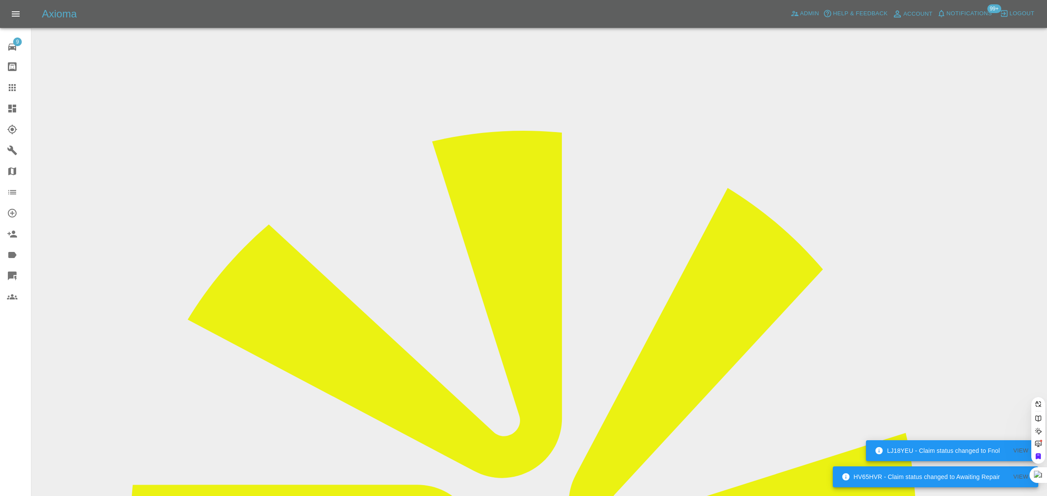
paste input "[EMAIL_ADDRESS][DOMAIN_NAME]"
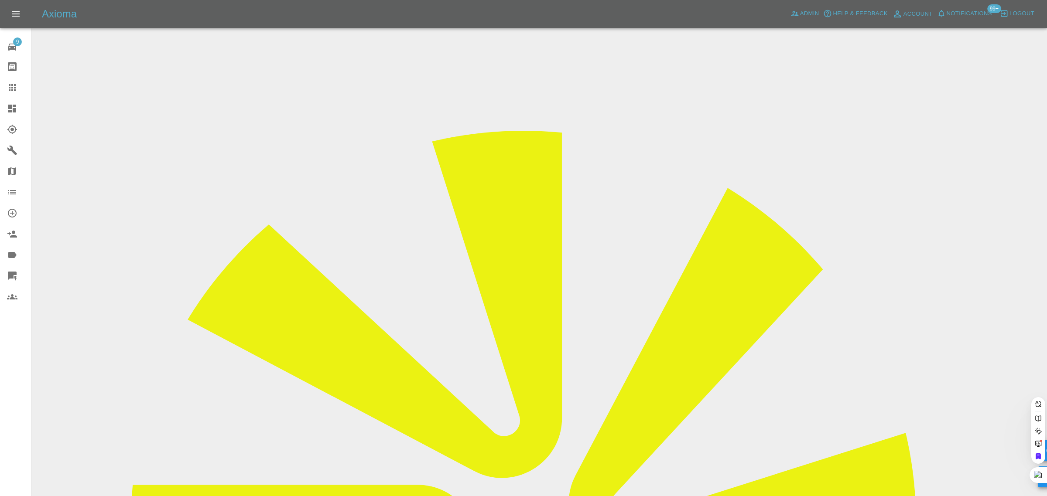
type input "[EMAIL_ADDRESS][DOMAIN_NAME]"
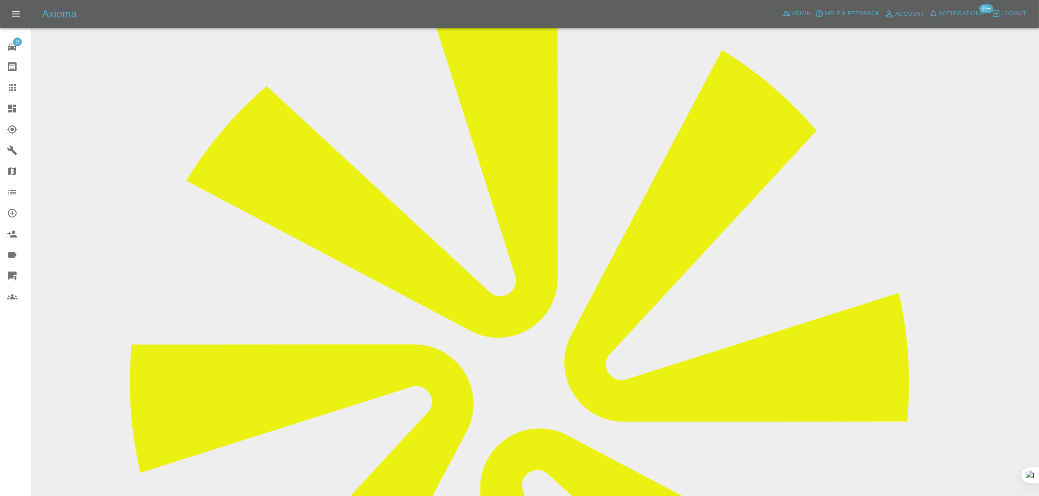
scroll to position [436, 0]
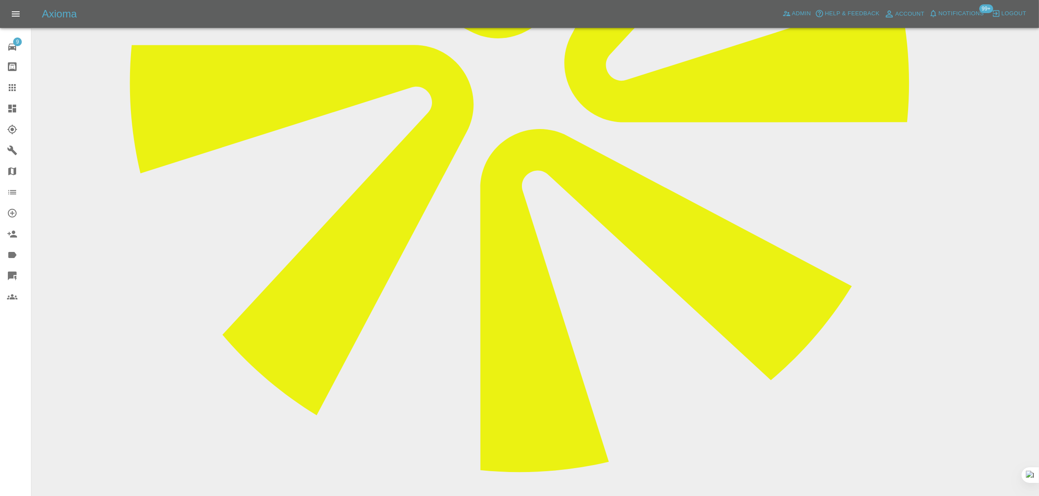
paste textarea "Work done now thanks for your time."
type textarea "Work done now thanks for your time."
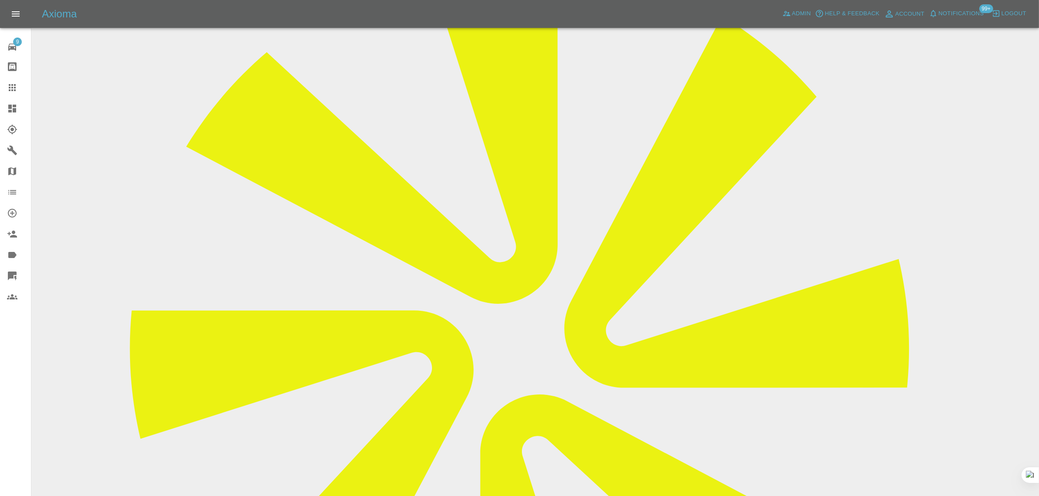
scroll to position [55, 0]
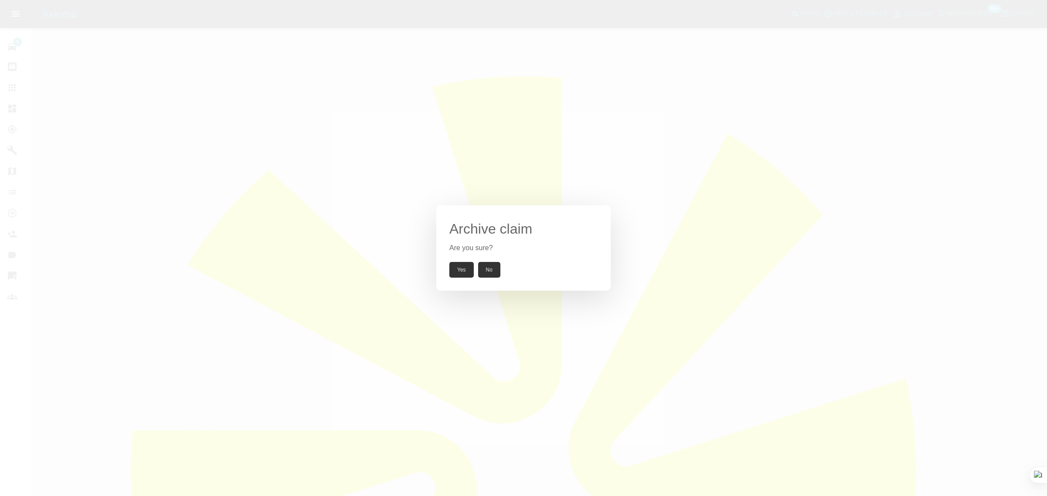
click at [472, 274] on button "Yes" at bounding box center [461, 270] width 24 height 16
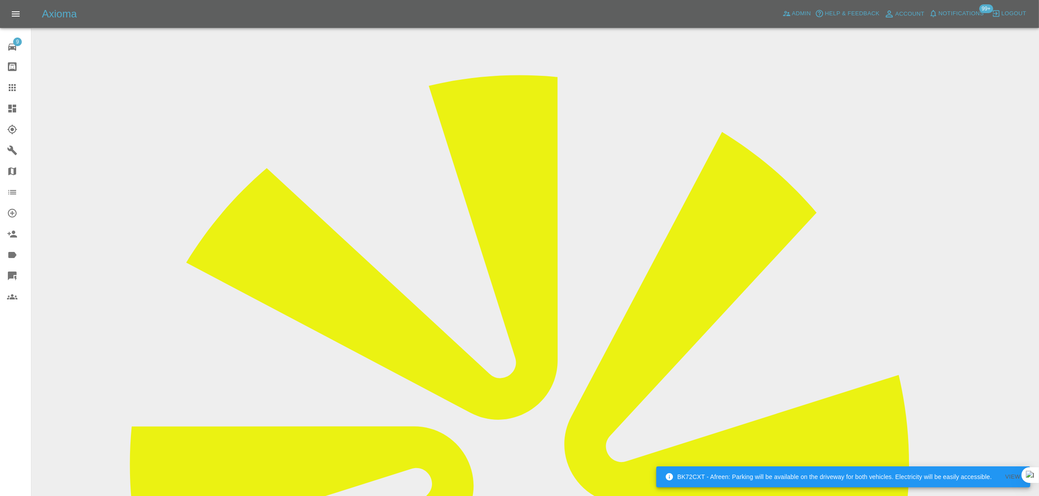
click at [17, 89] on icon at bounding box center [12, 87] width 10 height 10
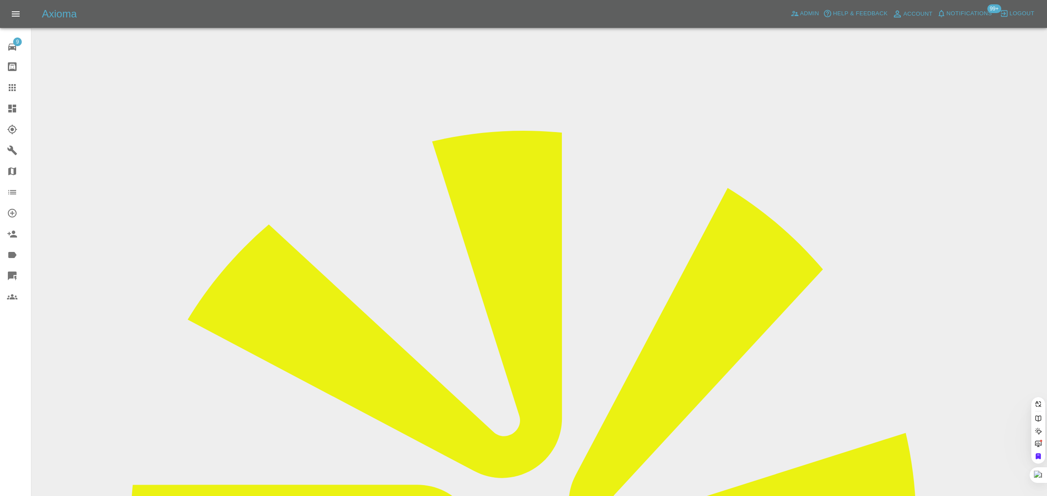
paste input "[EMAIL_ADDRESS][DOMAIN_NAME]"
type input "[EMAIL_ADDRESS][DOMAIN_NAME]"
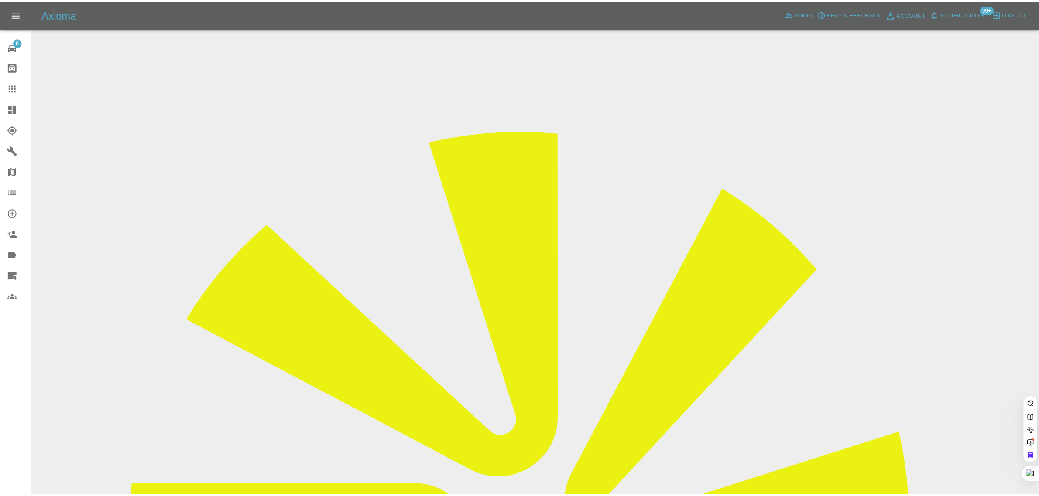
scroll to position [0, 0]
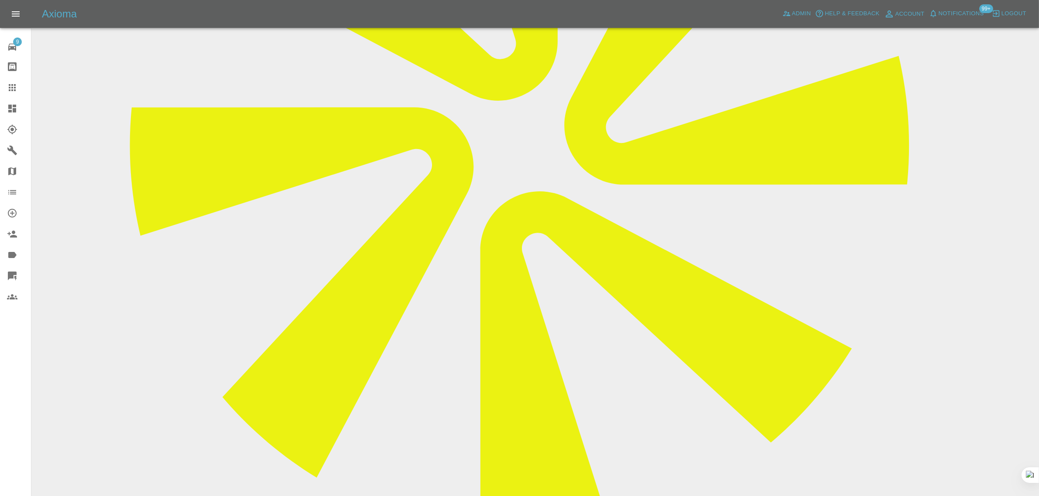
scroll to position [382, 0]
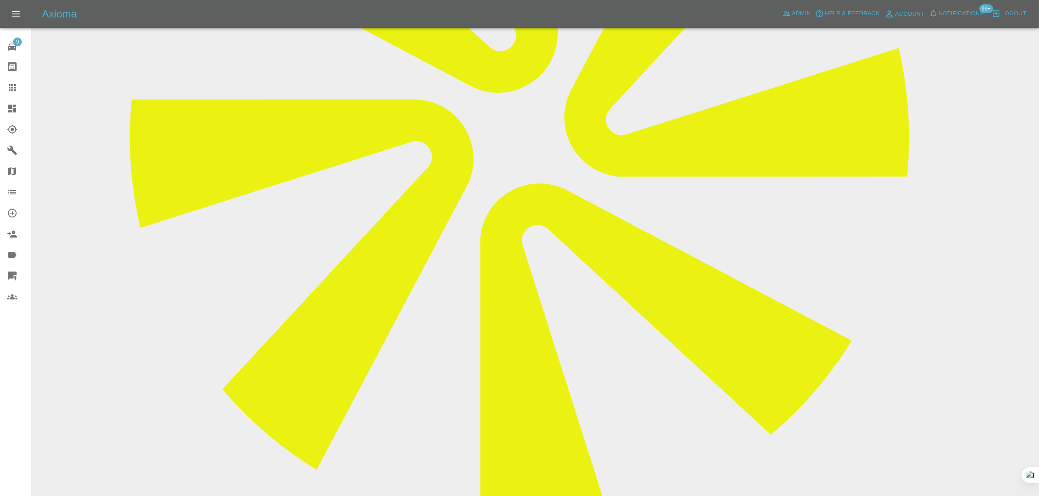
paste textarea "The car is not available for [DATE], it is at VW Service till [DATE]. No one go…"
type textarea "The car is not available for [DATE], it is at VW Service till [DATE]. No one go…"
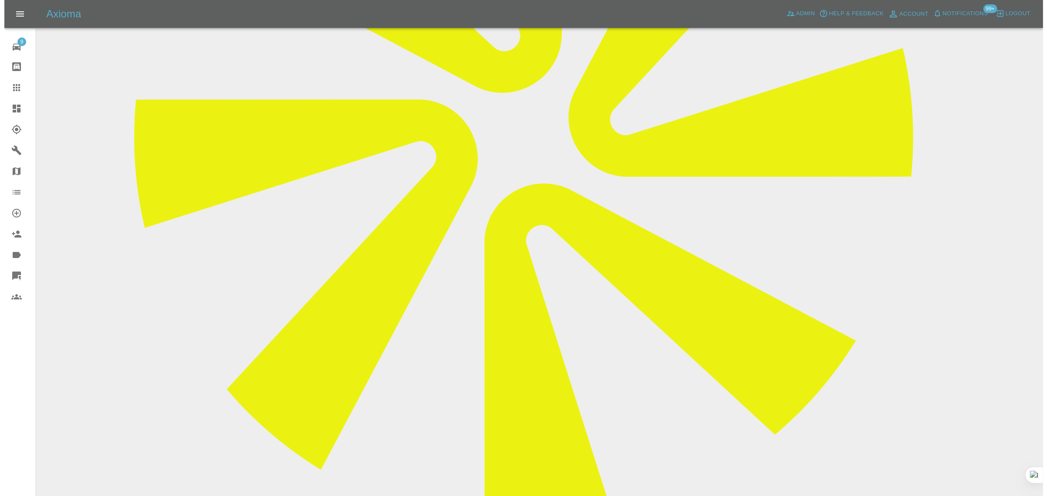
scroll to position [55, 0]
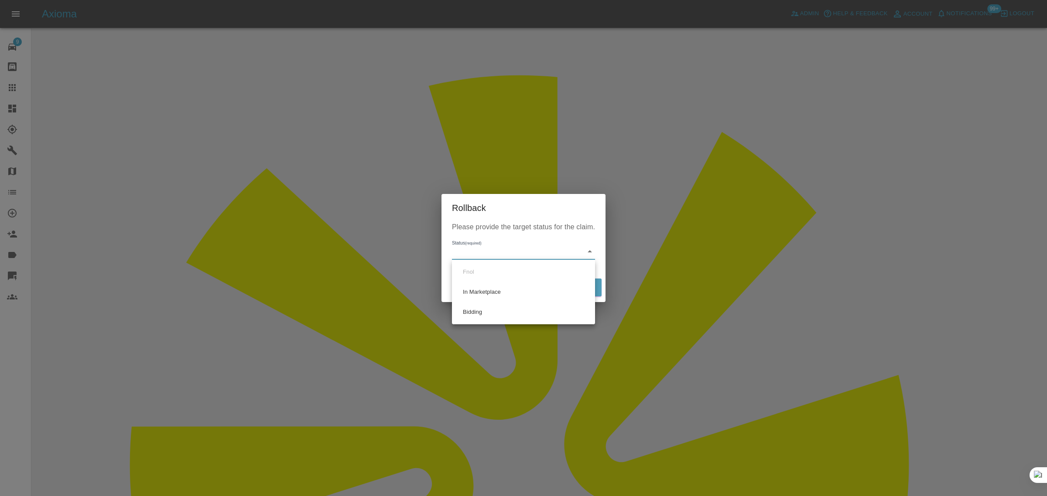
click at [485, 306] on li "Bidding" at bounding box center [523, 312] width 139 height 20
type input "bidding"
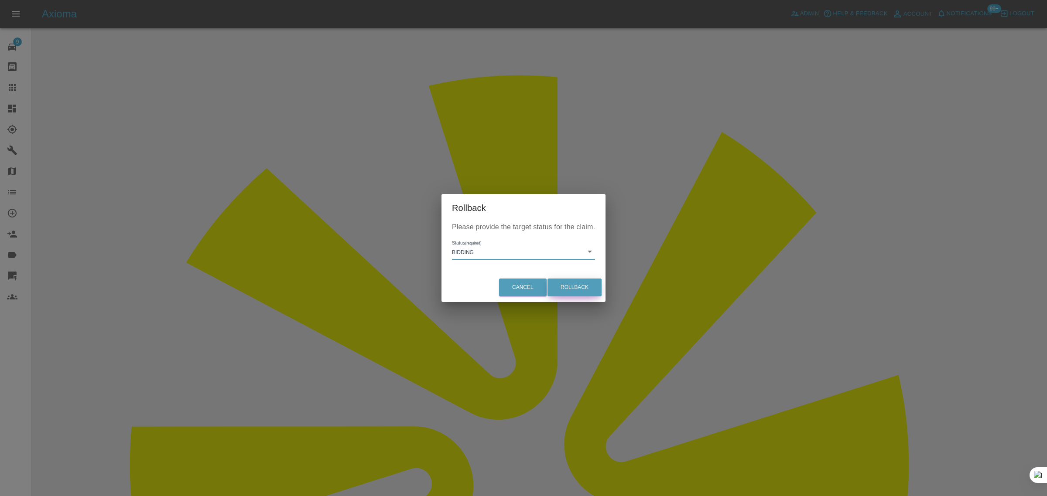
click at [557, 283] on button "Rollback" at bounding box center [575, 288] width 54 height 18
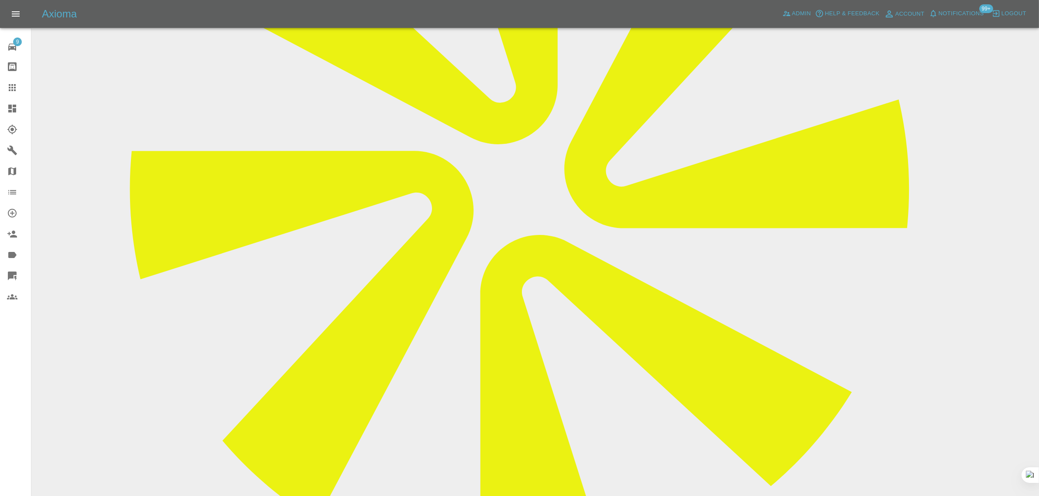
scroll to position [273, 0]
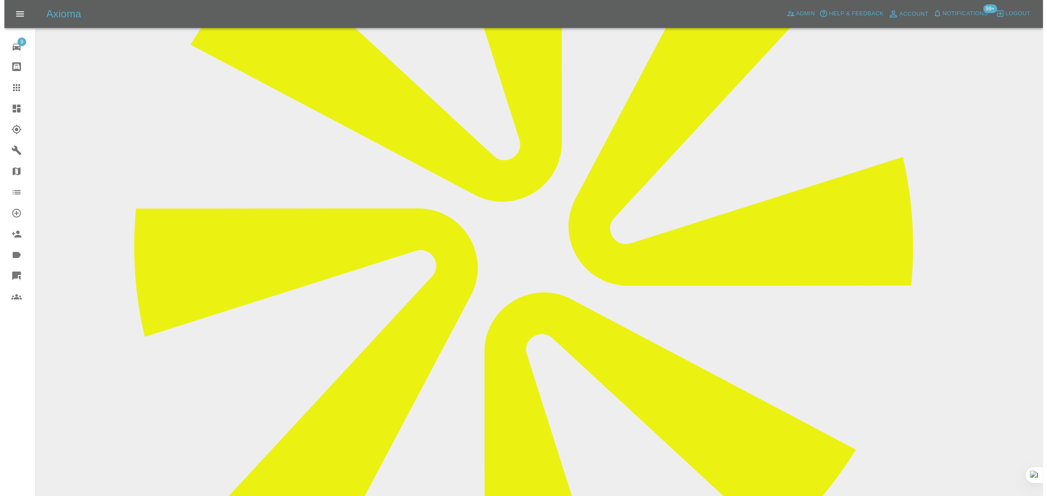
scroll to position [0, 0]
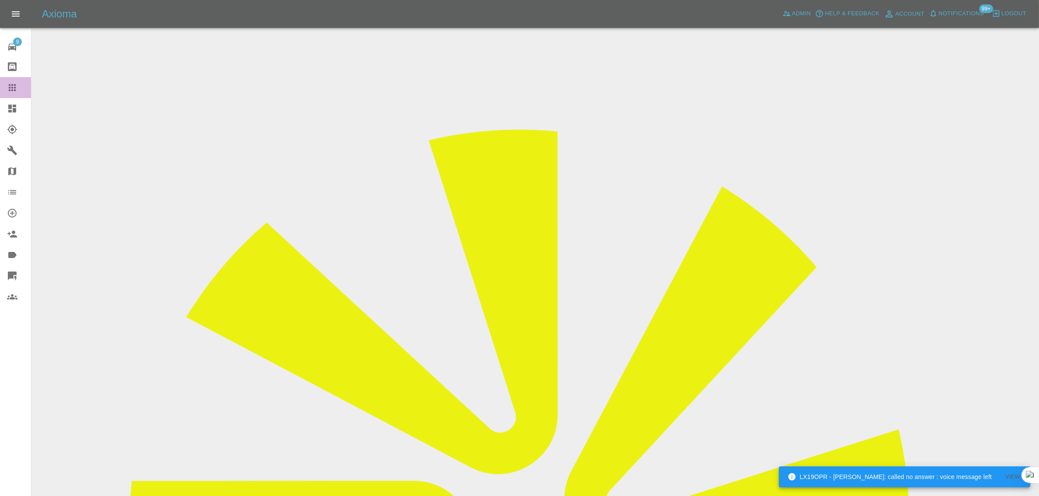
click at [17, 81] on link "Claims" at bounding box center [15, 87] width 31 height 21
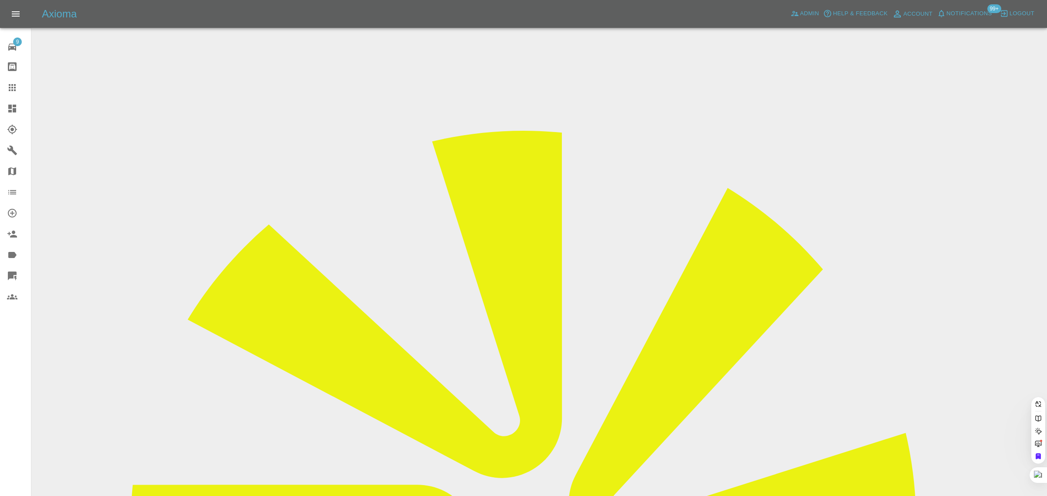
paste input "[PERSON_NAME][EMAIL_ADDRESS][DOMAIN_NAME]"
type input "[PERSON_NAME][EMAIL_ADDRESS][DOMAIN_NAME]"
